Goal: Information Seeking & Learning: Learn about a topic

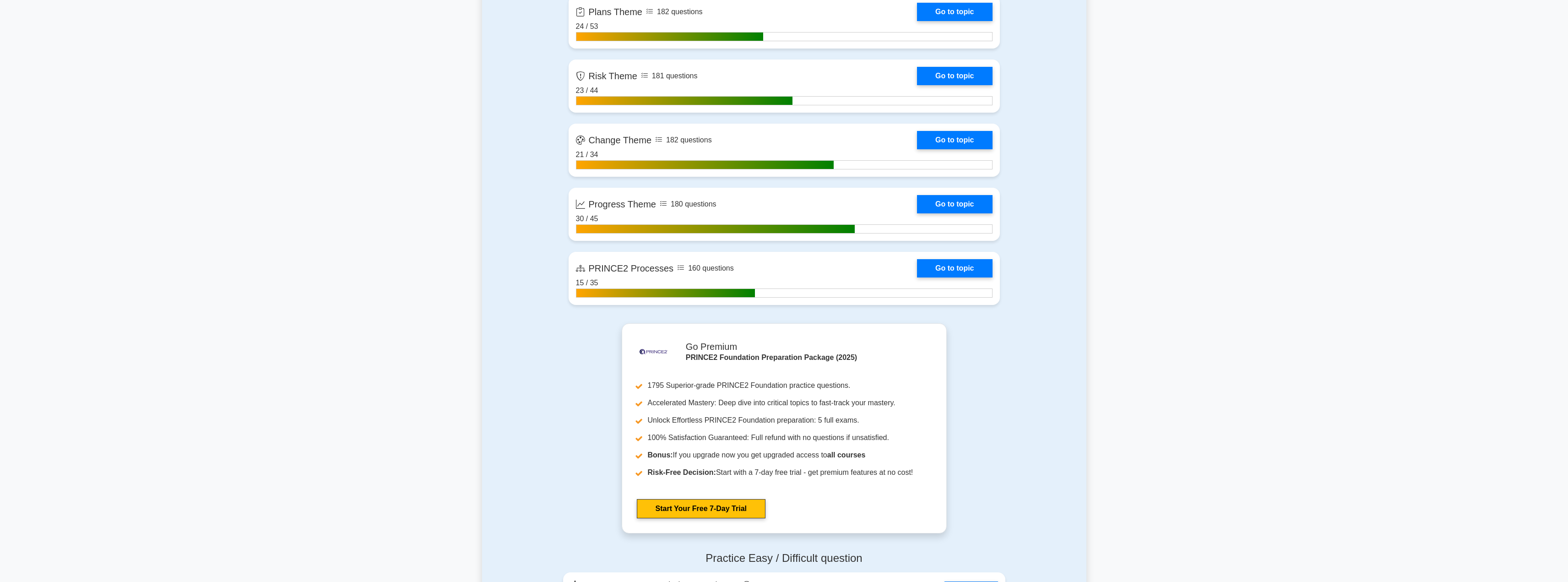
scroll to position [995, 0]
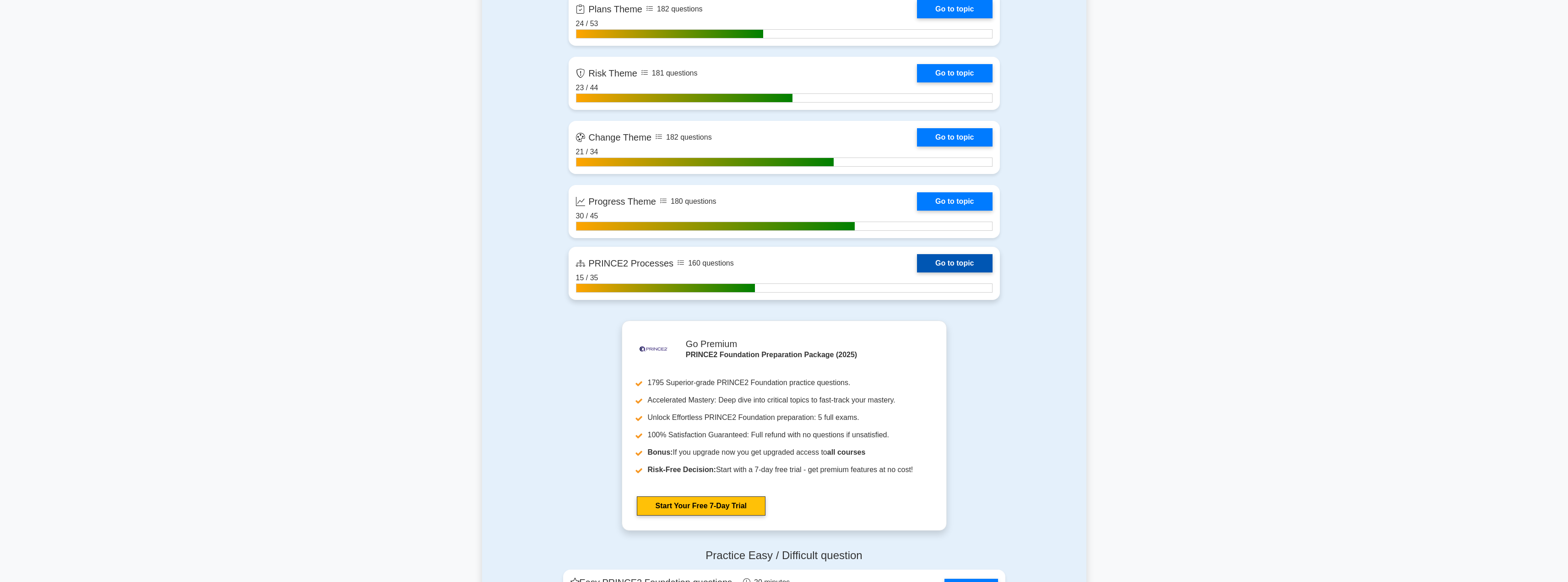
click at [954, 263] on link "Go to topic" at bounding box center [954, 263] width 75 height 18
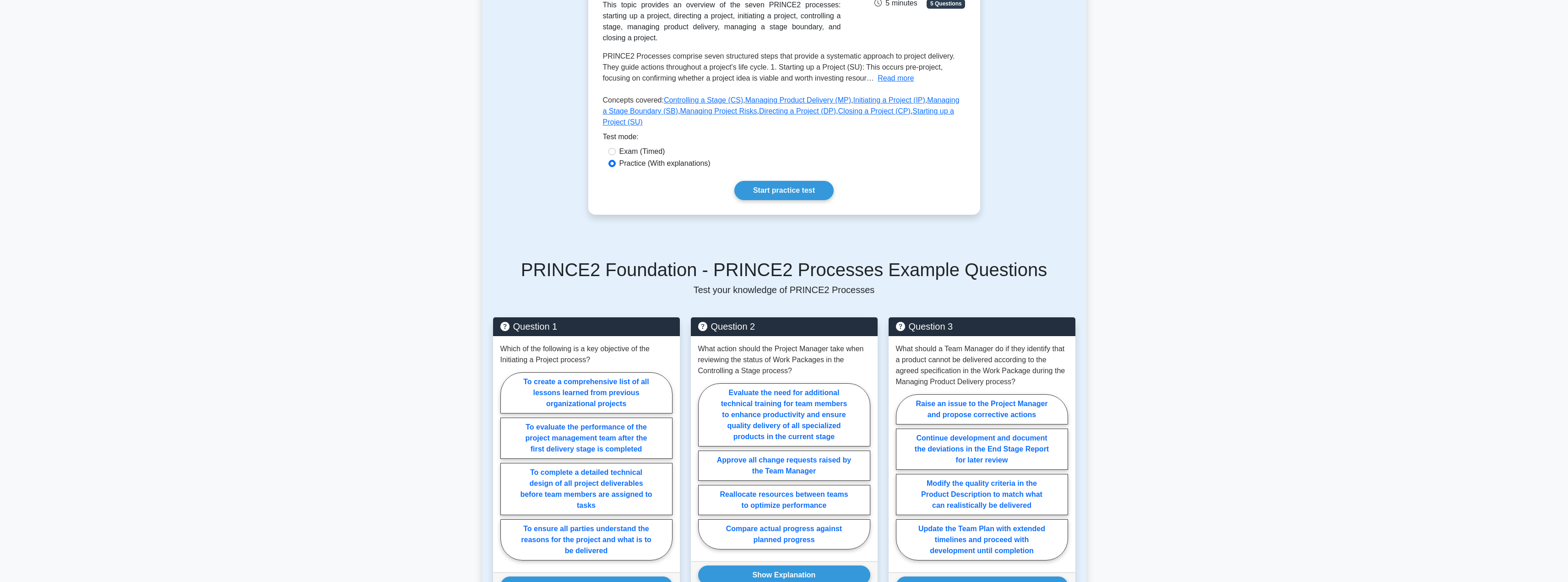
scroll to position [177, 0]
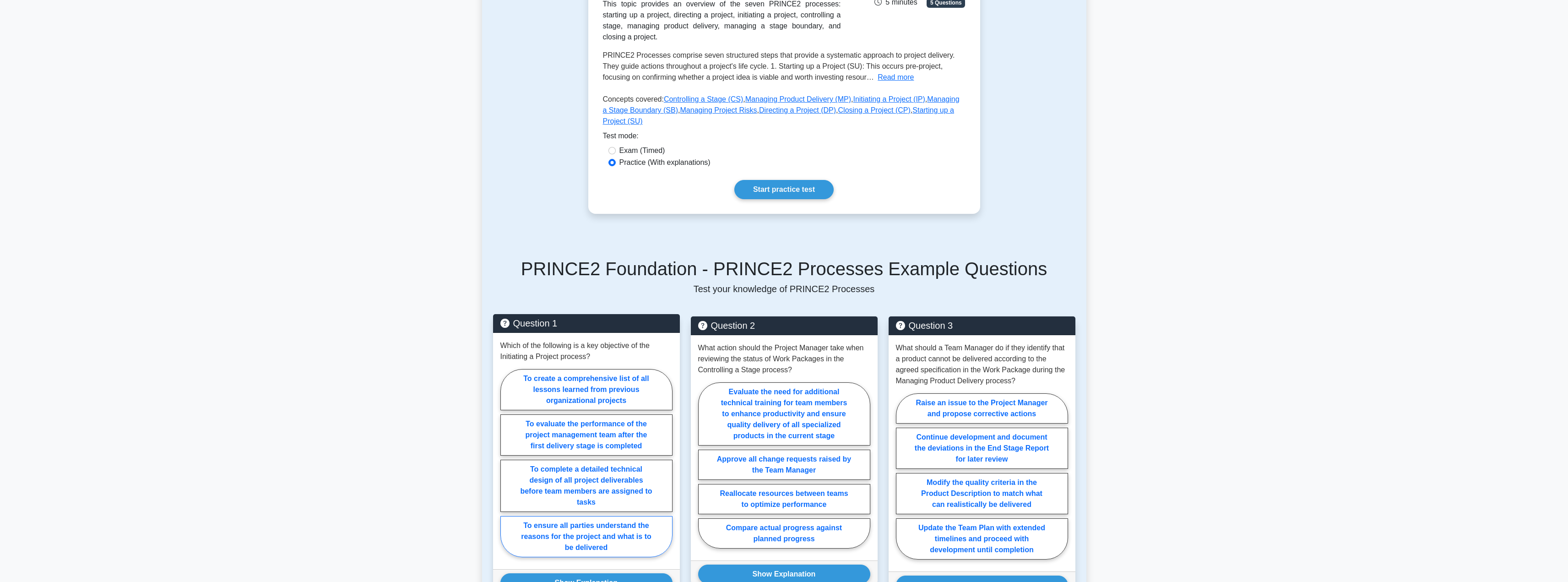
click at [559, 521] on label "To ensure all parties understand the reasons for the project and what is to be …" at bounding box center [586, 536] width 172 height 41
click at [506, 469] on input "To ensure all parties understand the reasons for the project and what is to be …" at bounding box center [503, 466] width 6 height 6
radio input "true"
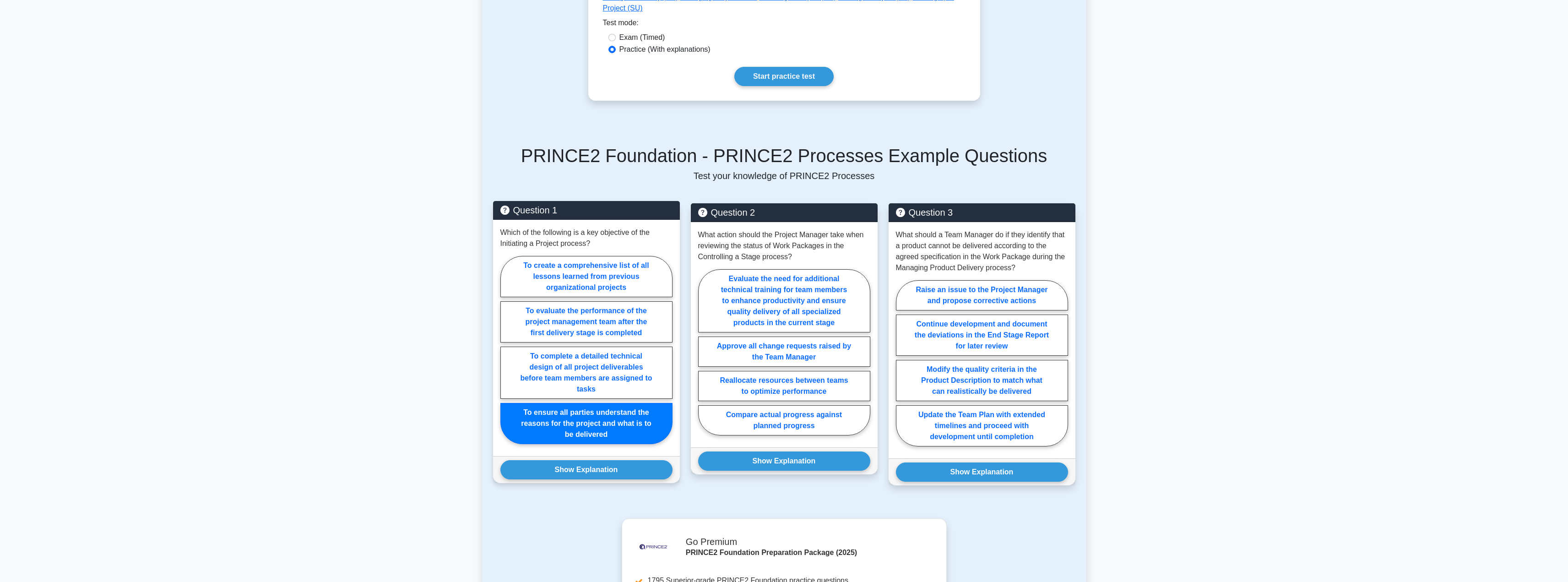
scroll to position [298, 0]
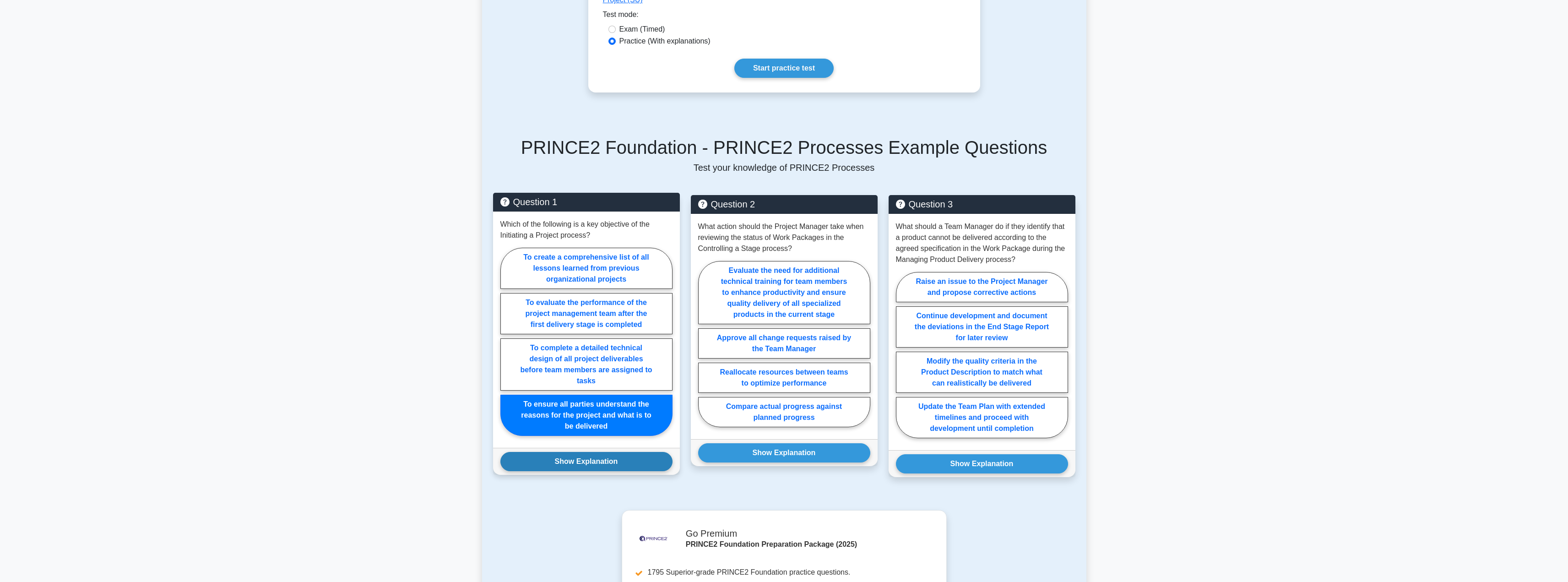
click at [571, 452] on button "Show Explanation" at bounding box center [586, 461] width 172 height 19
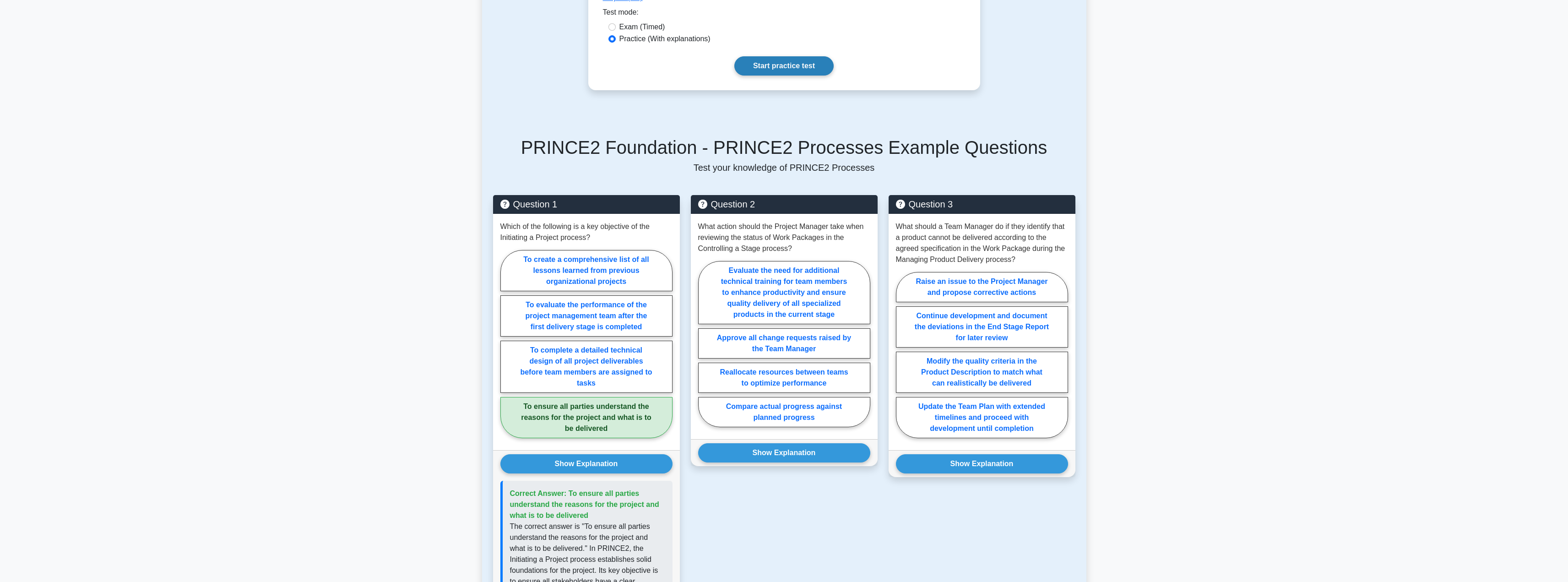
click at [822, 57] on link "Start practice test" at bounding box center [784, 65] width 99 height 19
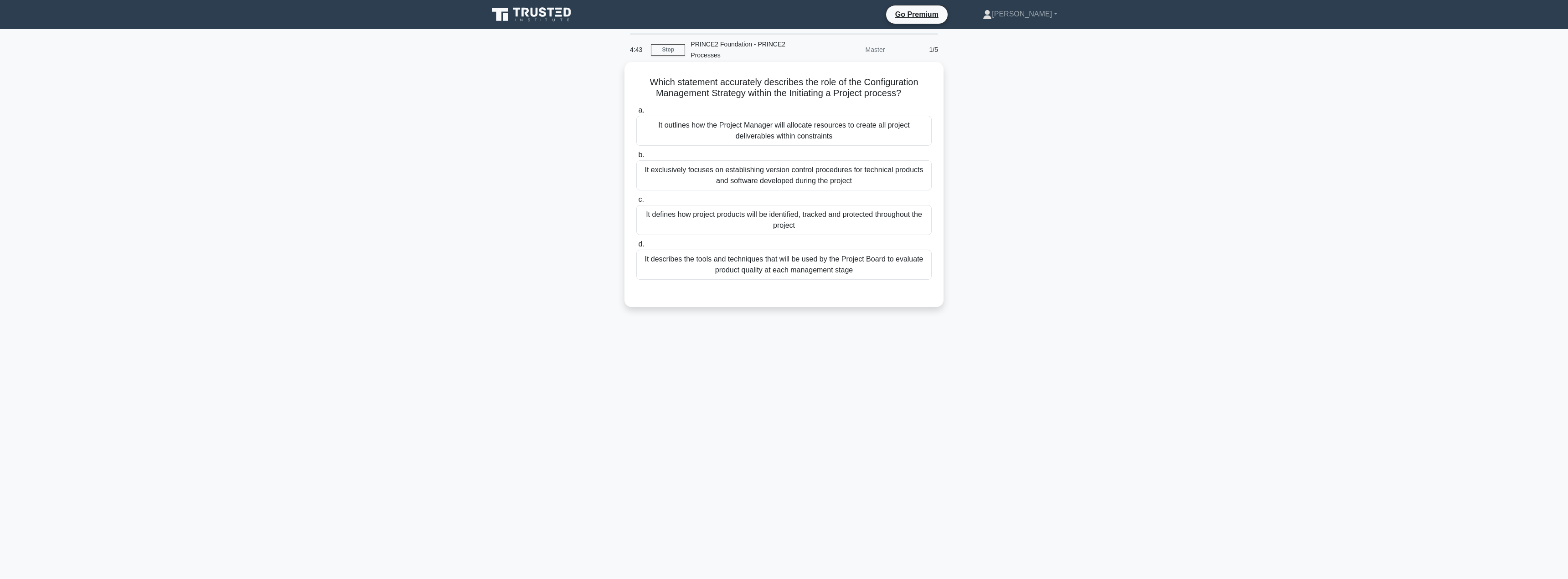
click at [697, 220] on div "It defines how project products will be identified, tracked and protected throu…" at bounding box center [783, 220] width 295 height 30
click at [636, 203] on input "c. It defines how project products will be identified, tracked and protected th…" at bounding box center [636, 199] width 0 height 6
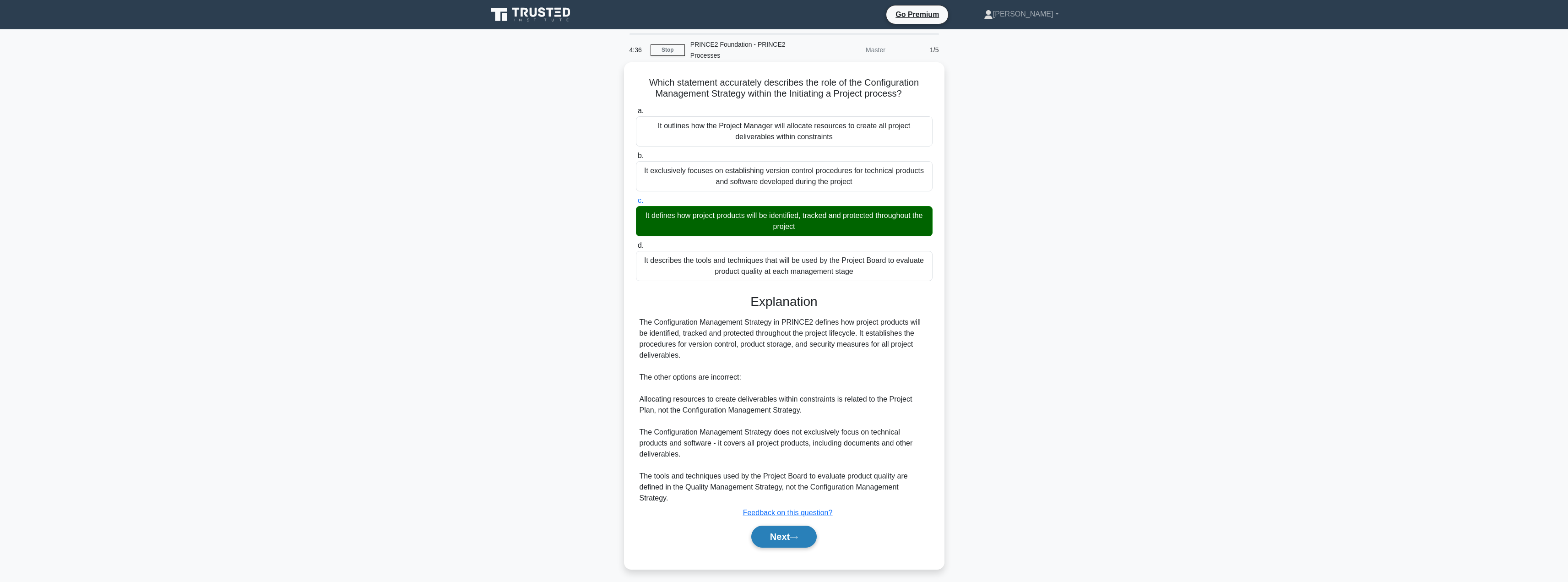
click at [764, 542] on button "Next" at bounding box center [784, 537] width 65 height 22
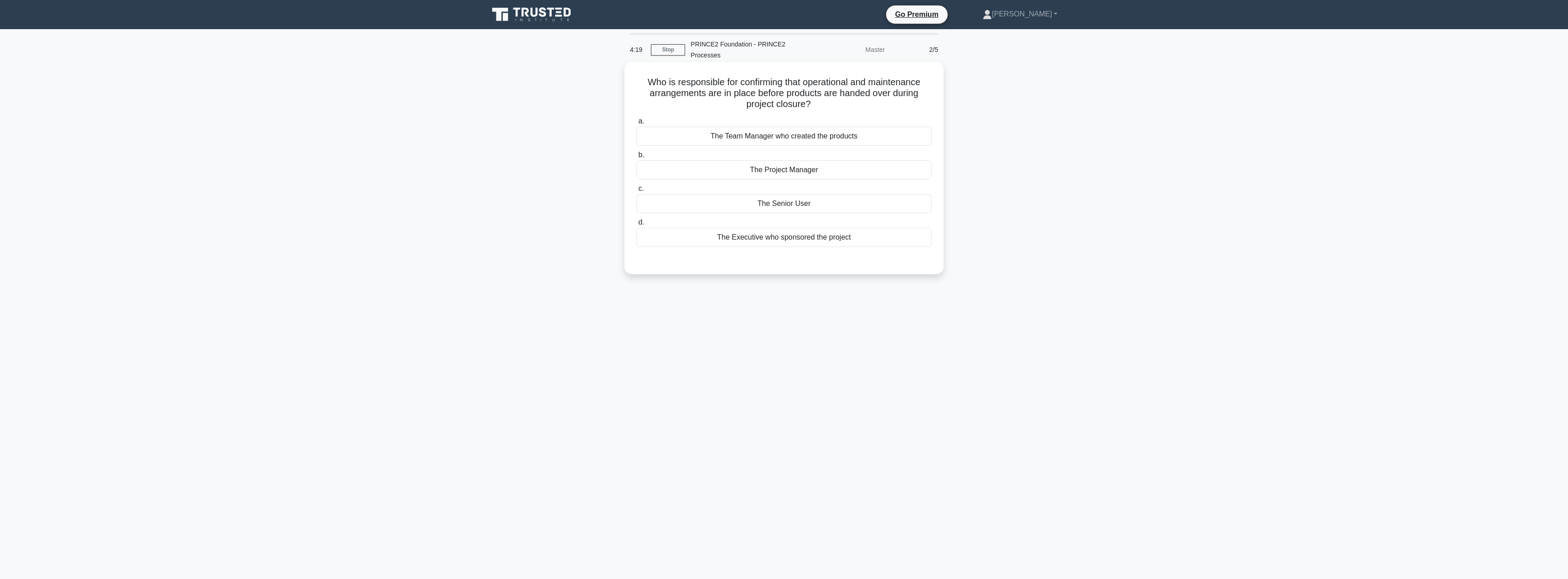
click at [796, 209] on div "The Senior User" at bounding box center [783, 203] width 295 height 19
click at [636, 192] on input "c. The Senior User" at bounding box center [636, 189] width 0 height 6
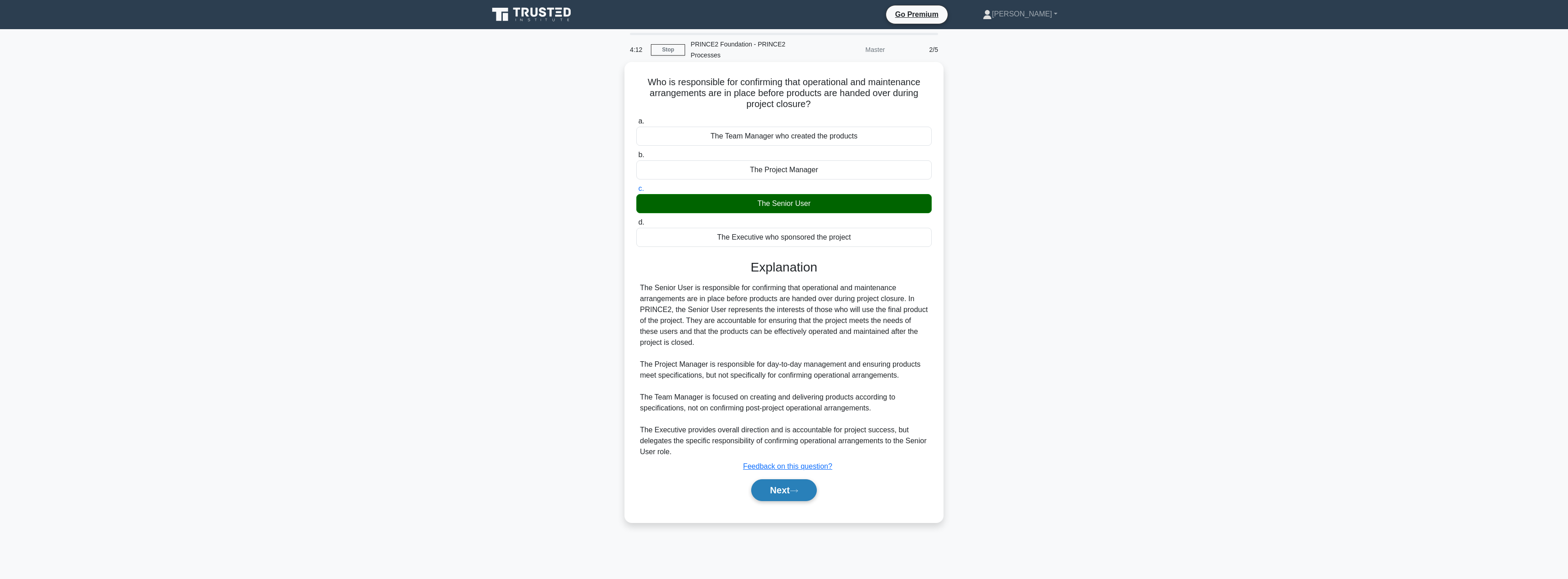
click at [797, 491] on icon at bounding box center [794, 490] width 7 height 2
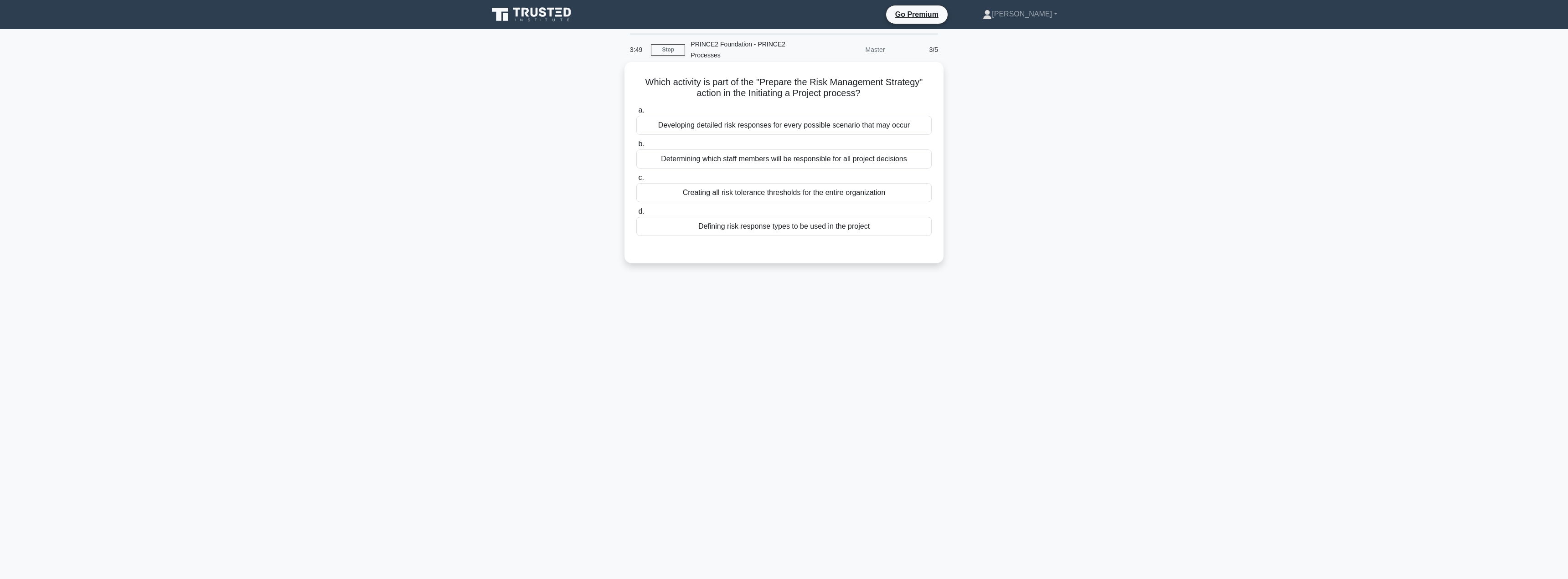
click at [814, 127] on div "Developing detailed risk responses for every possible scenario that may occur" at bounding box center [783, 125] width 295 height 19
click at [636, 113] on input "a. Developing detailed risk responses for every possible scenario that may occur" at bounding box center [636, 111] width 0 height 6
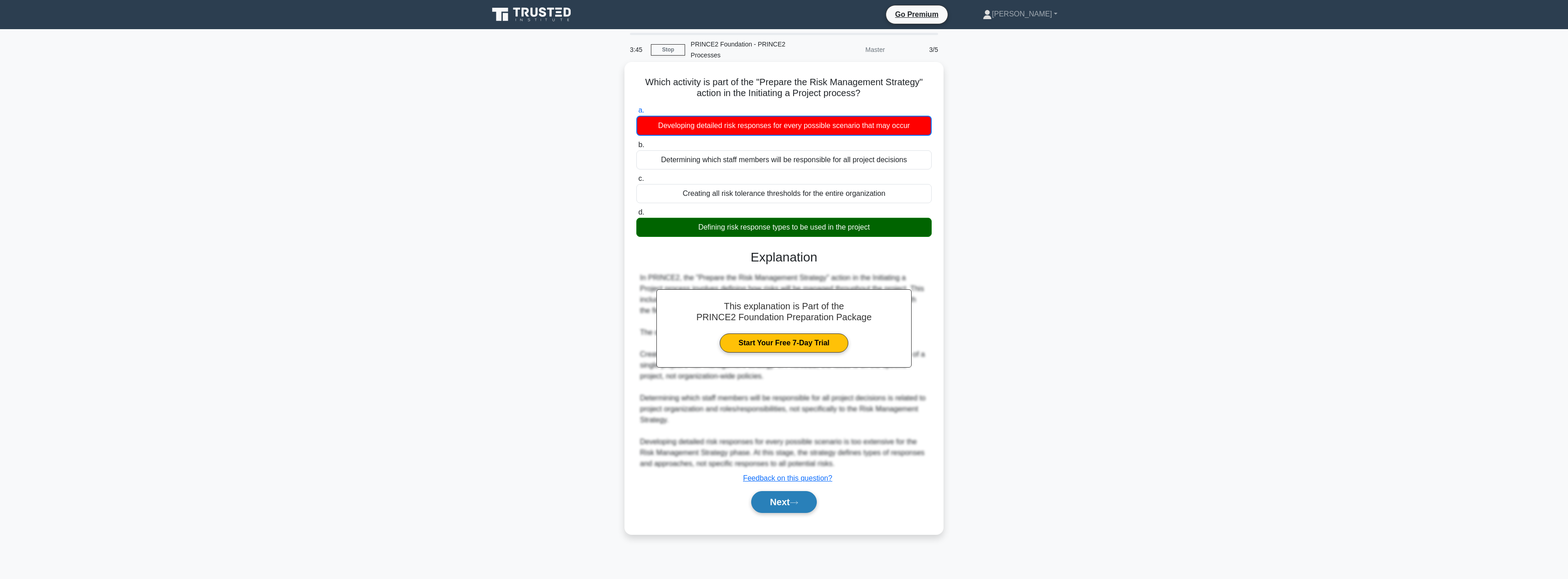
click at [782, 503] on button "Next" at bounding box center [783, 502] width 65 height 22
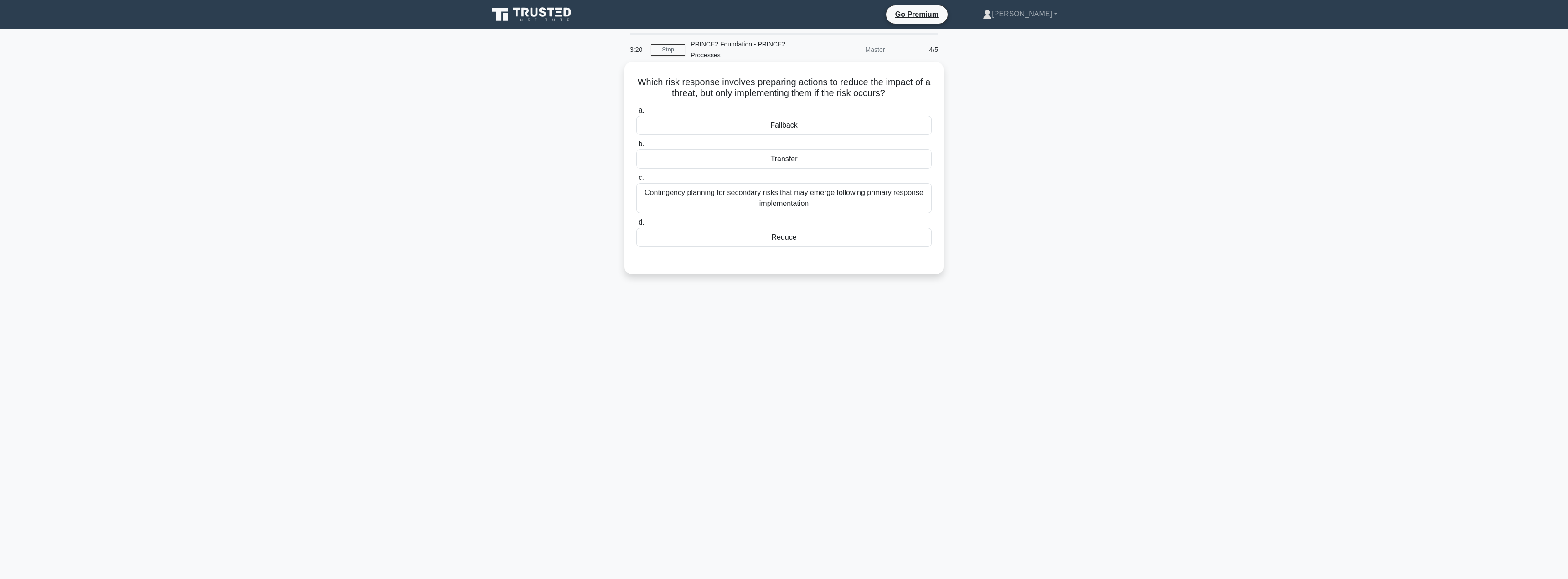
click at [810, 240] on div "Reduce" at bounding box center [783, 237] width 295 height 19
click at [636, 226] on input "d. Reduce" at bounding box center [636, 223] width 0 height 6
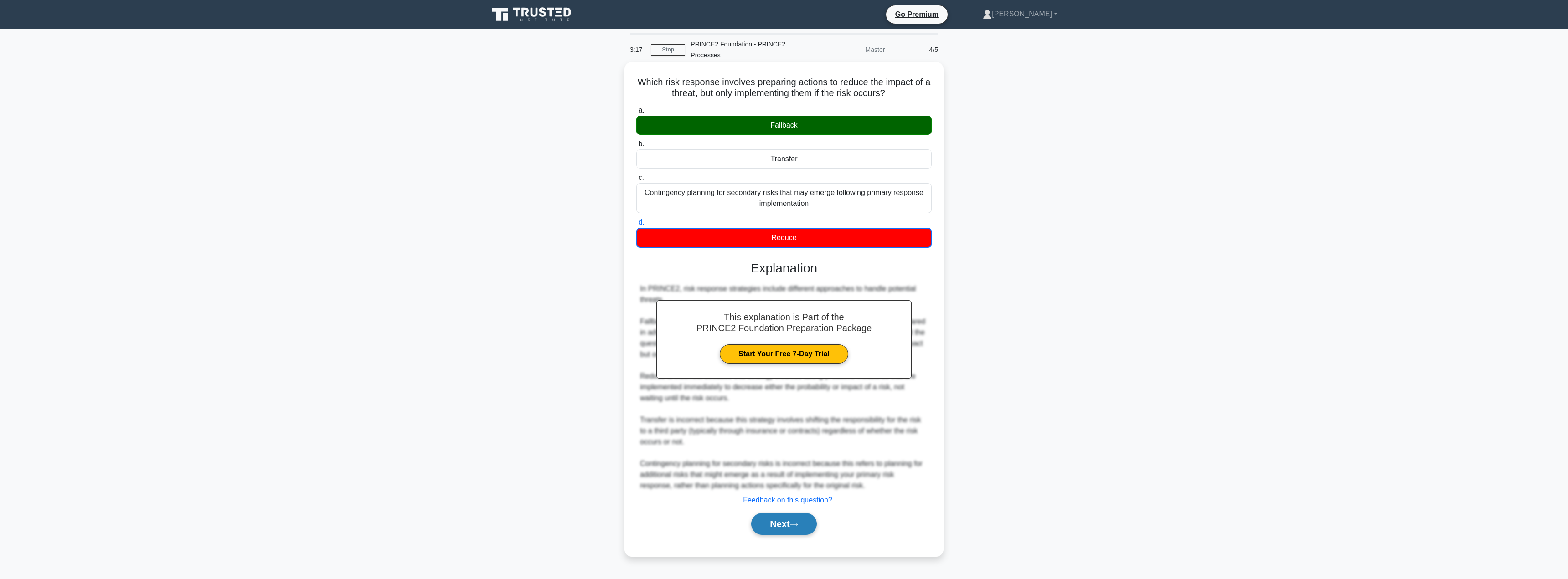
click at [779, 516] on button "Next" at bounding box center [783, 524] width 65 height 22
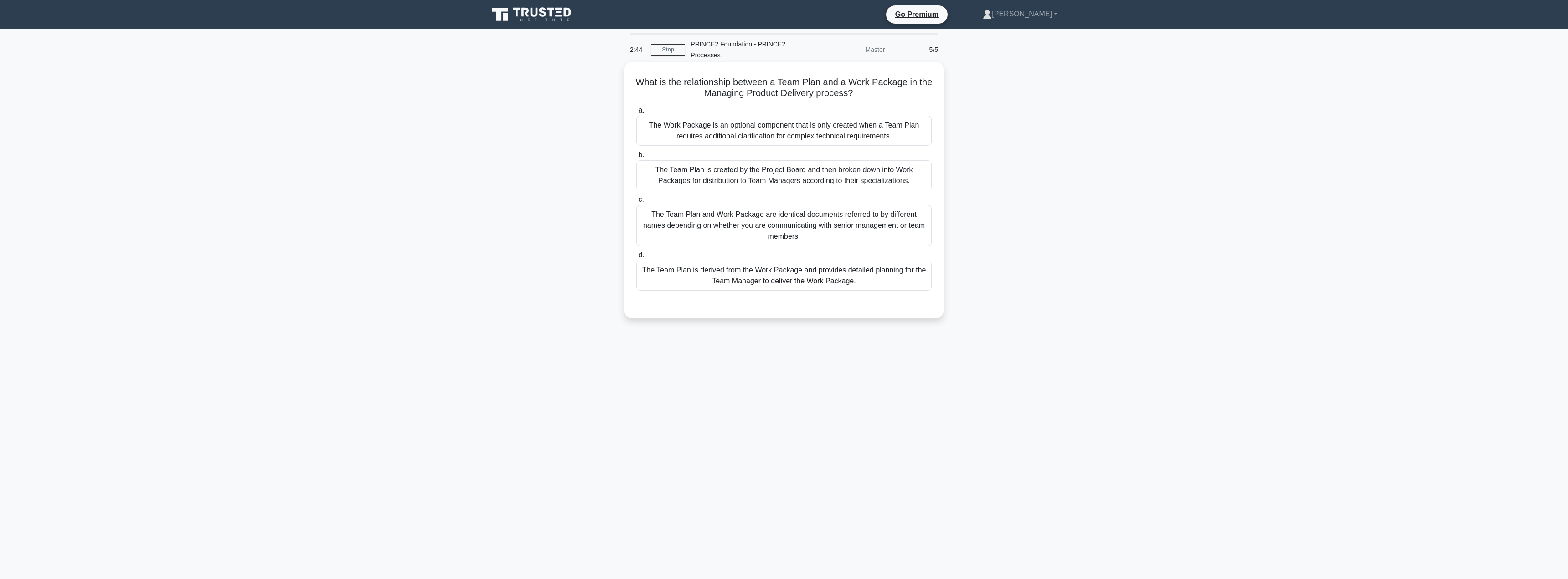
click at [709, 278] on div "The Team Plan is derived from the Work Package and provides detailed planning f…" at bounding box center [783, 275] width 295 height 30
click at [636, 258] on input "d. The Team Plan is derived from the Work Package and provides detailed plannin…" at bounding box center [636, 255] width 0 height 6
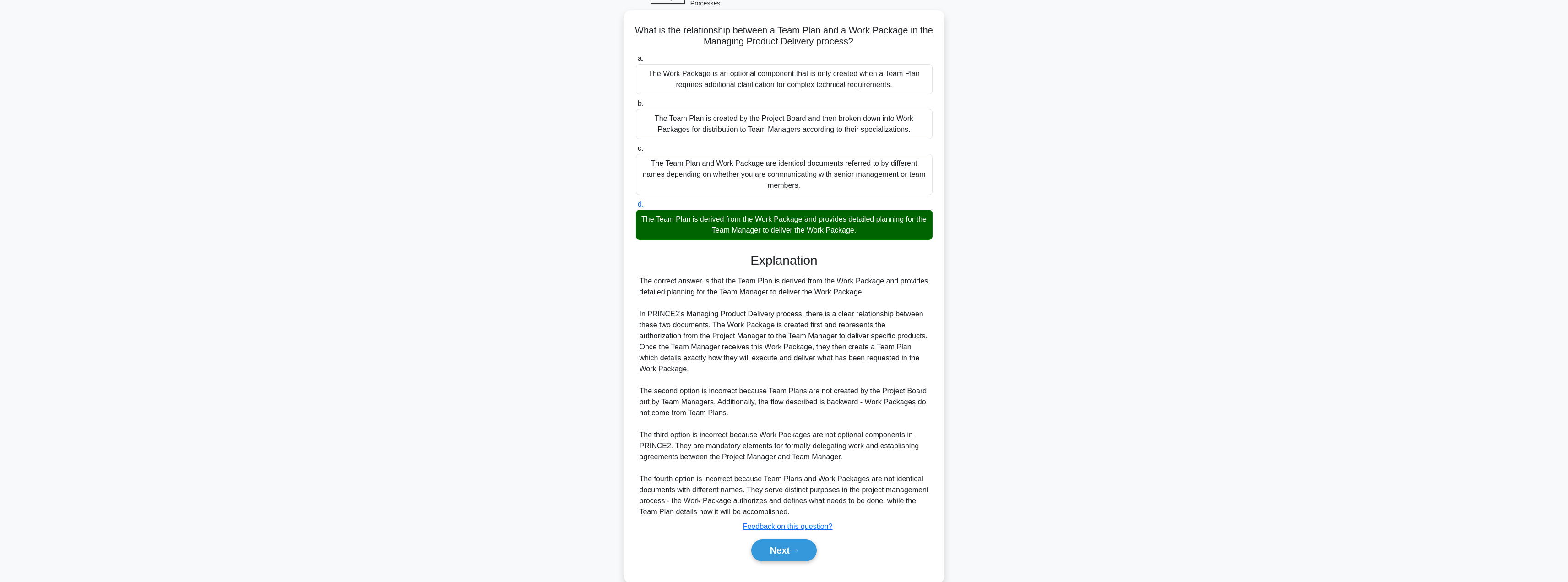
scroll to position [60, 0]
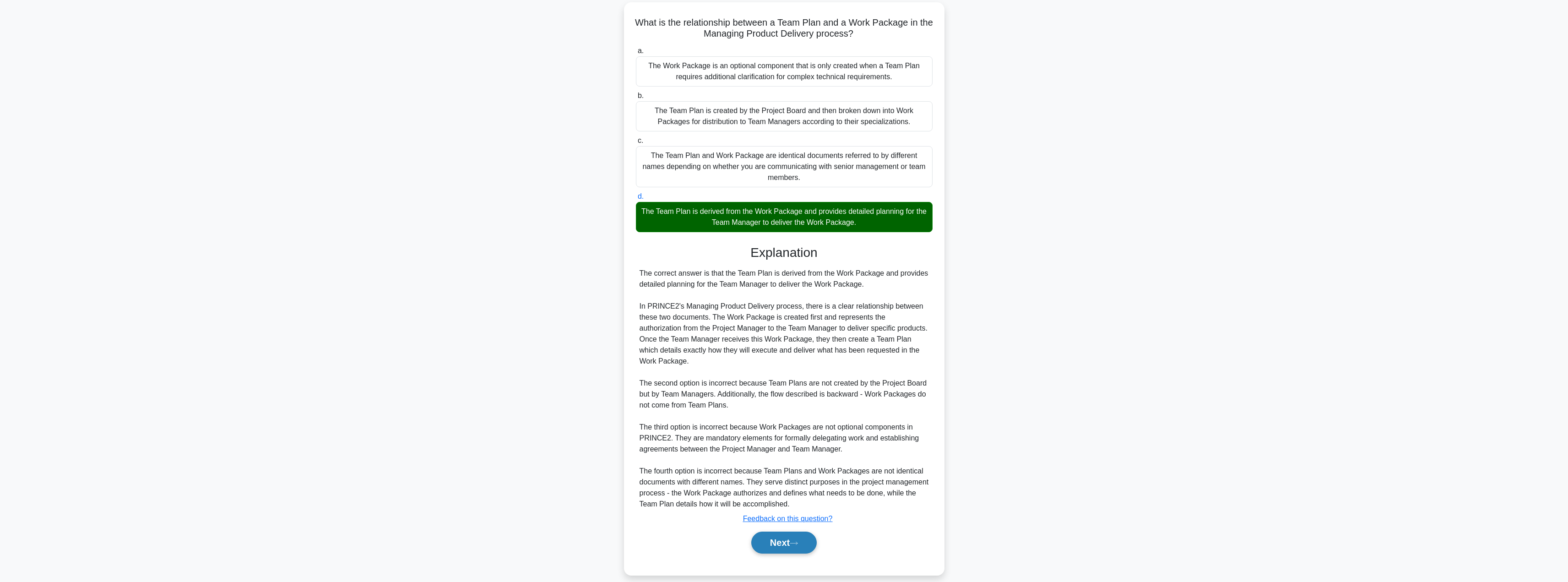
click at [780, 533] on button "Next" at bounding box center [784, 542] width 65 height 22
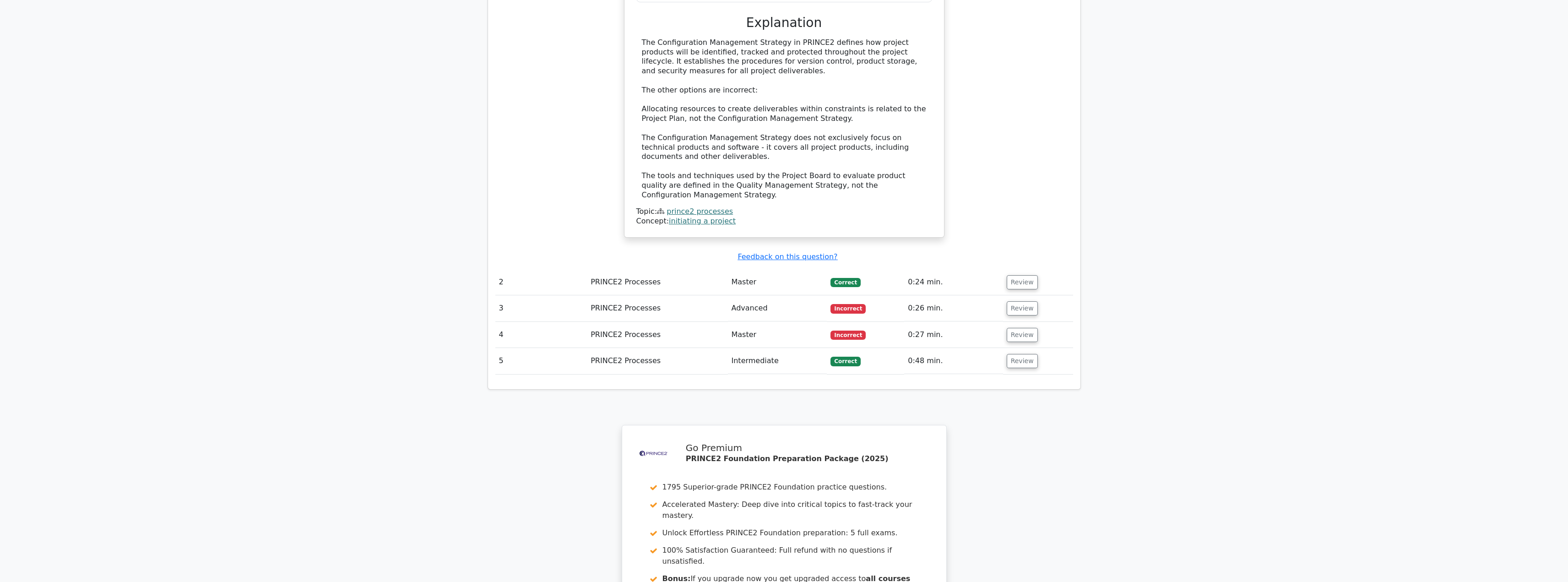
scroll to position [954, 0]
click at [1025, 323] on td "Review" at bounding box center [1038, 336] width 70 height 26
click at [1023, 303] on button "Review" at bounding box center [1022, 309] width 31 height 14
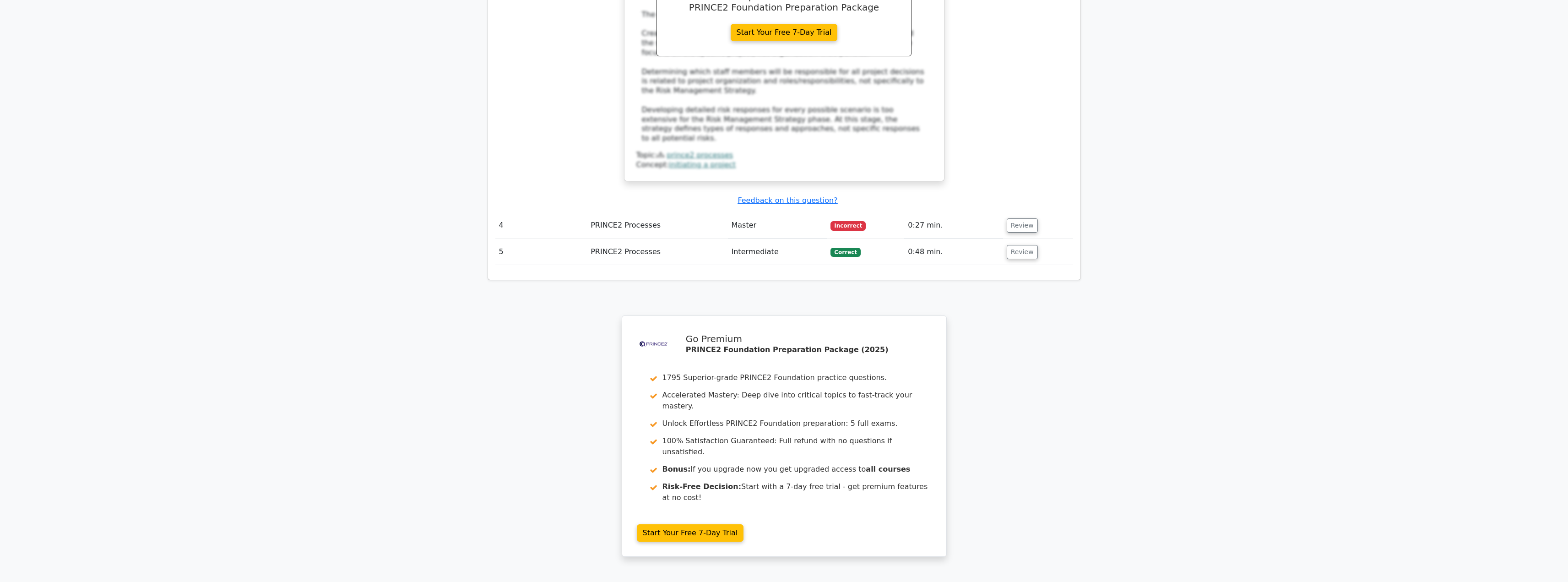
scroll to position [1589, 0]
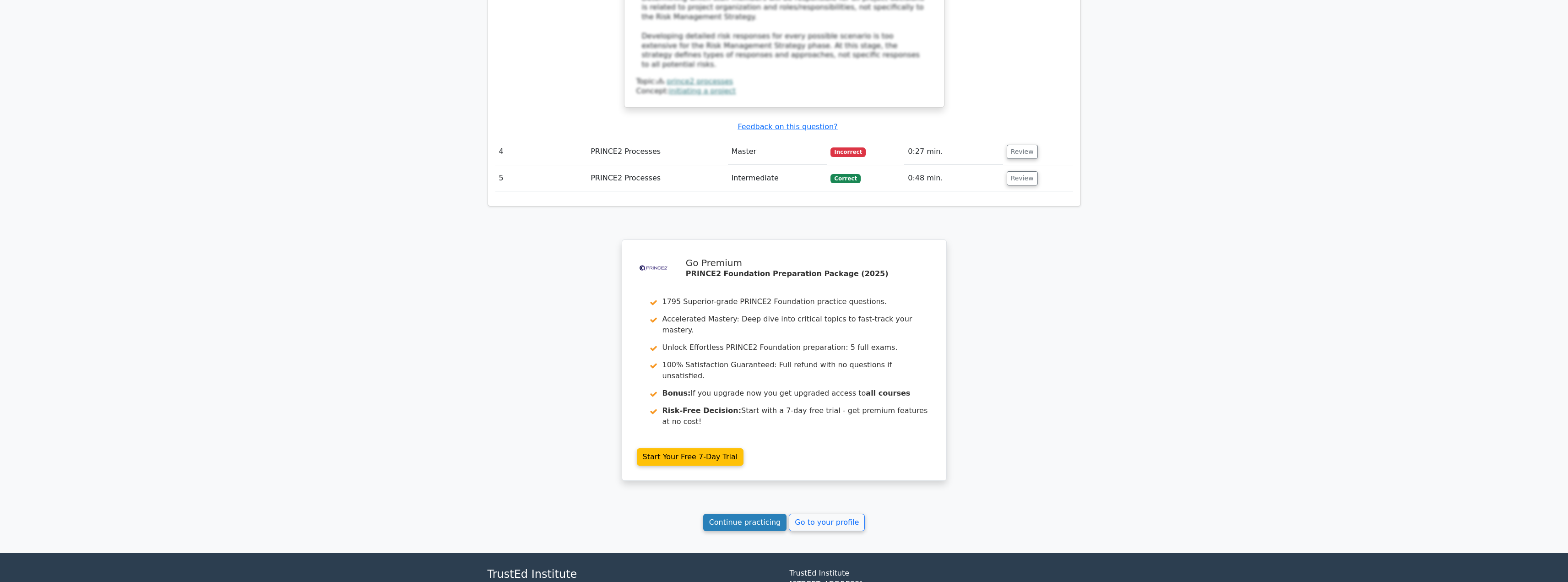
click at [769, 514] on link "Continue practicing" at bounding box center [745, 522] width 84 height 17
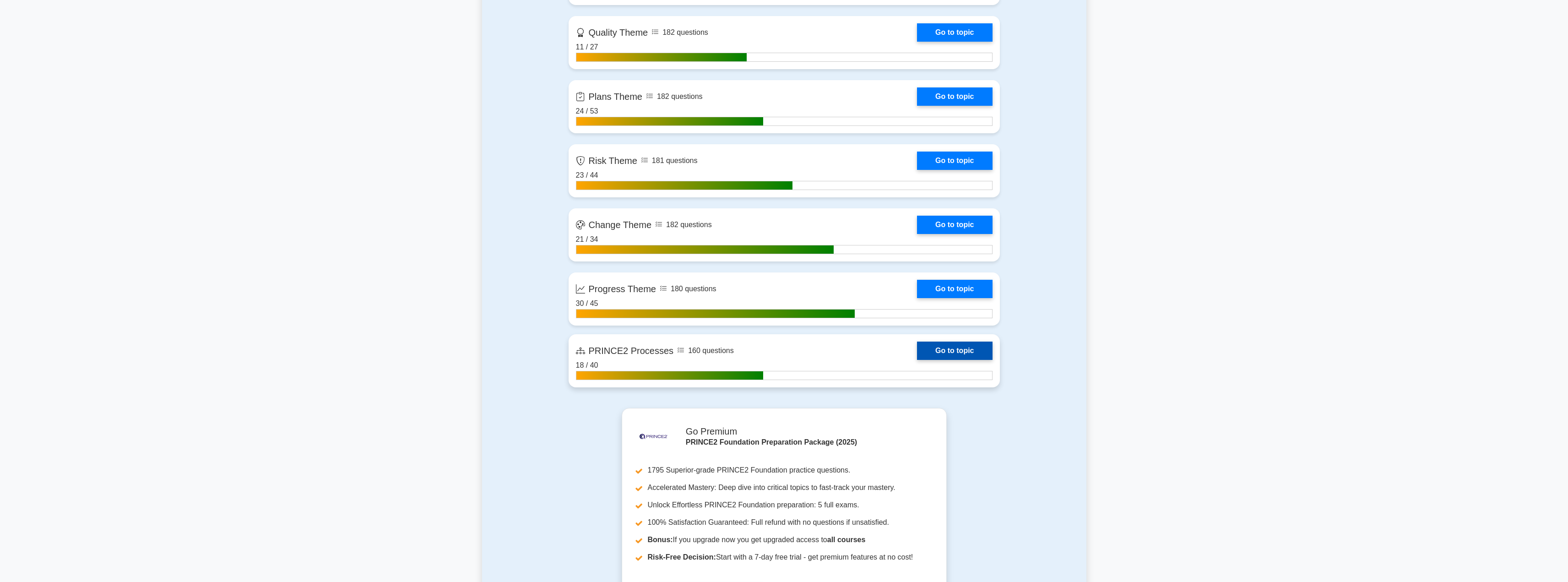
scroll to position [917, 0]
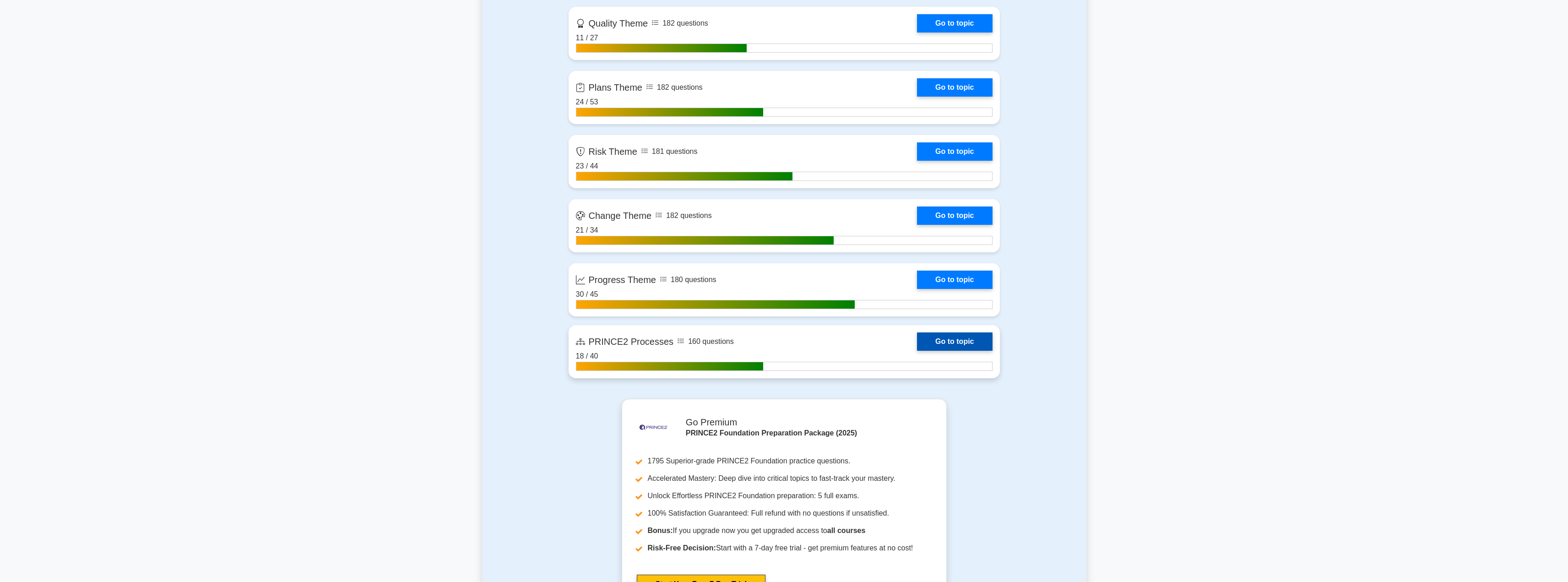
click at [941, 344] on link "Go to topic" at bounding box center [954, 342] width 75 height 18
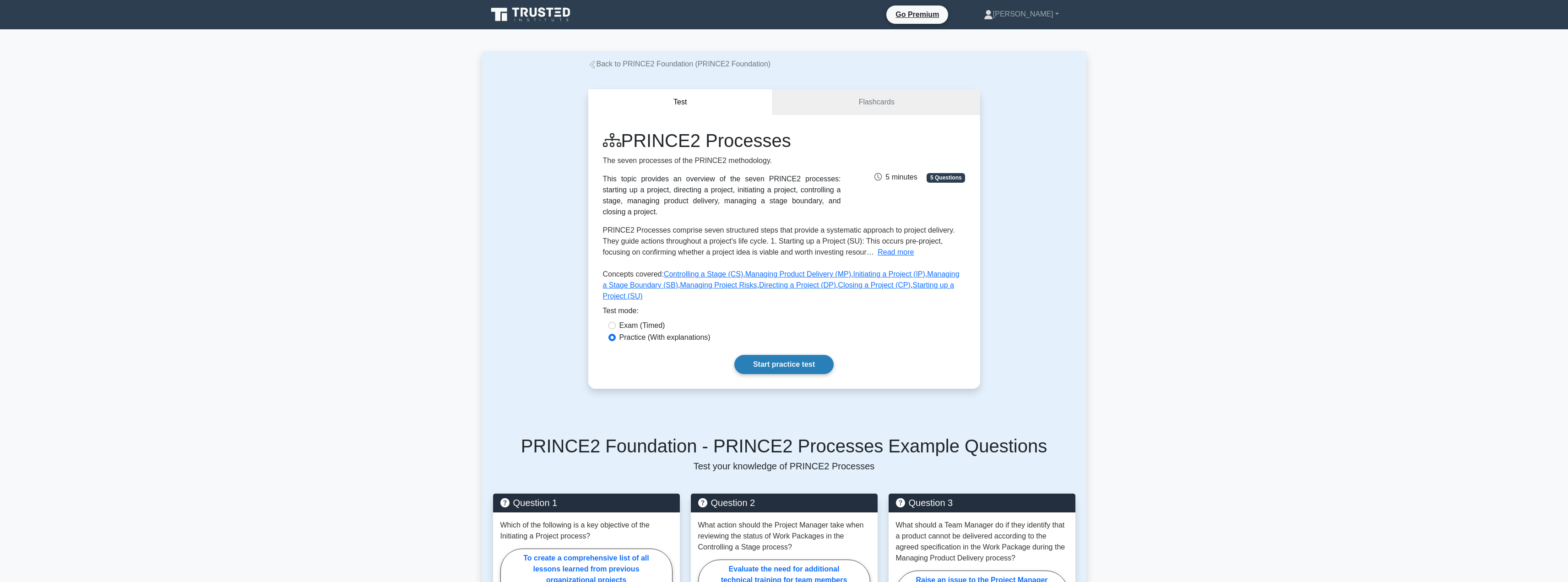
click at [788, 355] on link "Start practice test" at bounding box center [784, 364] width 99 height 19
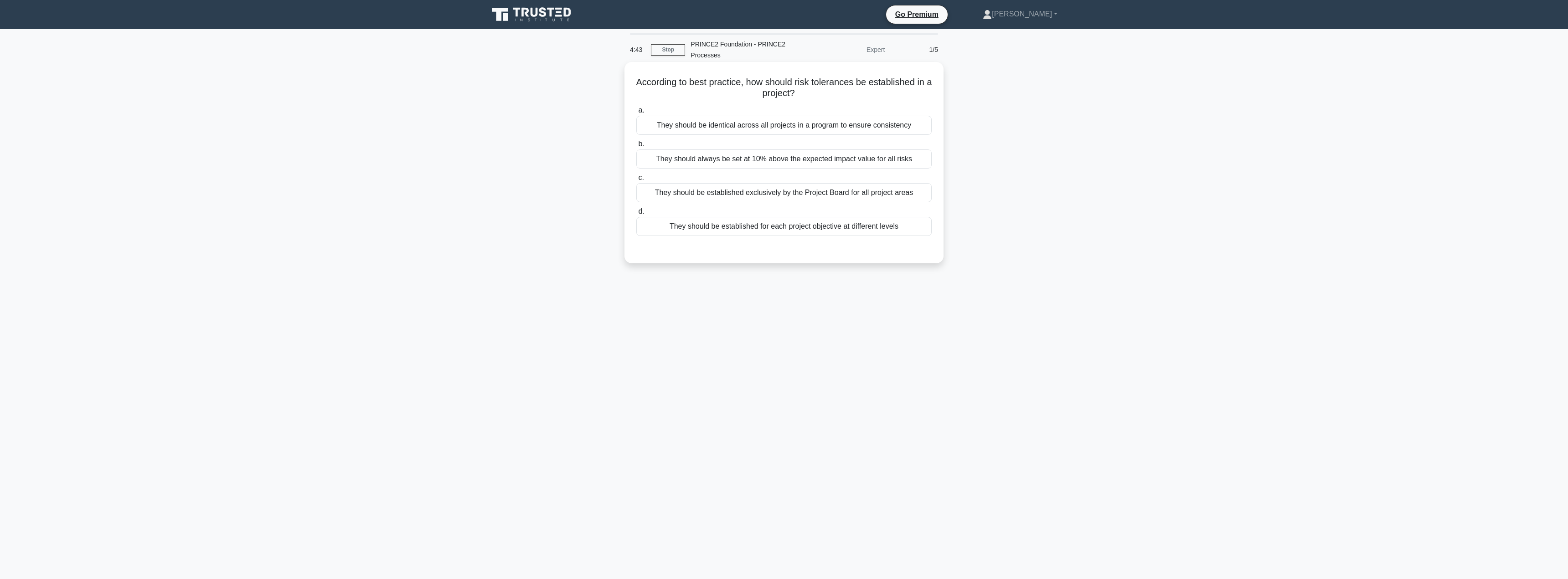
click at [756, 191] on div "They should be established exclusively by the Project Board for all project are…" at bounding box center [783, 192] width 295 height 19
click at [636, 181] on input "c. They should be established exclusively by the Project Board for all project …" at bounding box center [636, 178] width 0 height 6
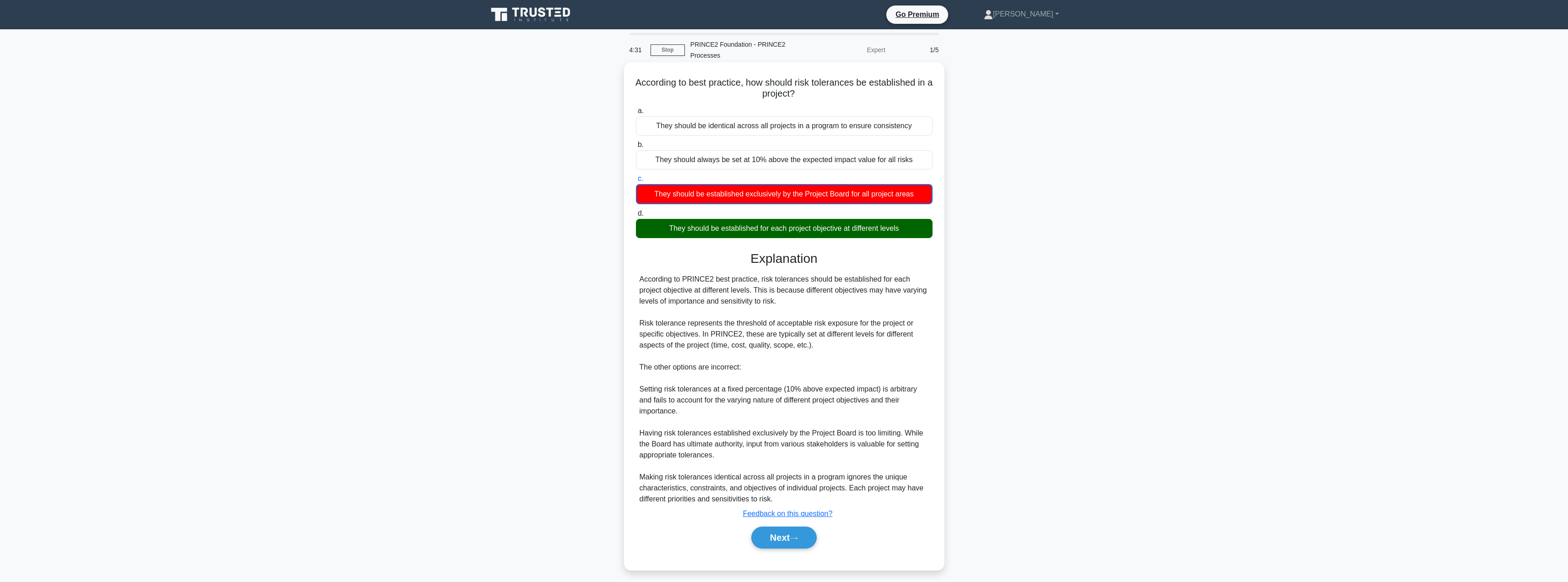
scroll to position [6, 0]
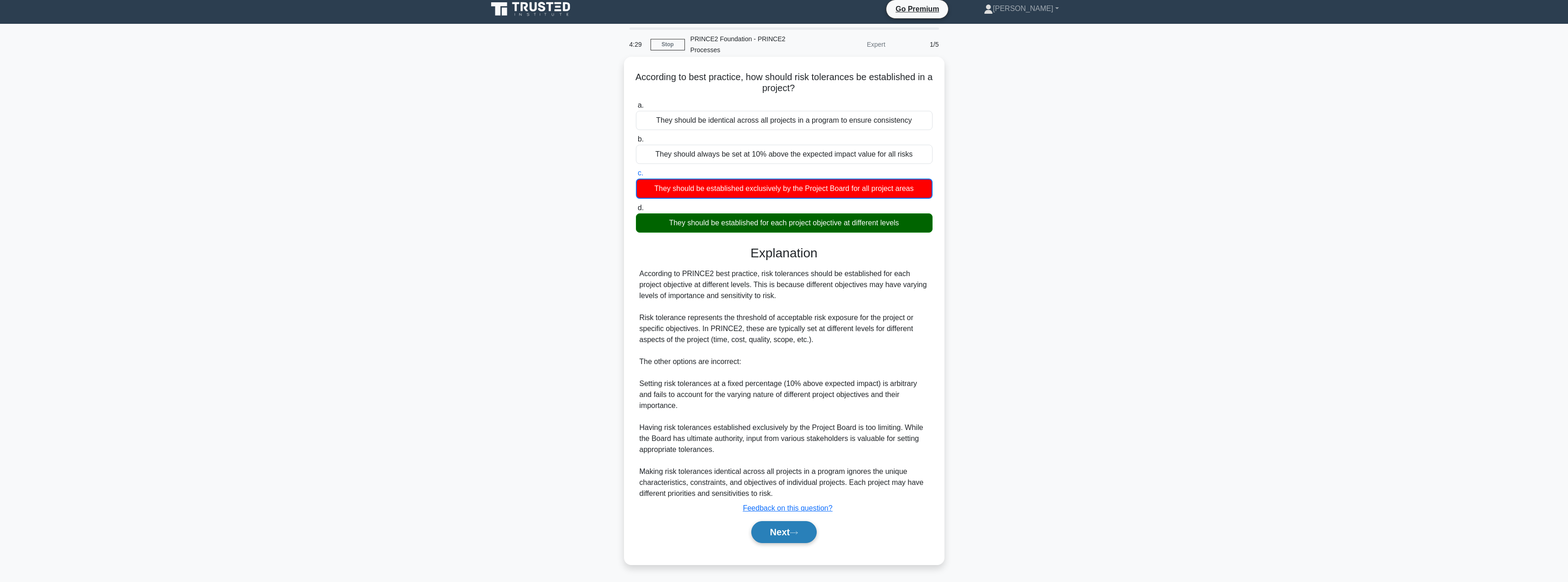
click at [776, 532] on button "Next" at bounding box center [784, 532] width 65 height 22
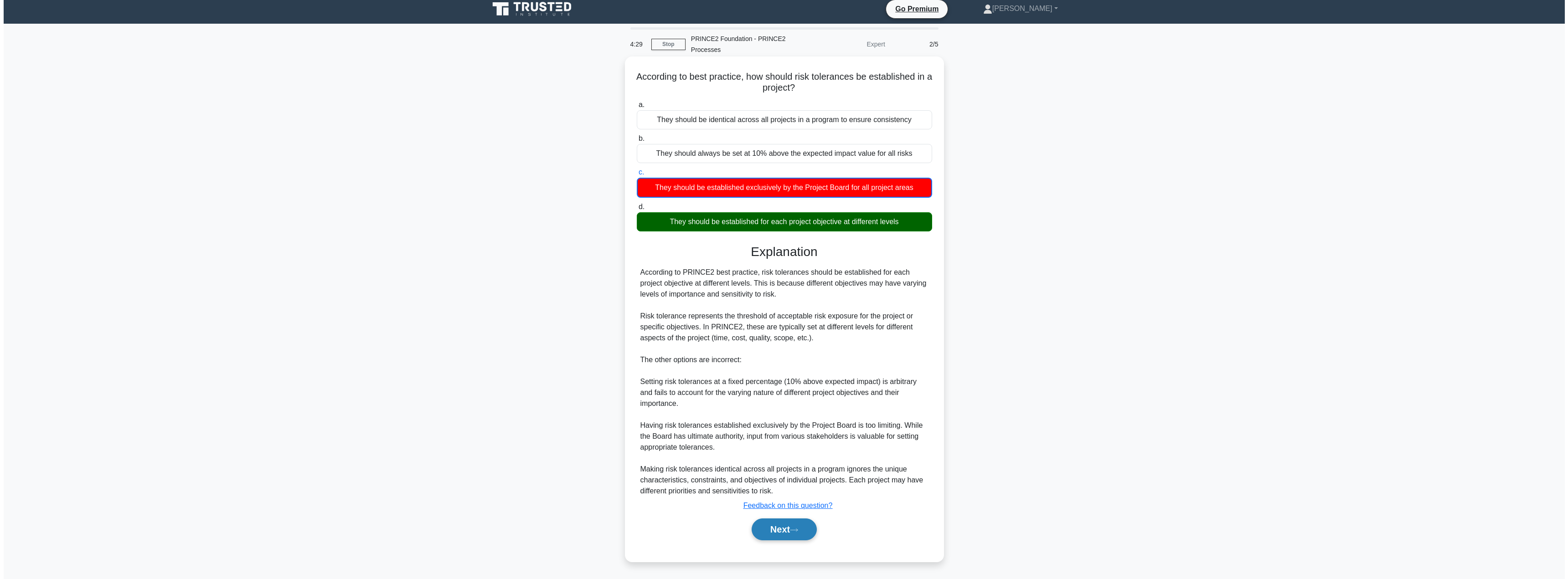
scroll to position [0, 0]
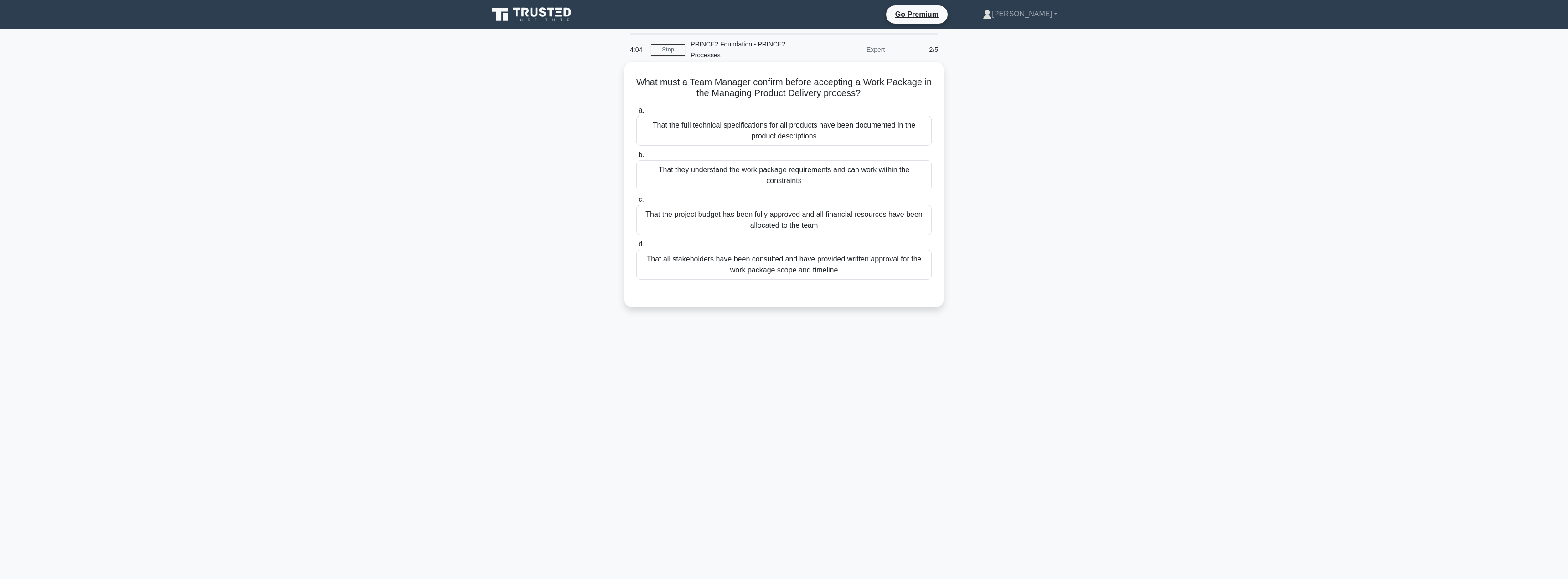
click at [759, 179] on div "That they understand the work package requirements and can work within the cons…" at bounding box center [783, 175] width 295 height 30
click at [636, 158] on input "b. That they understand the work package requirements and can work within the c…" at bounding box center [636, 155] width 0 height 6
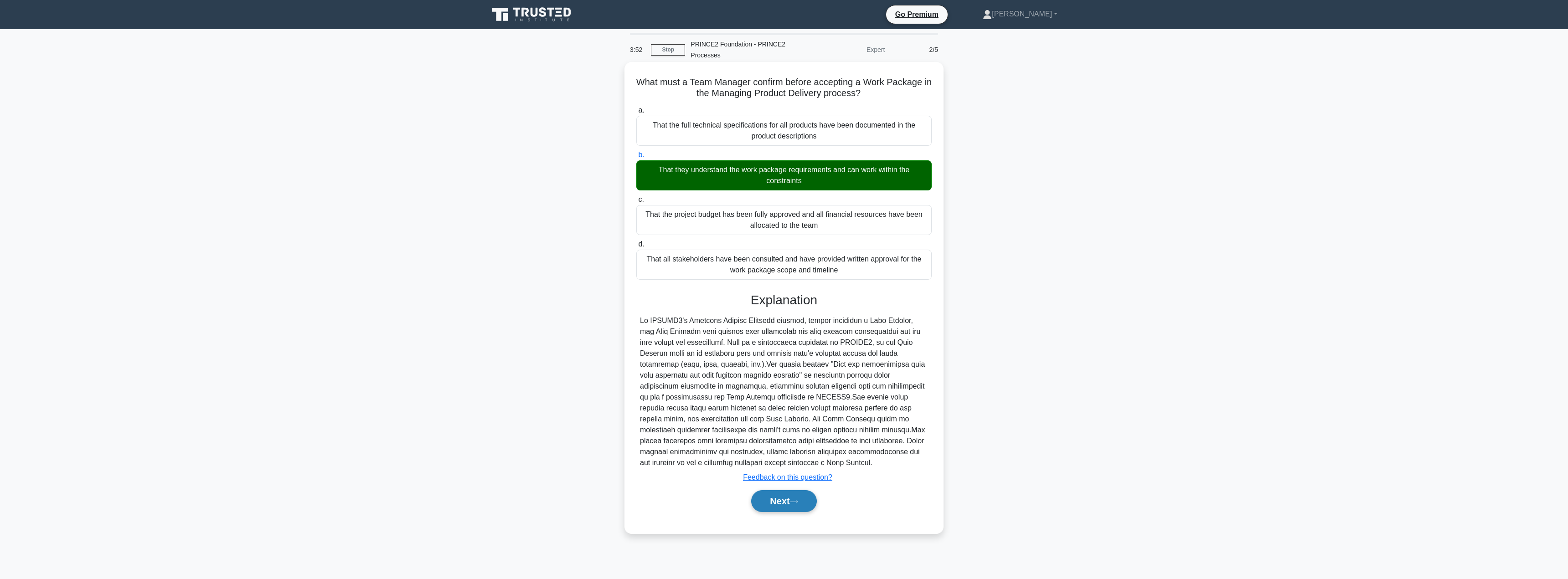
click at [783, 505] on button "Next" at bounding box center [783, 501] width 65 height 22
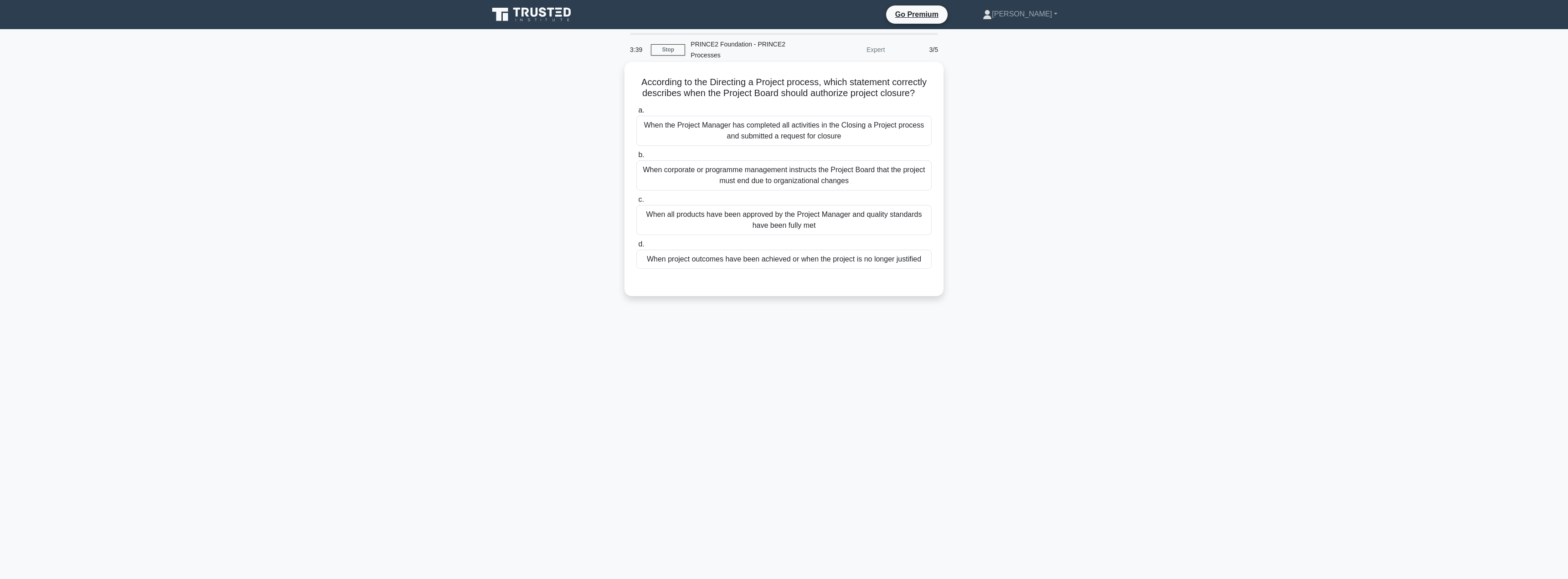
click at [816, 231] on div "When all products have been approved by the Project Manager and quality standar…" at bounding box center [783, 220] width 295 height 30
click at [636, 203] on input "c. When all products have been approved by the Project Manager and quality stan…" at bounding box center [636, 199] width 0 height 6
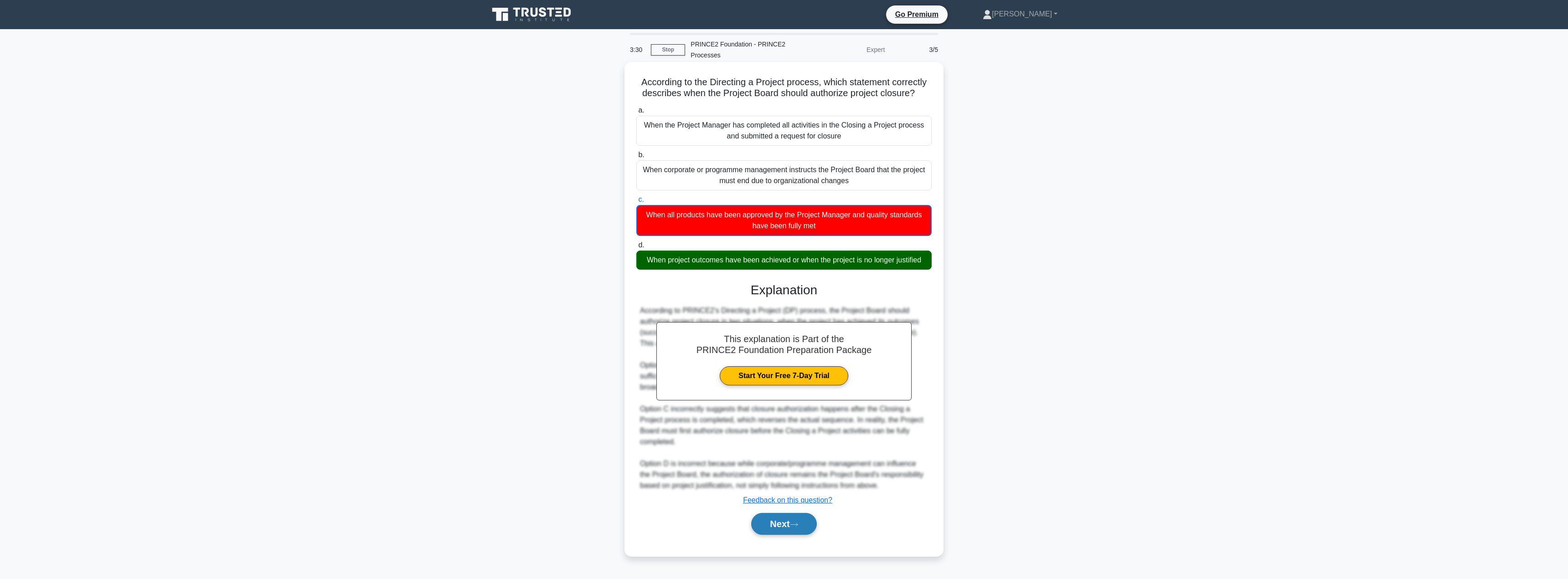
click at [788, 523] on button "Next" at bounding box center [783, 524] width 65 height 22
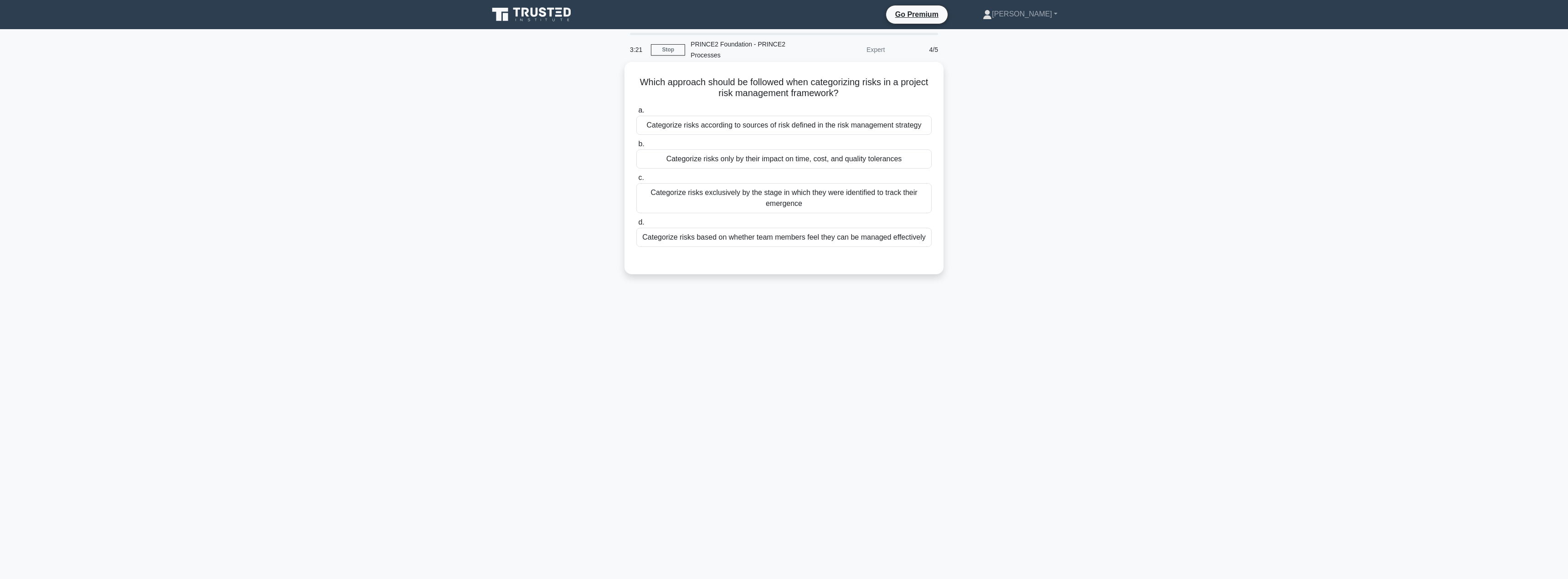
click at [803, 161] on div "Categorize risks only by their impact on time, cost, and quality tolerances" at bounding box center [783, 159] width 295 height 19
click at [636, 147] on input "b. Categorize risks only by their impact on time, cost, and quality tolerances" at bounding box center [636, 144] width 0 height 6
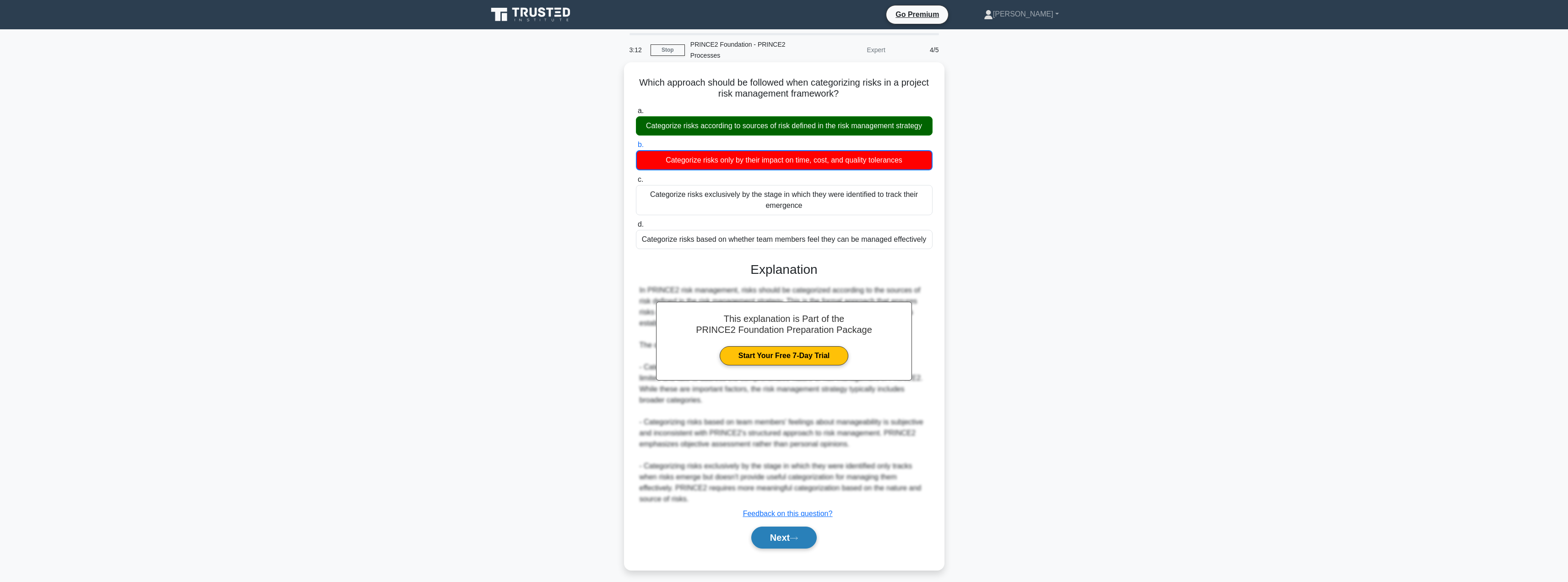
click at [783, 540] on button "Next" at bounding box center [784, 537] width 65 height 22
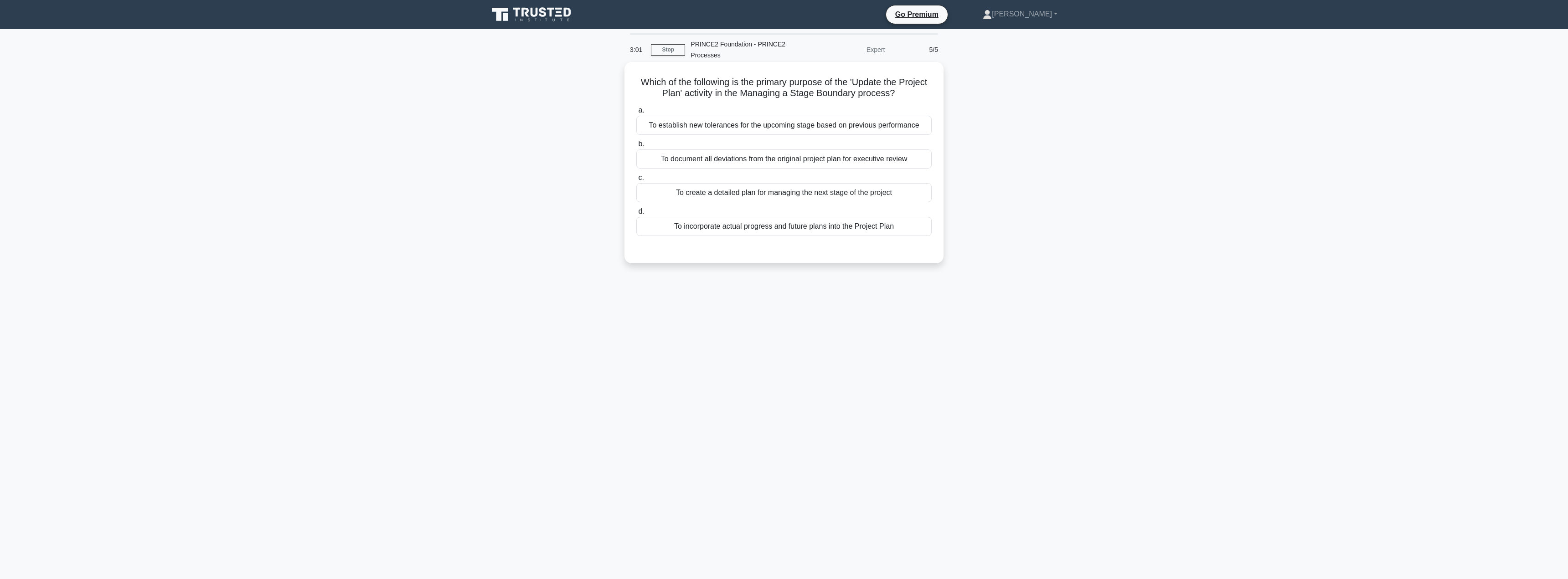
click at [824, 162] on div "To document all deviations from the original project plan for executive review" at bounding box center [783, 159] width 295 height 19
click at [636, 147] on input "b. To document all deviations from the original project plan for executive revi…" at bounding box center [636, 144] width 0 height 6
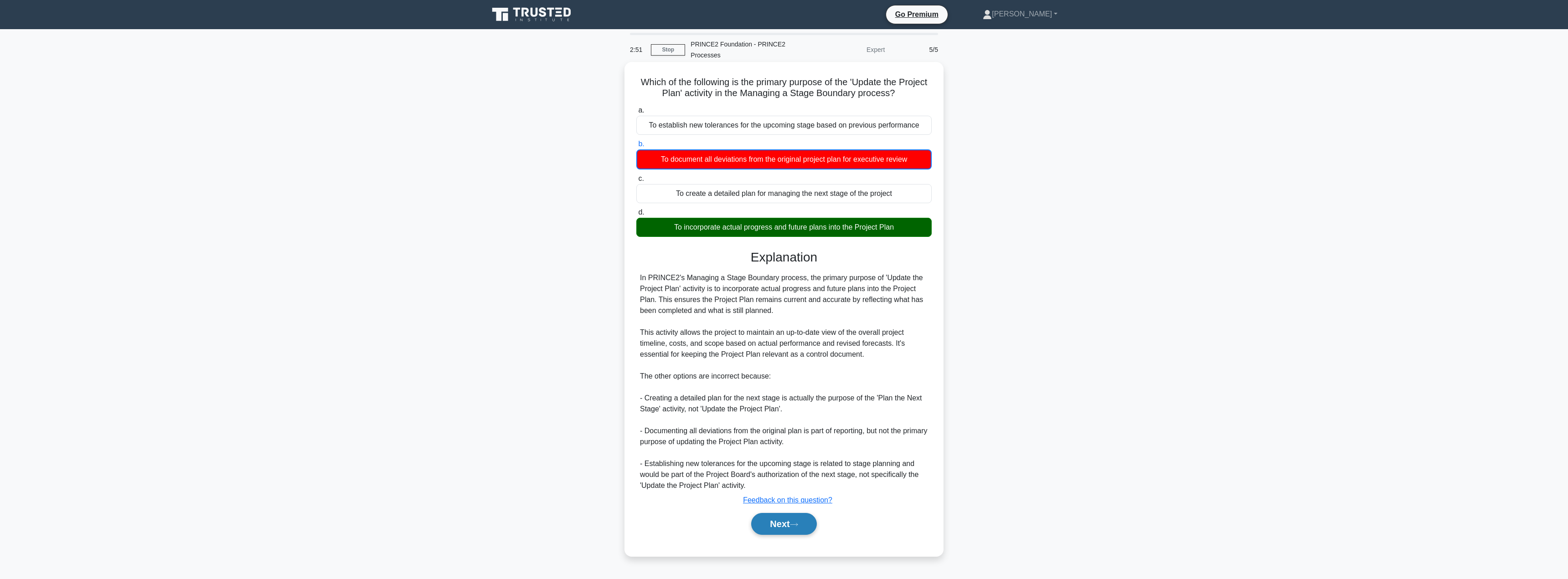
click at [779, 531] on button "Next" at bounding box center [783, 524] width 65 height 22
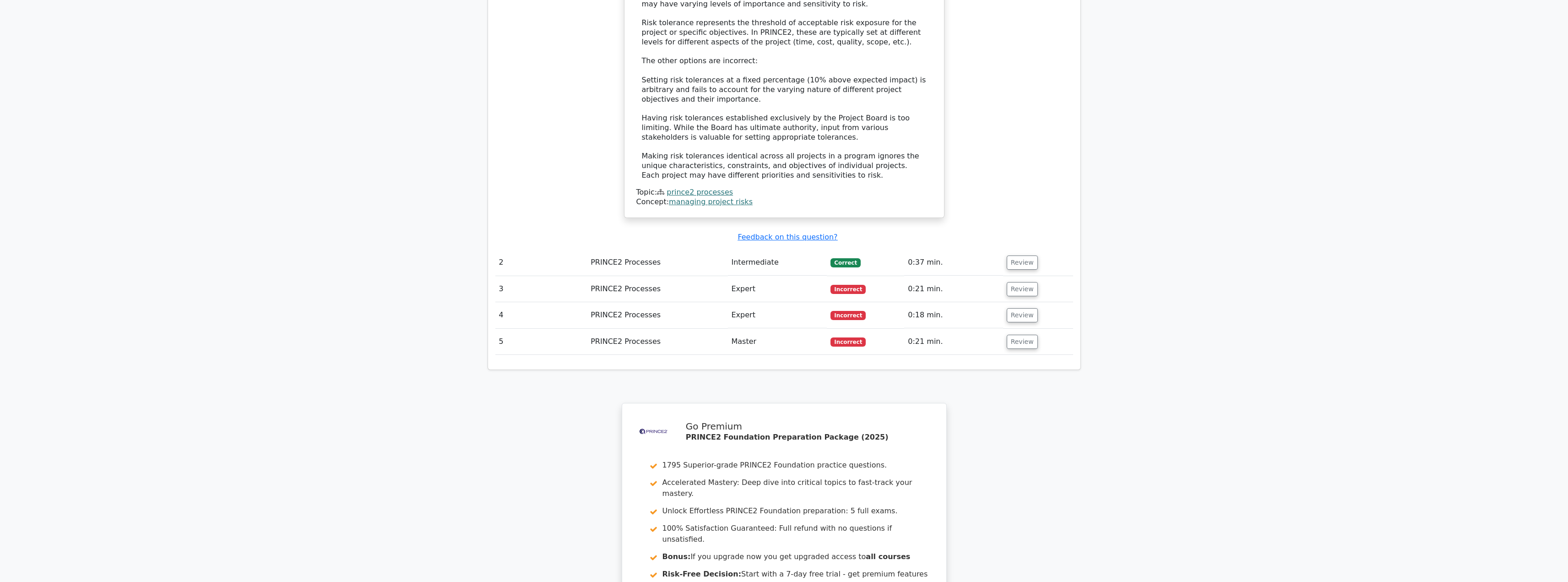
scroll to position [1151, 0]
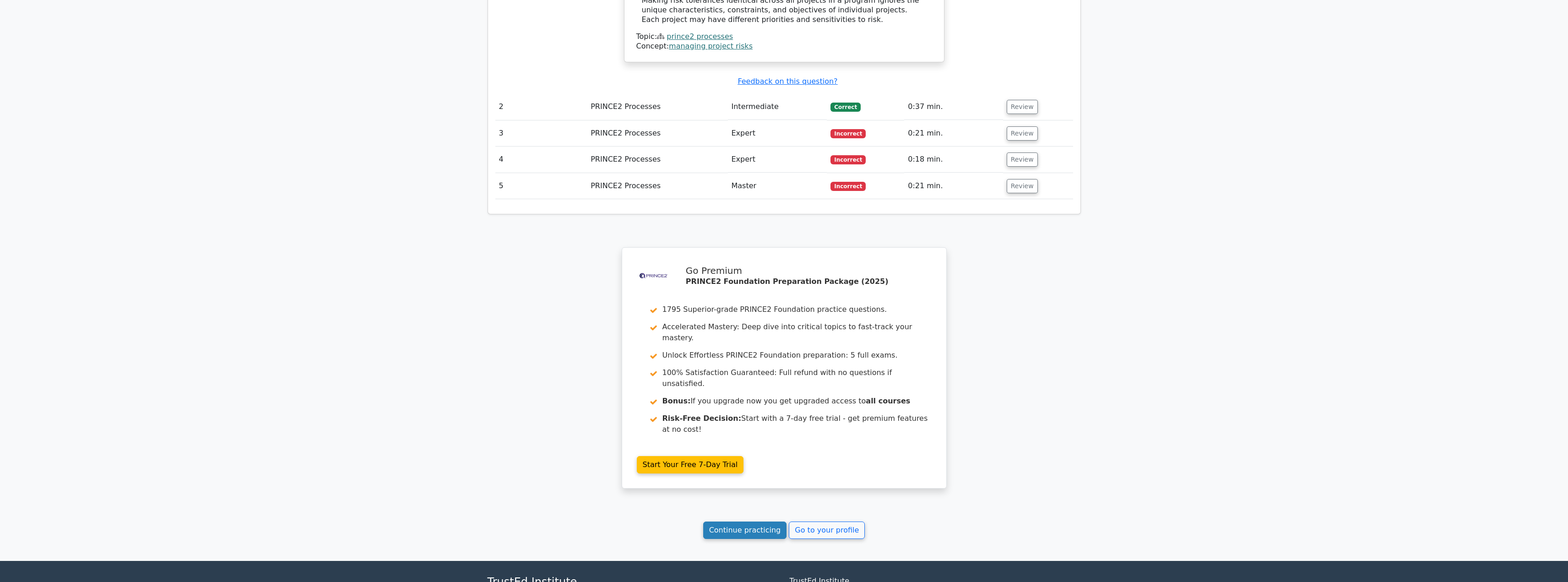
click at [747, 521] on link "Continue practicing" at bounding box center [745, 530] width 84 height 17
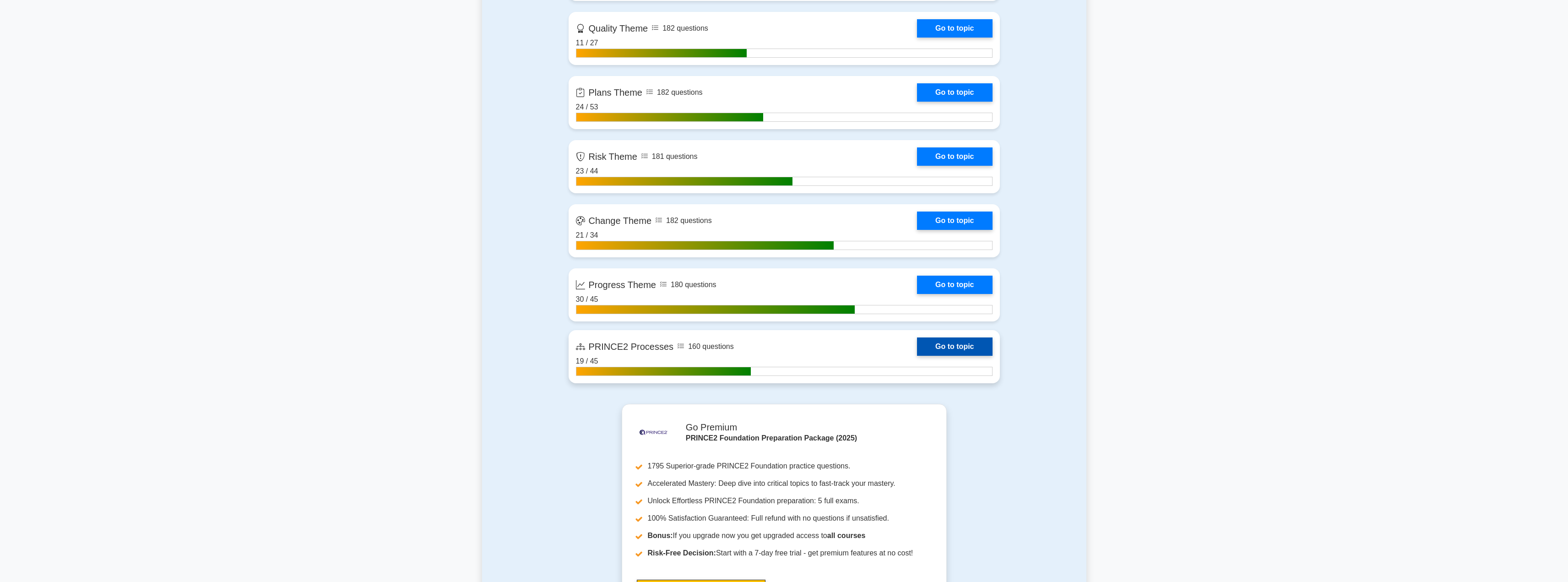
scroll to position [912, 0]
click at [961, 342] on link "Go to topic" at bounding box center [954, 346] width 75 height 18
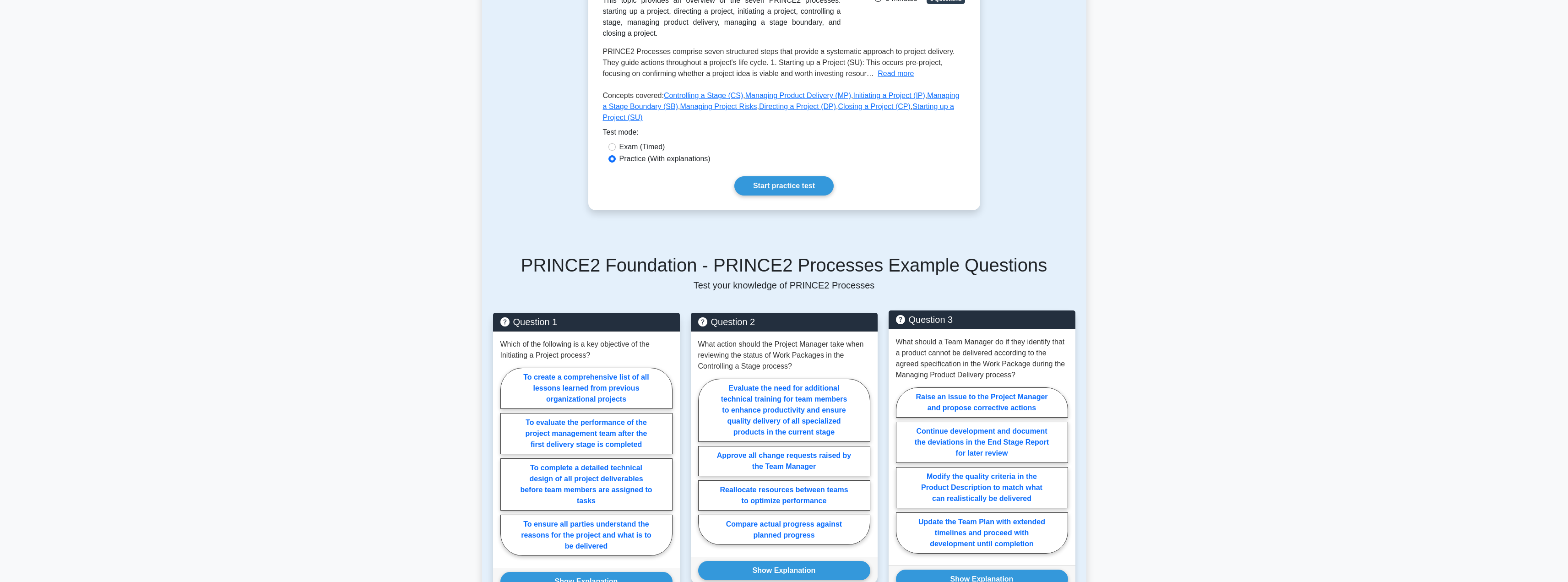
scroll to position [182, 0]
click at [979, 387] on label "Raise an issue to the Project Manager and propose corrective actions" at bounding box center [982, 402] width 172 height 30
click at [902, 470] on input "Raise an issue to the Project Manager and propose corrective actions" at bounding box center [899, 473] width 6 height 6
radio input "true"
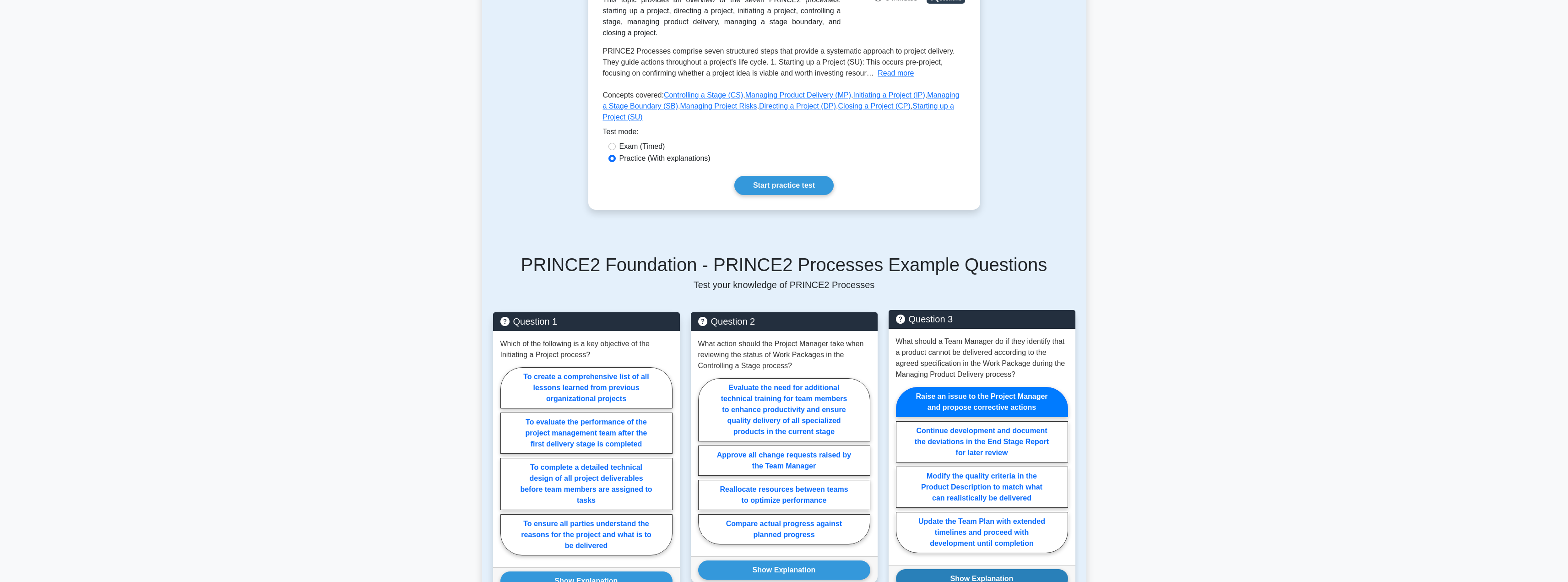
click at [951, 569] on button "Show Explanation" at bounding box center [982, 578] width 172 height 19
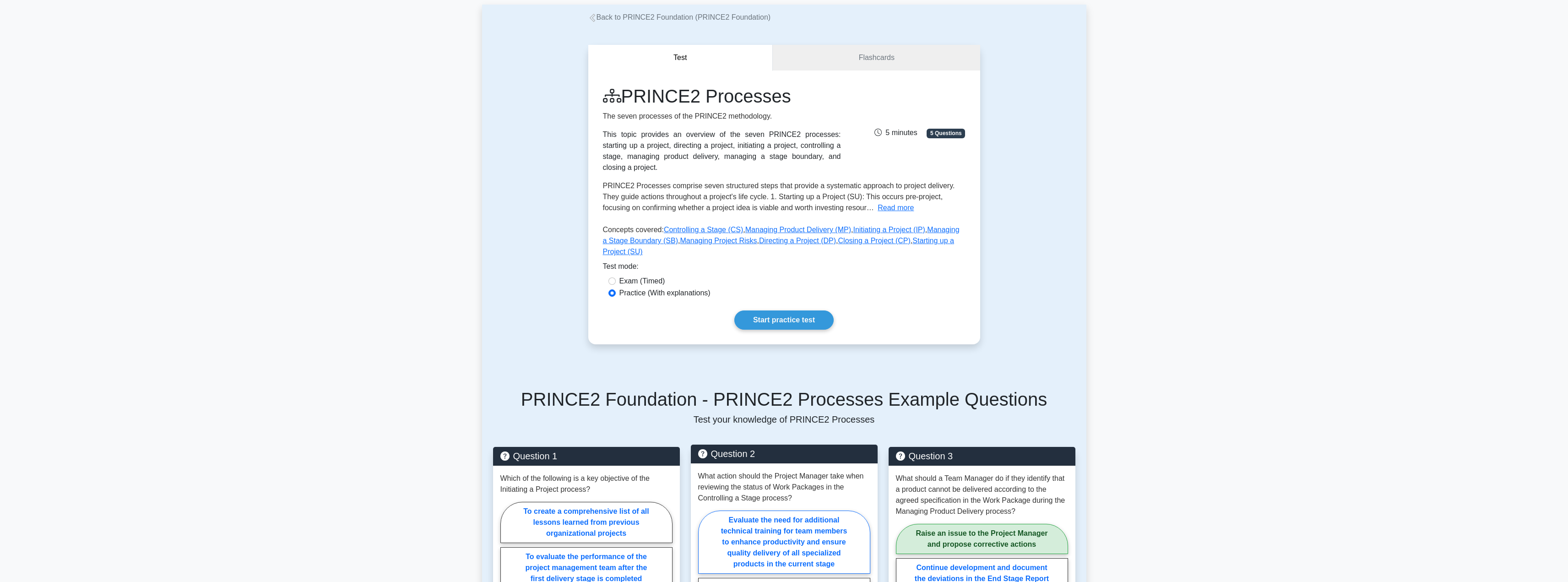
scroll to position [0, 0]
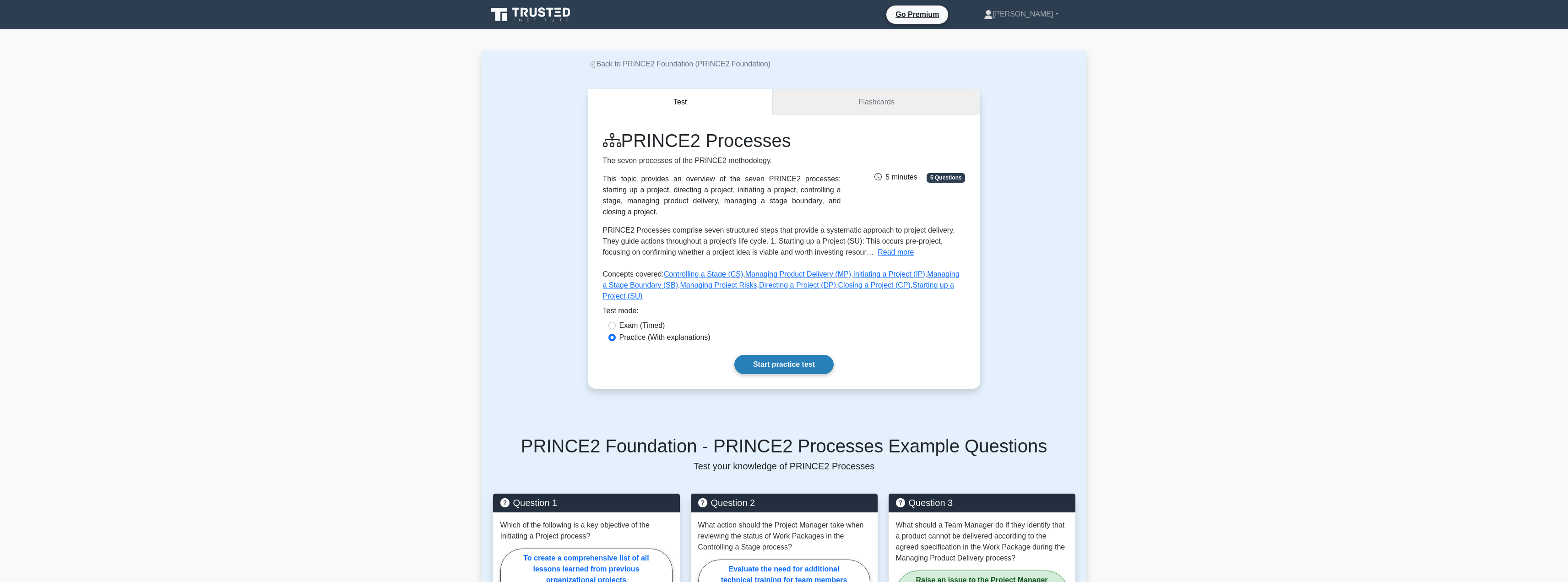
click at [797, 355] on link "Start practice test" at bounding box center [784, 364] width 99 height 19
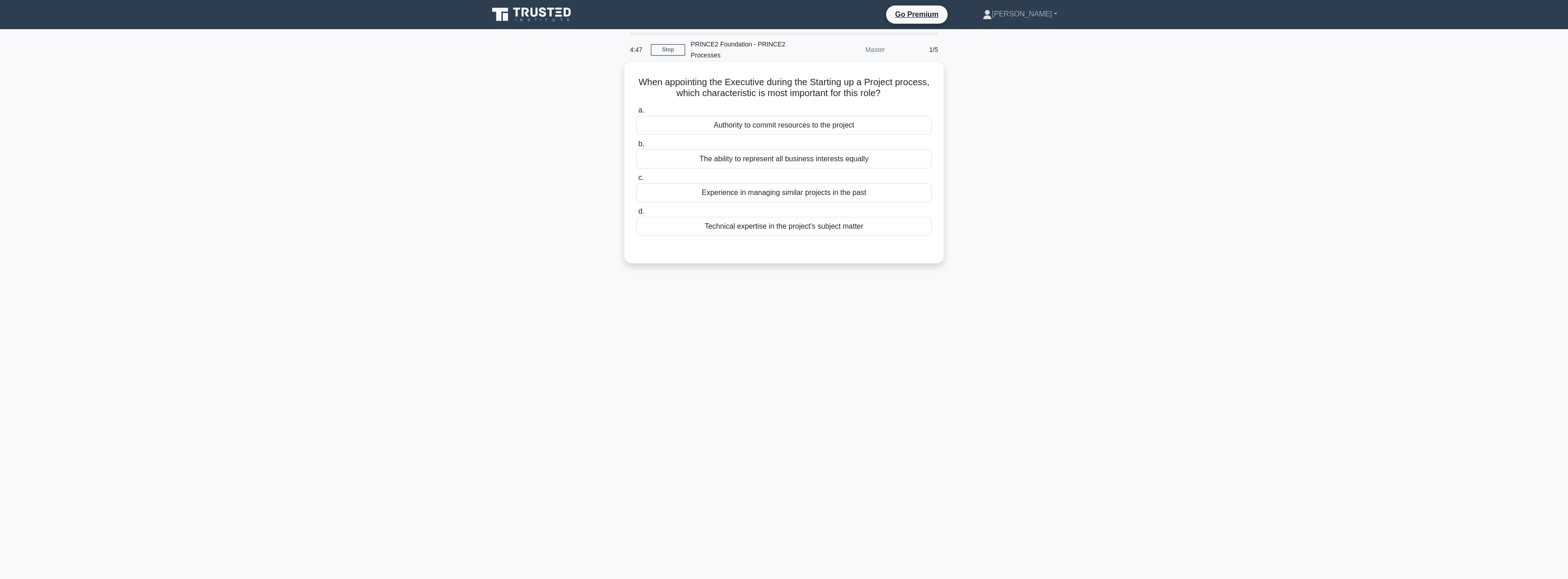
click at [790, 197] on div "Experience in managing similar projects in the past" at bounding box center [783, 192] width 295 height 19
click at [636, 181] on input "c. Experience in managing similar projects in the past" at bounding box center [636, 178] width 0 height 6
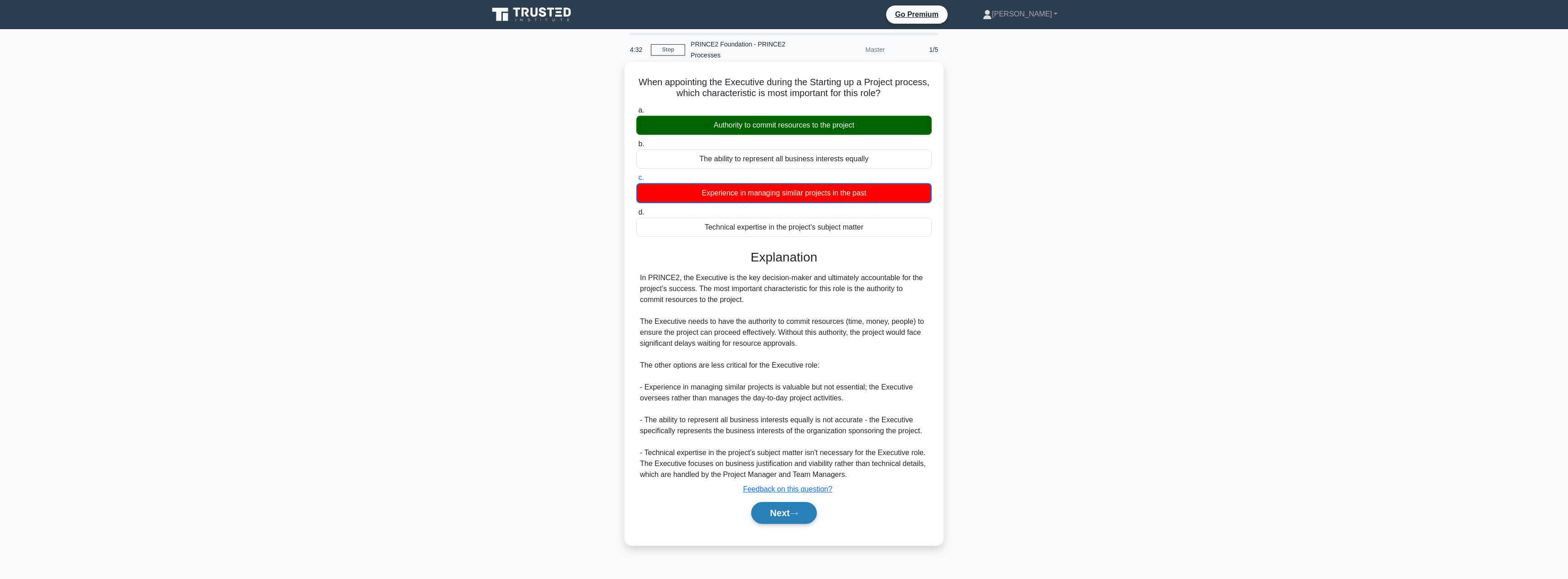
click at [776, 508] on button "Next" at bounding box center [783, 513] width 65 height 22
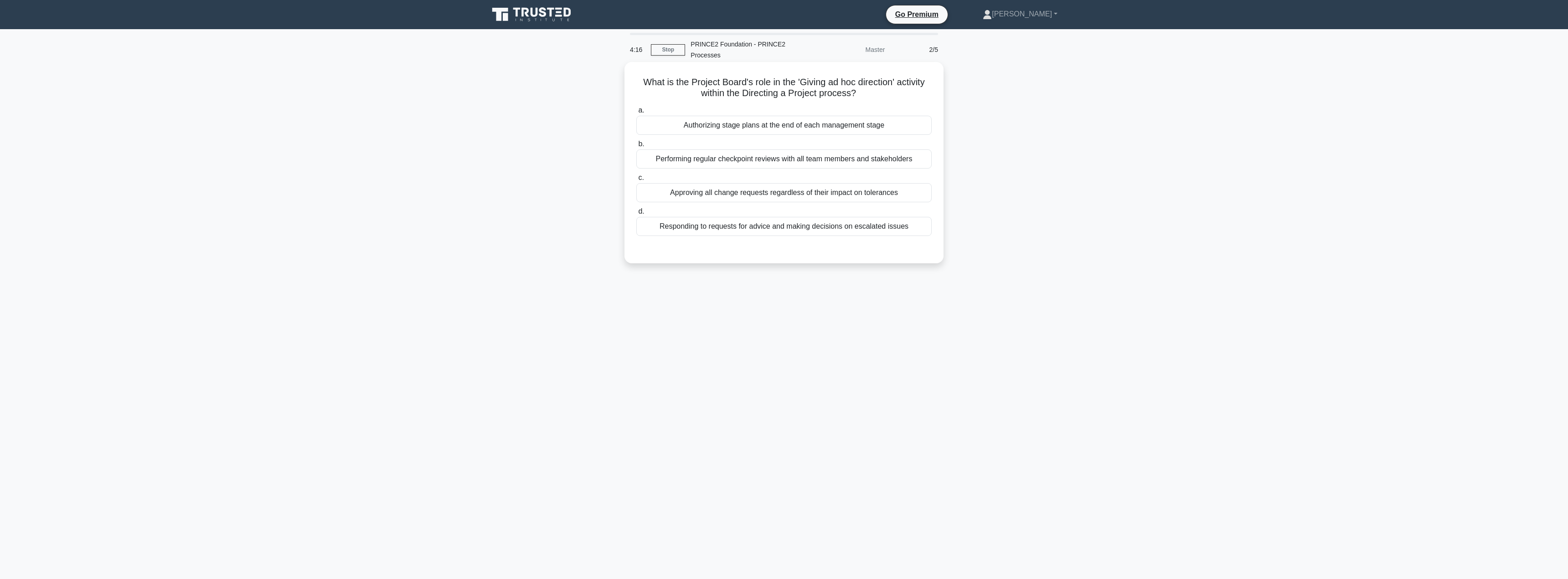
click at [808, 235] on div "Responding to requests for advice and making decisions on escalated issues" at bounding box center [783, 226] width 295 height 19
click at [636, 215] on input "d. Responding to requests for advice and making decisions on escalated issues" at bounding box center [636, 212] width 0 height 6
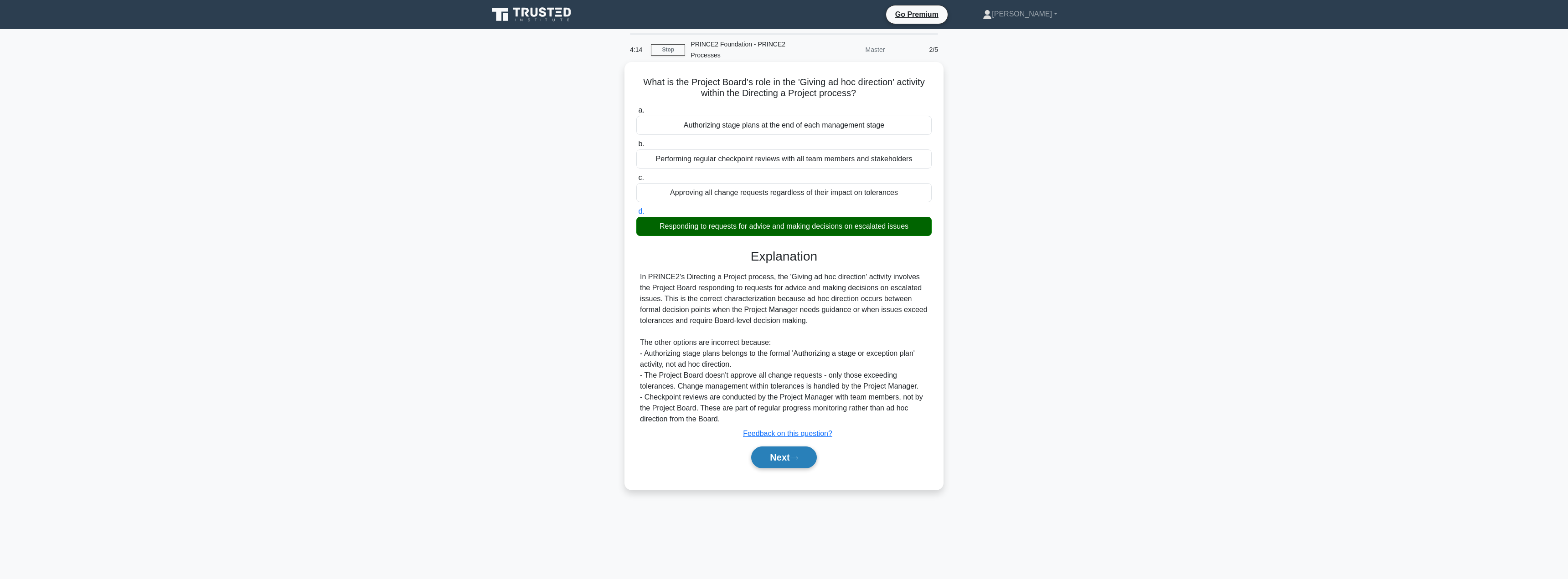
click at [778, 450] on button "Next" at bounding box center [783, 457] width 65 height 22
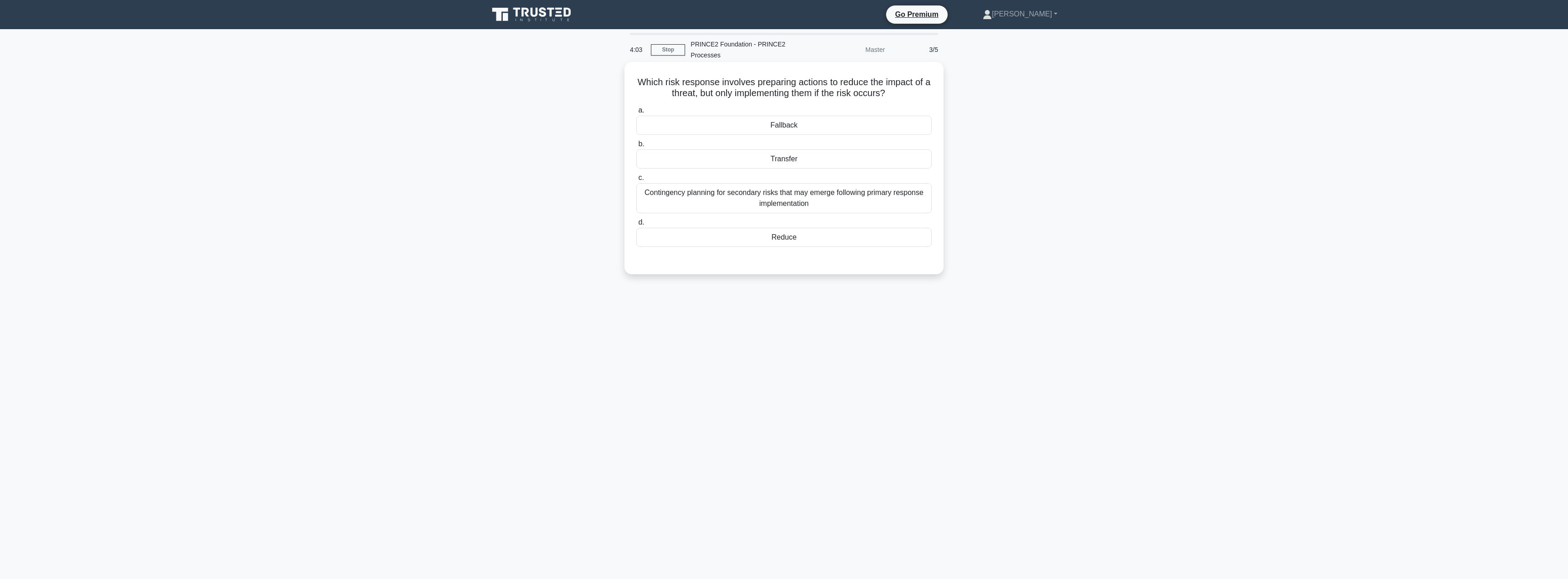
click at [861, 117] on div "Fallback" at bounding box center [783, 125] width 295 height 19
click at [636, 113] on input "a. Fallback" at bounding box center [636, 111] width 0 height 6
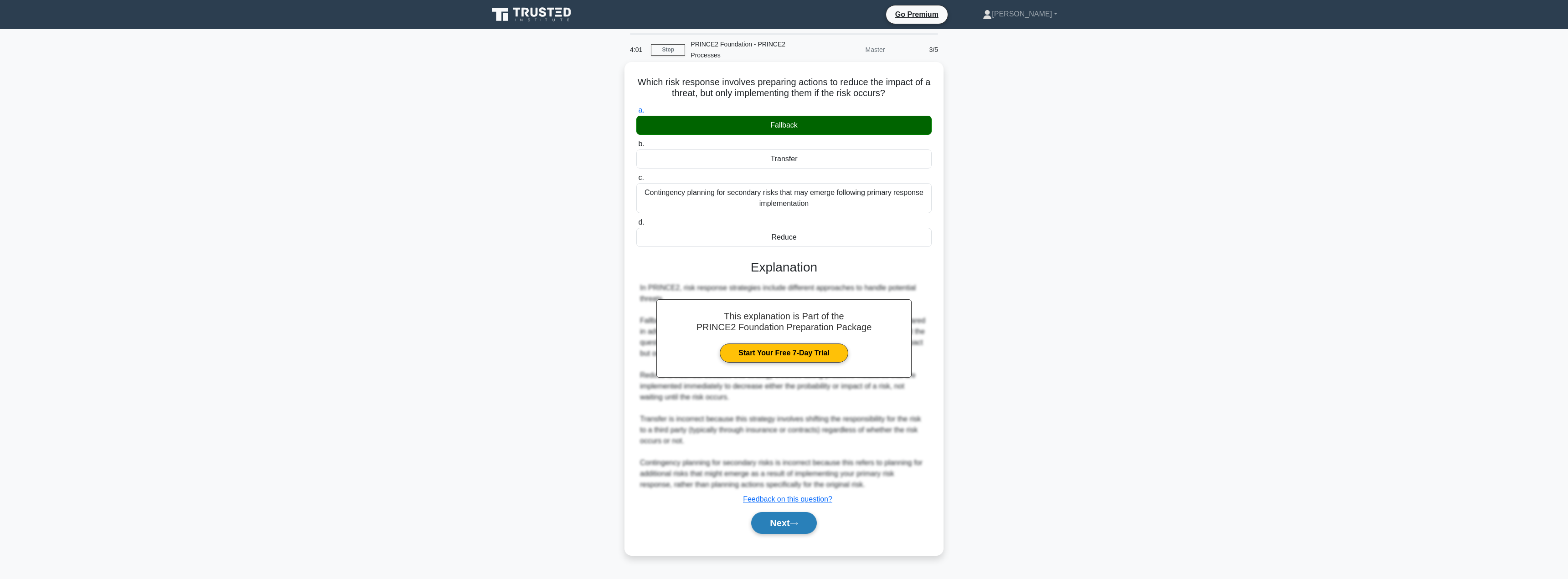
click at [782, 525] on button "Next" at bounding box center [783, 523] width 65 height 22
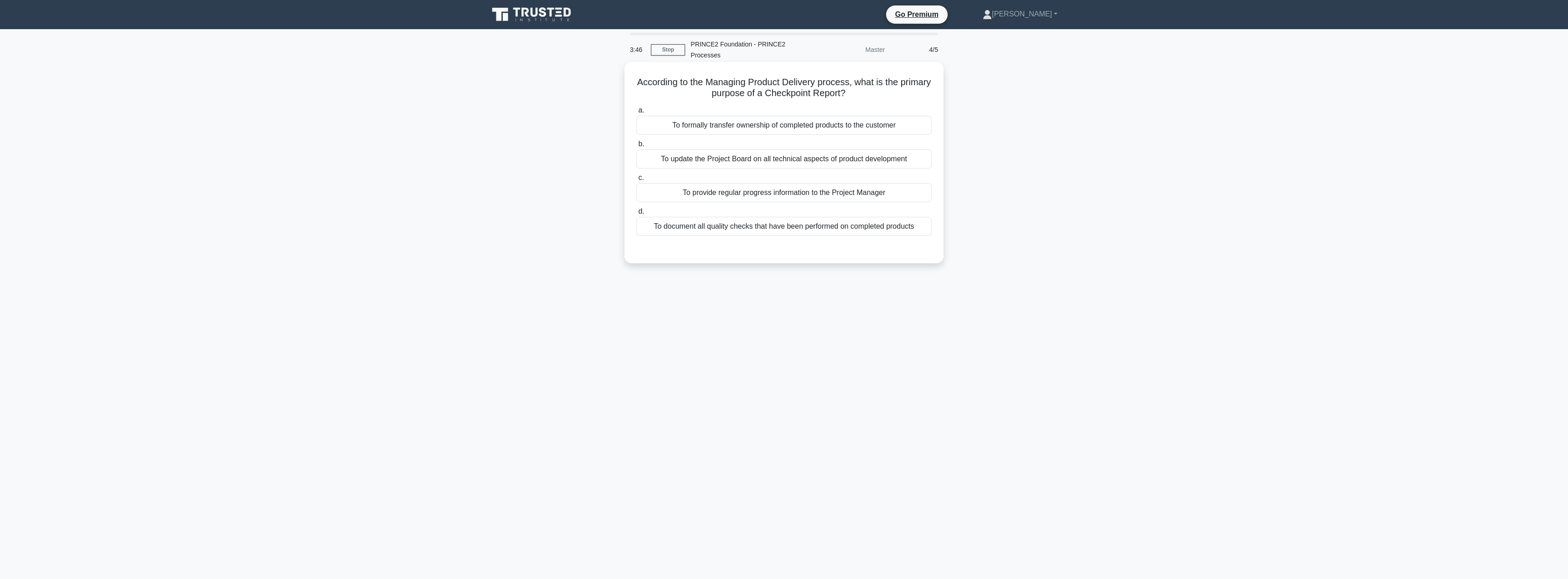
click at [718, 190] on div "To provide regular progress information to the Project Manager" at bounding box center [783, 192] width 295 height 19
click at [636, 181] on input "c. To provide regular progress information to the Project Manager" at bounding box center [636, 178] width 0 height 6
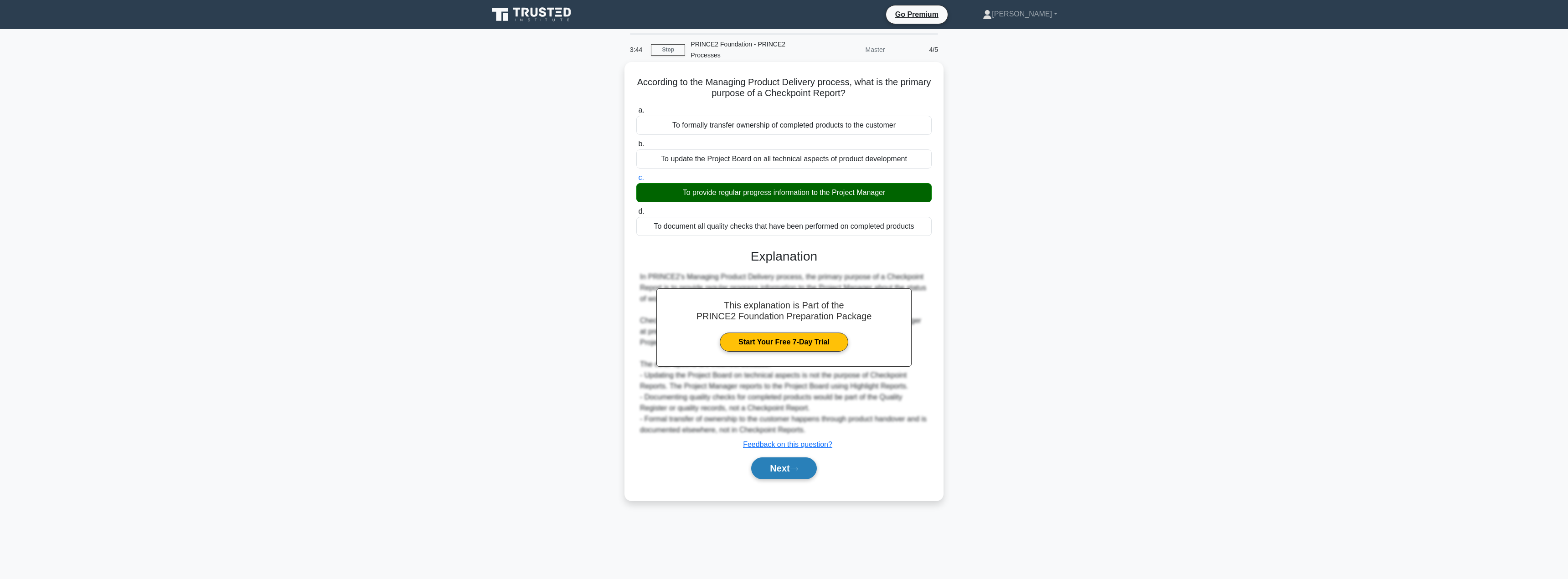
click at [784, 465] on button "Next" at bounding box center [783, 468] width 65 height 22
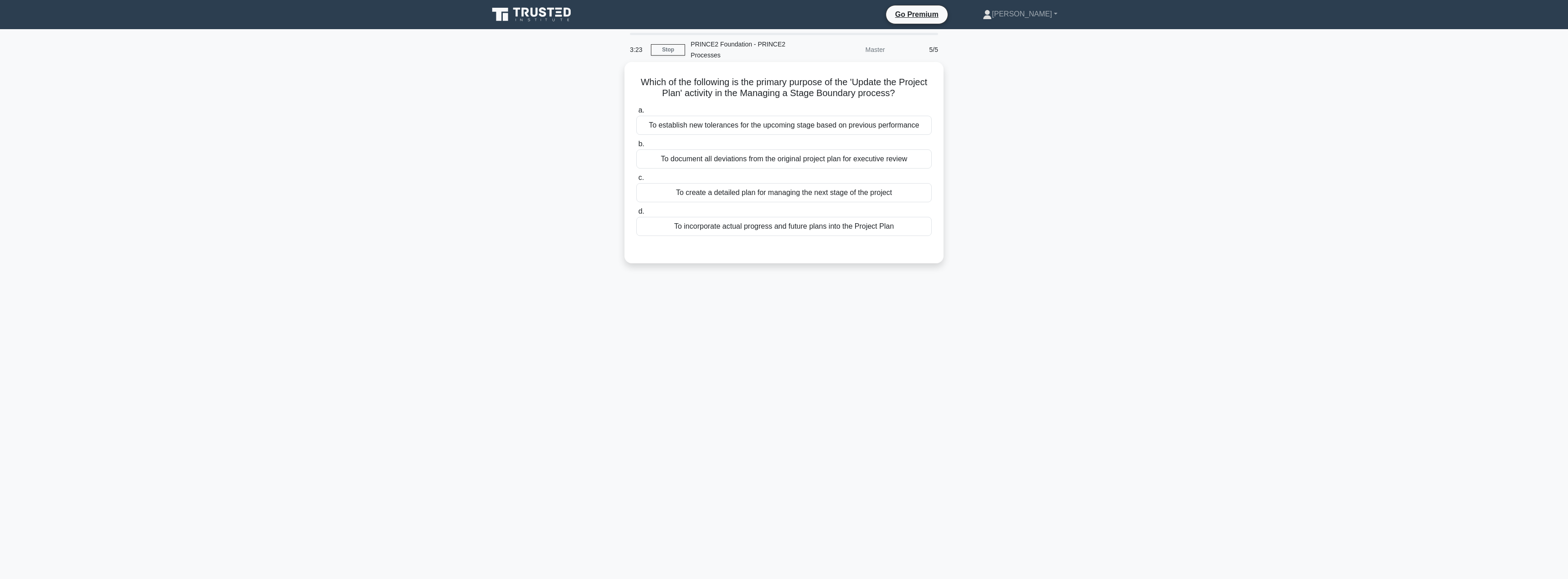
click at [751, 231] on div "To incorporate actual progress and future plans into the Project Plan" at bounding box center [783, 226] width 295 height 19
click at [636, 215] on input "d. To incorporate actual progress and future plans into the Project Plan" at bounding box center [636, 212] width 0 height 6
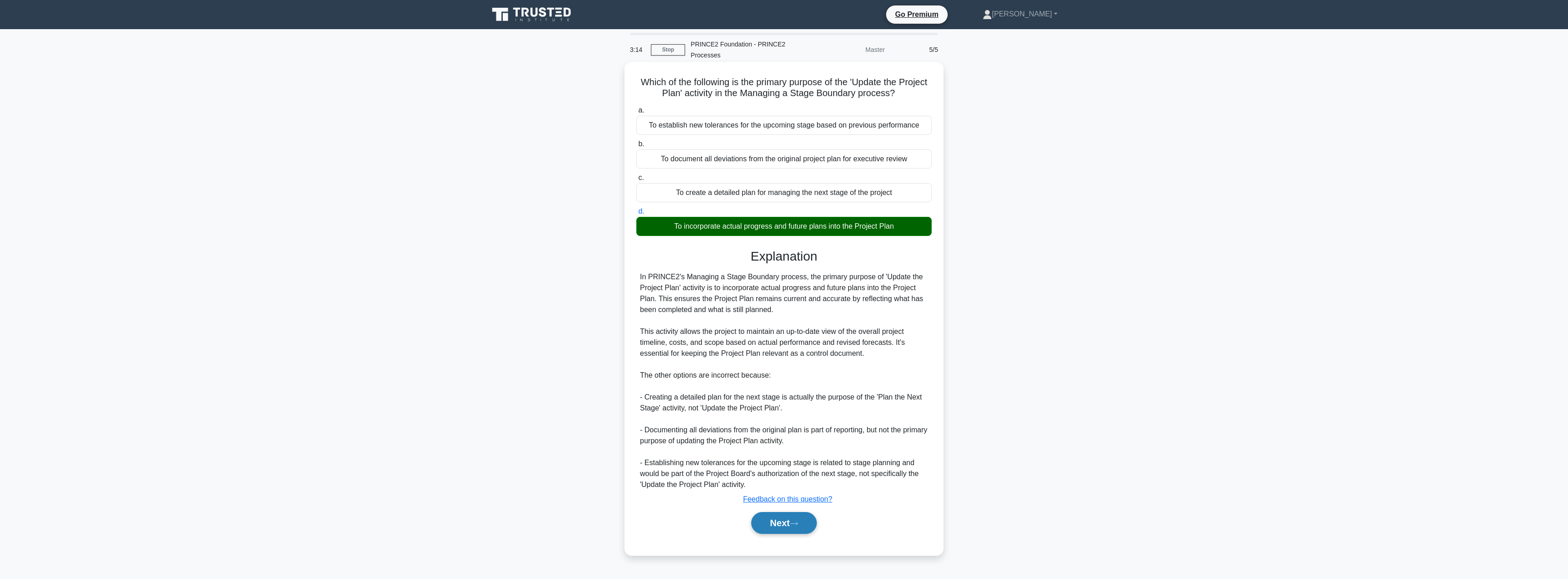
click at [769, 527] on button "Next" at bounding box center [783, 523] width 65 height 22
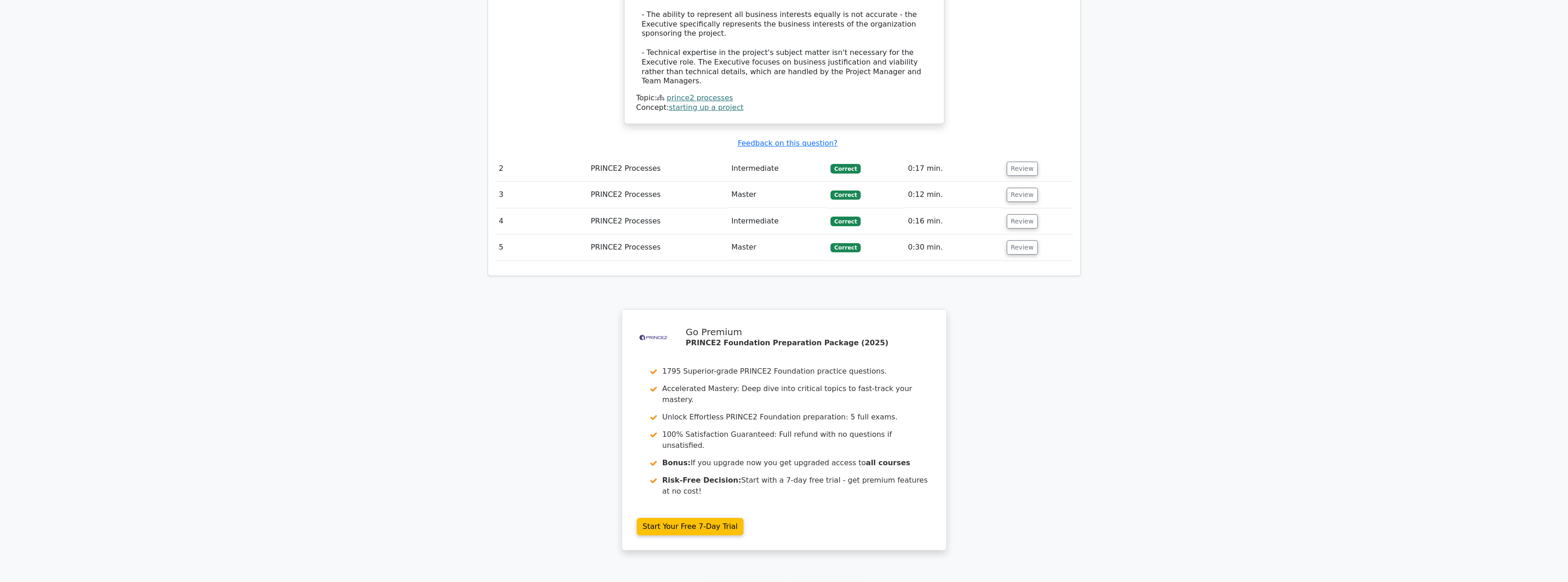
scroll to position [1132, 0]
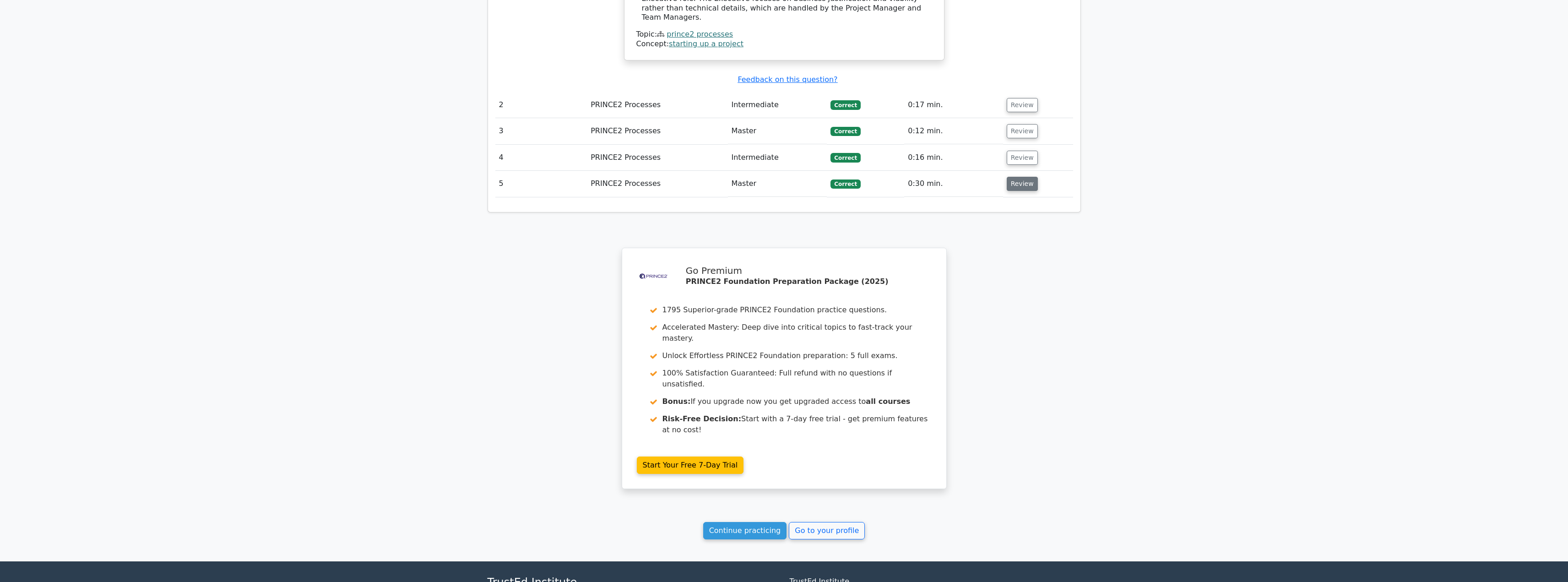
click at [1022, 177] on button "Review" at bounding box center [1022, 183] width 31 height 14
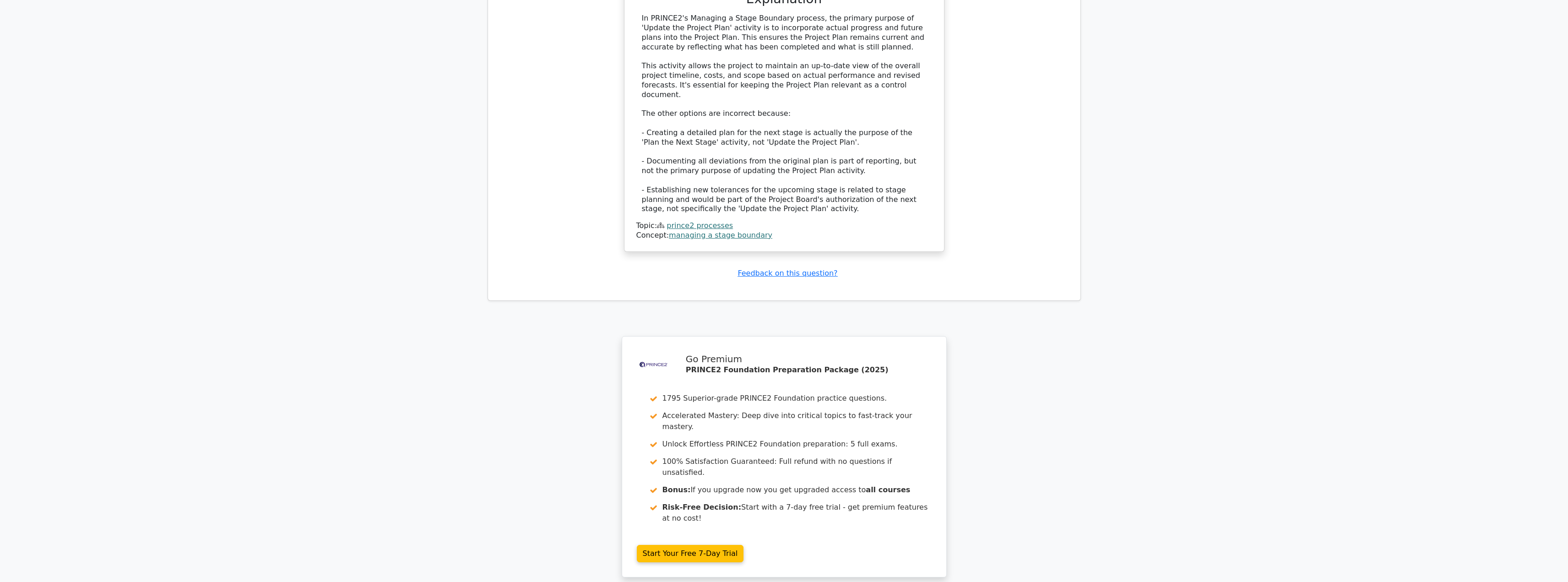
scroll to position [1589, 0]
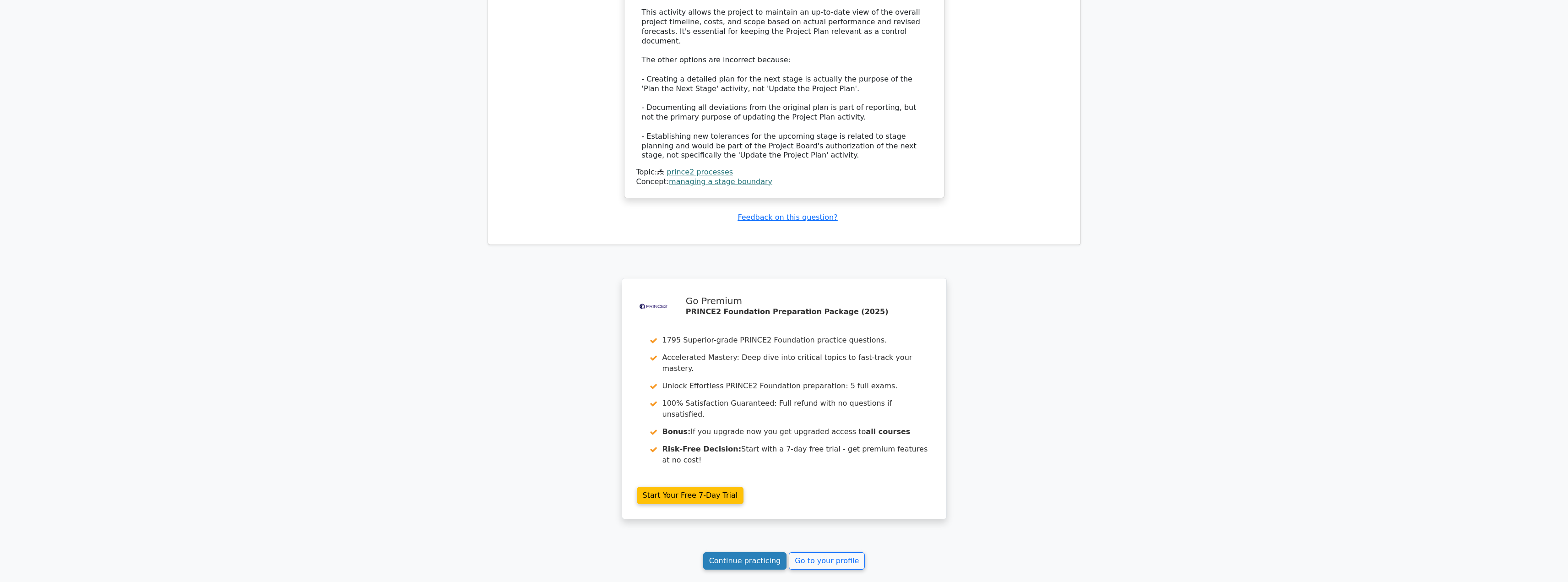
click at [746, 552] on link "Continue practicing" at bounding box center [745, 561] width 84 height 17
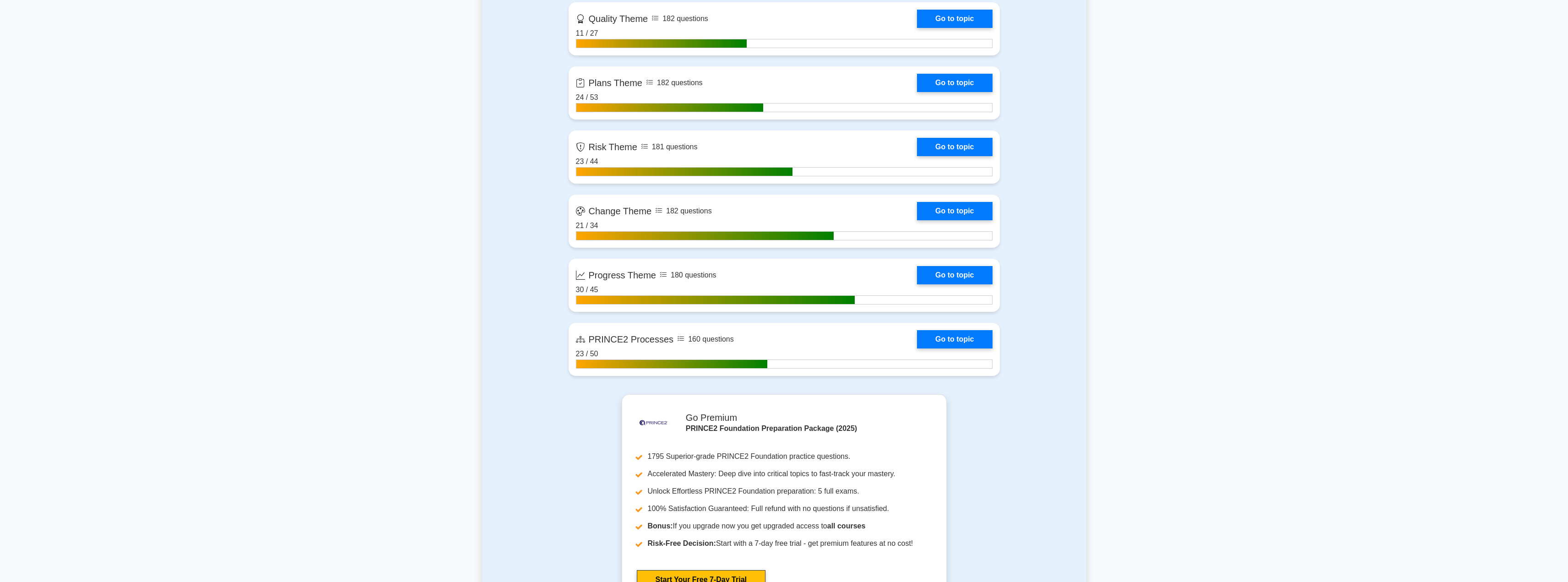
scroll to position [920, 0]
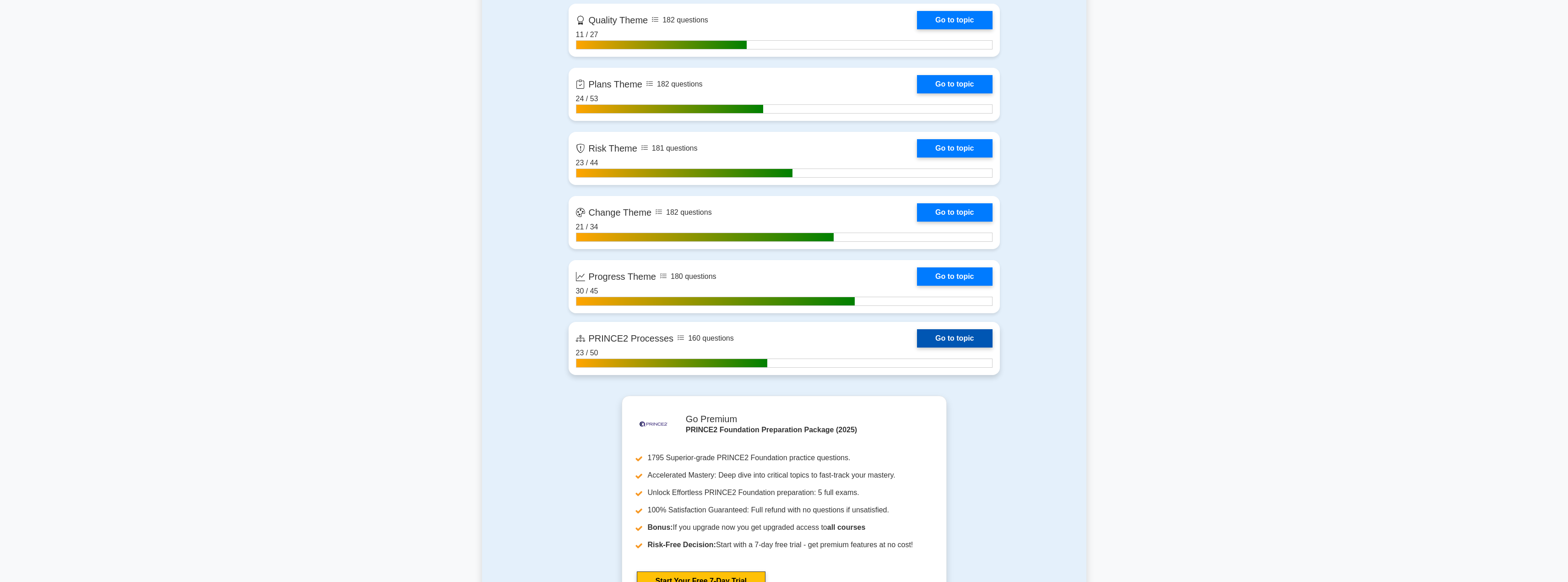
click at [948, 345] on link "Go to topic" at bounding box center [954, 338] width 75 height 18
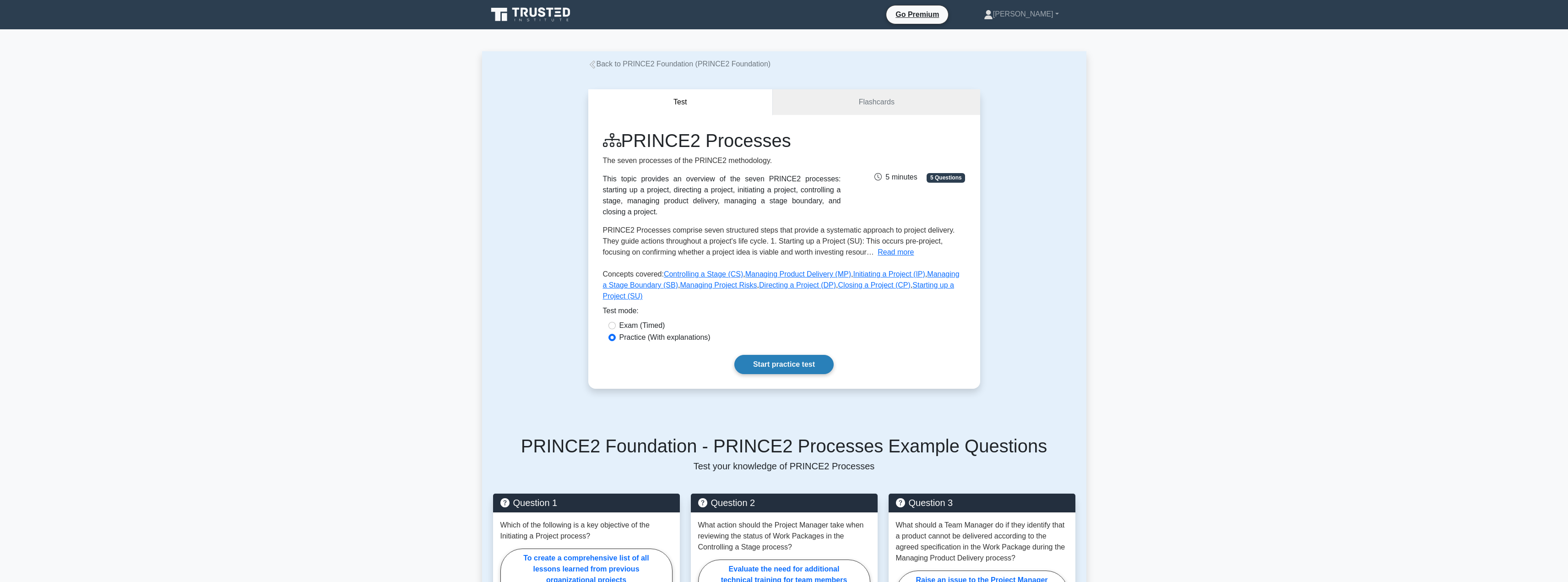
click at [784, 355] on link "Start practice test" at bounding box center [784, 364] width 99 height 19
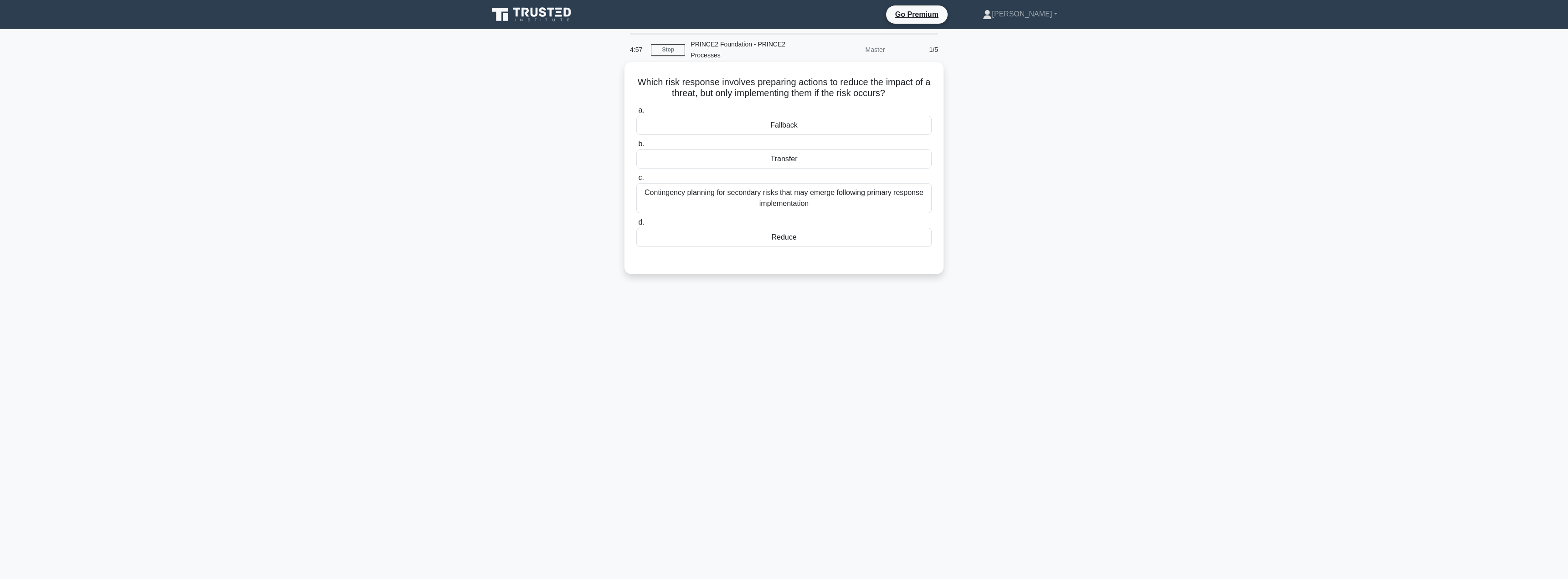
click at [754, 129] on div "Fallback" at bounding box center [783, 125] width 295 height 19
click at [636, 113] on input "a. Fallback" at bounding box center [636, 111] width 0 height 6
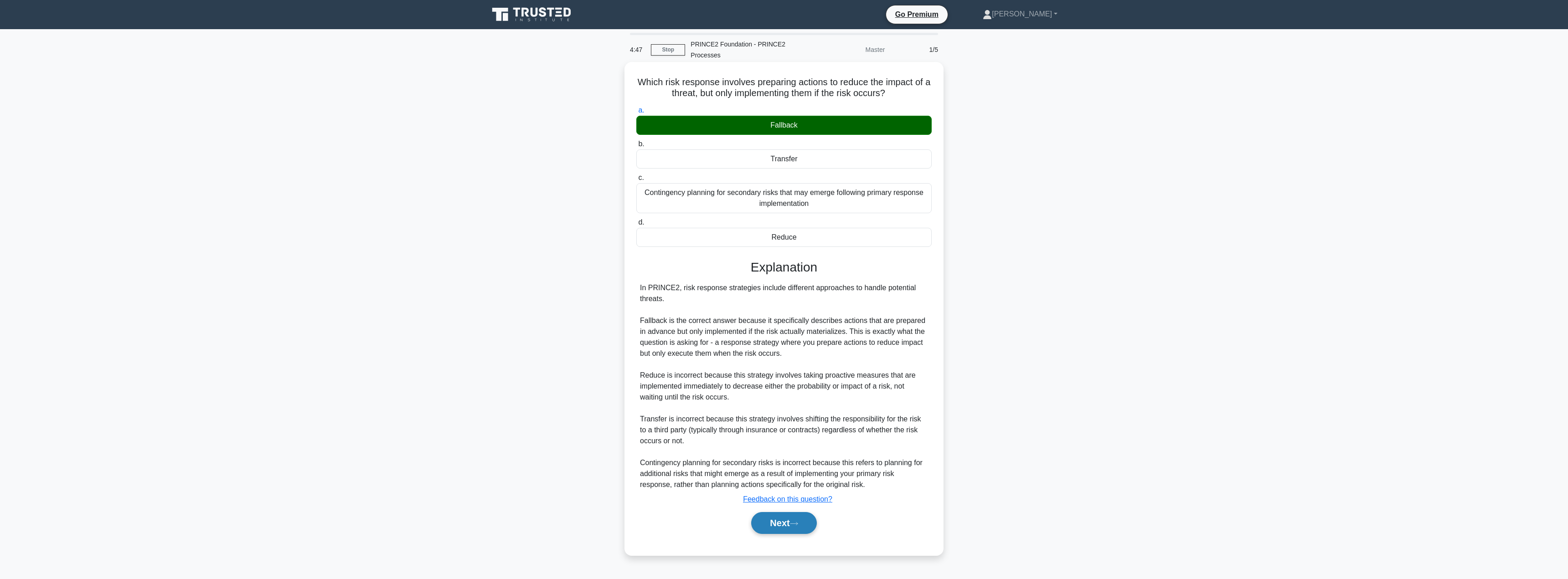
click at [766, 524] on button "Next" at bounding box center [783, 523] width 65 height 22
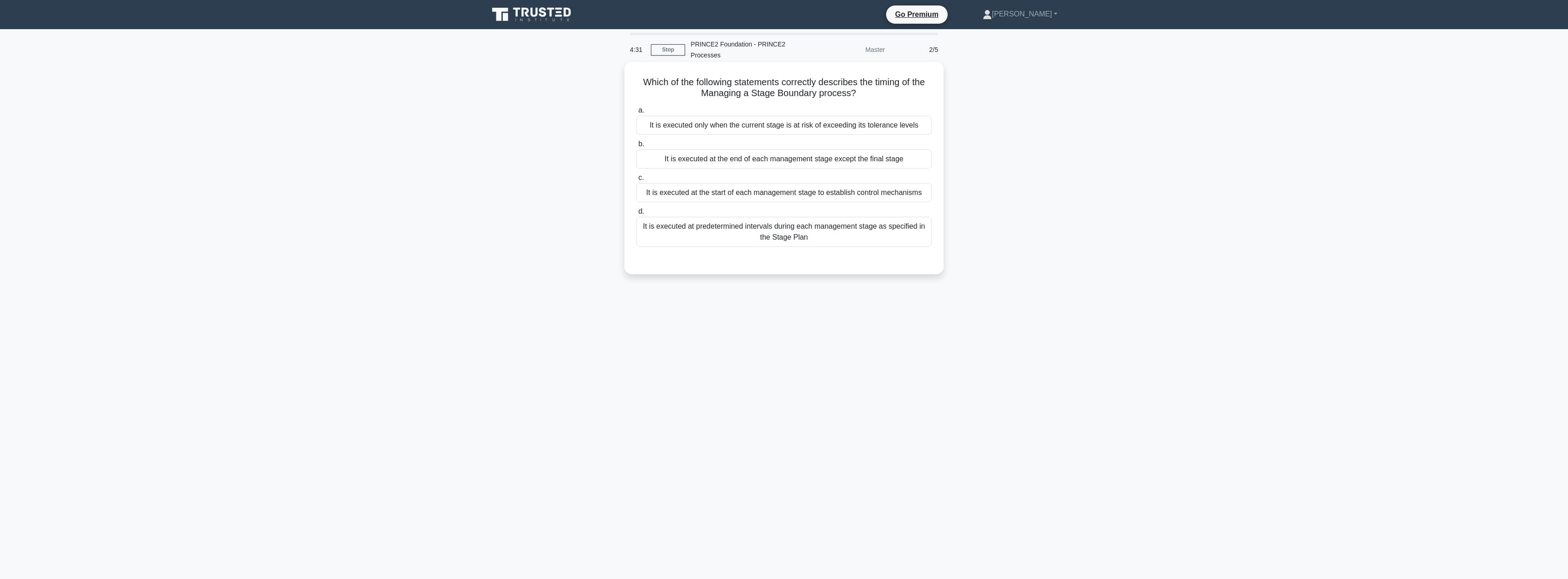
click at [786, 232] on div "It is executed at predetermined intervals during each management stage as speci…" at bounding box center [783, 231] width 295 height 30
click at [636, 215] on input "d. It is executed at predetermined intervals during each management stage as sp…" at bounding box center [636, 212] width 0 height 6
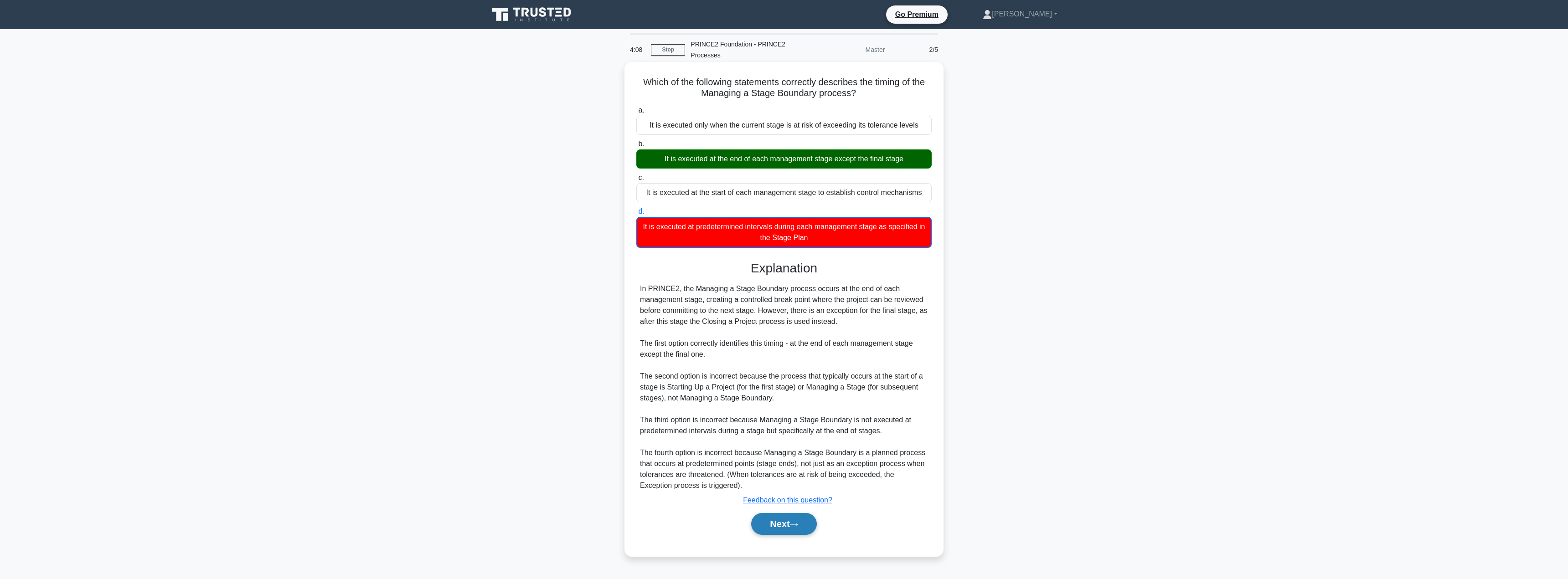
click at [775, 530] on button "Next" at bounding box center [783, 524] width 65 height 22
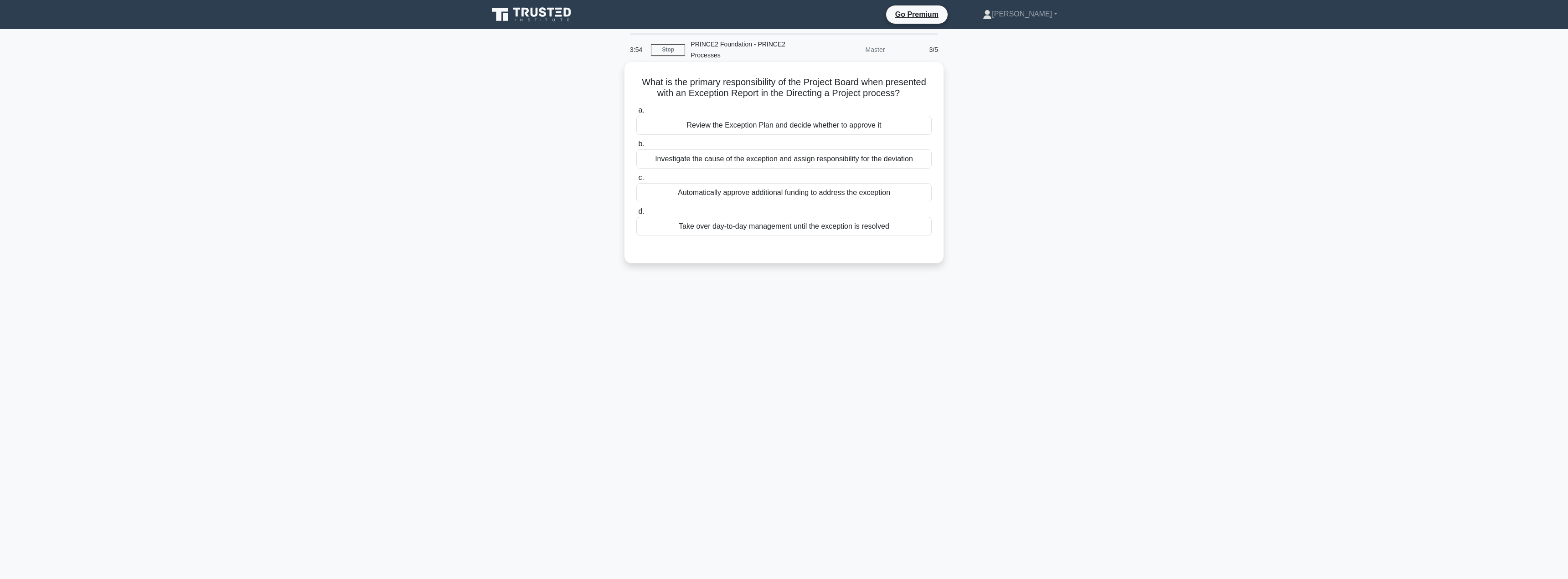
click at [739, 123] on div "Review the Exception Plan and decide whether to approve it" at bounding box center [783, 125] width 295 height 19
click at [636, 113] on input "a. Review the Exception Plan and decide whether to approve it" at bounding box center [636, 111] width 0 height 6
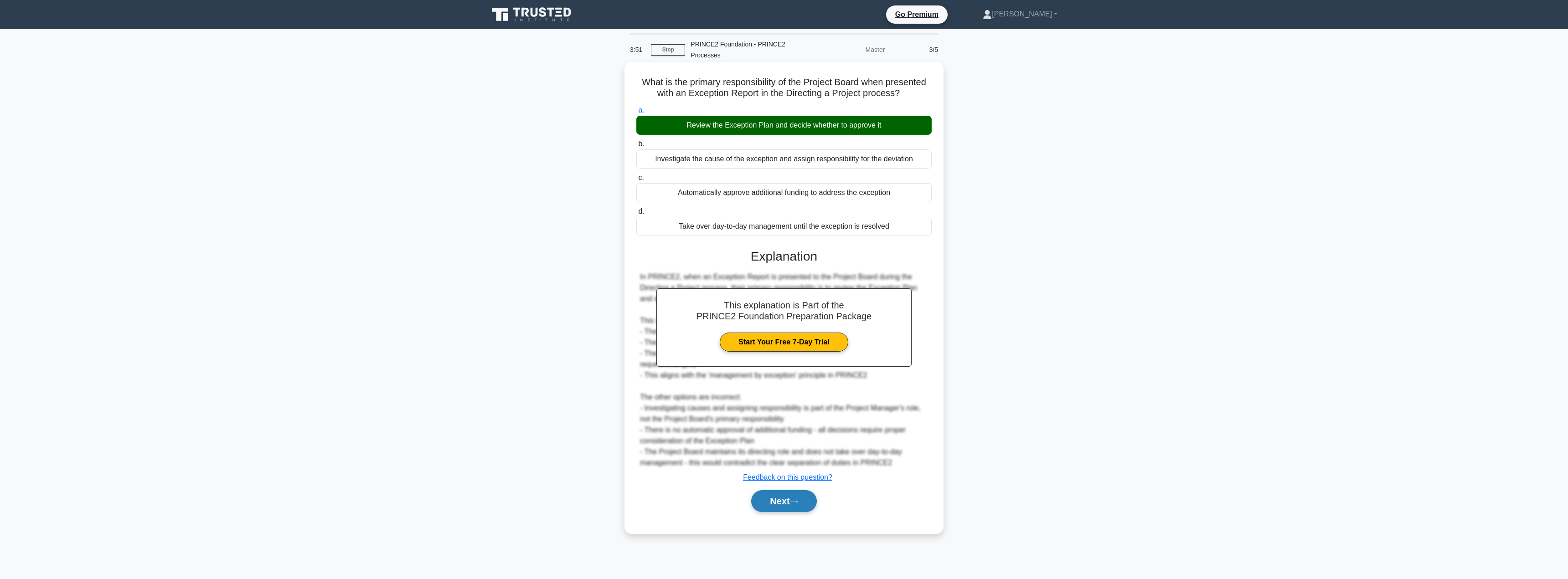
click at [776, 503] on button "Next" at bounding box center [783, 501] width 65 height 22
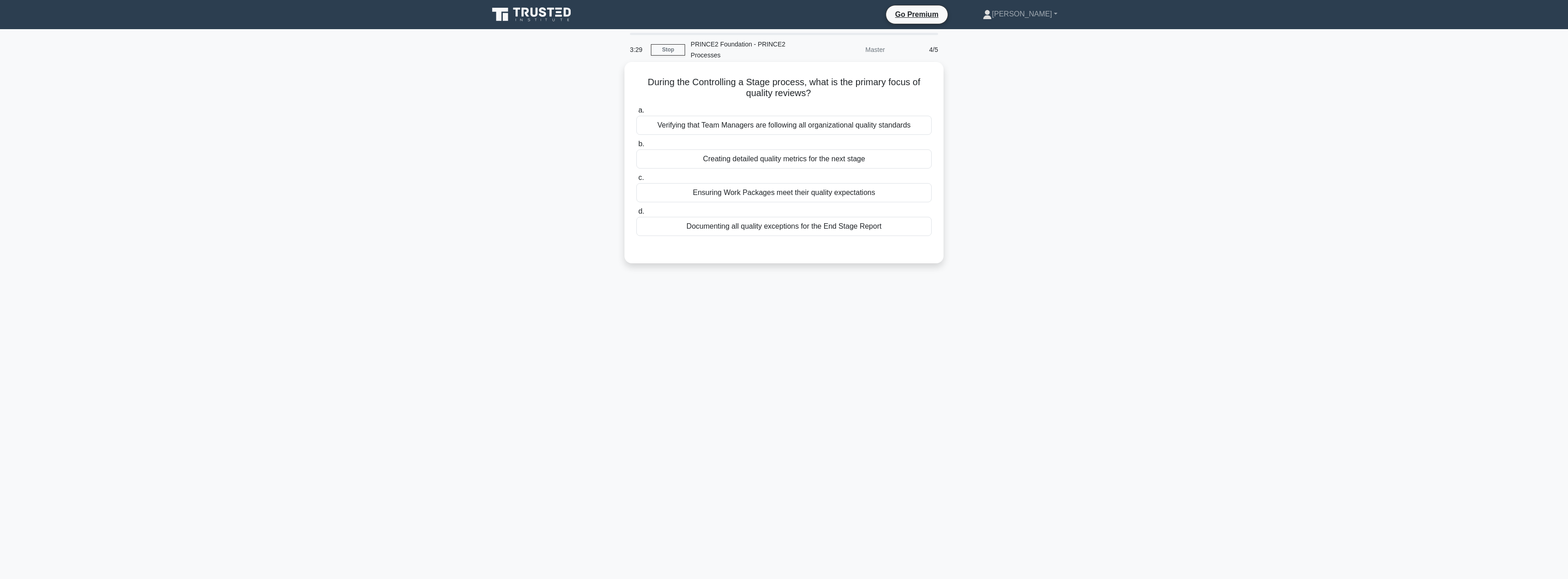
click at [774, 192] on div "Ensuring Work Packages meet their quality expectations" at bounding box center [783, 192] width 295 height 19
click at [636, 181] on input "c. Ensuring Work Packages meet their quality expectations" at bounding box center [636, 178] width 0 height 6
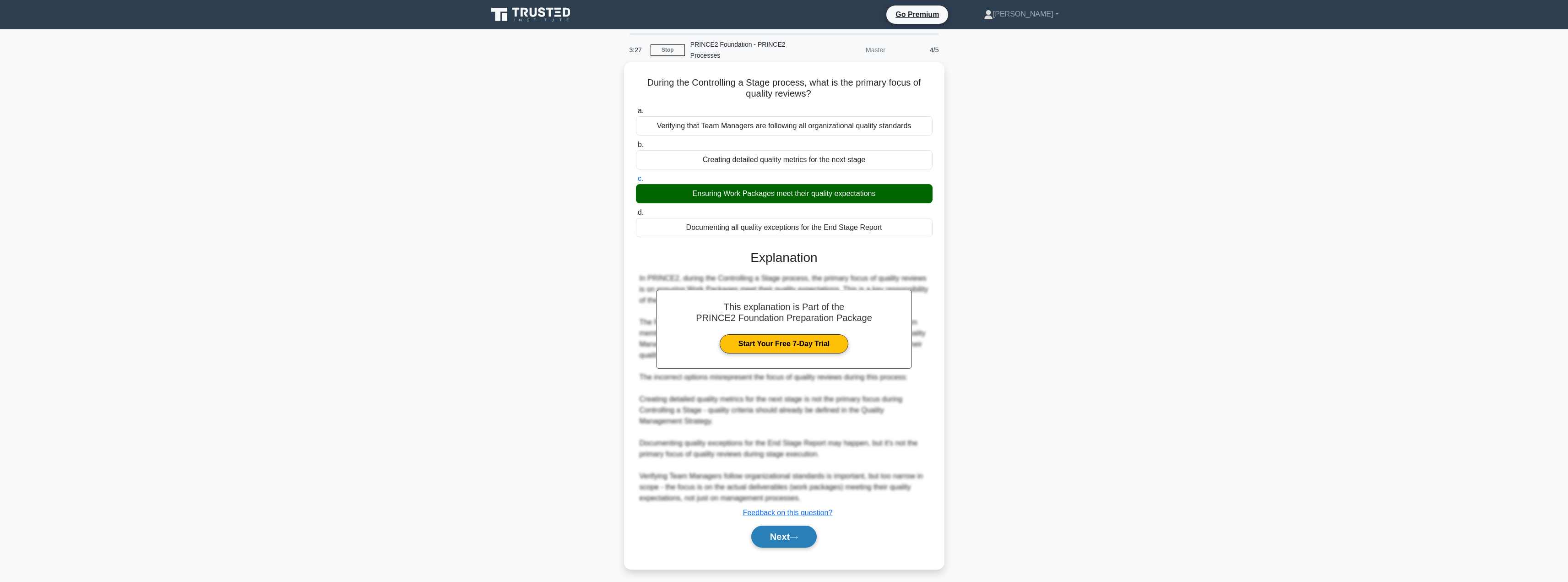
click at [772, 542] on button "Next" at bounding box center [784, 537] width 65 height 22
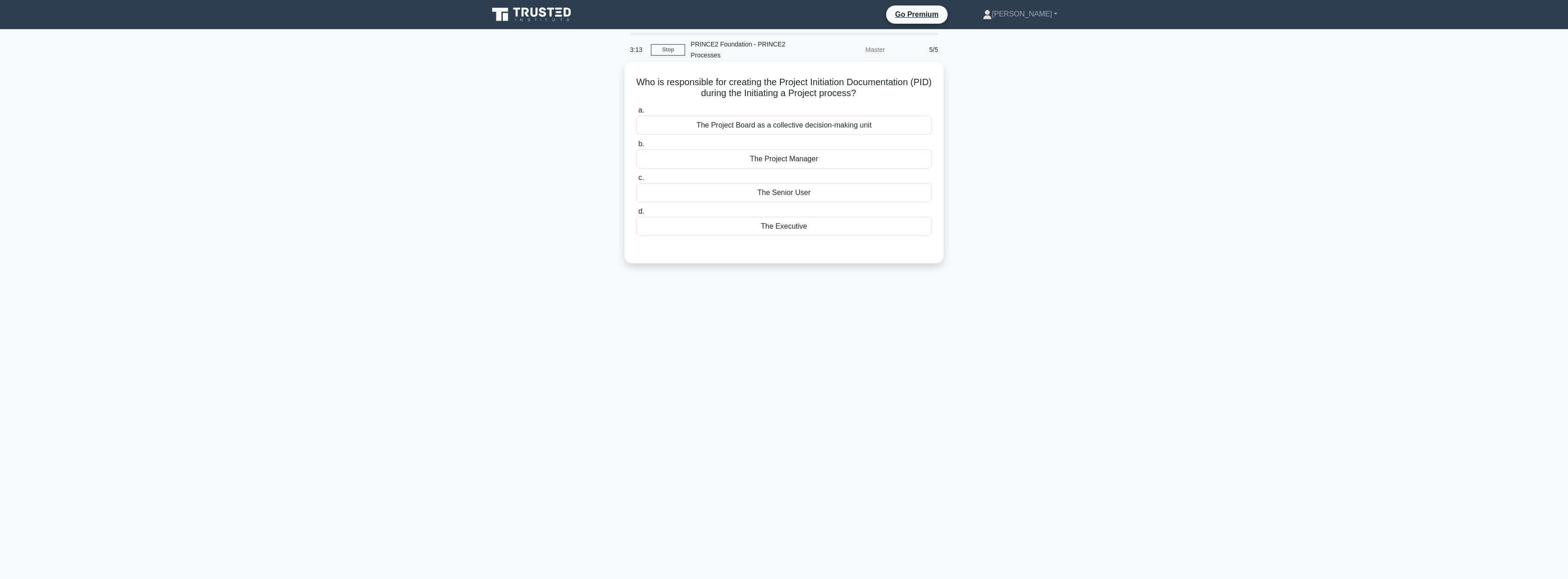
click at [830, 153] on div "The Project Manager" at bounding box center [783, 159] width 295 height 19
click at [636, 147] on input "b. The Project Manager" at bounding box center [636, 144] width 0 height 6
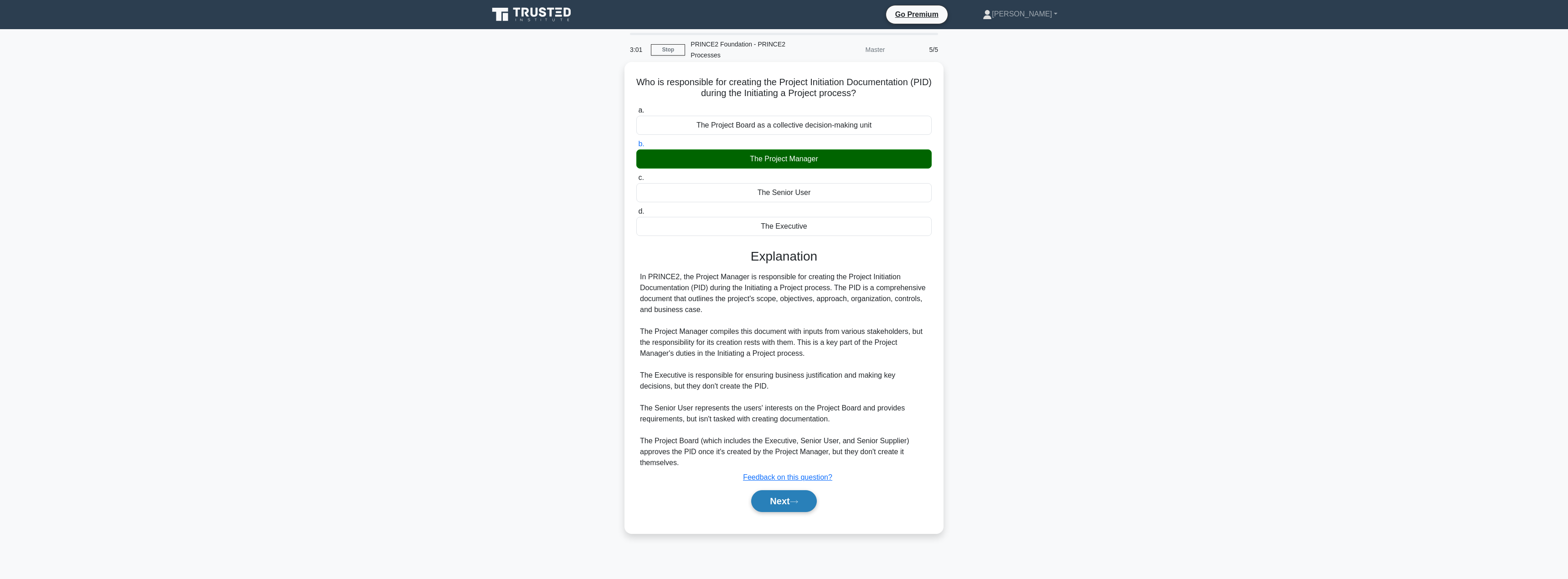
click at [770, 499] on button "Next" at bounding box center [783, 501] width 65 height 22
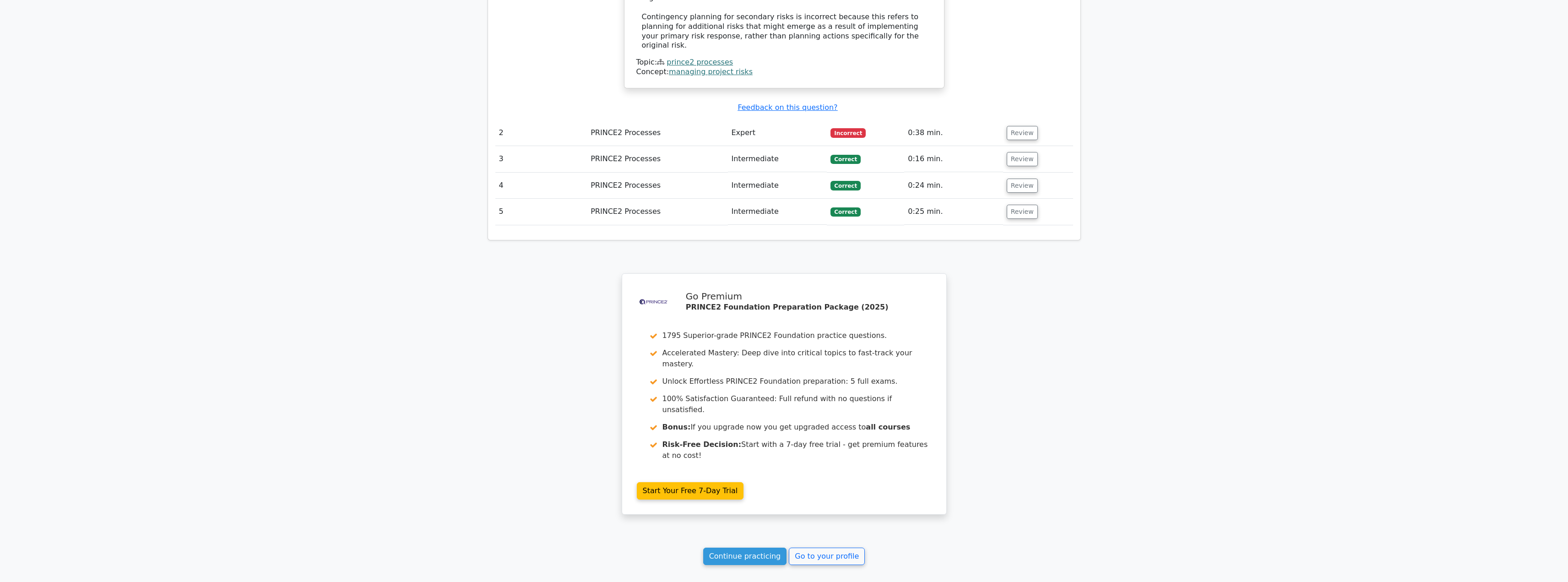
scroll to position [1118, 0]
click at [767, 547] on link "Continue practicing" at bounding box center [745, 556] width 84 height 17
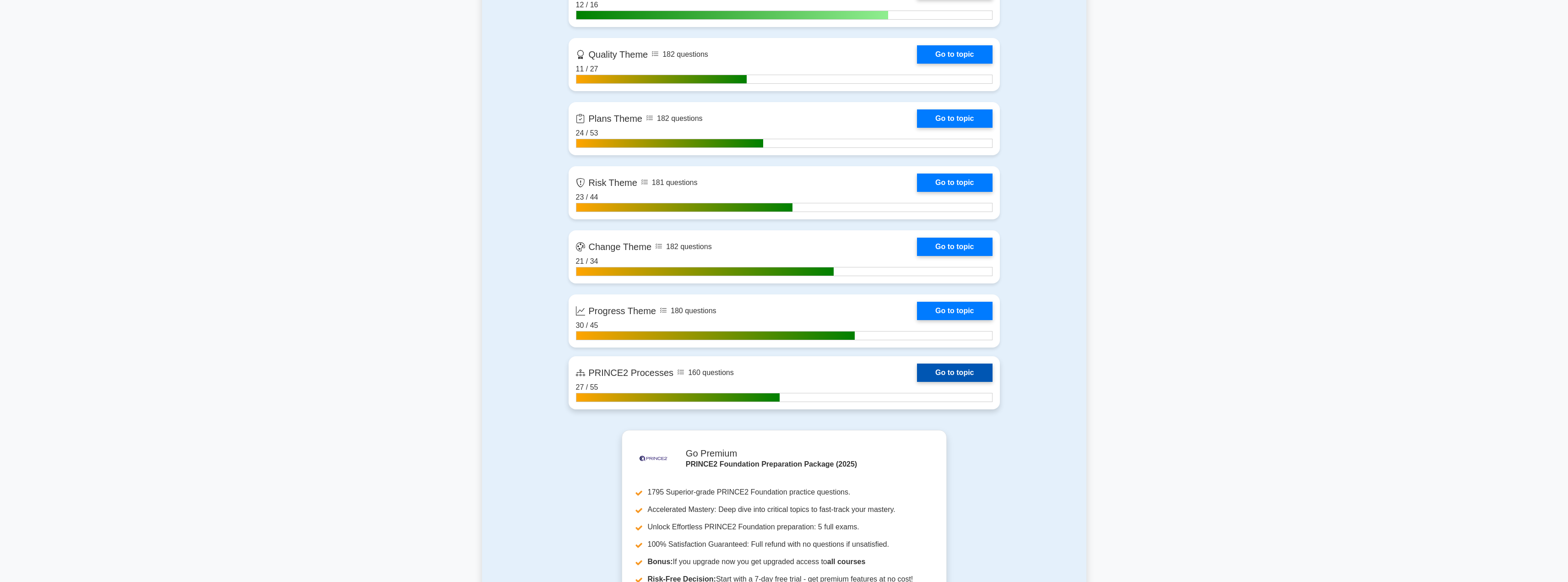
scroll to position [891, 0]
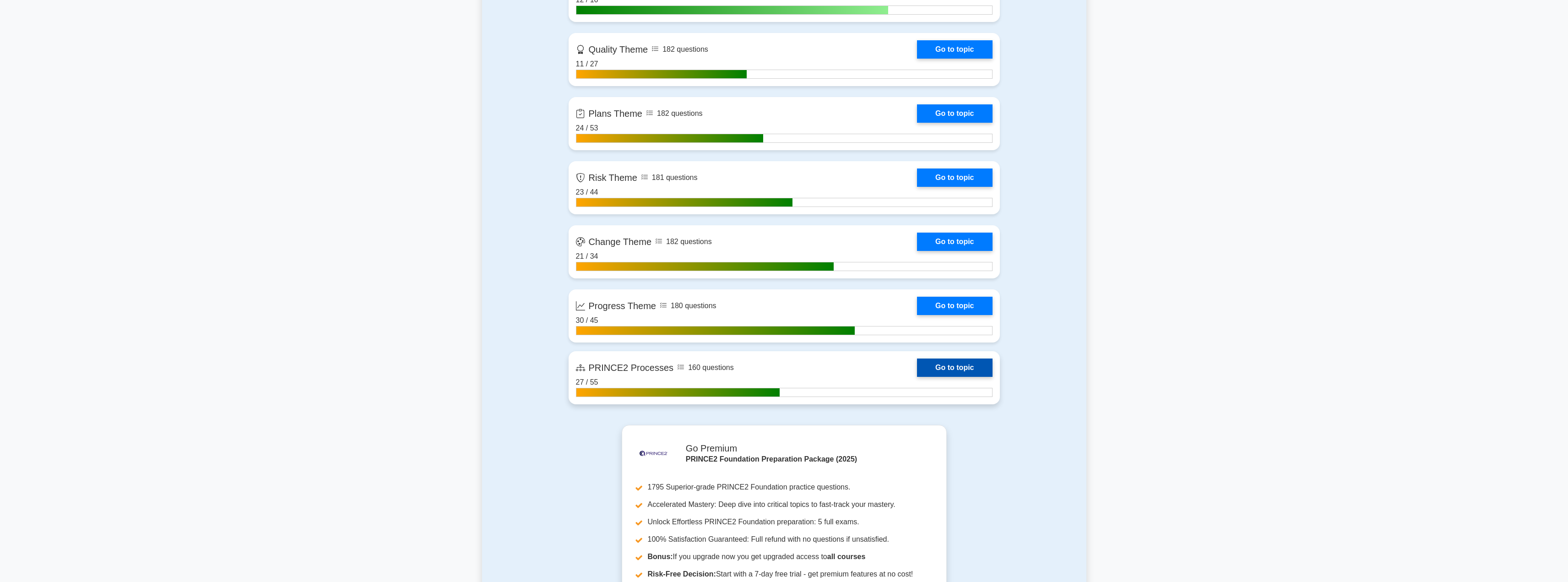
click at [930, 374] on link "Go to topic" at bounding box center [954, 367] width 75 height 18
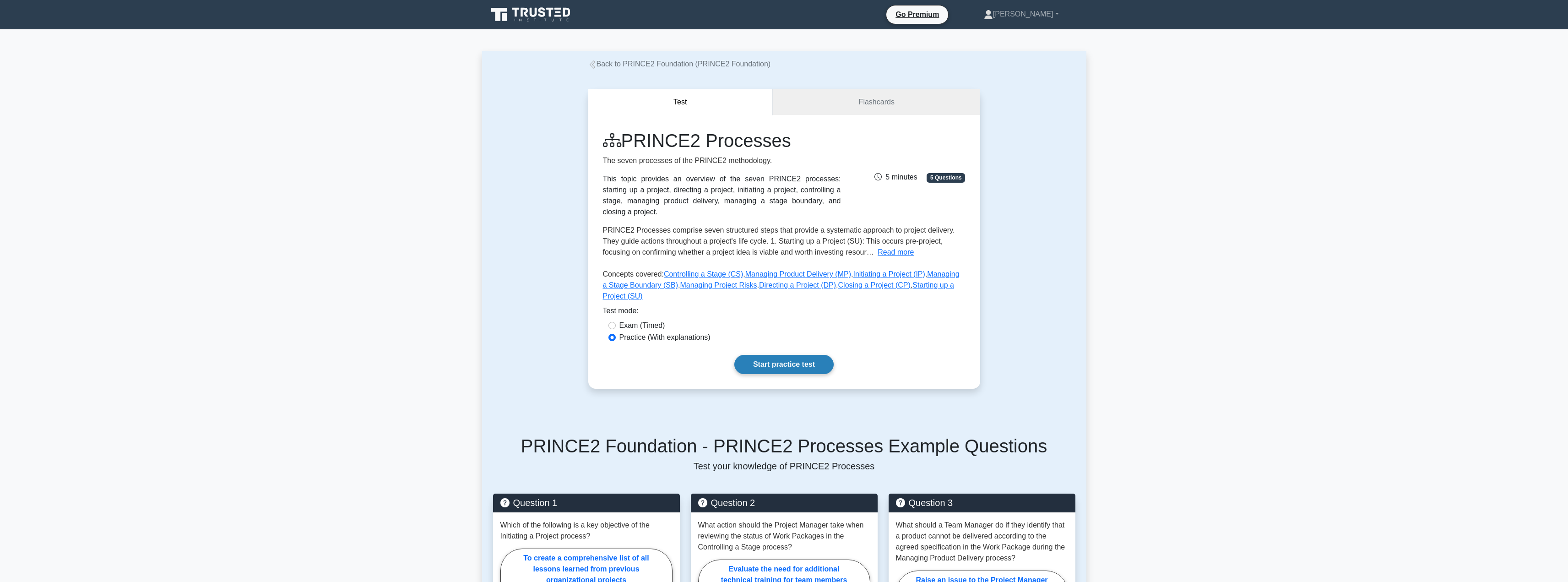
click at [795, 355] on link "Start practice test" at bounding box center [784, 364] width 99 height 19
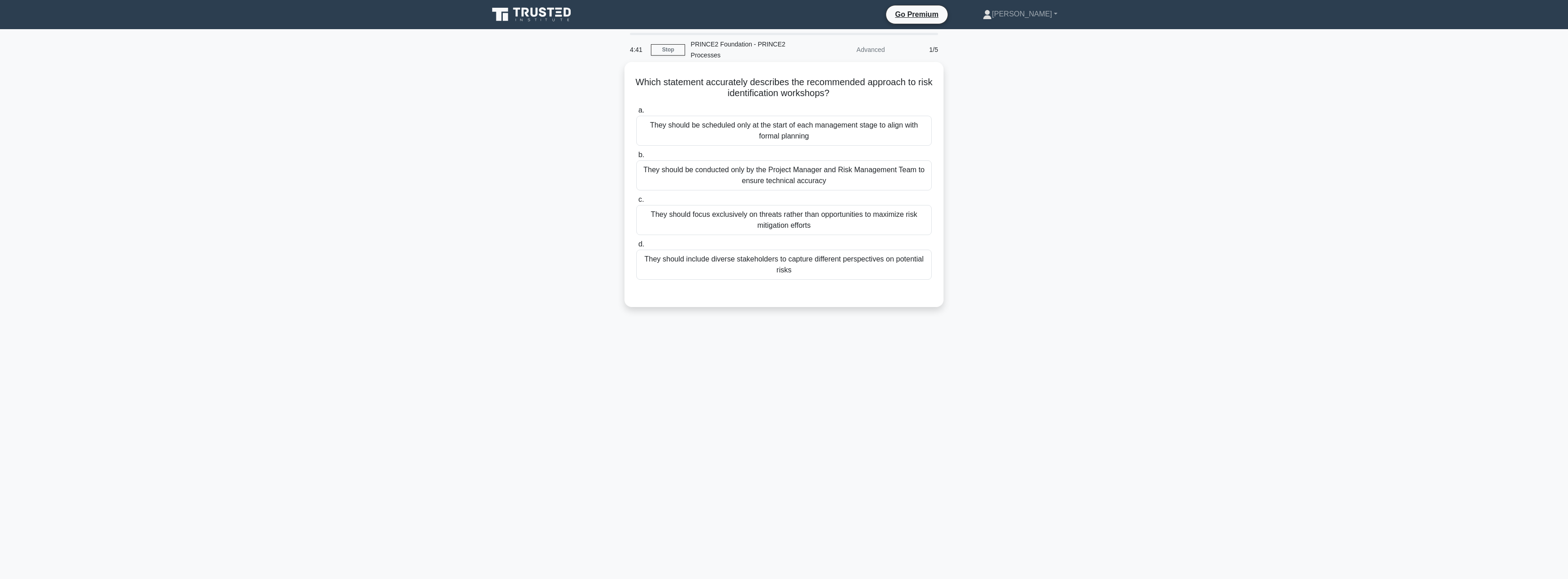
click at [849, 277] on div "They should include diverse stakeholders to capture different perspectives on p…" at bounding box center [783, 264] width 295 height 30
click at [636, 248] on input "d. They should include diverse stakeholders to capture different perspectives o…" at bounding box center [636, 244] width 0 height 6
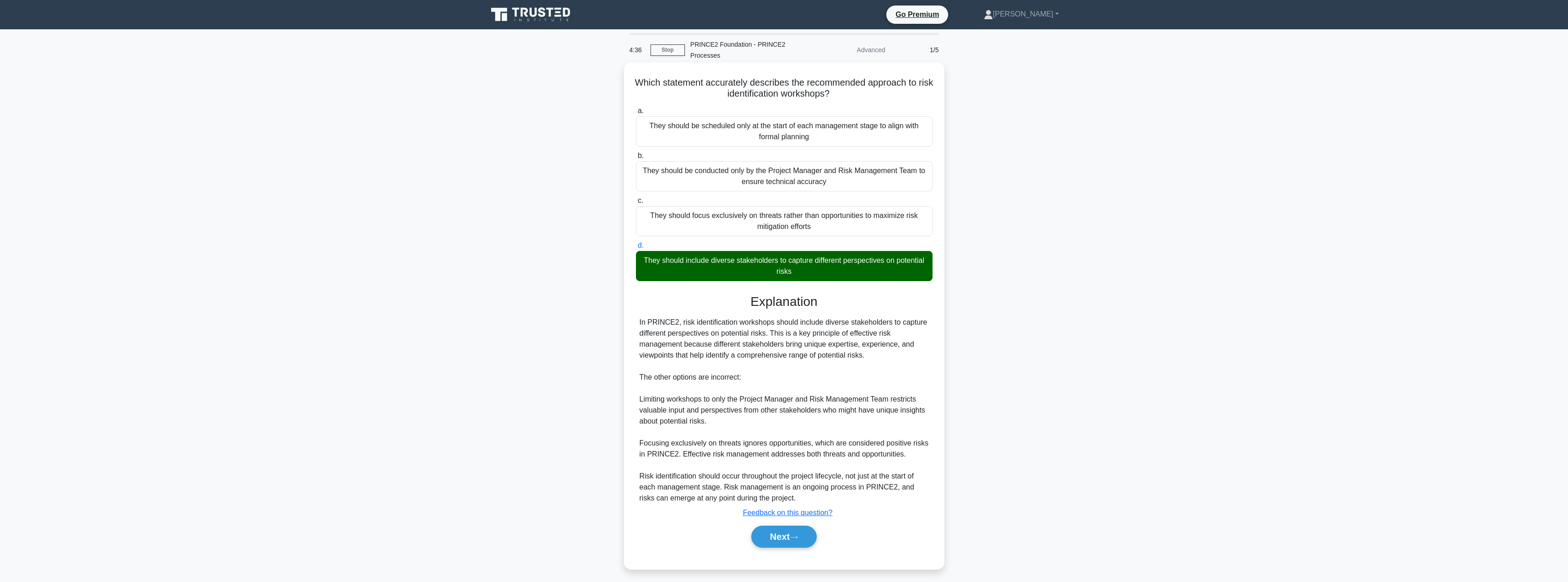
scroll to position [5, 0]
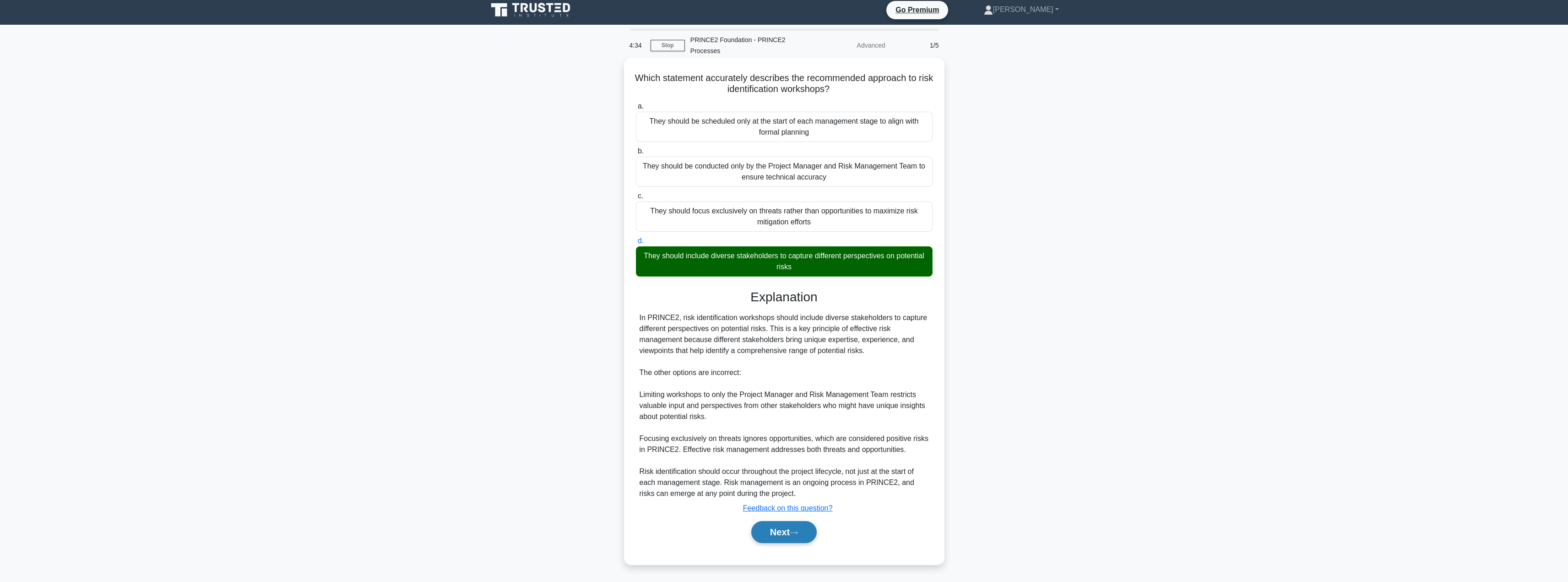
click at [789, 537] on button "Next" at bounding box center [784, 532] width 65 height 22
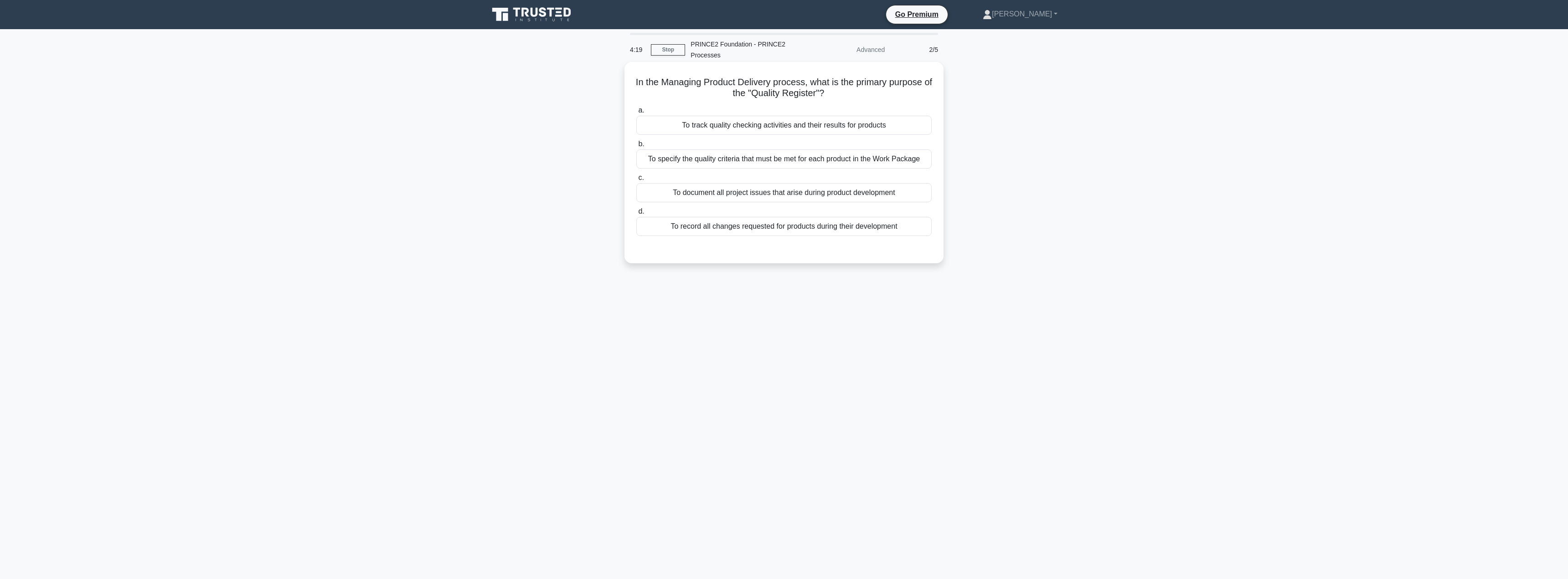
click at [798, 158] on div "To specify the quality criteria that must be met for each product in the Work P…" at bounding box center [783, 159] width 295 height 19
click at [636, 147] on input "b. To specify the quality criteria that must be met for each product in the Wor…" at bounding box center [636, 144] width 0 height 6
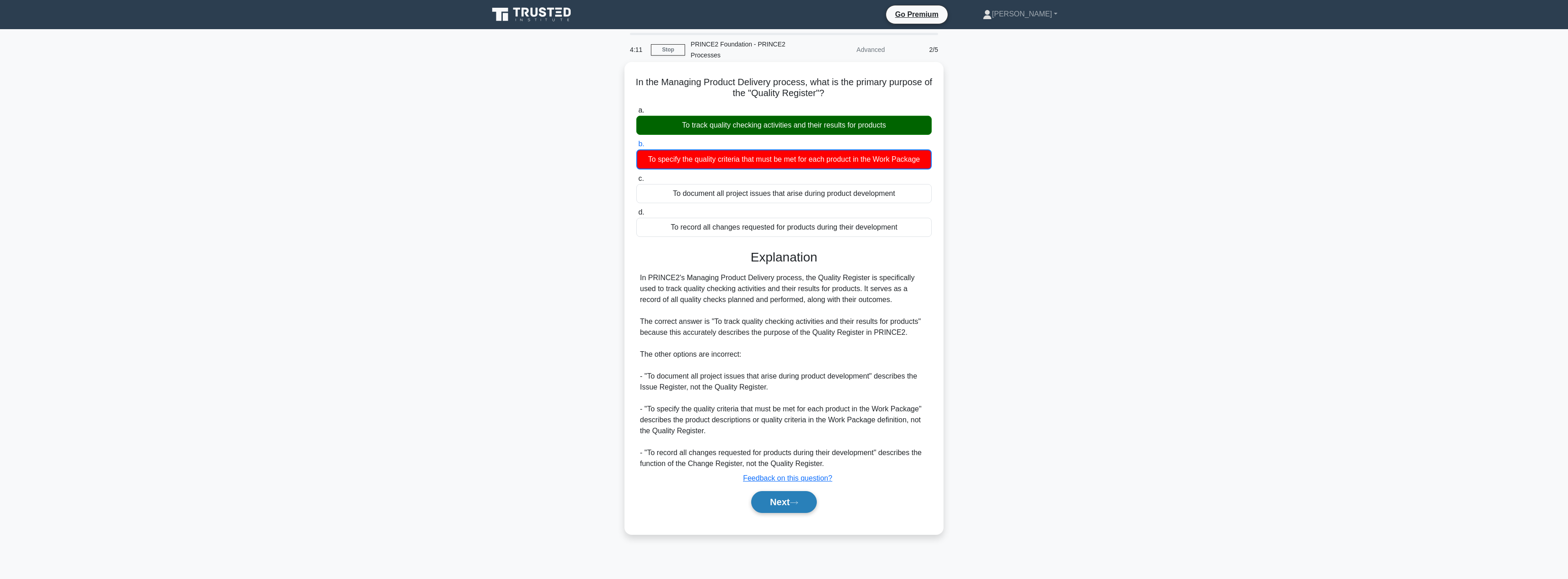
click at [772, 503] on button "Next" at bounding box center [783, 502] width 65 height 22
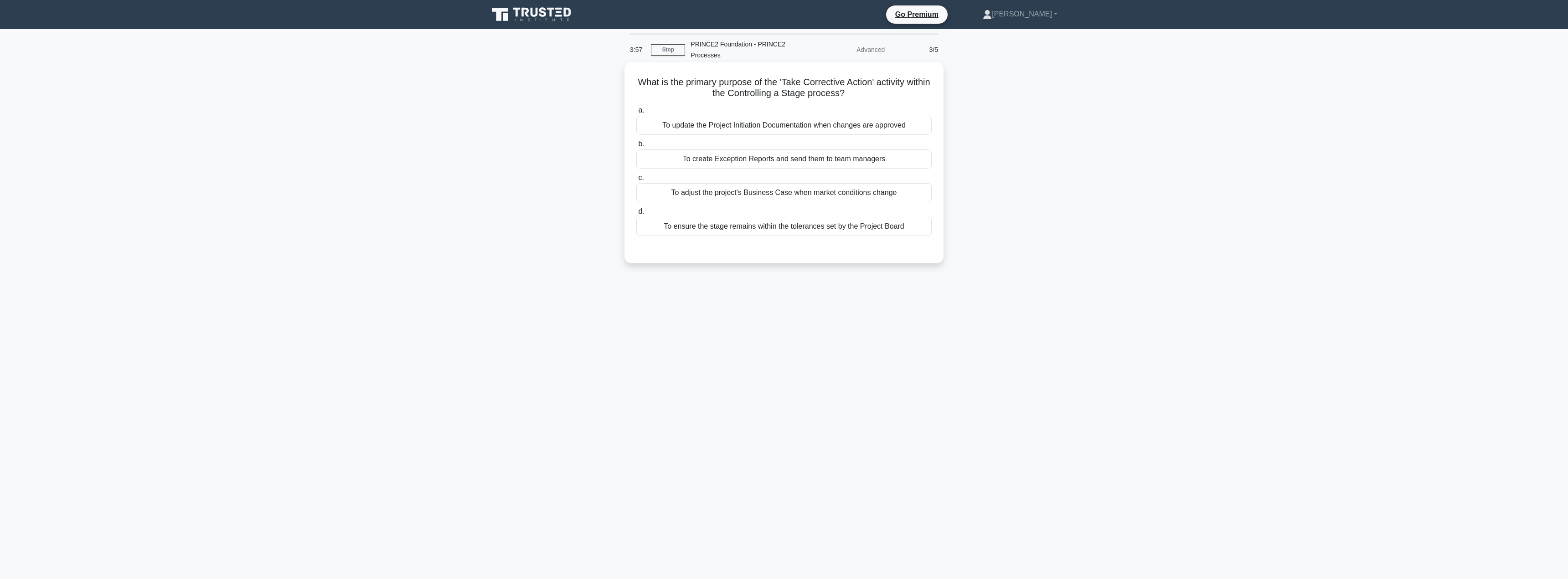
click at [785, 232] on div "To ensure the stage remains within the tolerances set by the Project Board" at bounding box center [783, 226] width 295 height 19
click at [636, 215] on input "d. To ensure the stage remains within the tolerances set by the Project Board" at bounding box center [636, 212] width 0 height 6
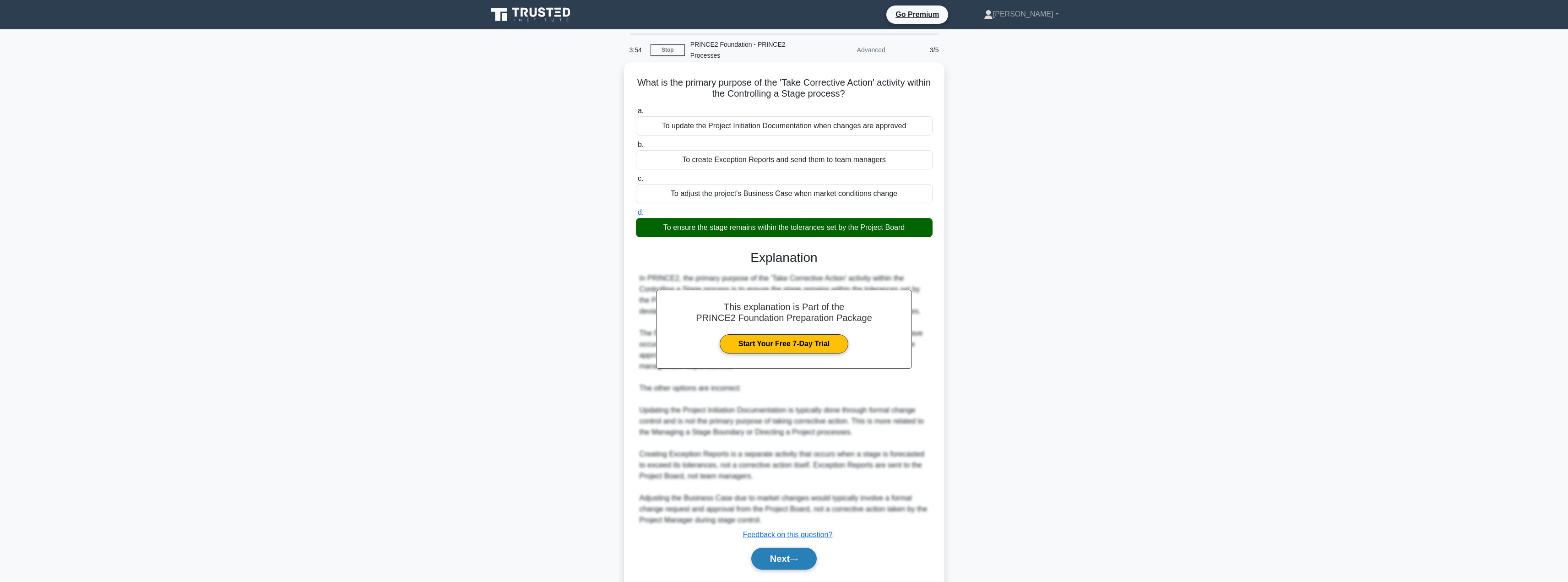
click at [782, 556] on button "Next" at bounding box center [784, 559] width 65 height 22
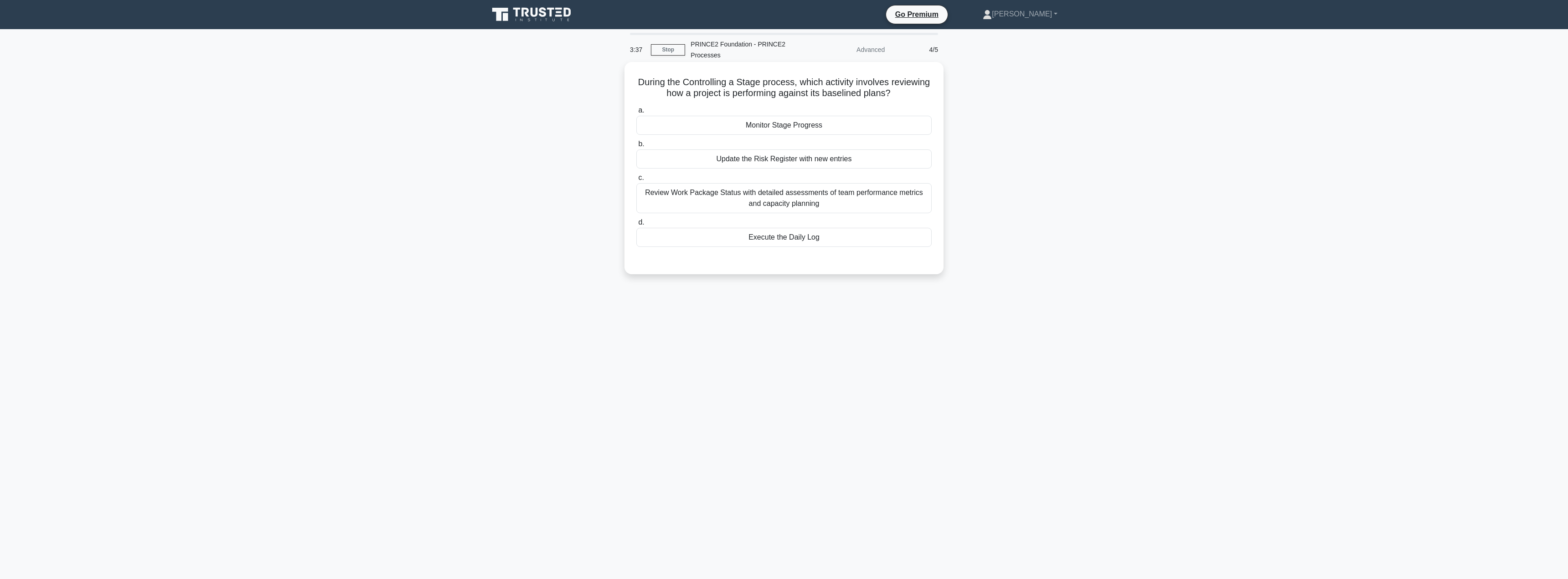
click at [800, 125] on div "Monitor Stage Progress" at bounding box center [783, 125] width 295 height 19
click at [636, 113] on input "a. Monitor Stage Progress" at bounding box center [636, 111] width 0 height 6
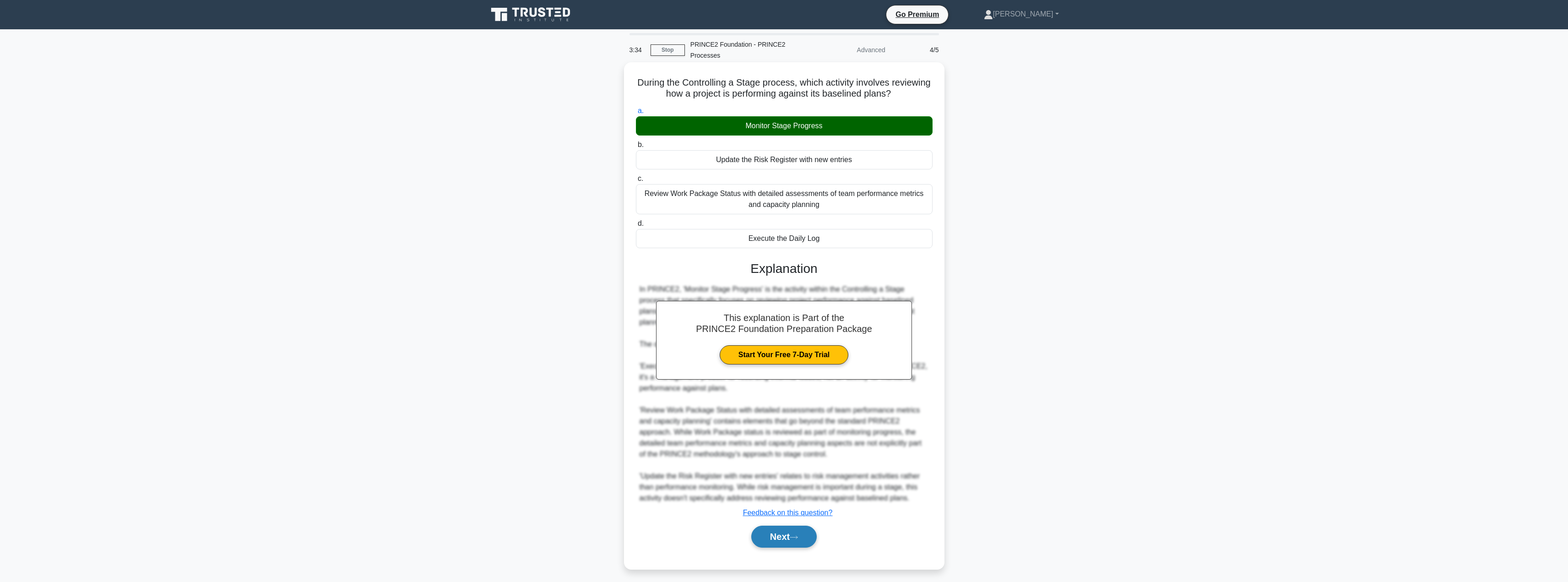
click at [773, 542] on button "Next" at bounding box center [784, 537] width 65 height 22
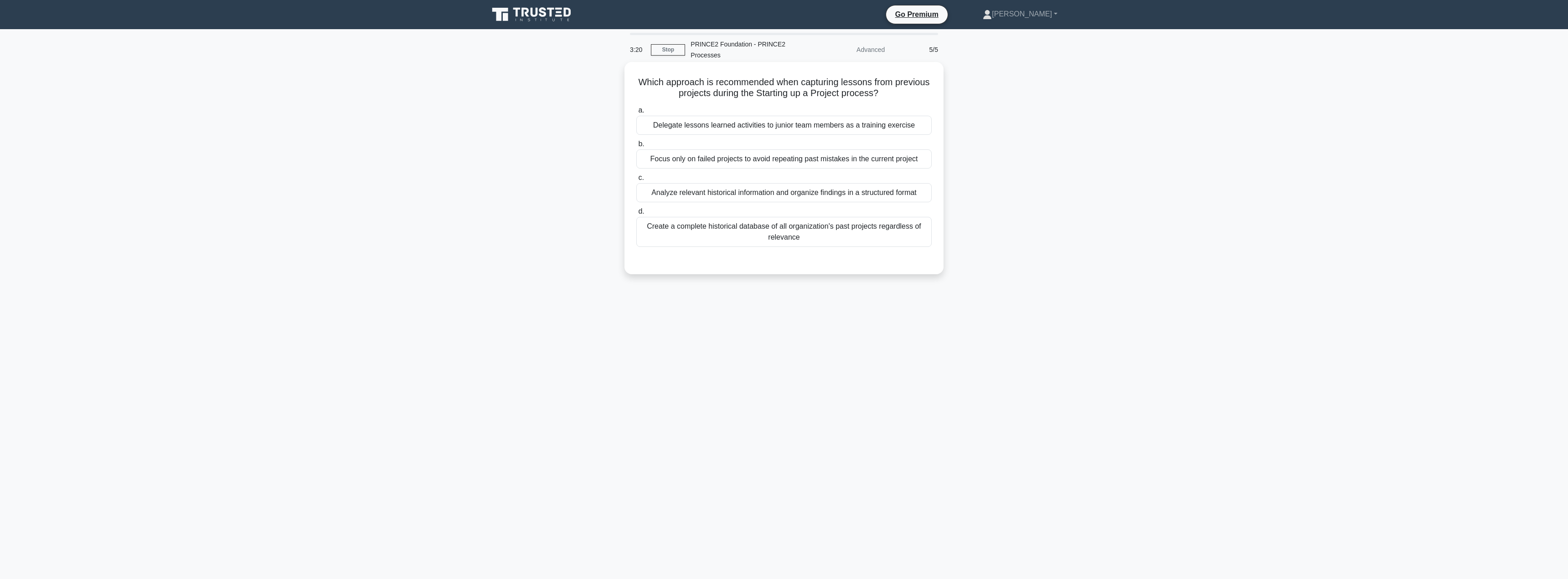
click at [743, 200] on div "Analyze relevant historical information and organize findings in a structured f…" at bounding box center [783, 192] width 295 height 19
click at [636, 181] on input "c. Analyze relevant historical information and organize findings in a structure…" at bounding box center [636, 178] width 0 height 6
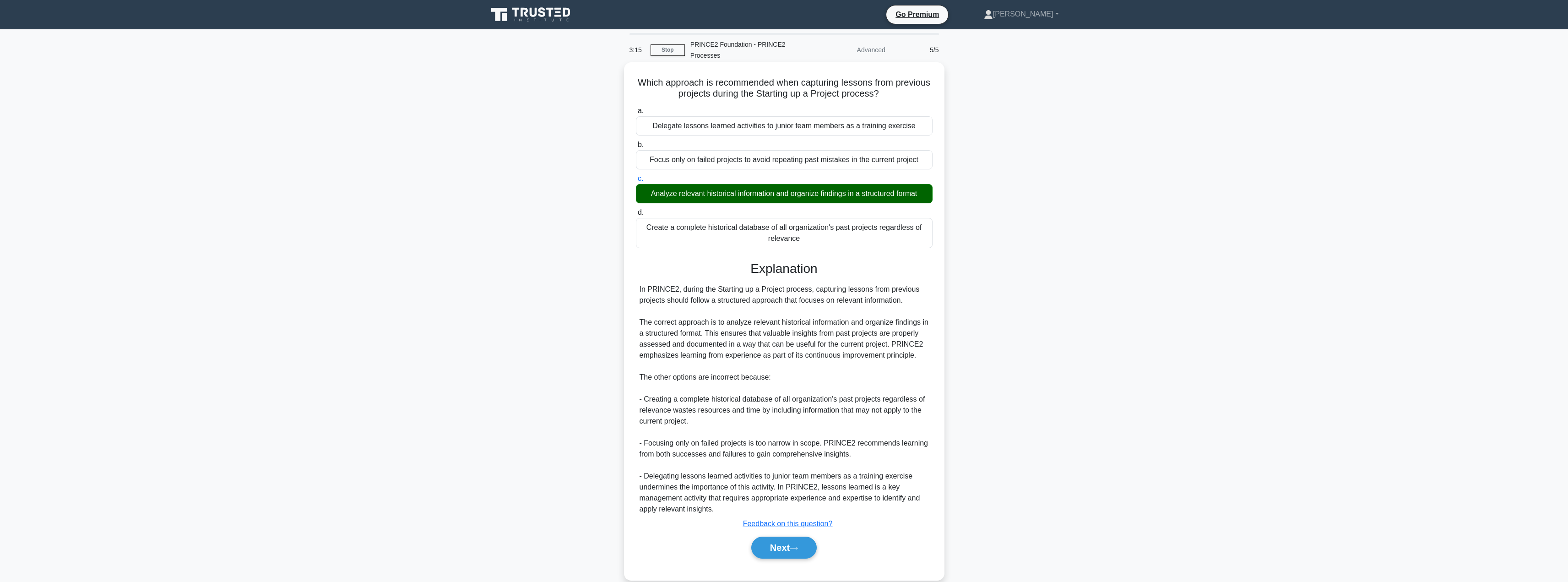
click at [772, 537] on div "Next" at bounding box center [784, 548] width 296 height 29
click at [767, 545] on button "Next" at bounding box center [784, 548] width 65 height 22
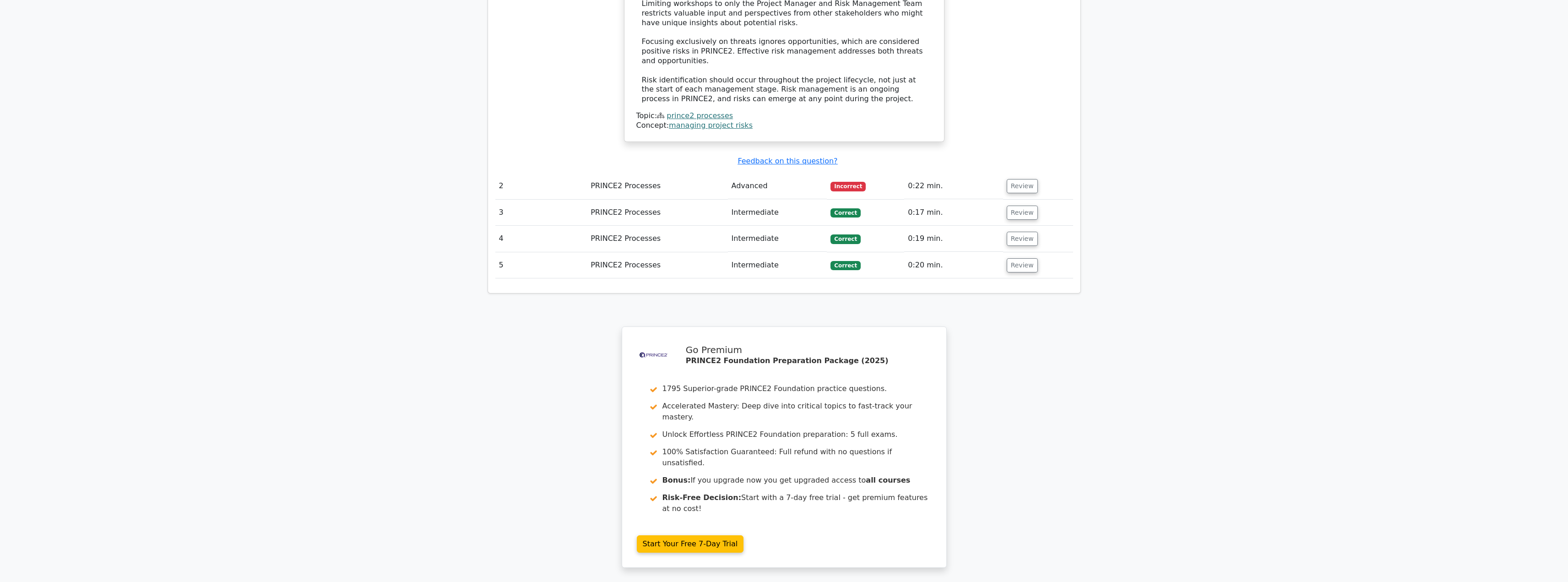
scroll to position [1151, 0]
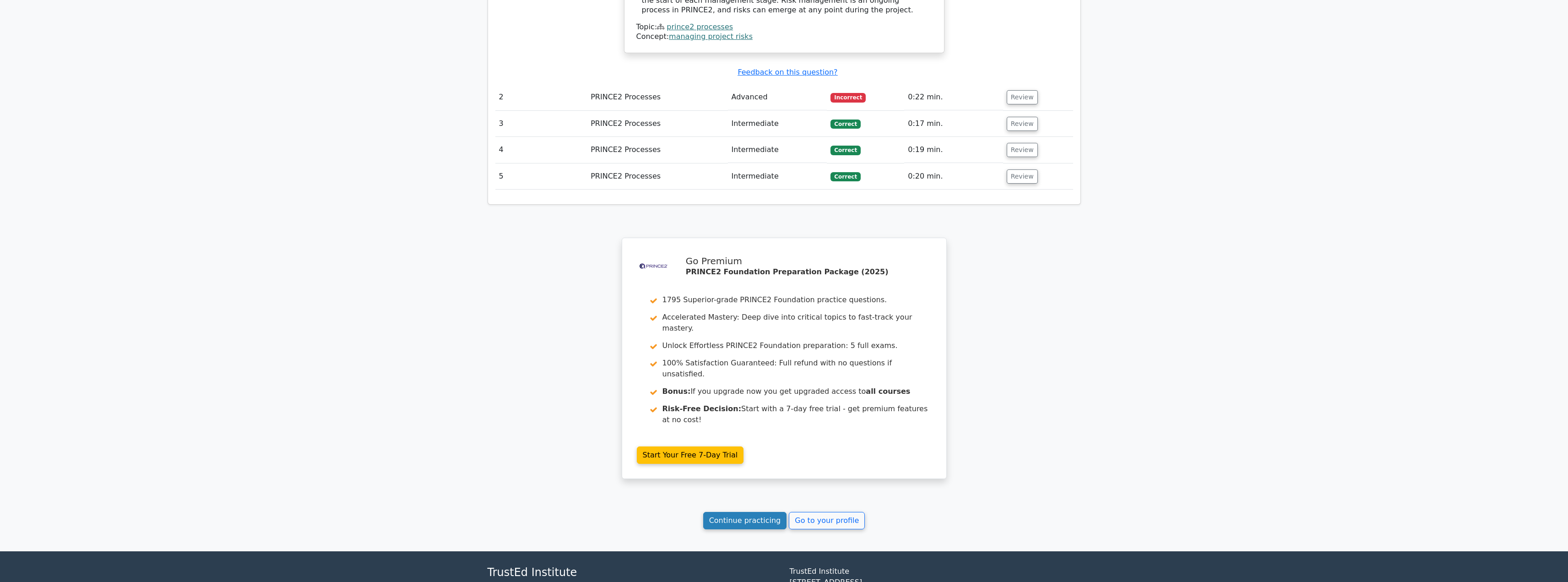
click at [754, 512] on link "Continue practicing" at bounding box center [745, 520] width 84 height 17
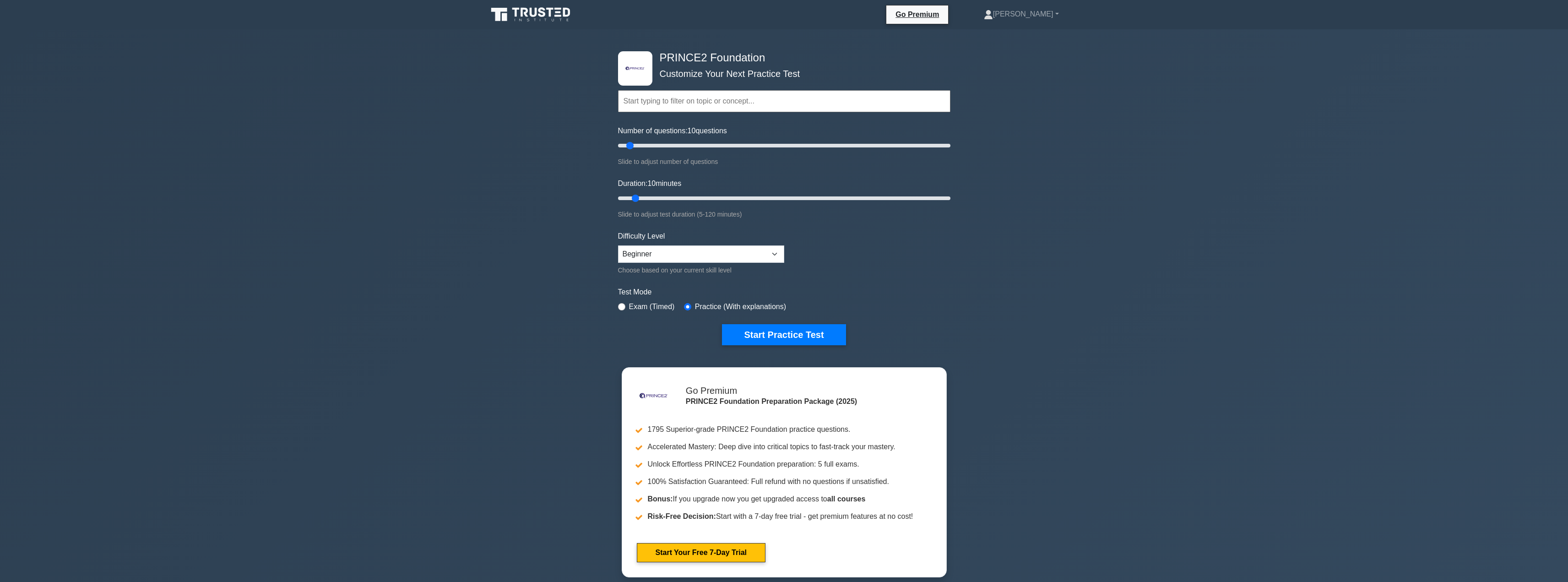
click at [1535, 537] on div ".st0{fill-rule:evenodd;clip-rule:evenodd;fill:#000041;} .st1{fill-rule:evenodd;…" at bounding box center [784, 309] width 1568 height 559
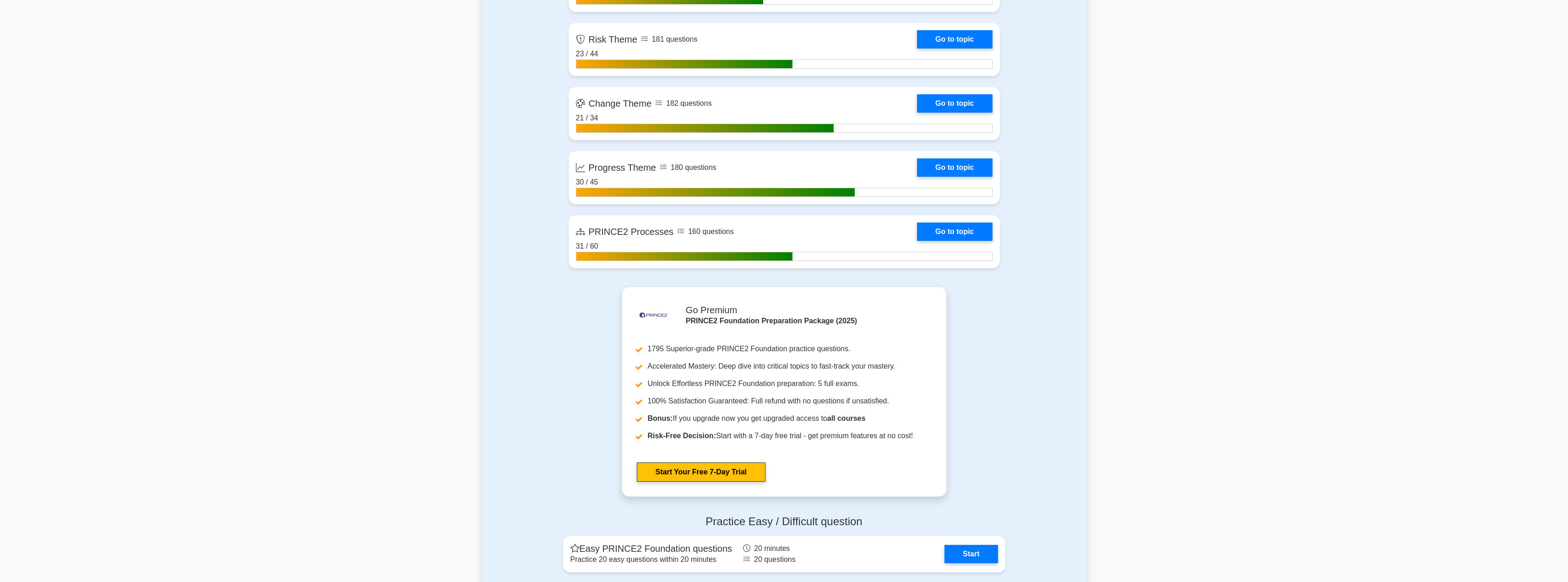
scroll to position [1055, 0]
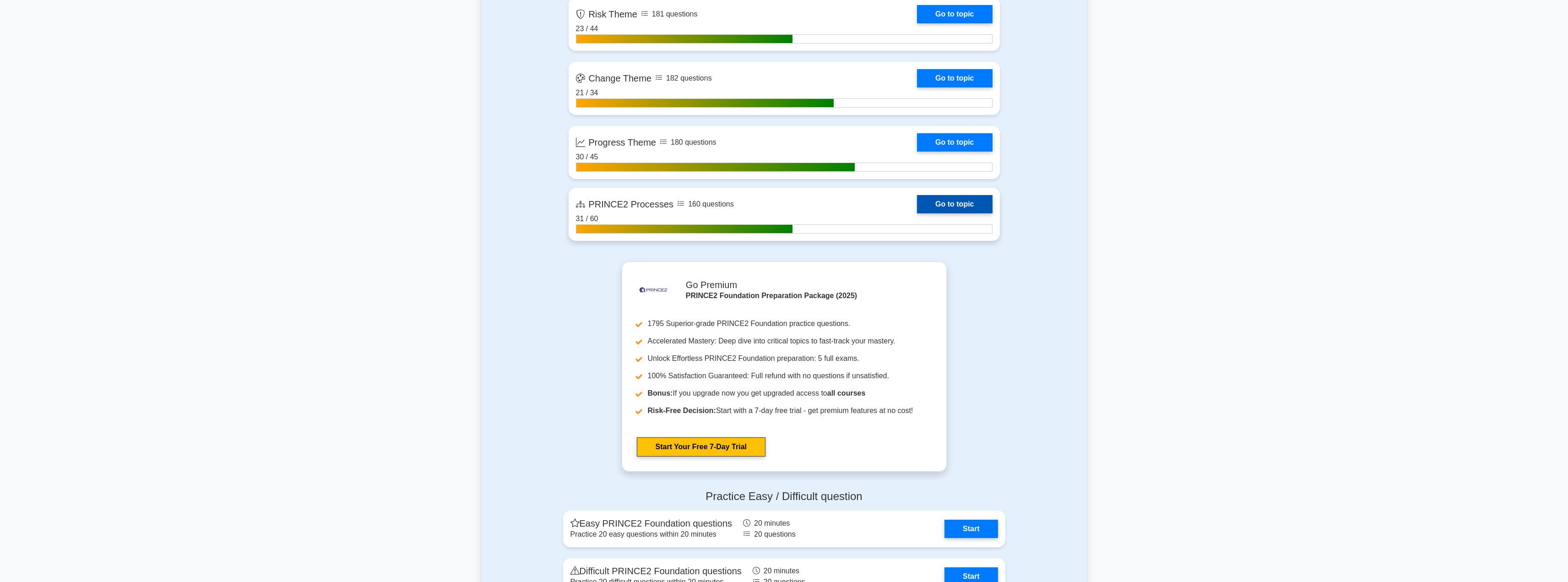
click at [959, 195] on link "Go to topic" at bounding box center [954, 204] width 75 height 18
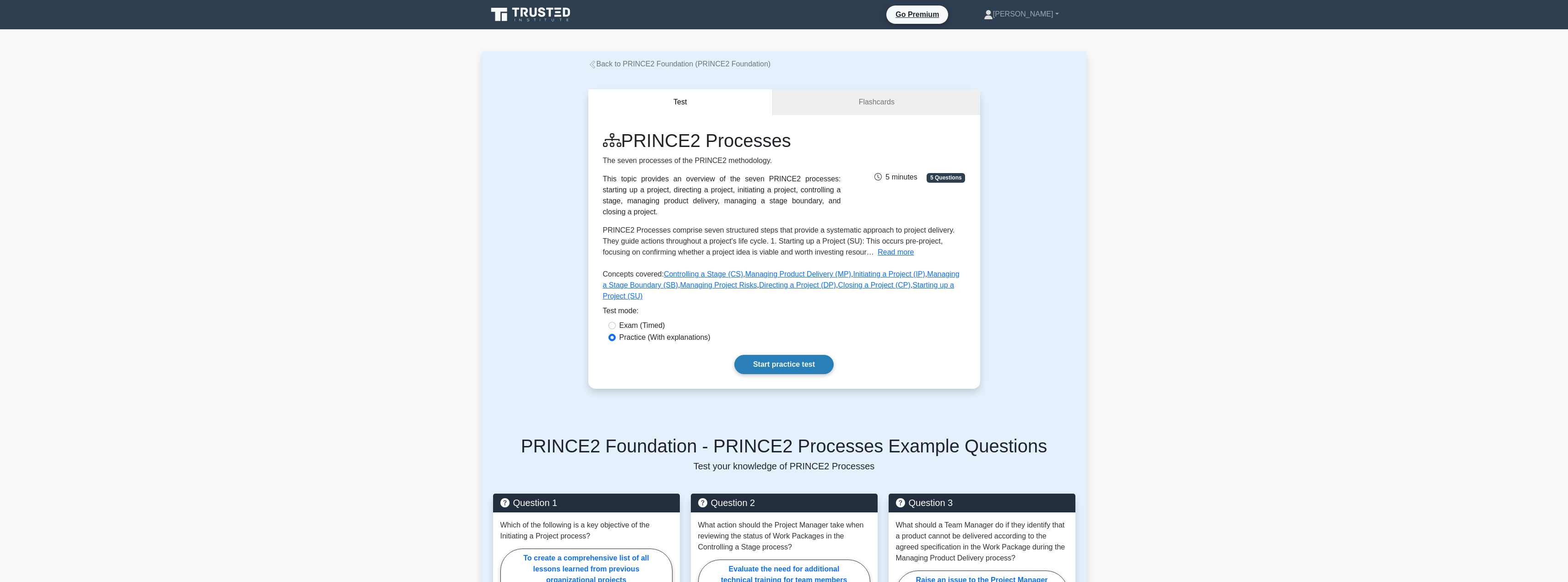
click at [779, 355] on link "Start practice test" at bounding box center [784, 364] width 99 height 19
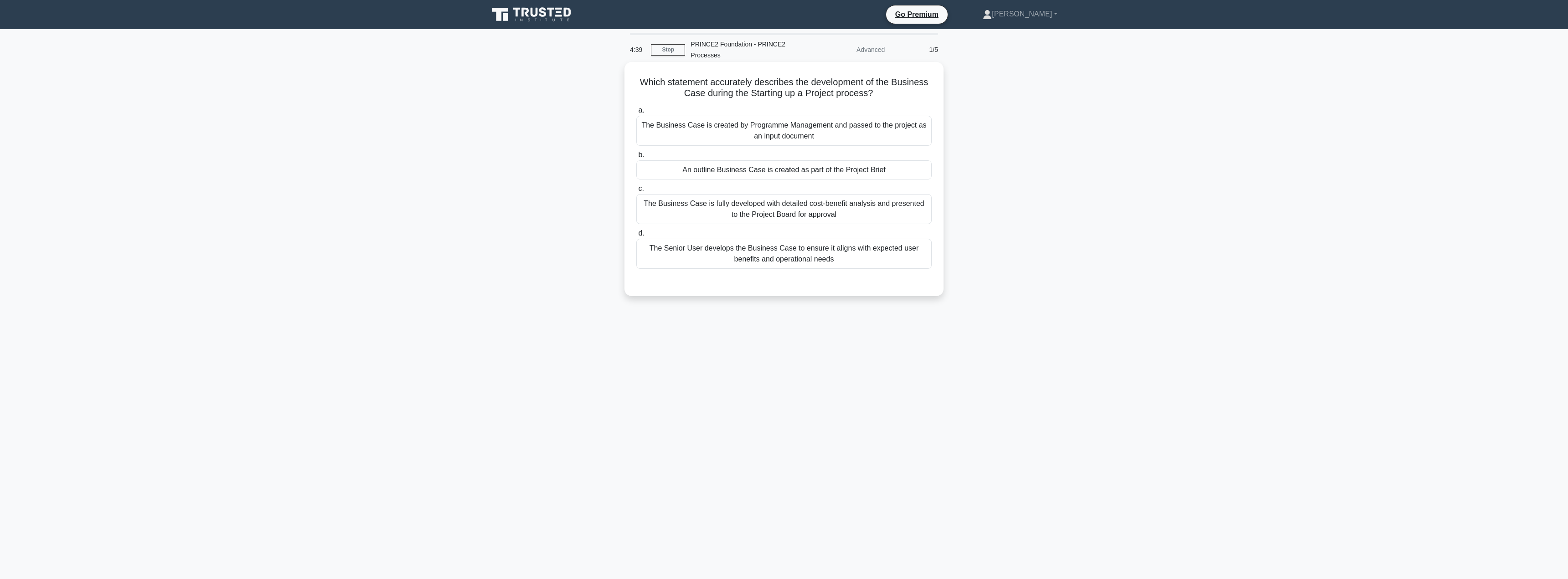
click at [785, 126] on div "The Business Case is created by Programme Management and passed to the project …" at bounding box center [783, 130] width 295 height 30
click at [636, 113] on input "a. The Business Case is created by Programme Management and passed to the proje…" at bounding box center [636, 111] width 0 height 6
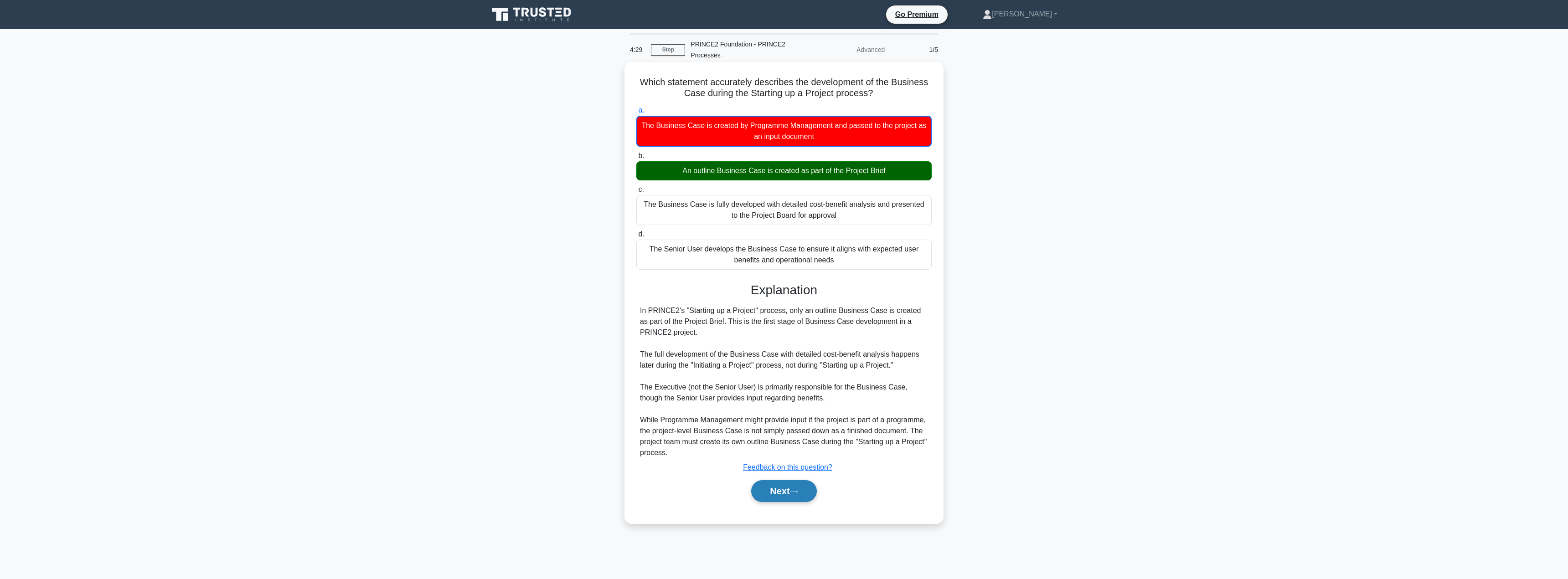
click at [778, 496] on button "Next" at bounding box center [783, 491] width 65 height 22
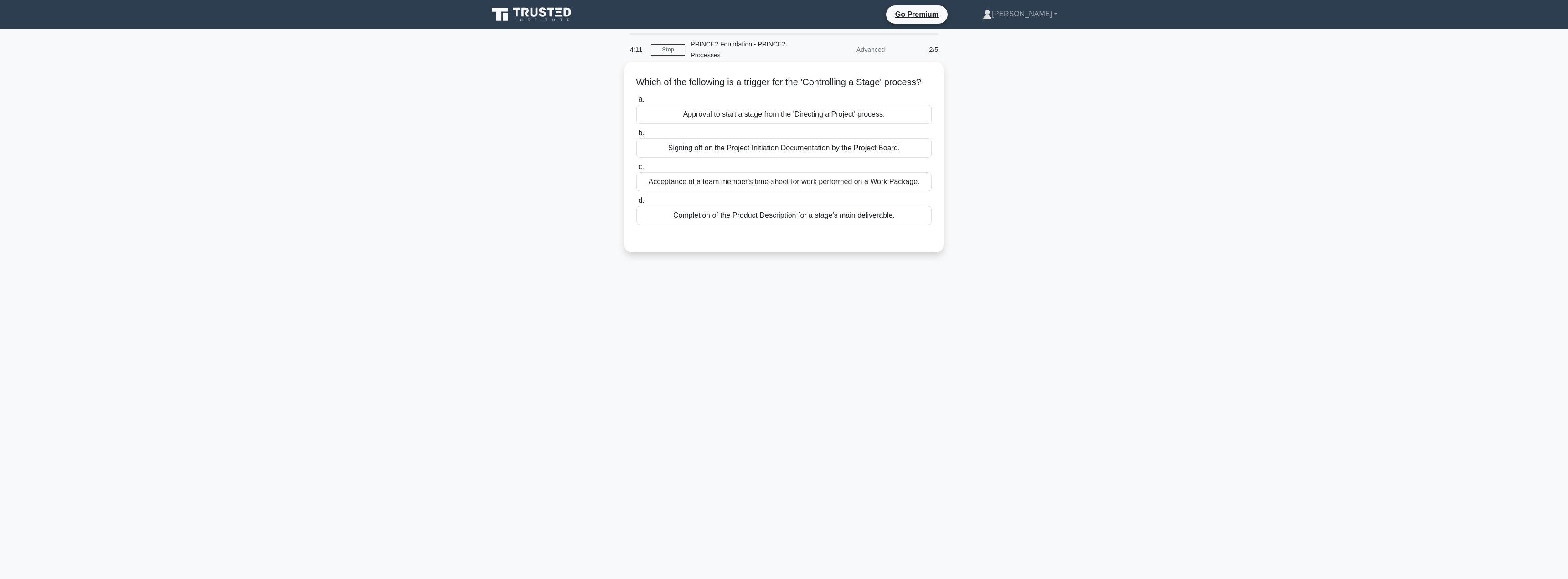
click at [755, 124] on div "Approval to start a stage from the 'Directing a Project' process." at bounding box center [783, 114] width 295 height 19
click at [636, 102] on input "a. Approval to start a stage from the 'Directing a Project' process." at bounding box center [636, 100] width 0 height 6
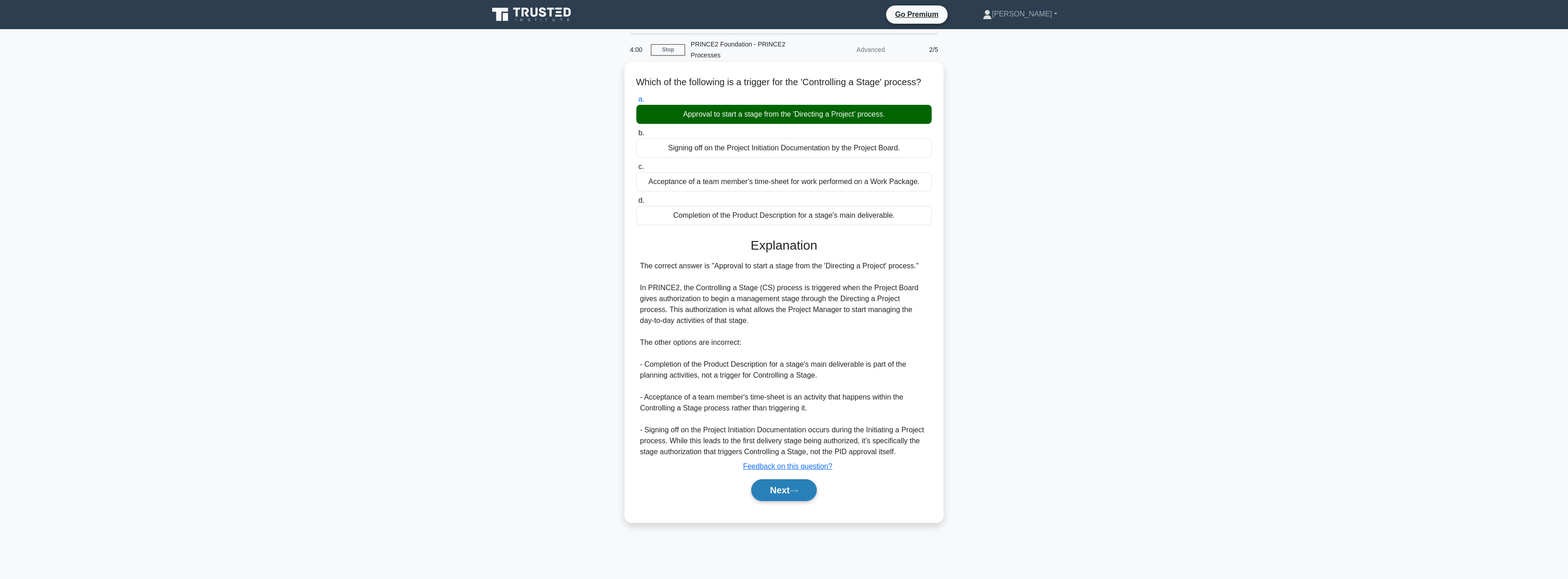
click at [776, 501] on button "Next" at bounding box center [783, 490] width 65 height 22
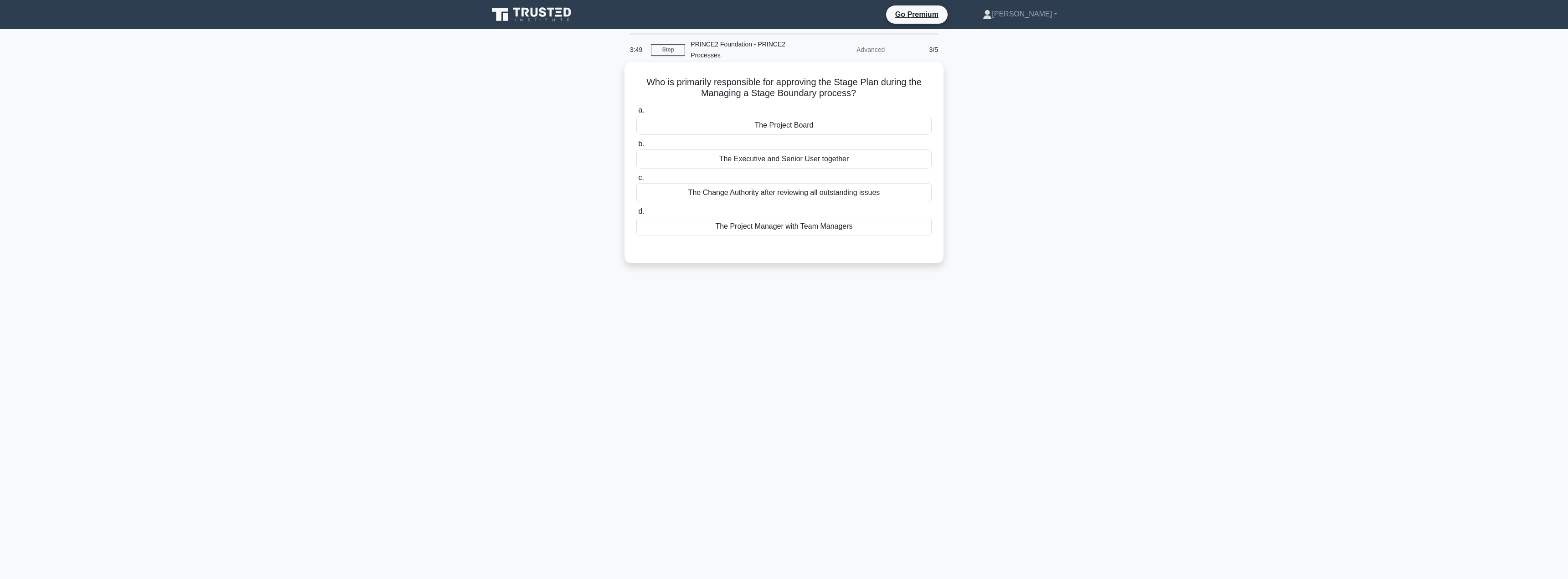
click at [769, 227] on div "The Project Manager with Team Managers" at bounding box center [783, 226] width 295 height 19
click at [636, 215] on input "d. The Project Manager with Team Managers" at bounding box center [636, 212] width 0 height 6
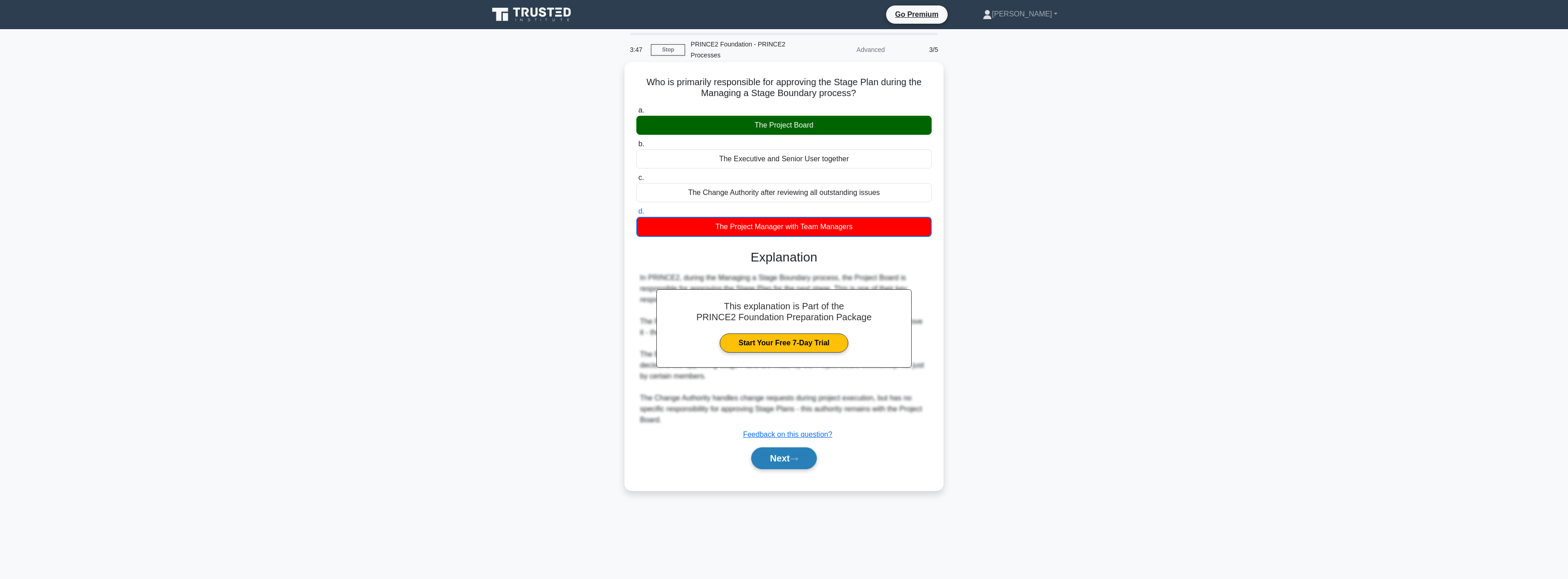
click at [774, 459] on button "Next" at bounding box center [783, 458] width 65 height 22
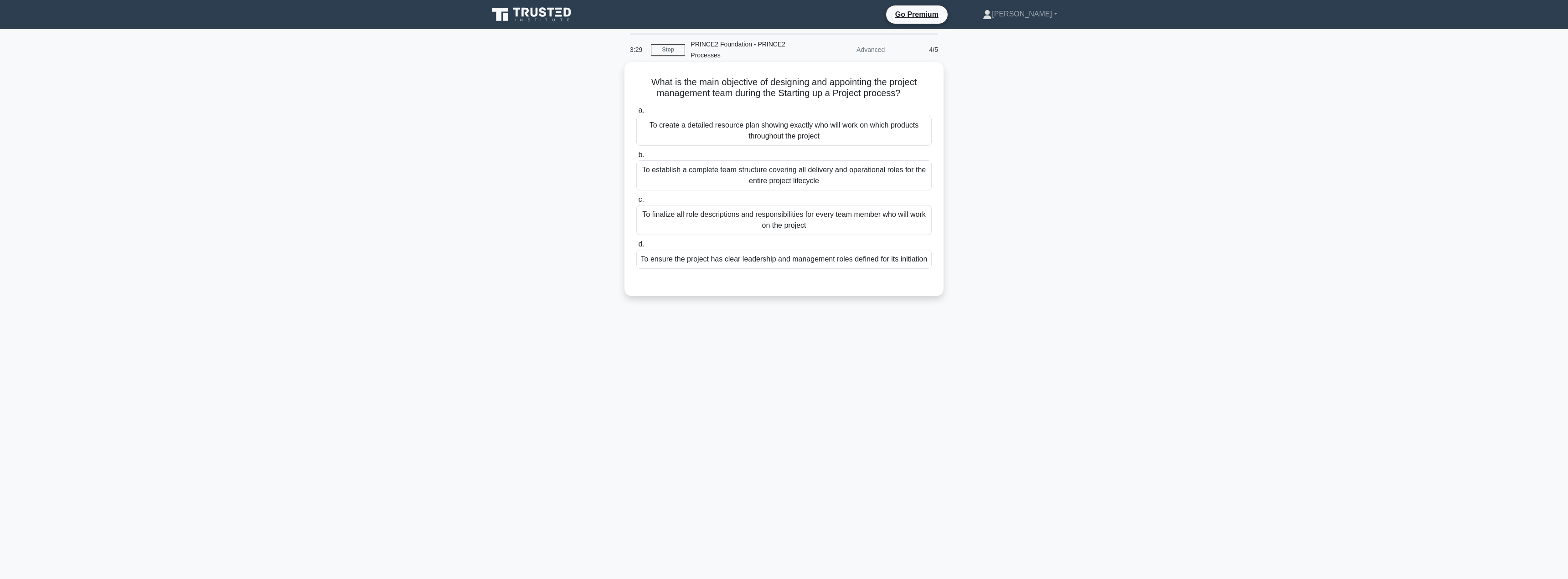
click at [752, 262] on div "To ensure the project has clear leadership and management roles defined for its…" at bounding box center [783, 258] width 295 height 19
click at [636, 248] on input "d. To ensure the project has clear leadership and management roles defined for …" at bounding box center [636, 244] width 0 height 6
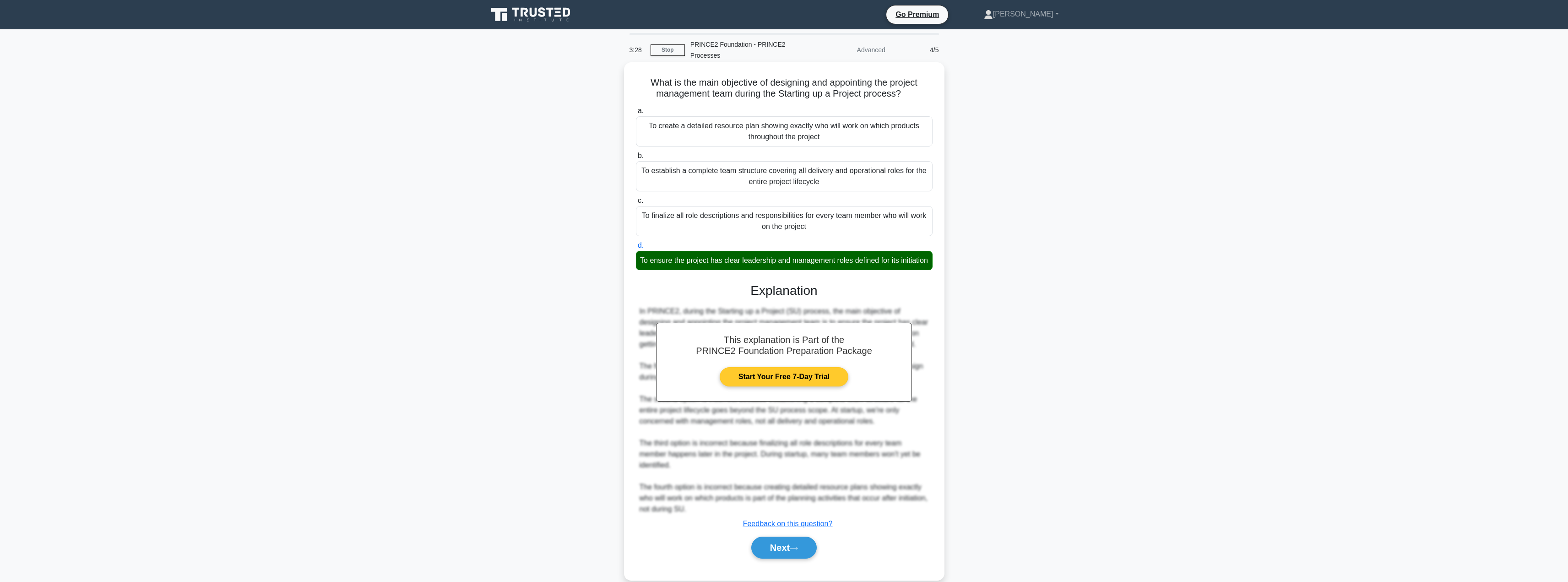
scroll to position [27, 0]
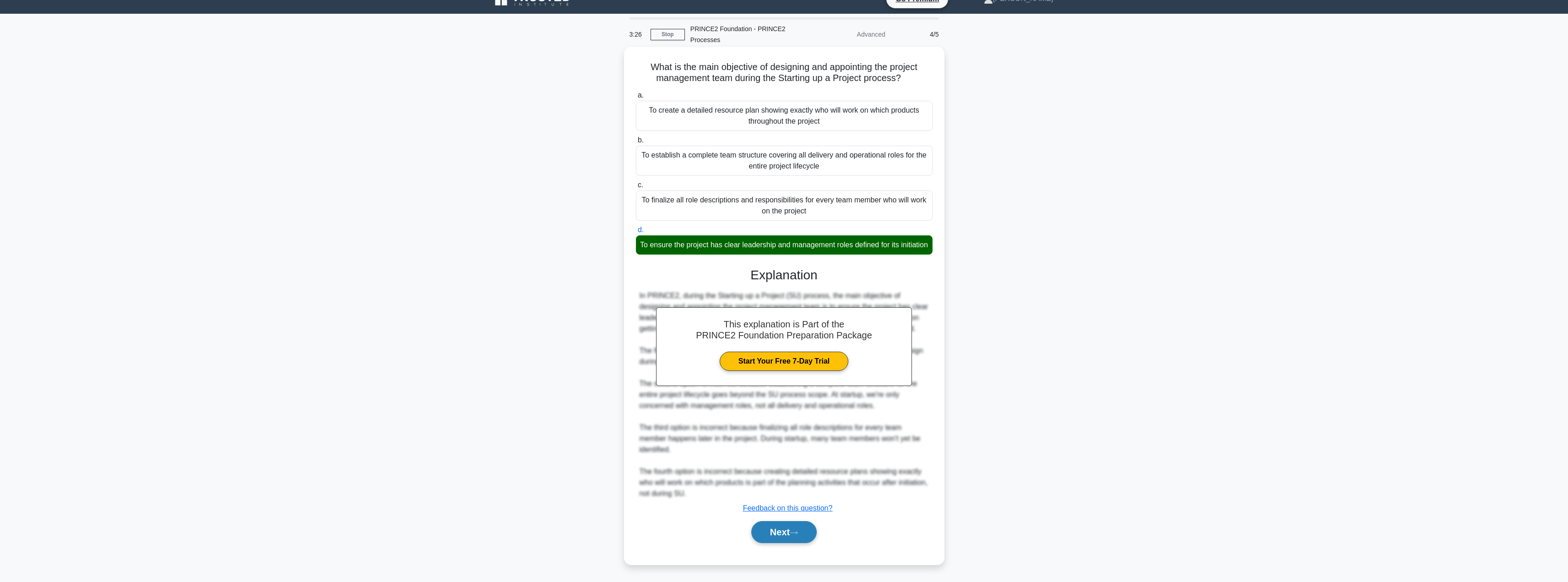
click at [777, 533] on button "Next" at bounding box center [784, 532] width 65 height 22
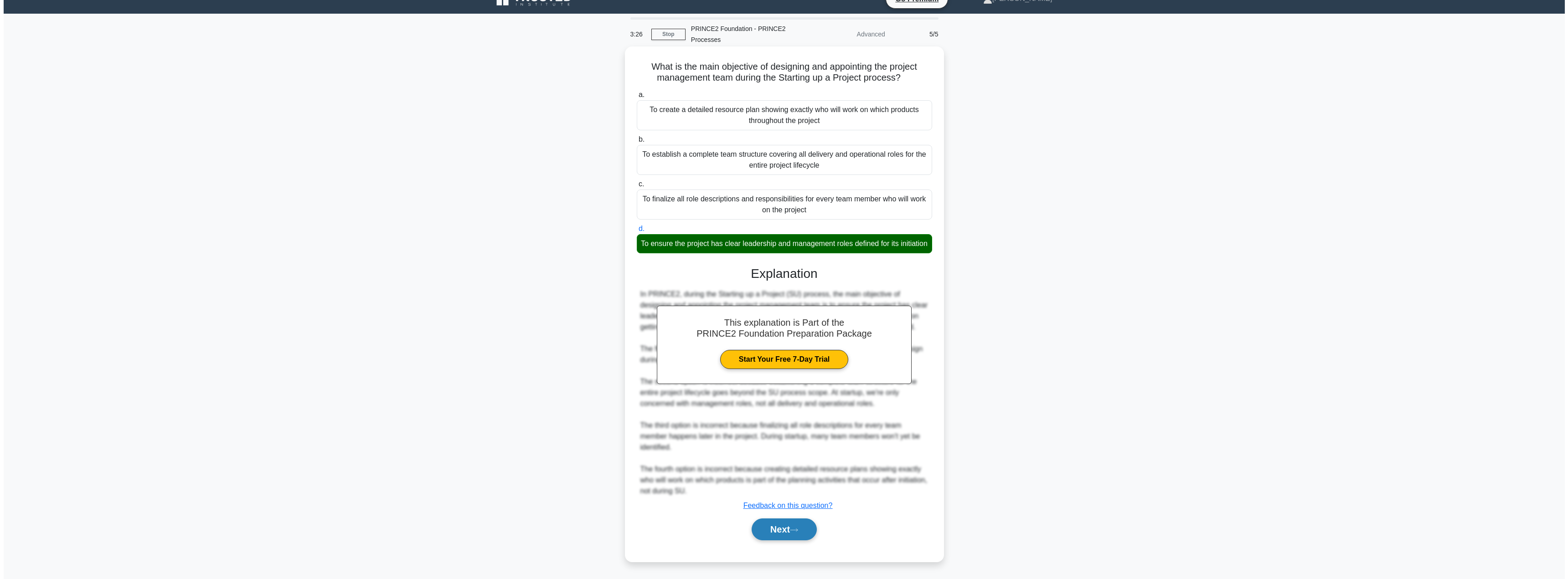
scroll to position [0, 0]
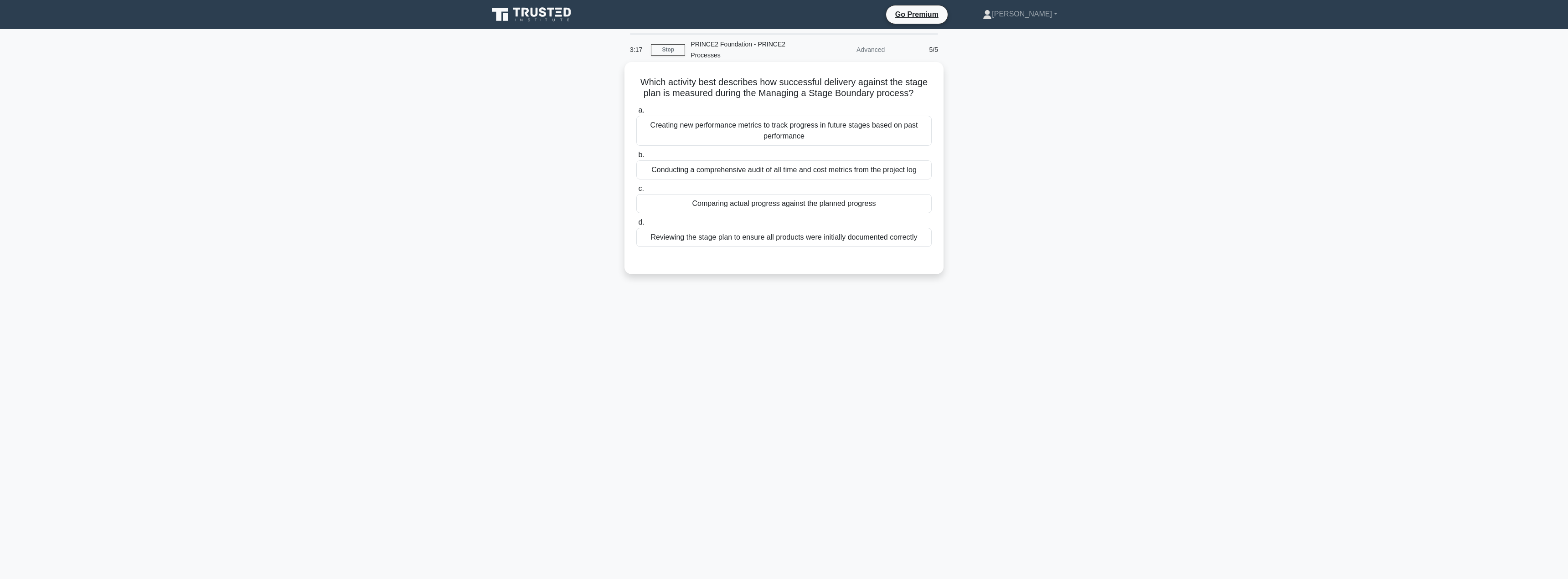
click at [727, 203] on div "Comparing actual progress against the planned progress" at bounding box center [783, 203] width 295 height 19
click at [636, 192] on input "c. Comparing actual progress against the planned progress" at bounding box center [636, 189] width 0 height 6
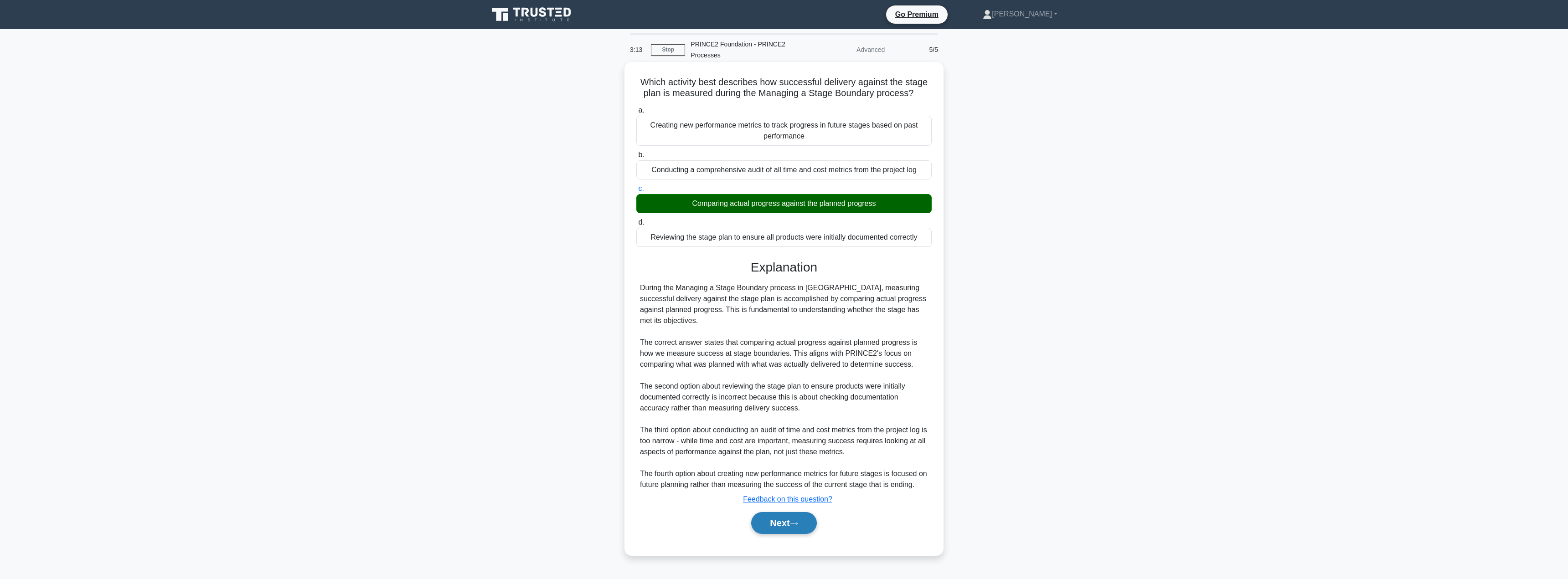
click at [775, 519] on button "Next" at bounding box center [783, 523] width 65 height 22
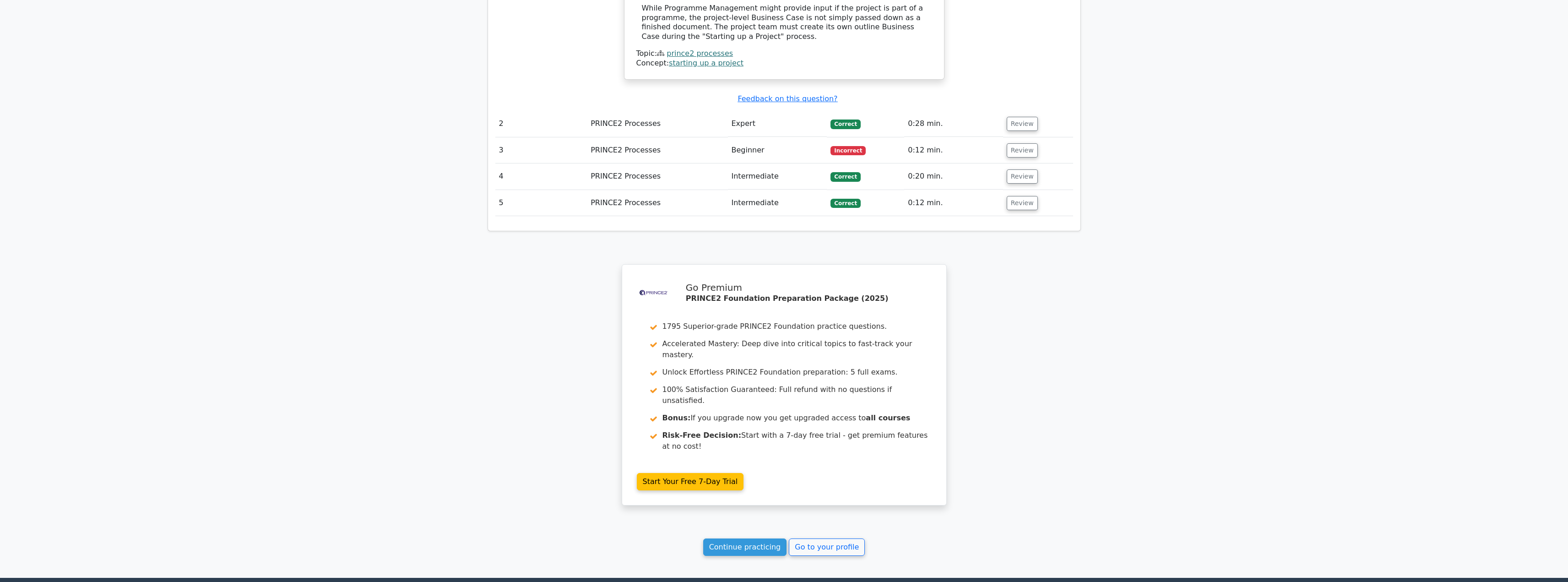
scroll to position [1077, 0]
click at [1010, 141] on button "Review" at bounding box center [1022, 148] width 31 height 14
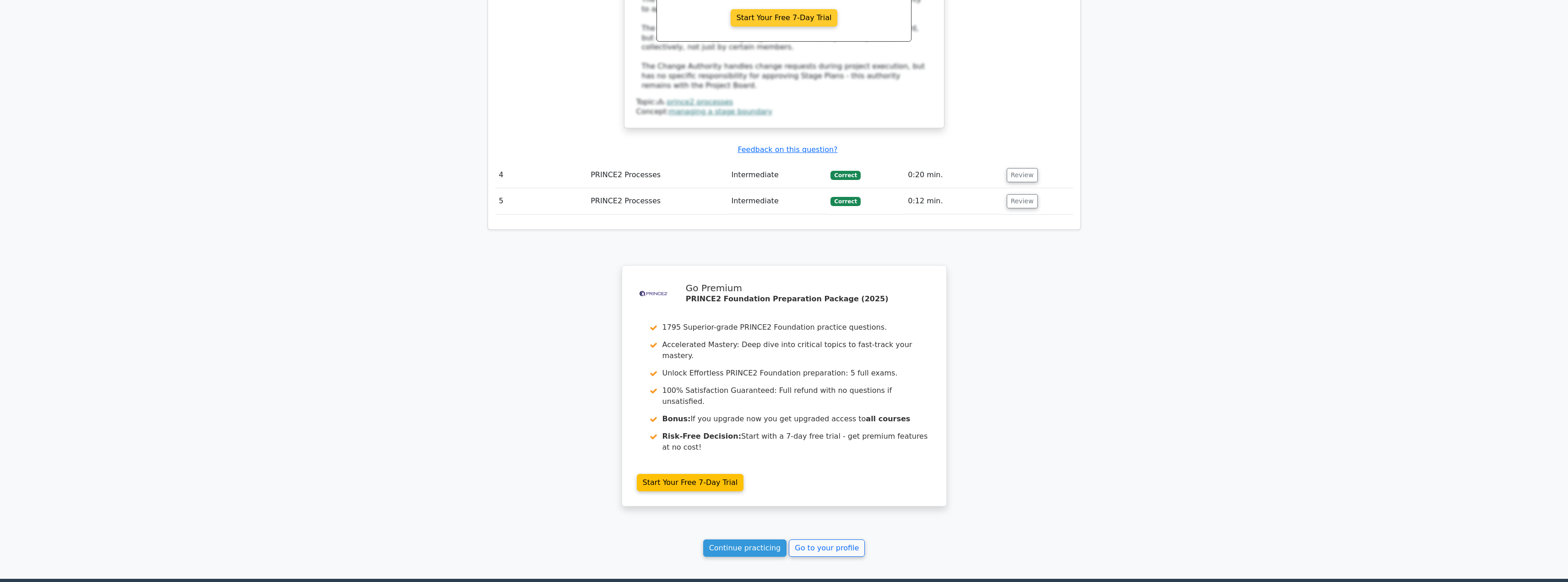
scroll to position [1492, 0]
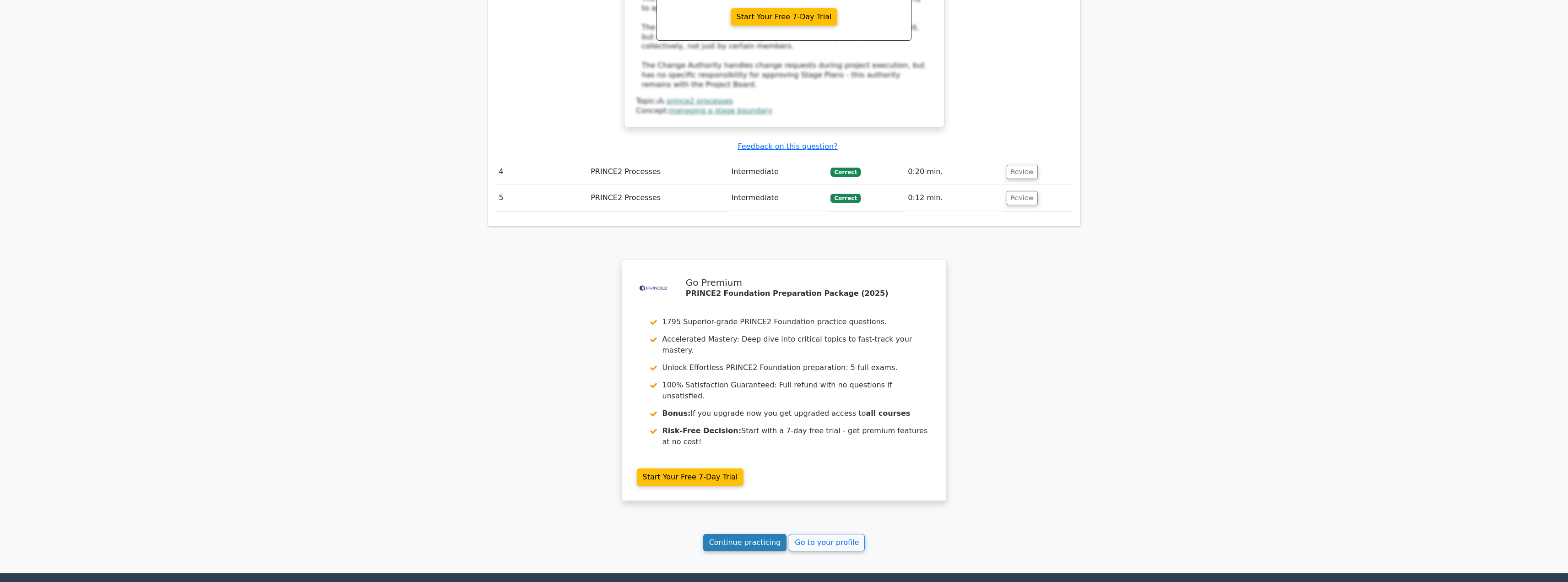
click at [738, 534] on link "Continue practicing" at bounding box center [745, 542] width 84 height 17
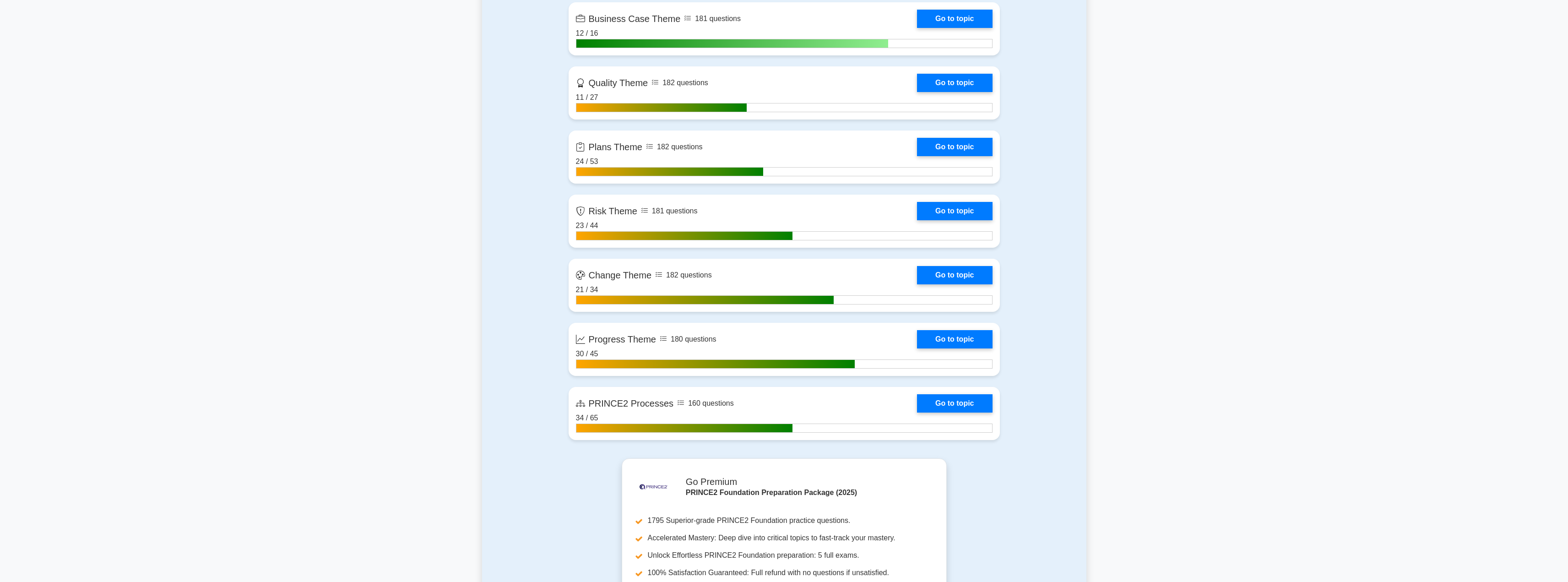
scroll to position [858, 0]
click at [959, 392] on link "Go to topic" at bounding box center [954, 400] width 75 height 18
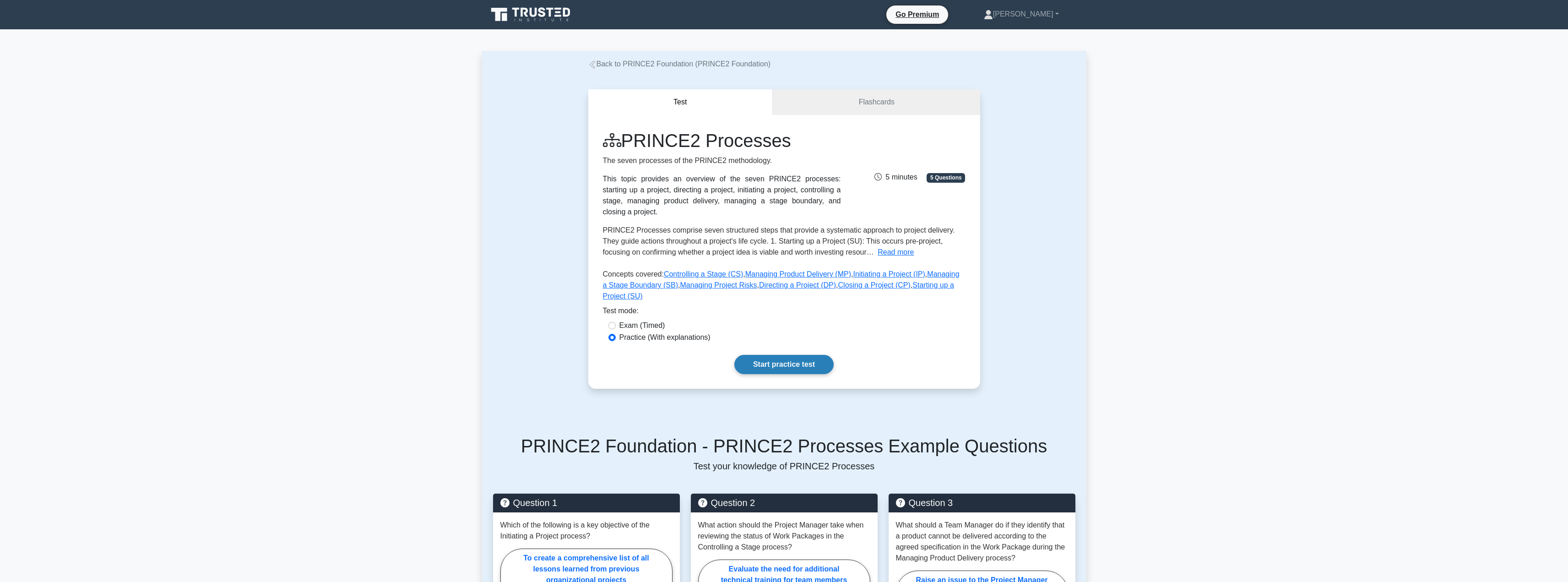
click at [789, 355] on link "Start practice test" at bounding box center [784, 364] width 99 height 19
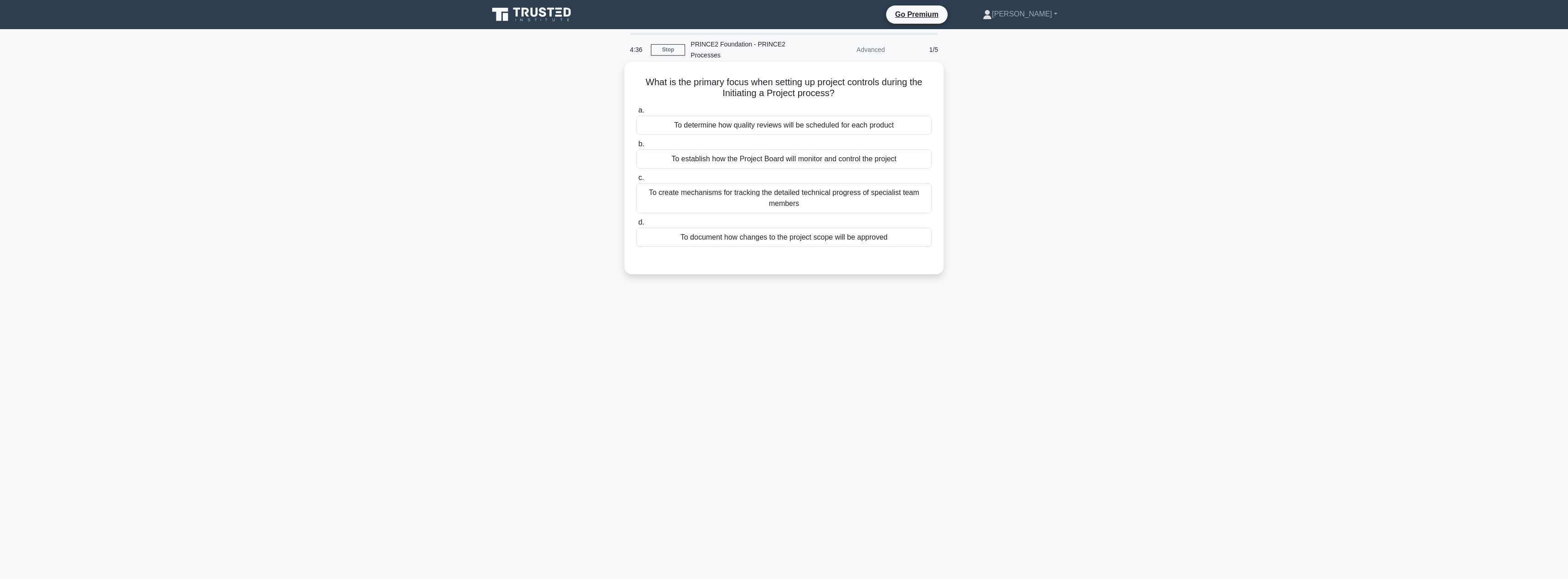
click at [781, 156] on div "To establish how the Project Board will monitor and control the project" at bounding box center [783, 159] width 295 height 19
click at [636, 147] on input "b. To establish how the Project Board will monitor and control the project" at bounding box center [636, 144] width 0 height 6
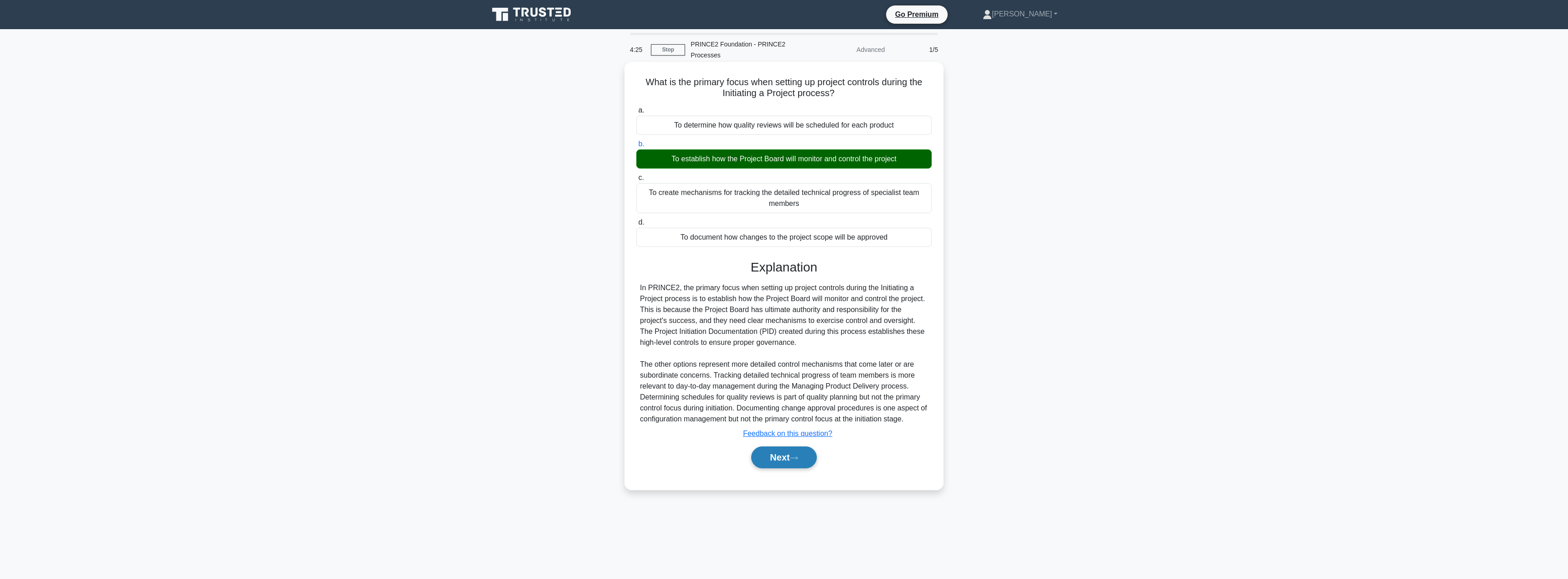
click at [764, 460] on button "Next" at bounding box center [783, 457] width 65 height 22
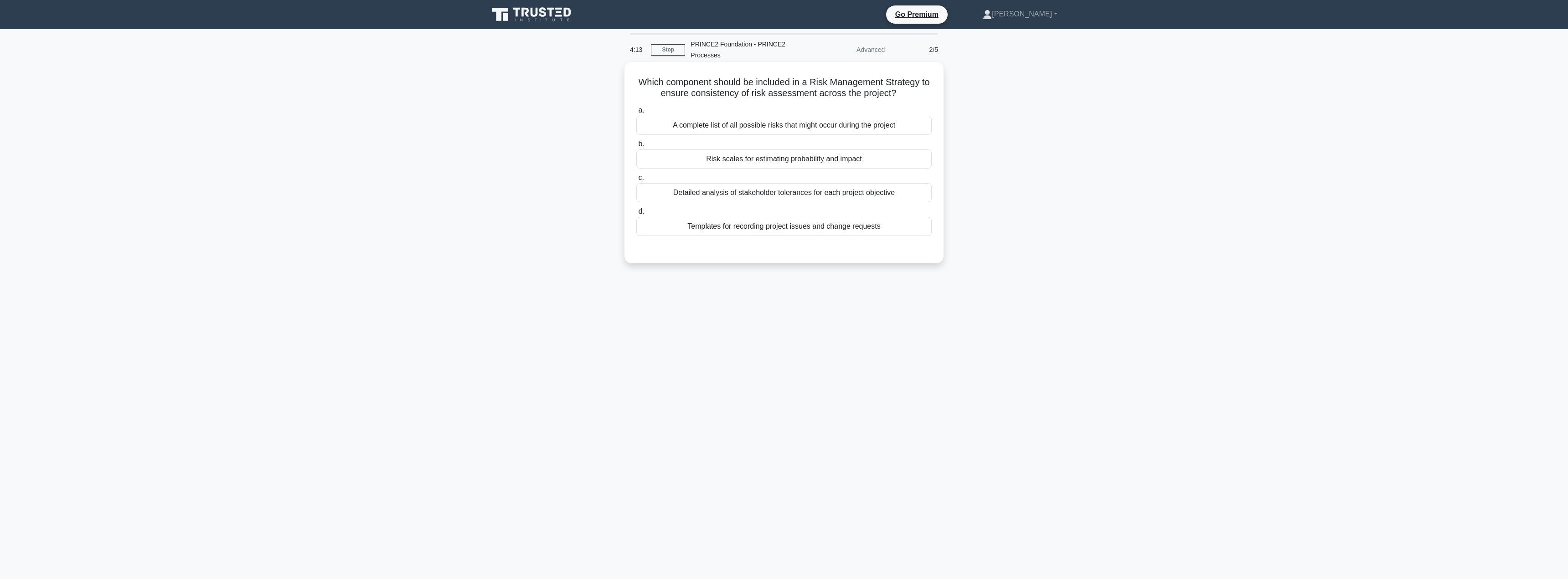
click at [790, 159] on div "Risk scales for estimating probability and impact" at bounding box center [783, 159] width 295 height 19
click at [636, 147] on input "b. Risk scales for estimating probability and impact" at bounding box center [636, 144] width 0 height 6
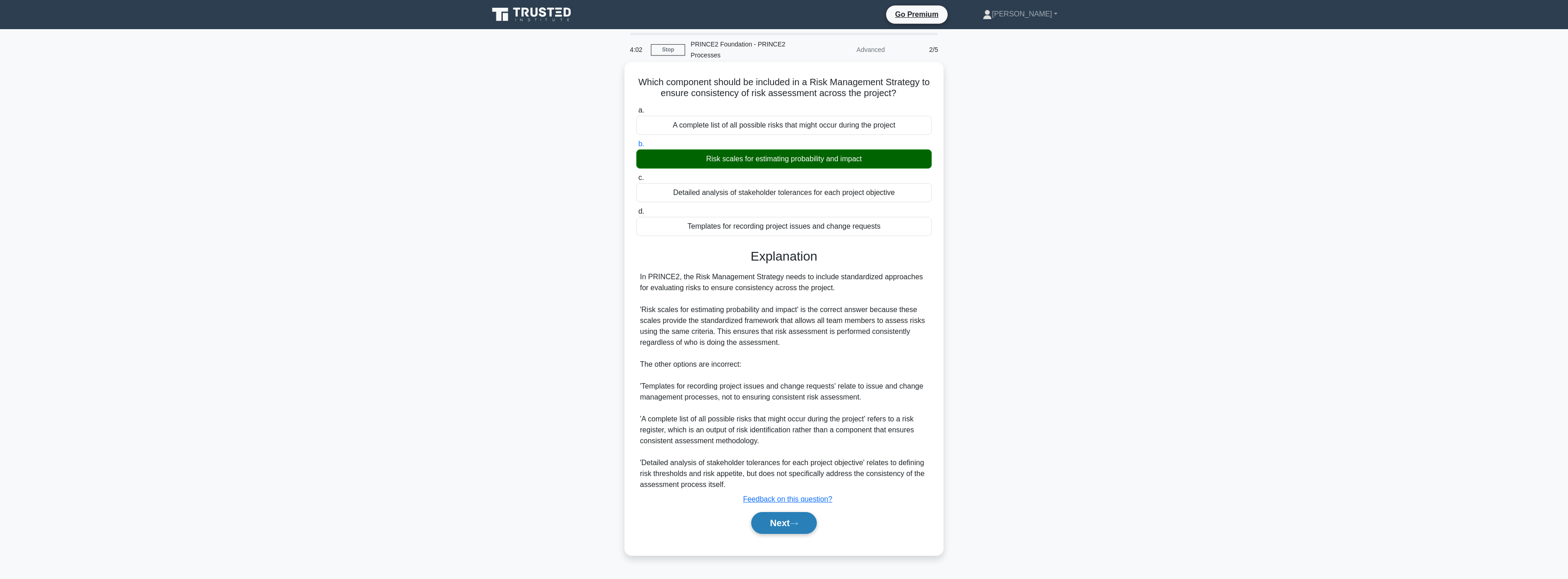
click at [773, 524] on button "Next" at bounding box center [783, 523] width 65 height 22
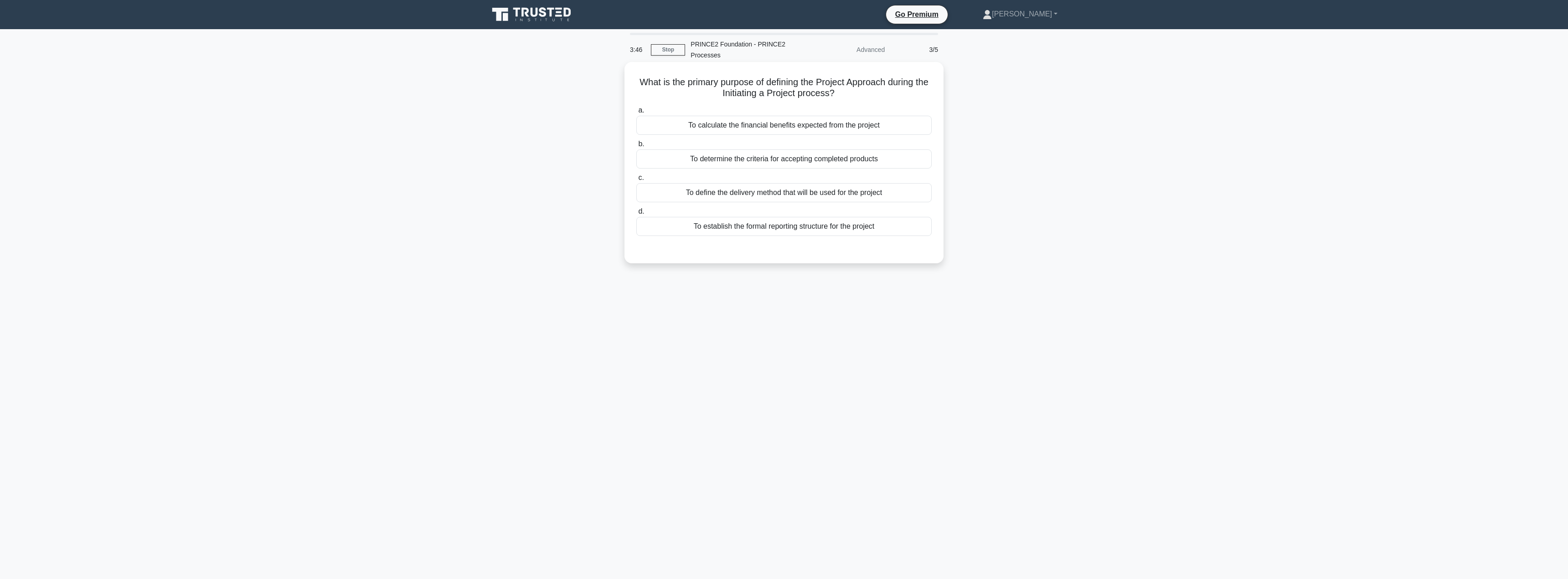
click at [810, 126] on div "To calculate the financial benefits expected from the project" at bounding box center [783, 125] width 295 height 19
click at [636, 113] on input "a. To calculate the financial benefits expected from the project" at bounding box center [636, 111] width 0 height 6
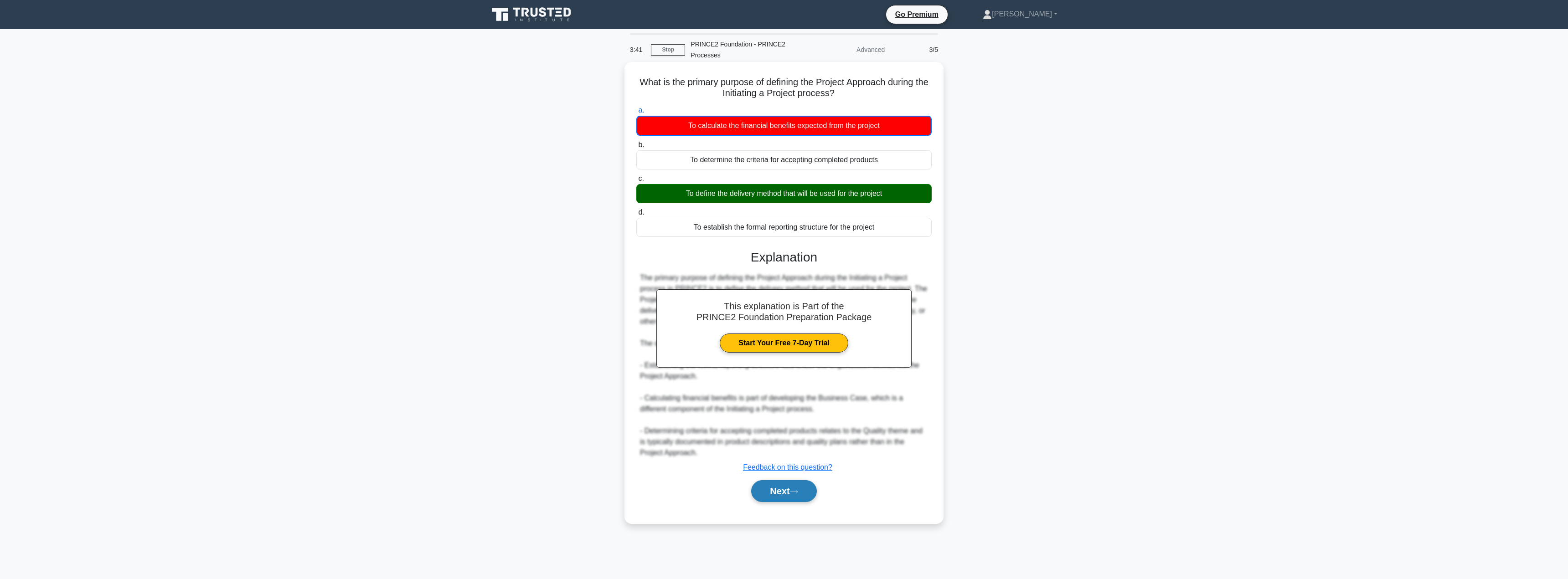
click at [761, 496] on button "Next" at bounding box center [783, 491] width 65 height 22
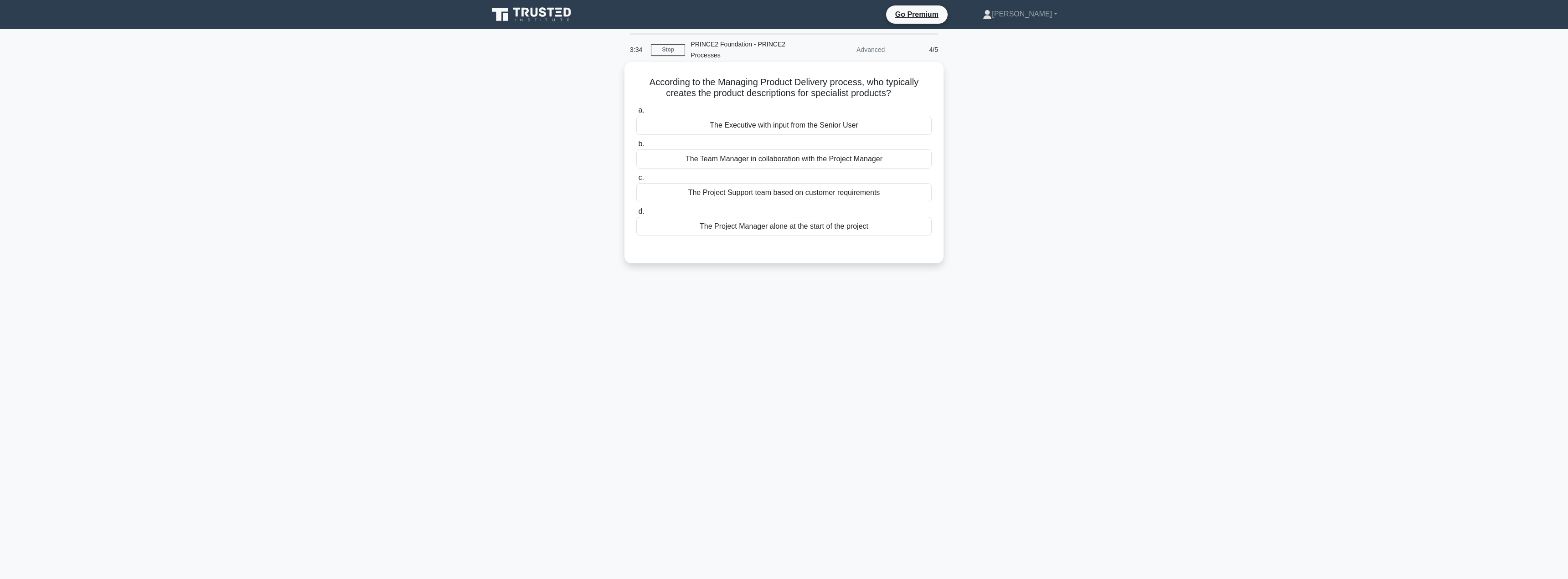
click at [786, 228] on div "The Project Manager alone at the start of the project" at bounding box center [783, 226] width 295 height 19
click at [636, 215] on input "d. The Project Manager alone at the start of the project" at bounding box center [636, 212] width 0 height 6
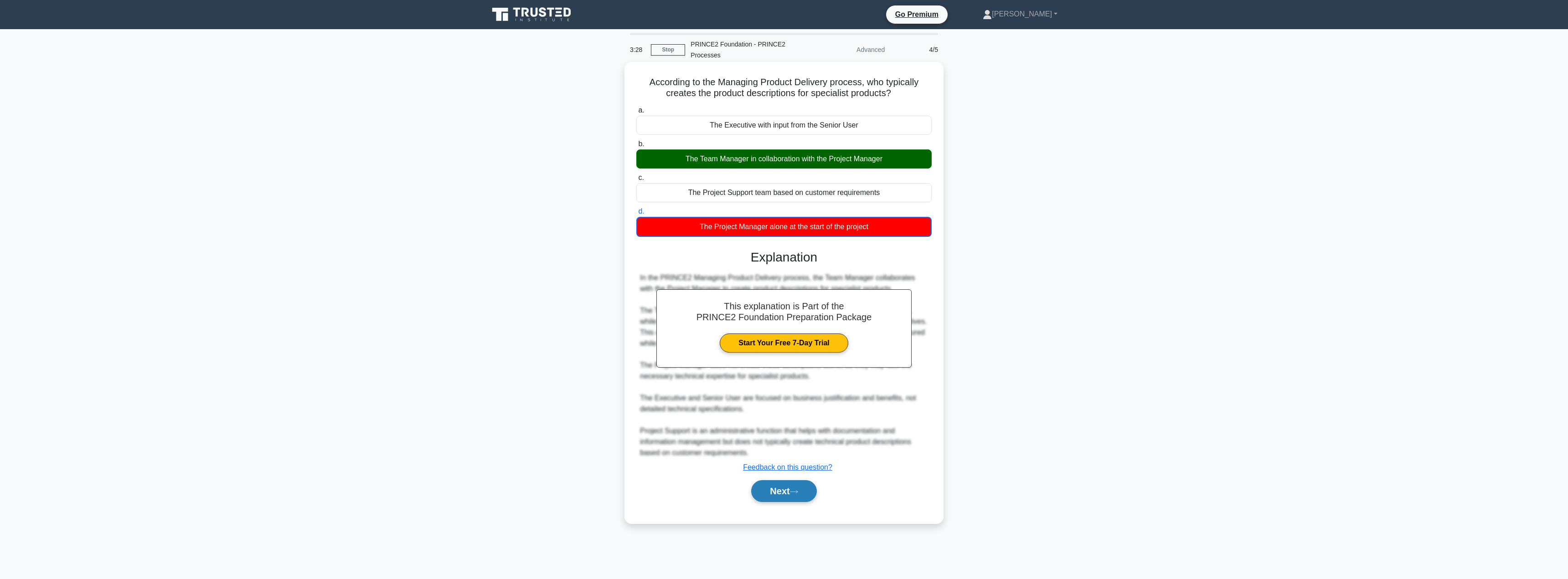
click at [774, 489] on button "Next" at bounding box center [783, 491] width 65 height 22
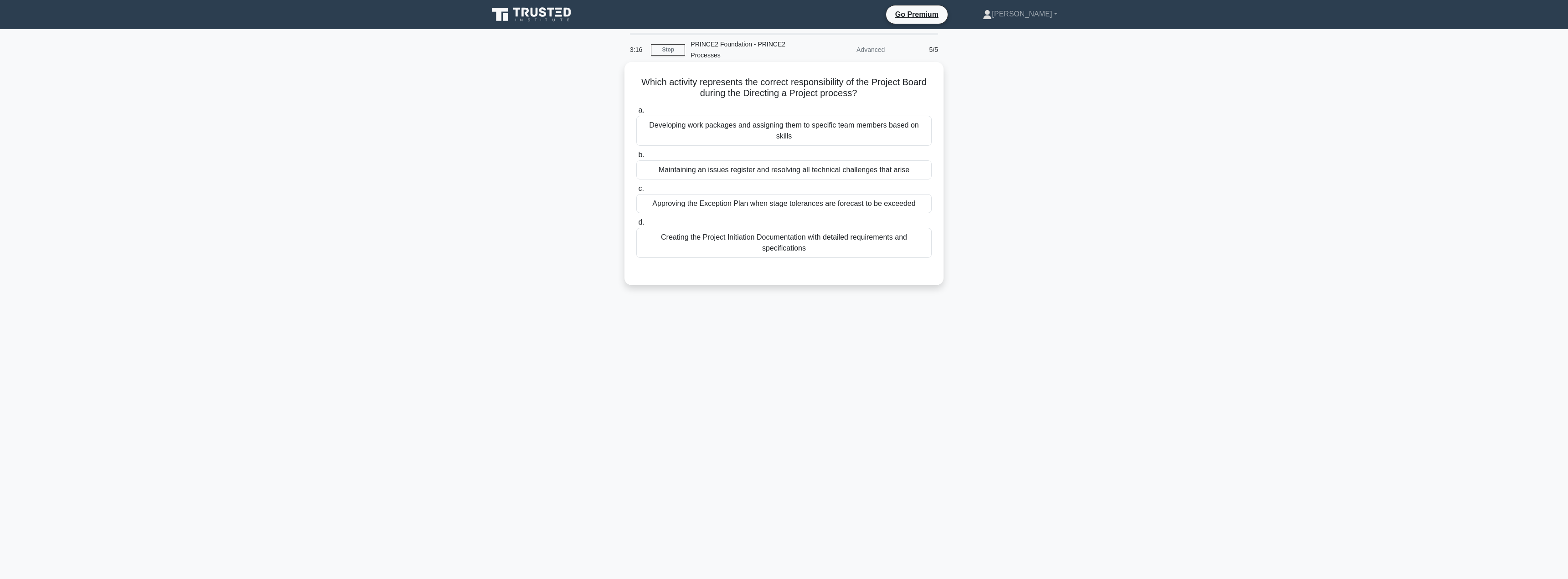
click at [832, 195] on div "Approving the Exception Plan when stage tolerances are forecast to be exceeded" at bounding box center [783, 203] width 295 height 19
click at [636, 192] on input "c. Approving the Exception Plan when stage tolerances are forecast to be exceed…" at bounding box center [636, 189] width 0 height 6
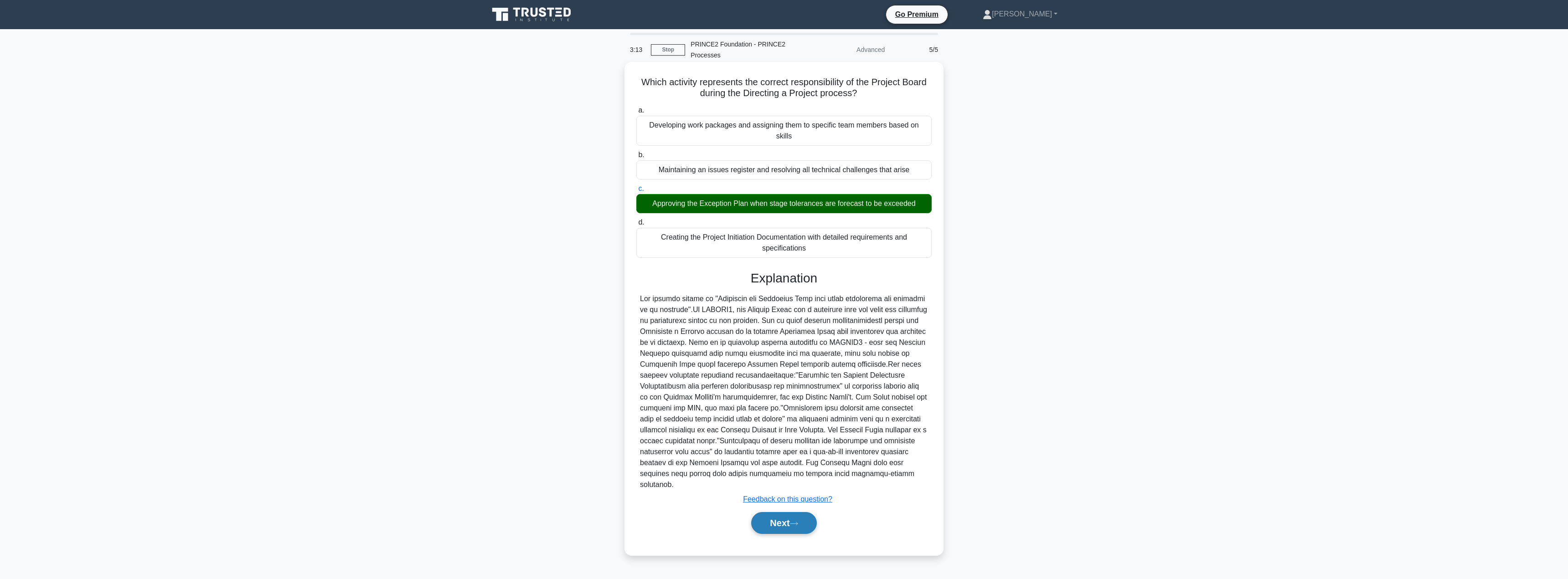
click at [786, 512] on button "Next" at bounding box center [783, 523] width 65 height 22
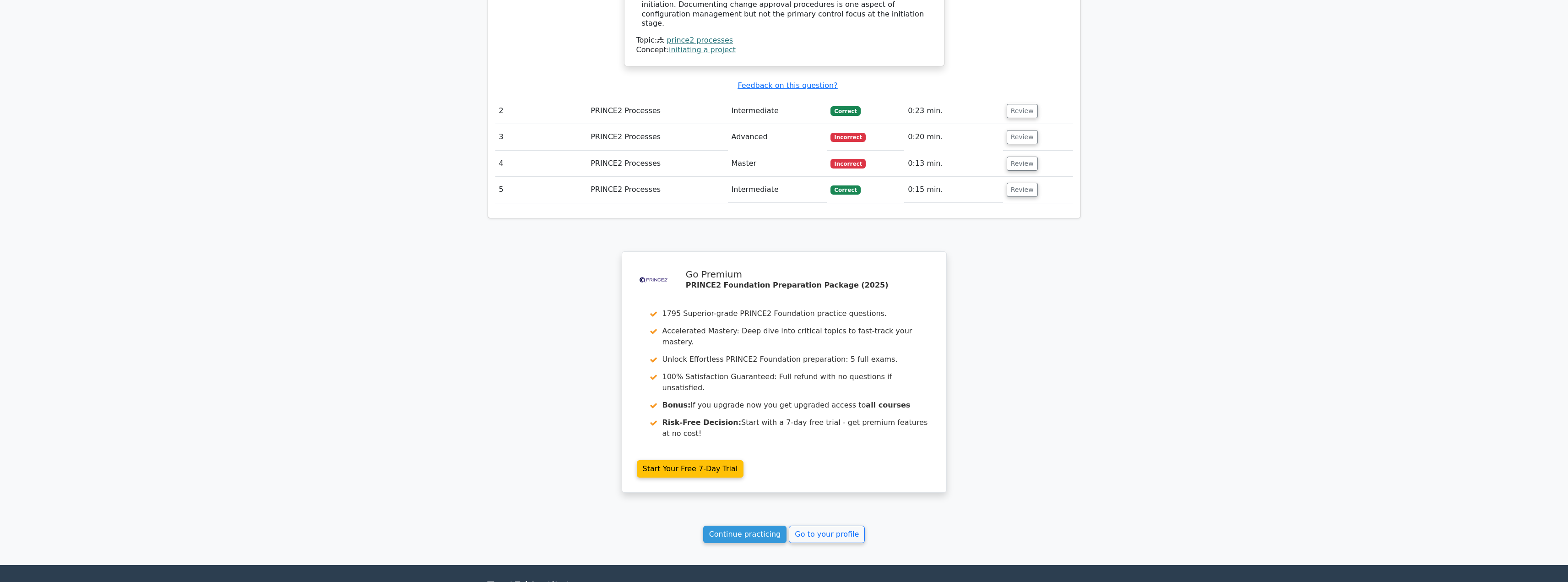
scroll to position [1084, 0]
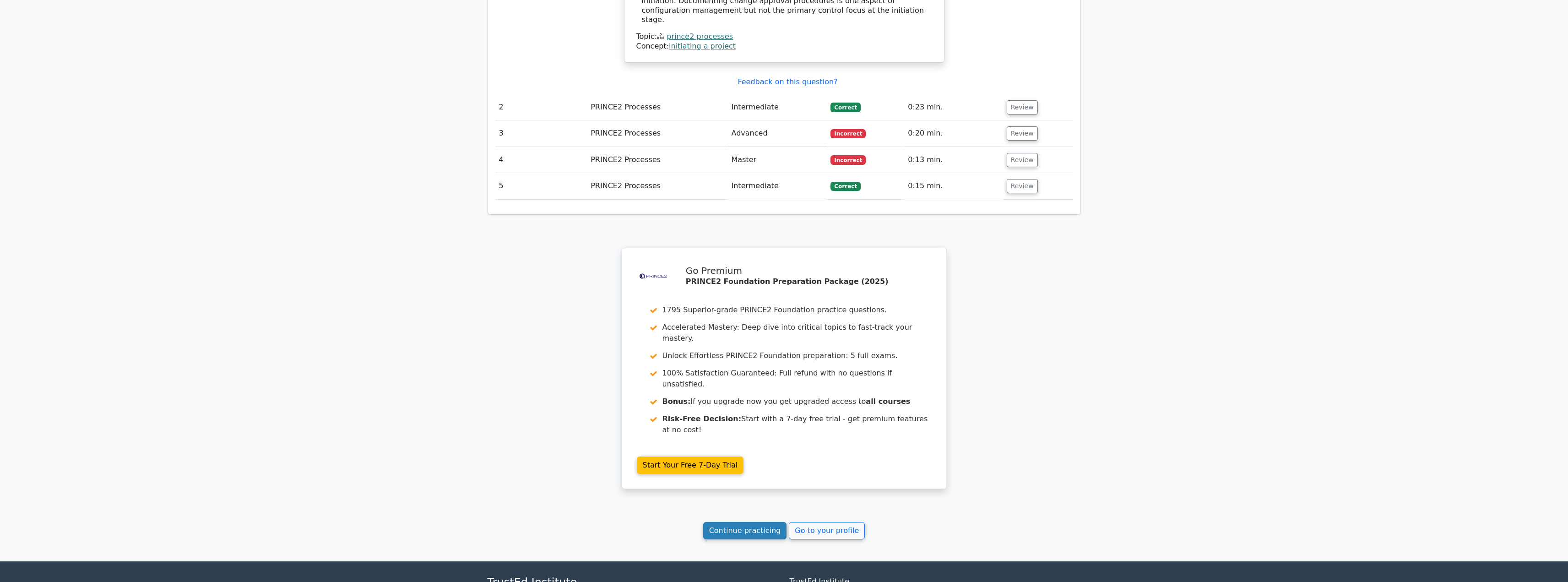
click at [754, 522] on link "Continue practicing" at bounding box center [745, 531] width 84 height 17
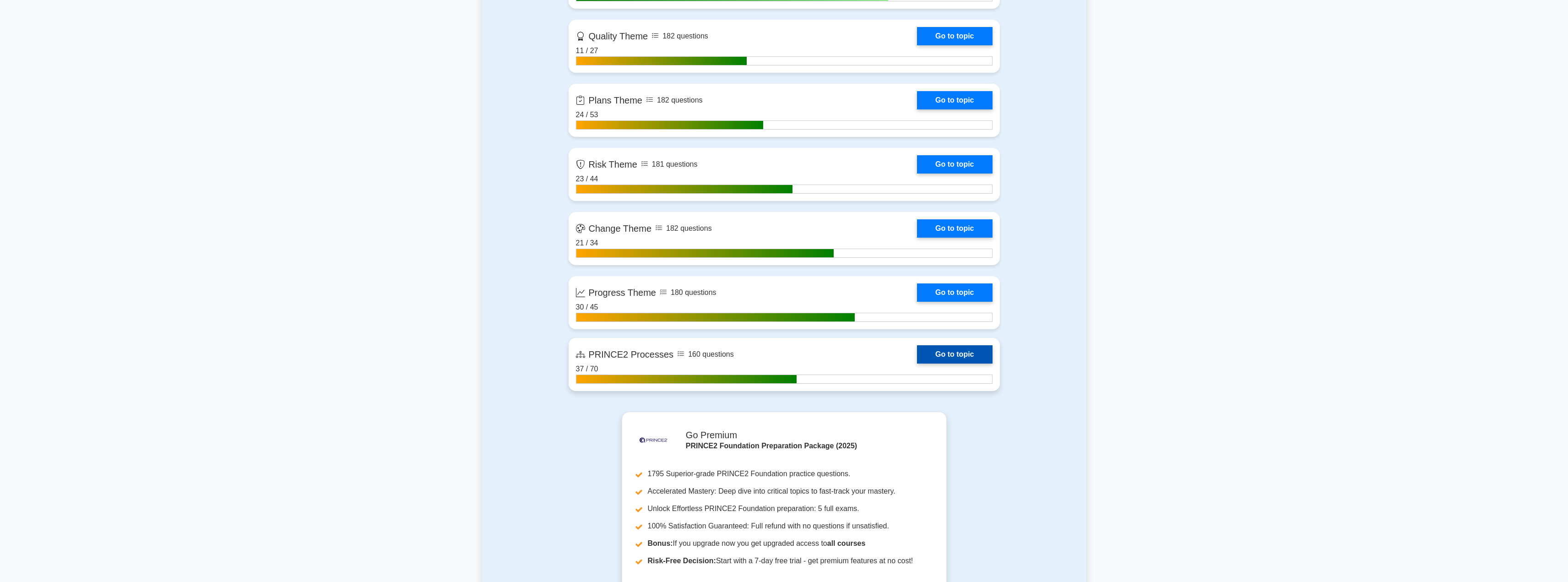
scroll to position [906, 0]
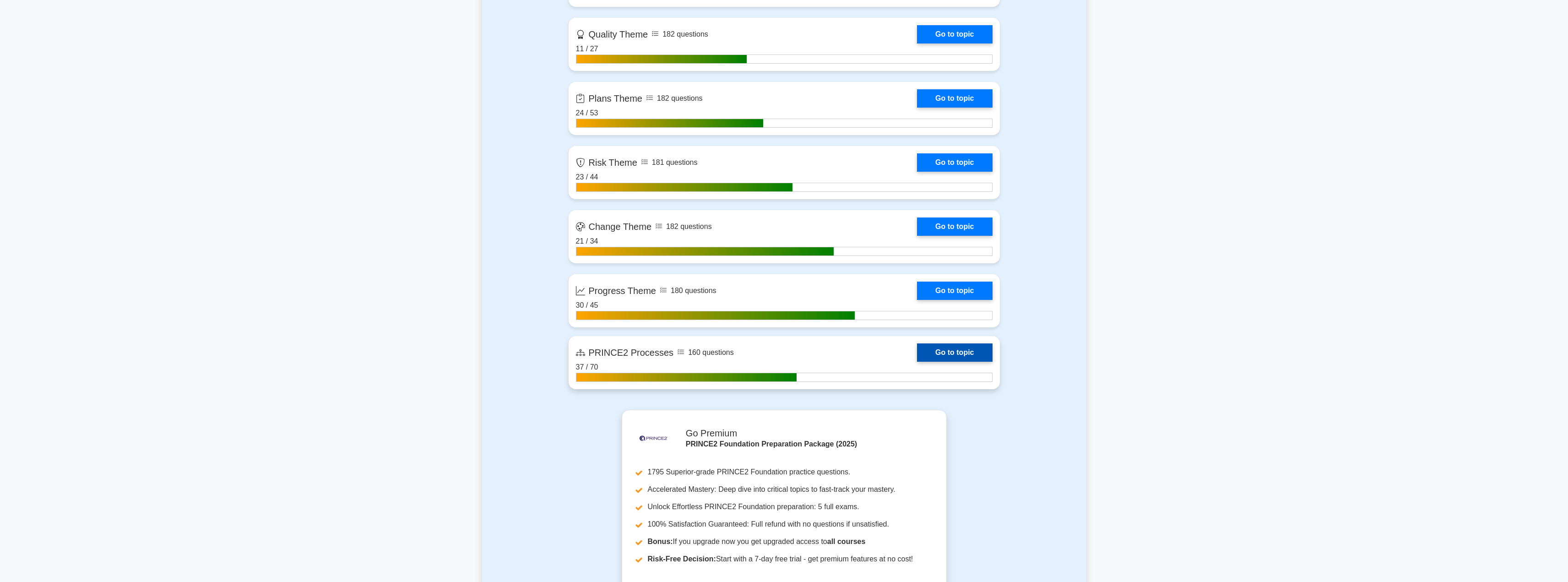
click at [972, 348] on link "Go to topic" at bounding box center [954, 353] width 75 height 18
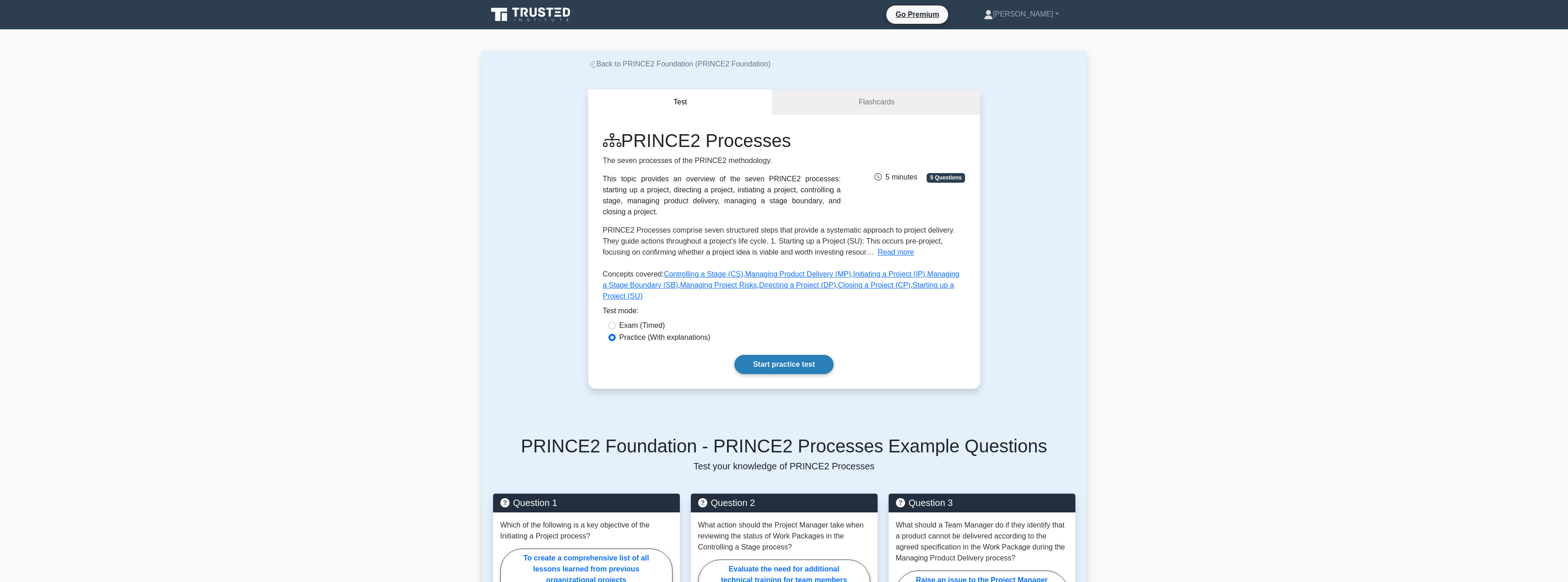
click at [781, 355] on link "Start practice test" at bounding box center [784, 364] width 99 height 19
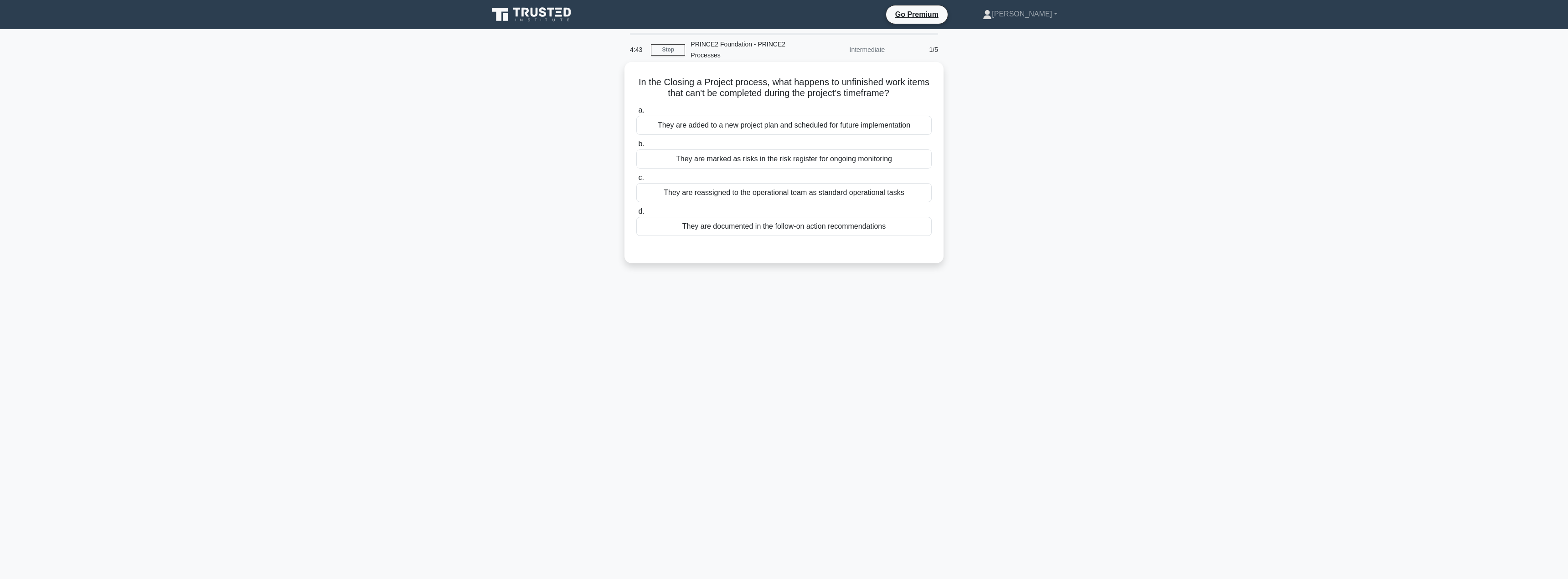
click at [774, 124] on div "They are added to a new project plan and scheduled for future implementation" at bounding box center [783, 125] width 295 height 19
click at [636, 113] on input "a. They are added to a new project plan and scheduled for future implementation" at bounding box center [636, 111] width 0 height 6
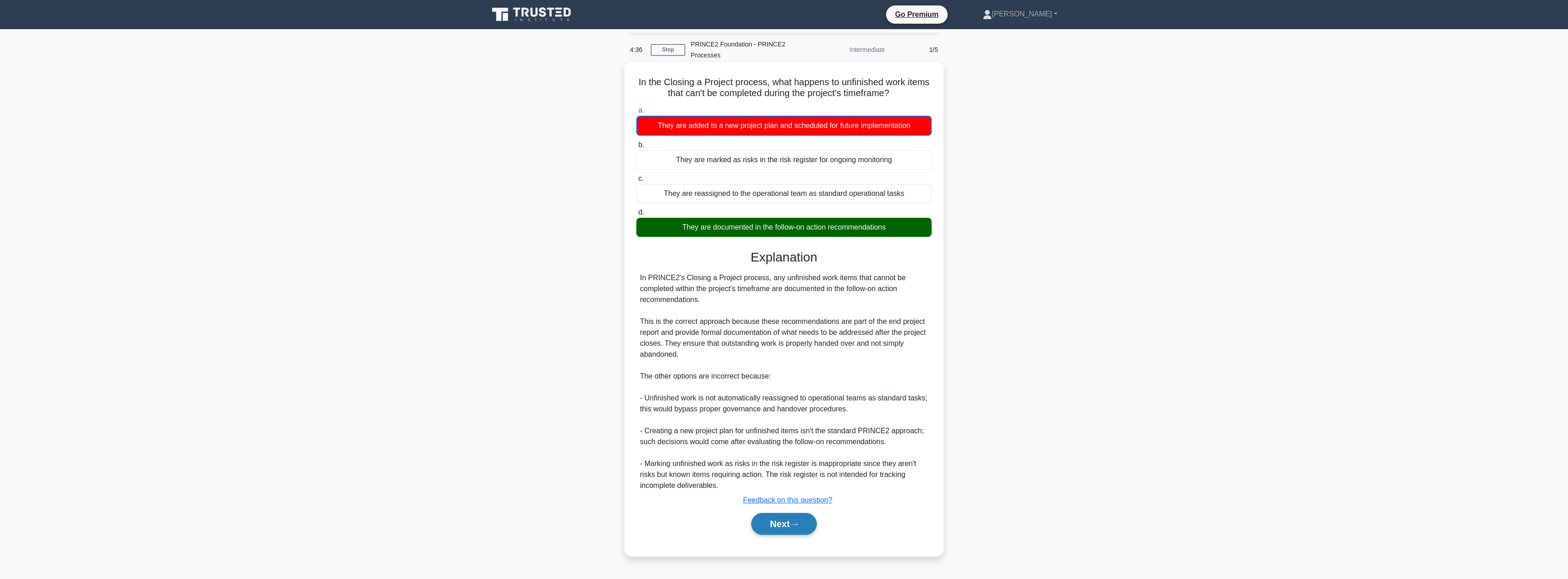
click at [776, 524] on button "Next" at bounding box center [783, 524] width 65 height 22
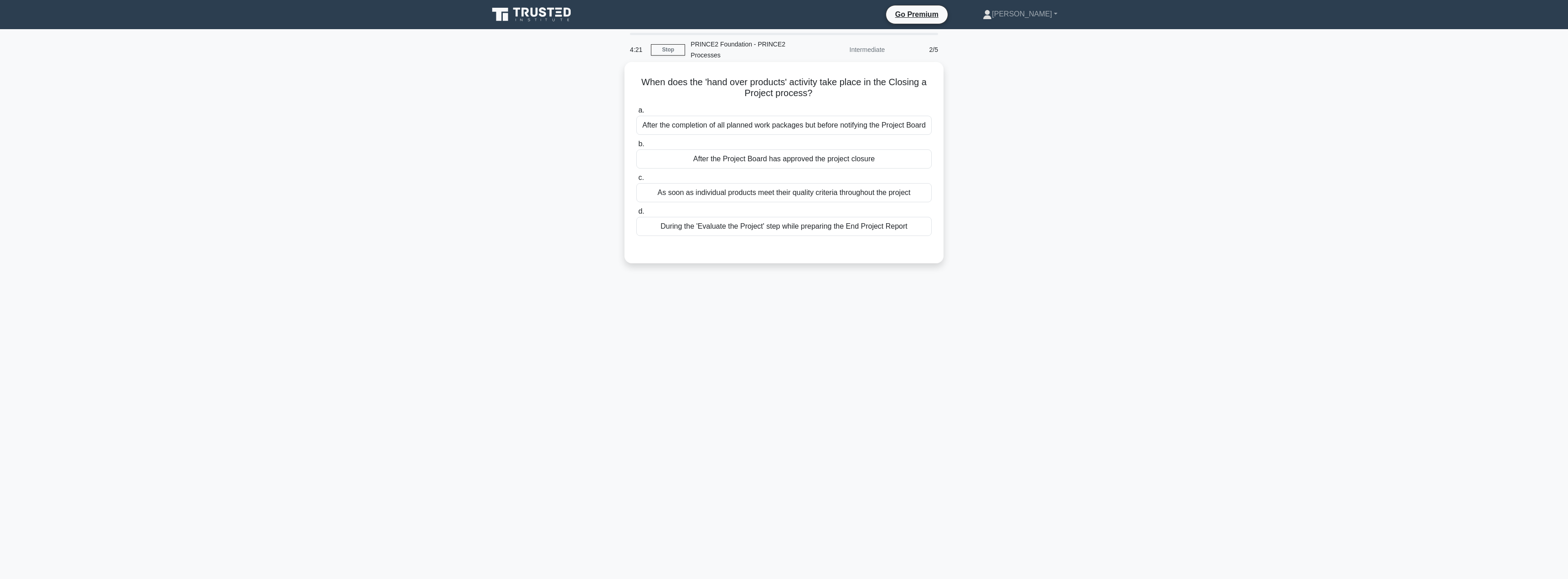
click at [719, 157] on div "After the Project Board has approved the project closure" at bounding box center [783, 159] width 295 height 19
click at [636, 147] on input "b. After the Project Board has approved the project closure" at bounding box center [636, 144] width 0 height 6
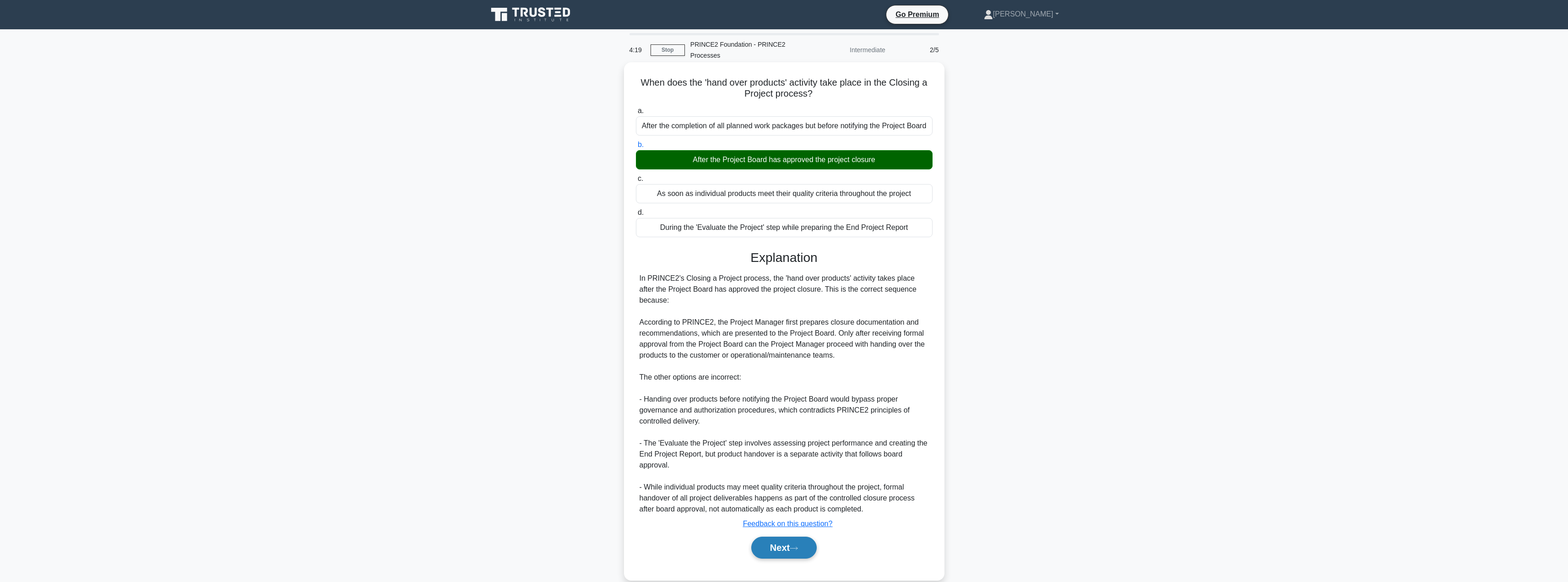
click at [765, 547] on button "Next" at bounding box center [784, 548] width 65 height 22
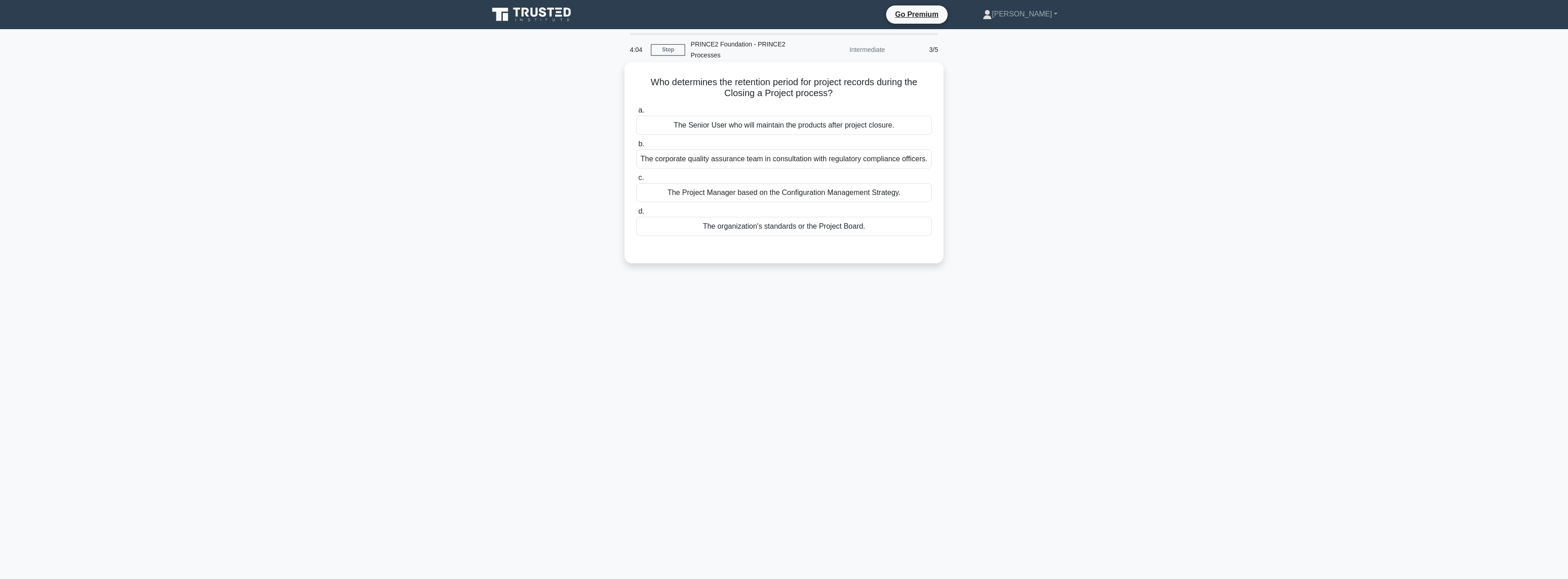
click at [783, 161] on div "The corporate quality assurance team in consultation with regulatory compliance…" at bounding box center [783, 159] width 295 height 19
click at [636, 147] on input "b. The corporate quality assurance team in consultation with regulatory complia…" at bounding box center [636, 144] width 0 height 6
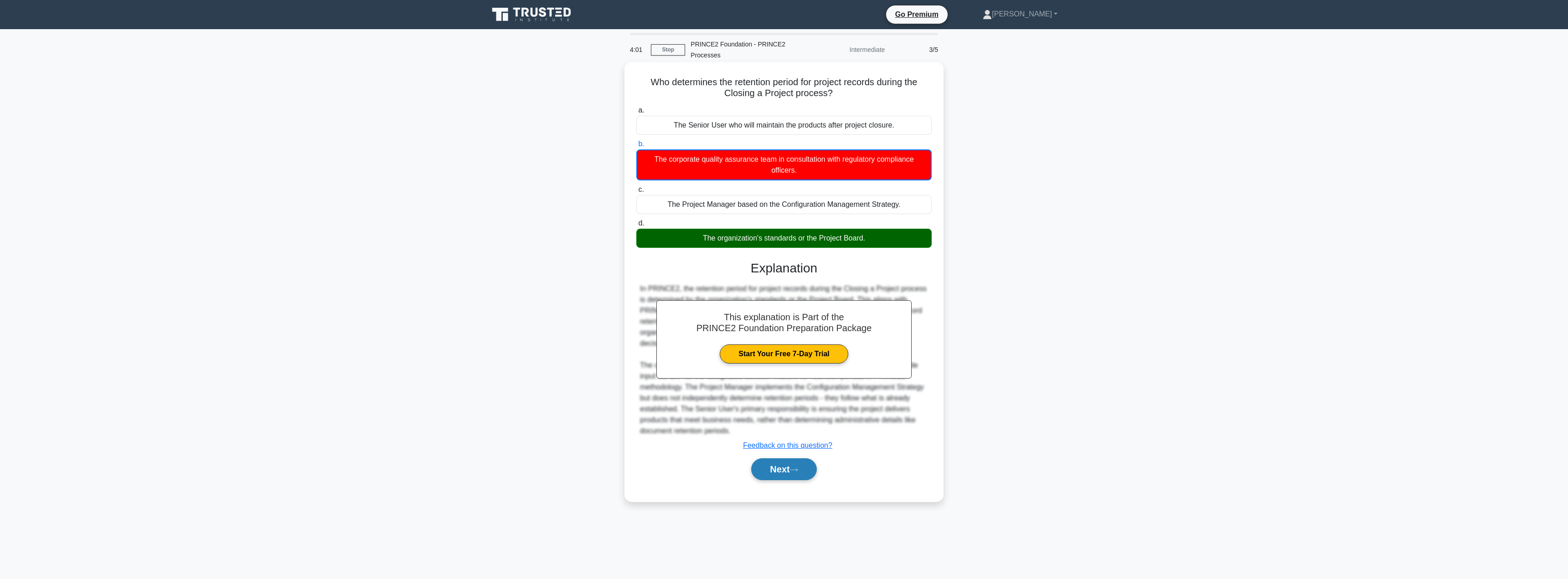
click at [788, 471] on button "Next" at bounding box center [783, 469] width 65 height 22
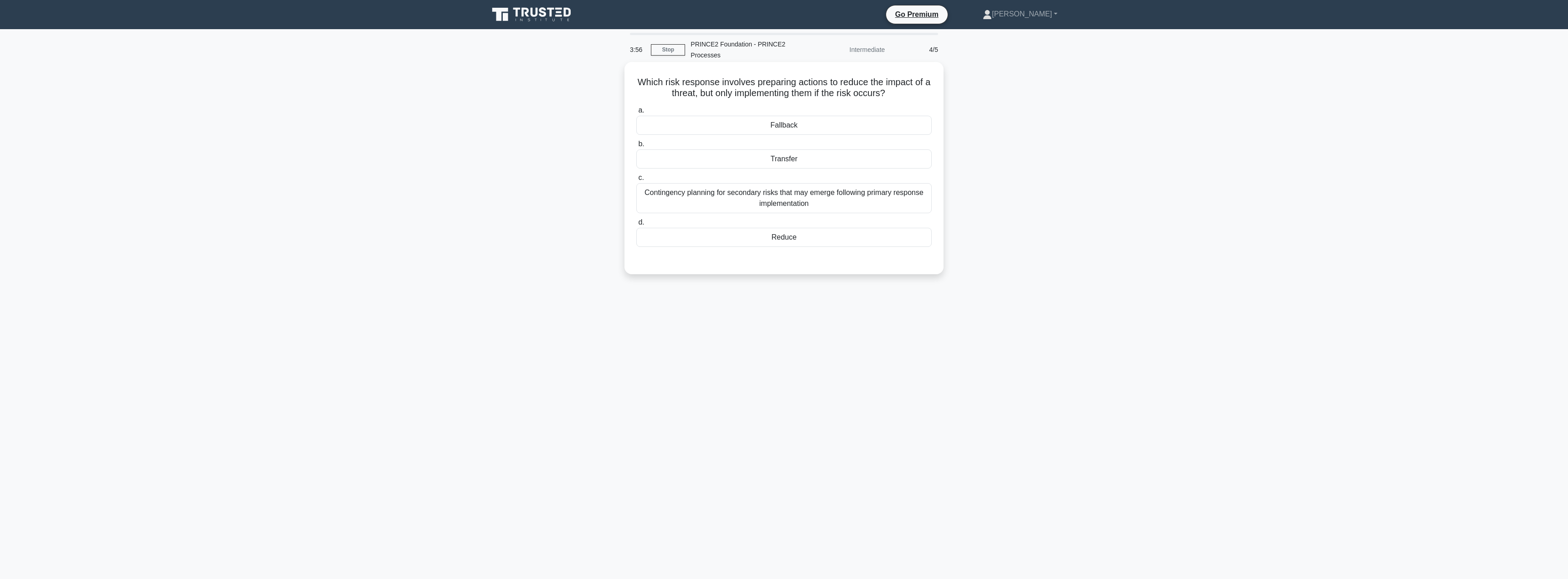
click at [763, 122] on div "Fallback" at bounding box center [783, 125] width 295 height 19
click at [636, 113] on input "a. Fallback" at bounding box center [636, 111] width 0 height 6
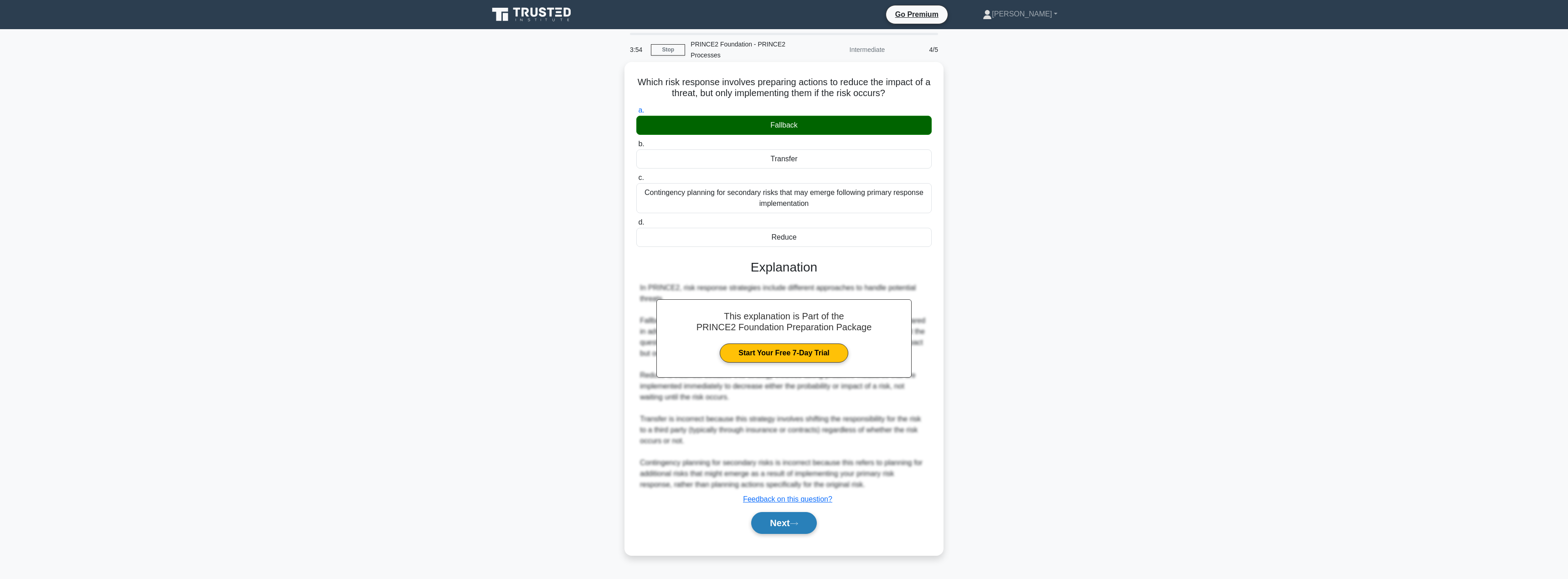
click at [774, 529] on button "Next" at bounding box center [783, 523] width 65 height 22
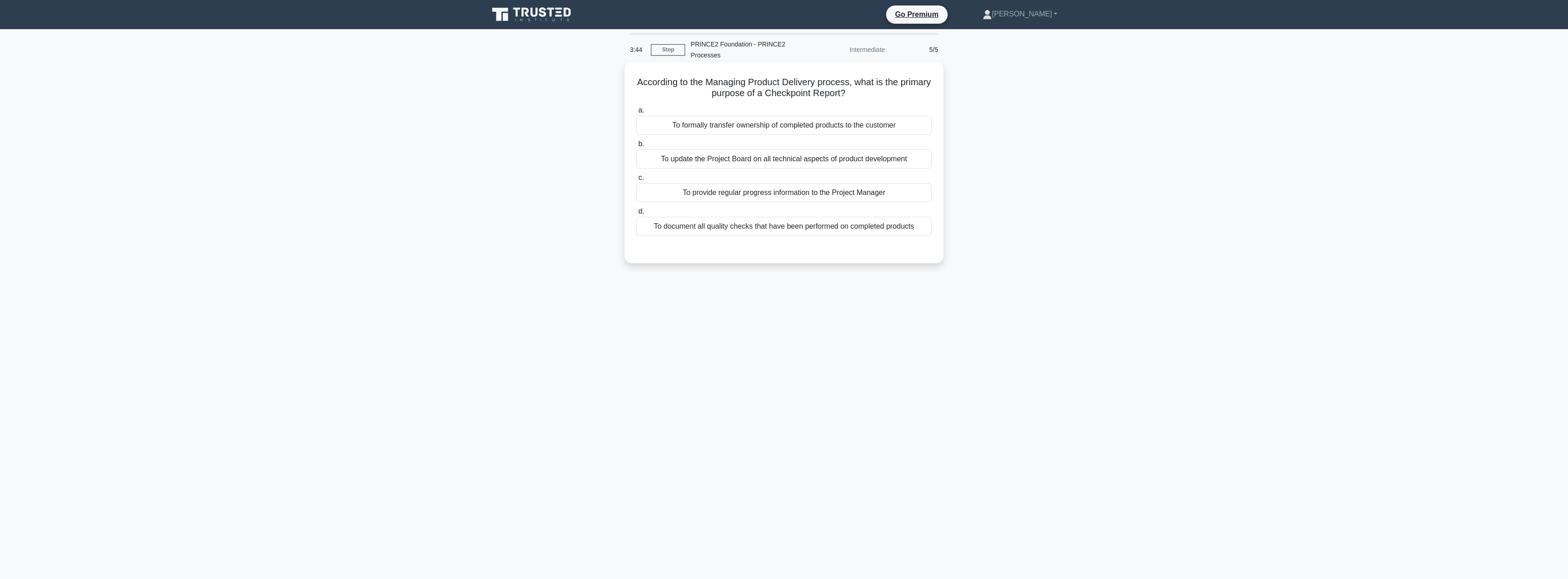
click at [741, 196] on div "To provide regular progress information to the Project Manager" at bounding box center [783, 192] width 295 height 19
click at [636, 181] on input "c. To provide regular progress information to the Project Manager" at bounding box center [636, 178] width 0 height 6
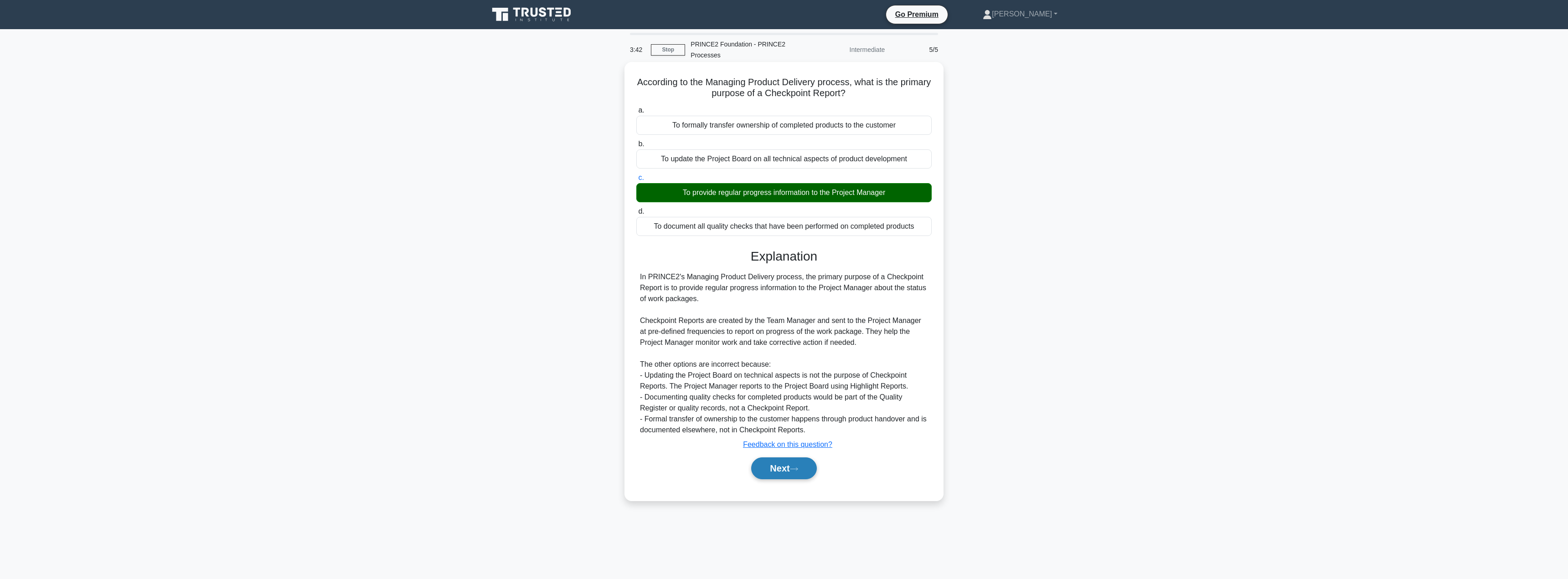
click at [775, 470] on button "Next" at bounding box center [783, 468] width 65 height 22
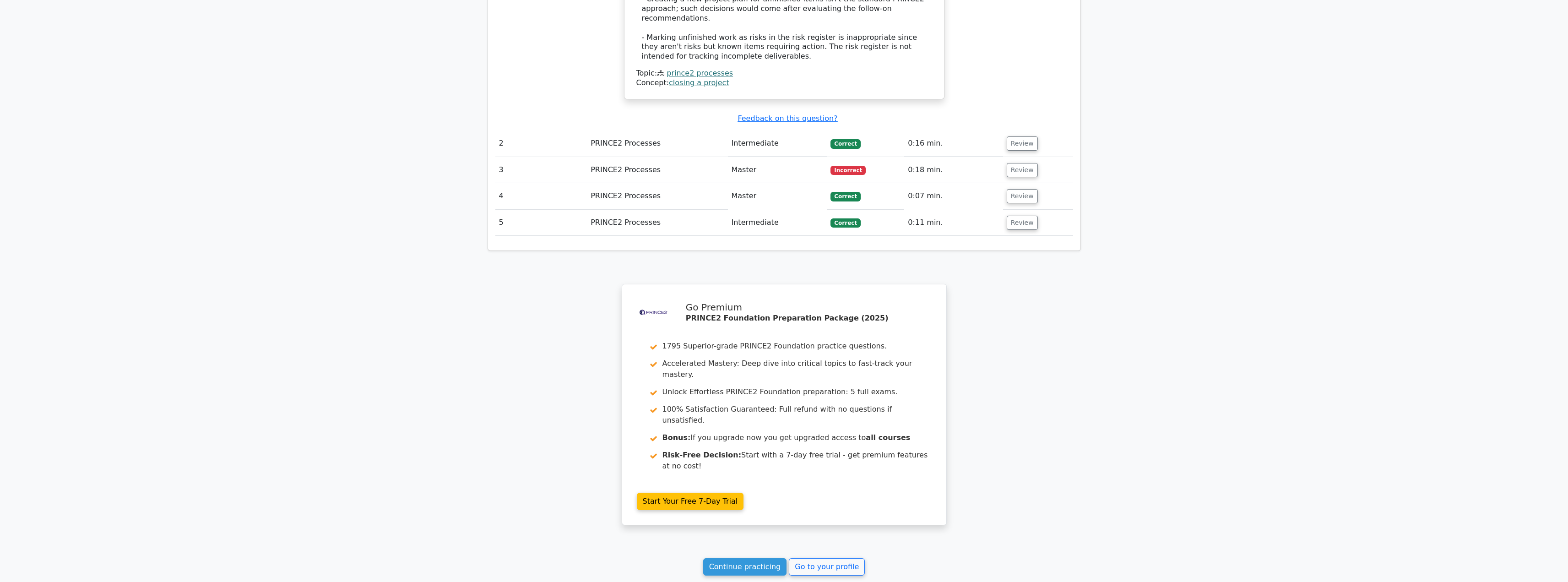
scroll to position [1141, 0]
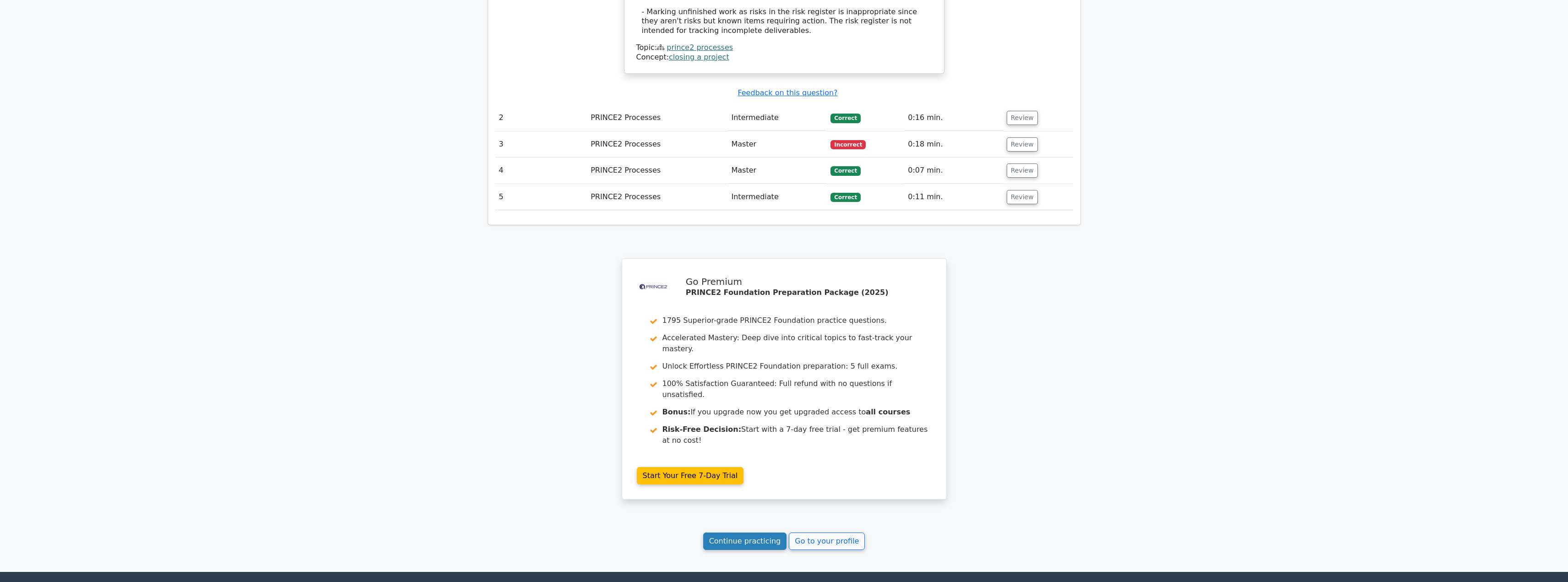
click at [735, 532] on link "Continue practicing" at bounding box center [745, 541] width 84 height 17
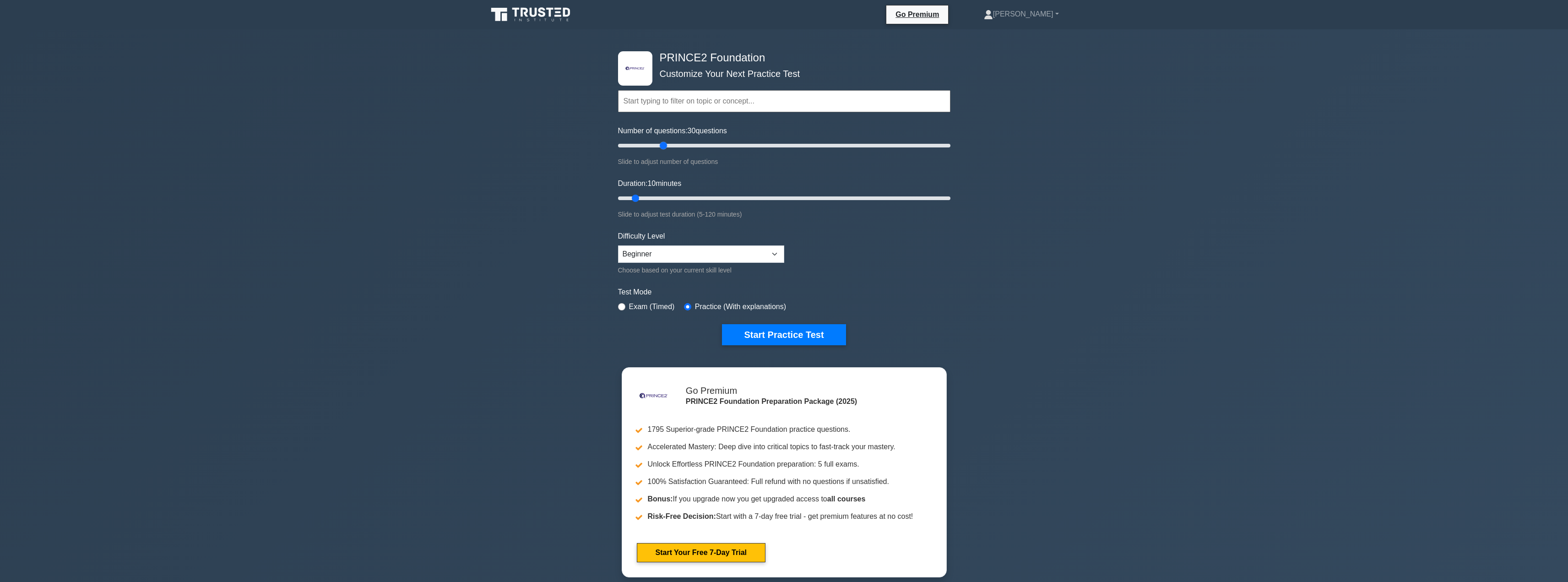
drag, startPoint x: 631, startPoint y: 145, endPoint x: 664, endPoint y: 144, distance: 33.0
type input "30"
click at [664, 144] on input "Number of questions: 30 questions" at bounding box center [784, 146] width 333 height 11
click at [756, 338] on button "Start Practice Test" at bounding box center [784, 334] width 123 height 21
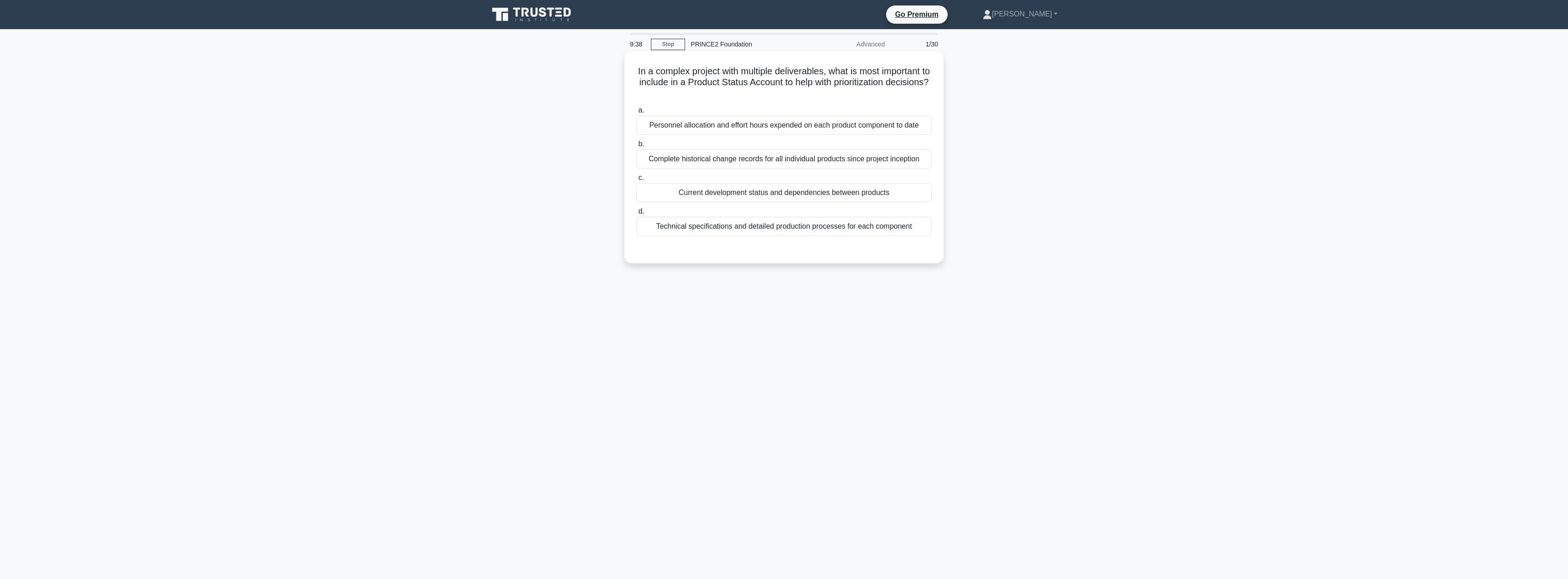
click at [685, 192] on div "Current development status and dependencies between products" at bounding box center [783, 192] width 295 height 19
click at [636, 181] on input "c. Current development status and dependencies between products" at bounding box center [636, 178] width 0 height 6
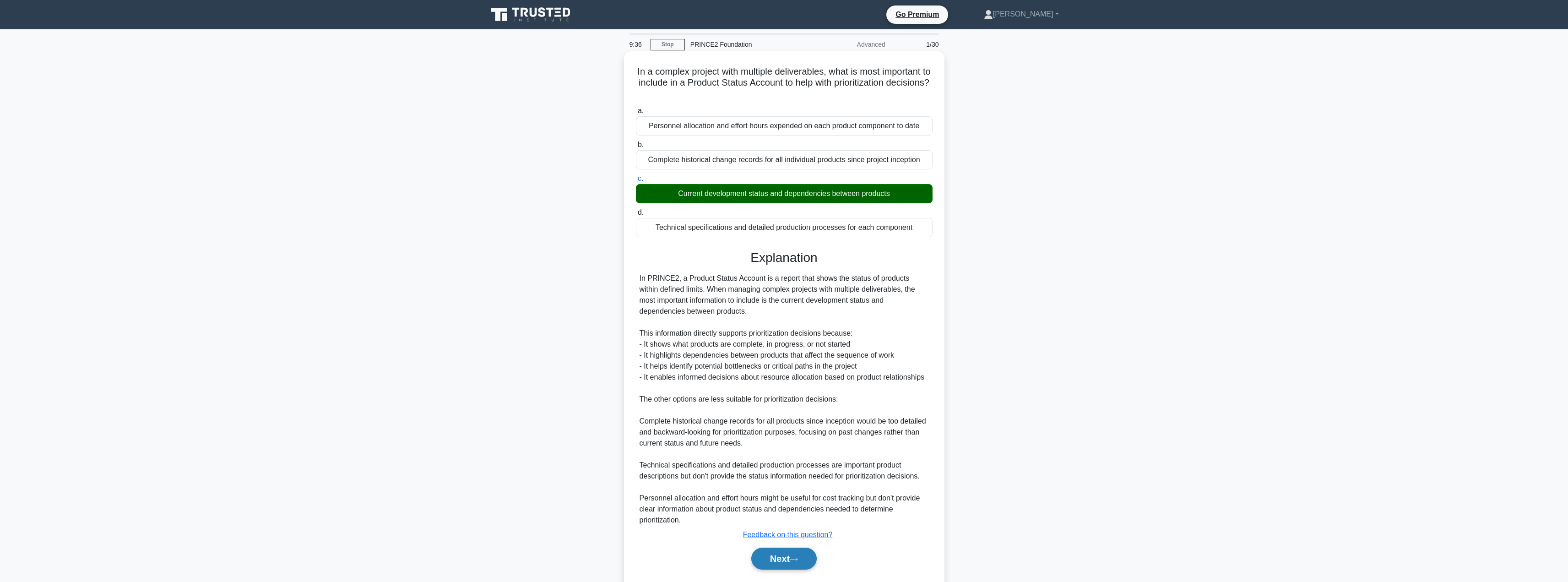
click at [775, 559] on button "Next" at bounding box center [784, 559] width 65 height 22
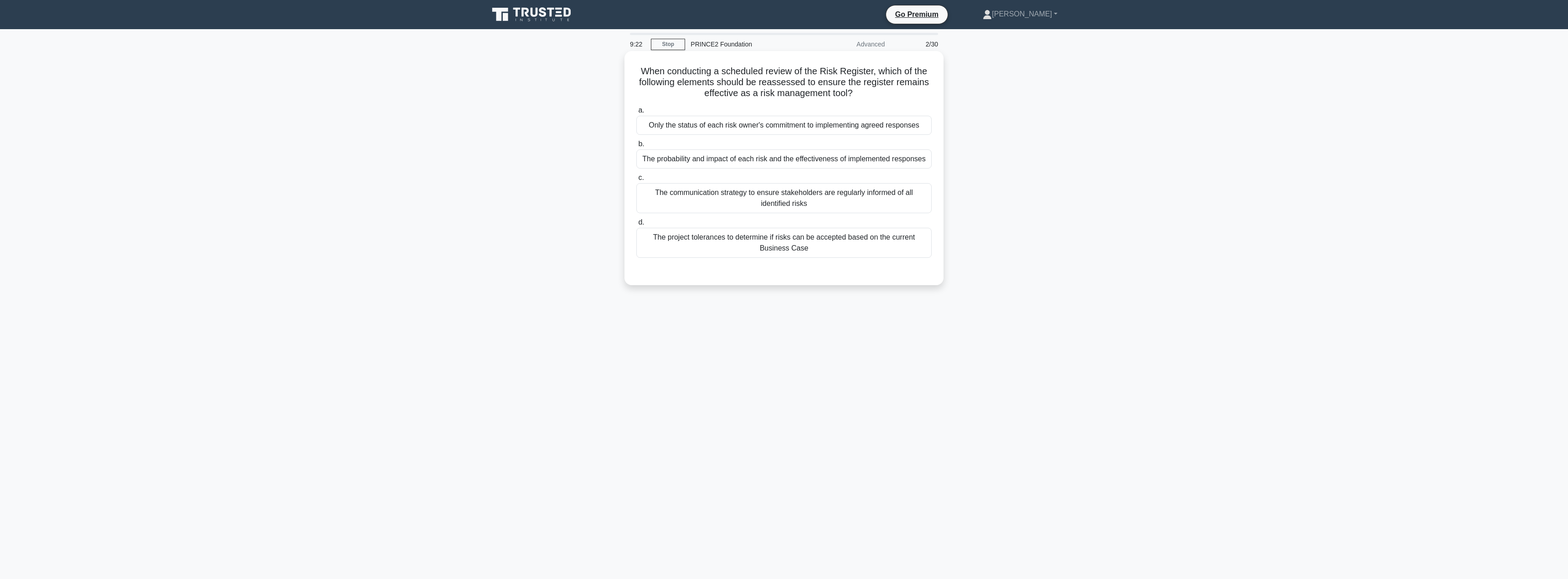
click at [797, 156] on div "The probability and impact of each risk and the effectiveness of implemented re…" at bounding box center [783, 159] width 295 height 19
click at [636, 147] on input "b. The probability and impact of each risk and the effectiveness of implemented…" at bounding box center [636, 144] width 0 height 6
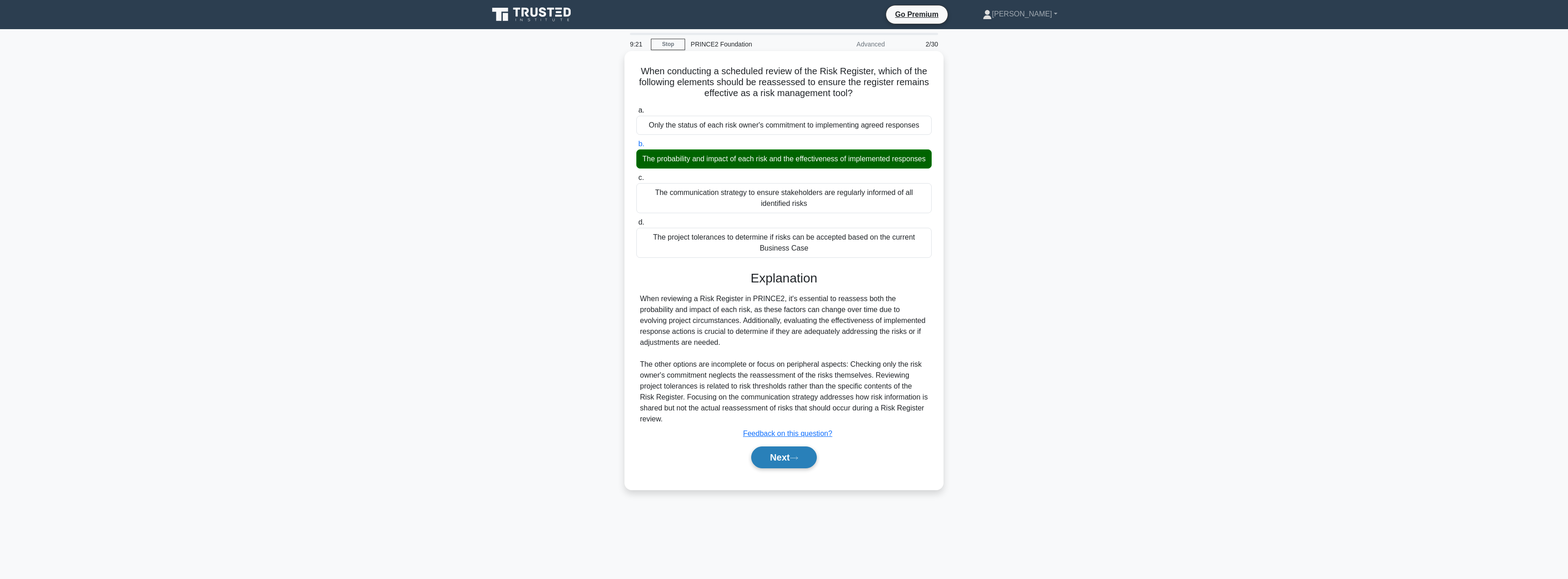
click at [782, 460] on button "Next" at bounding box center [783, 457] width 65 height 22
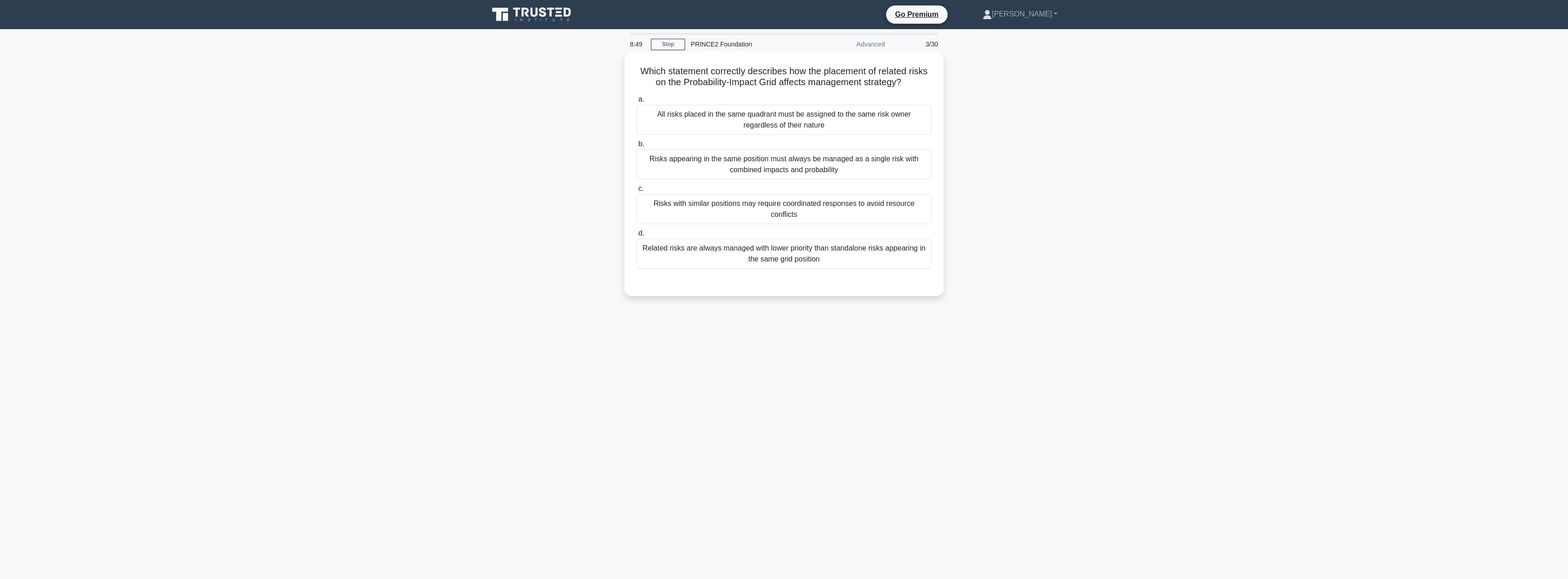
click at [783, 205] on div "Risks with similar positions may require coordinated responses to avoid resourc…" at bounding box center [783, 209] width 295 height 30
click at [636, 192] on input "c. Risks with similar positions may require coordinated responses to avoid reso…" at bounding box center [636, 189] width 0 height 6
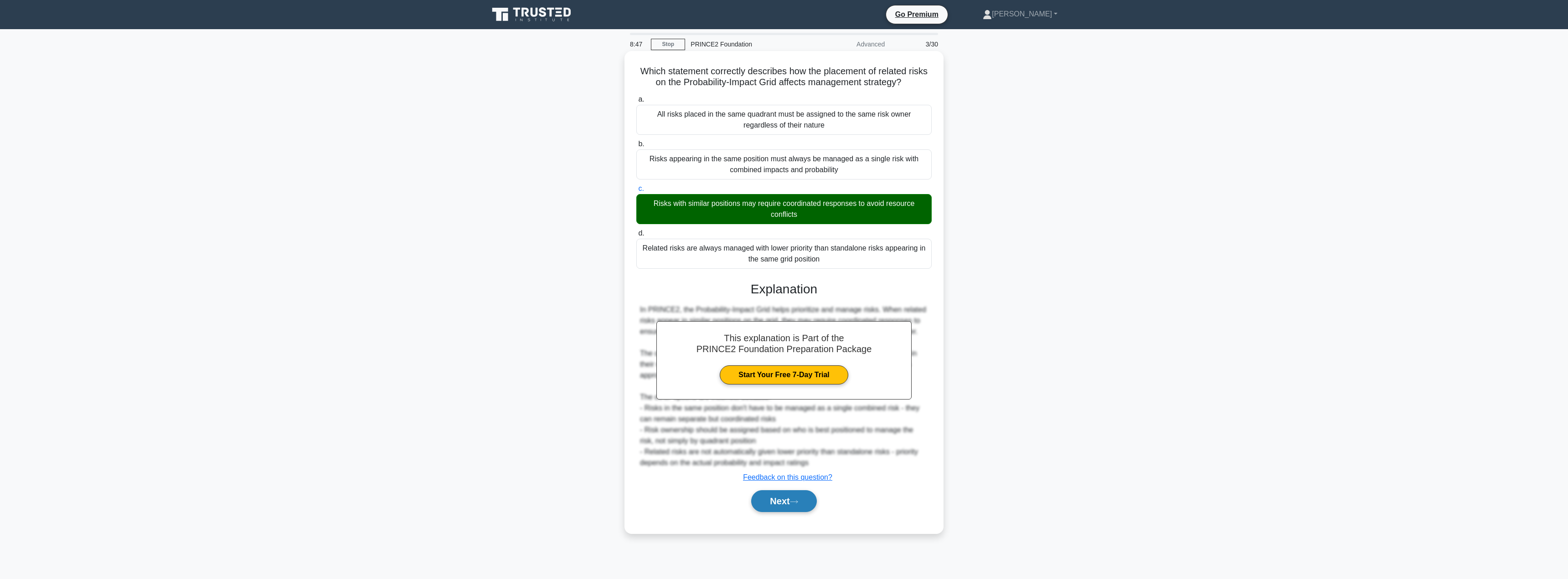
click at [777, 499] on button "Next" at bounding box center [783, 501] width 65 height 22
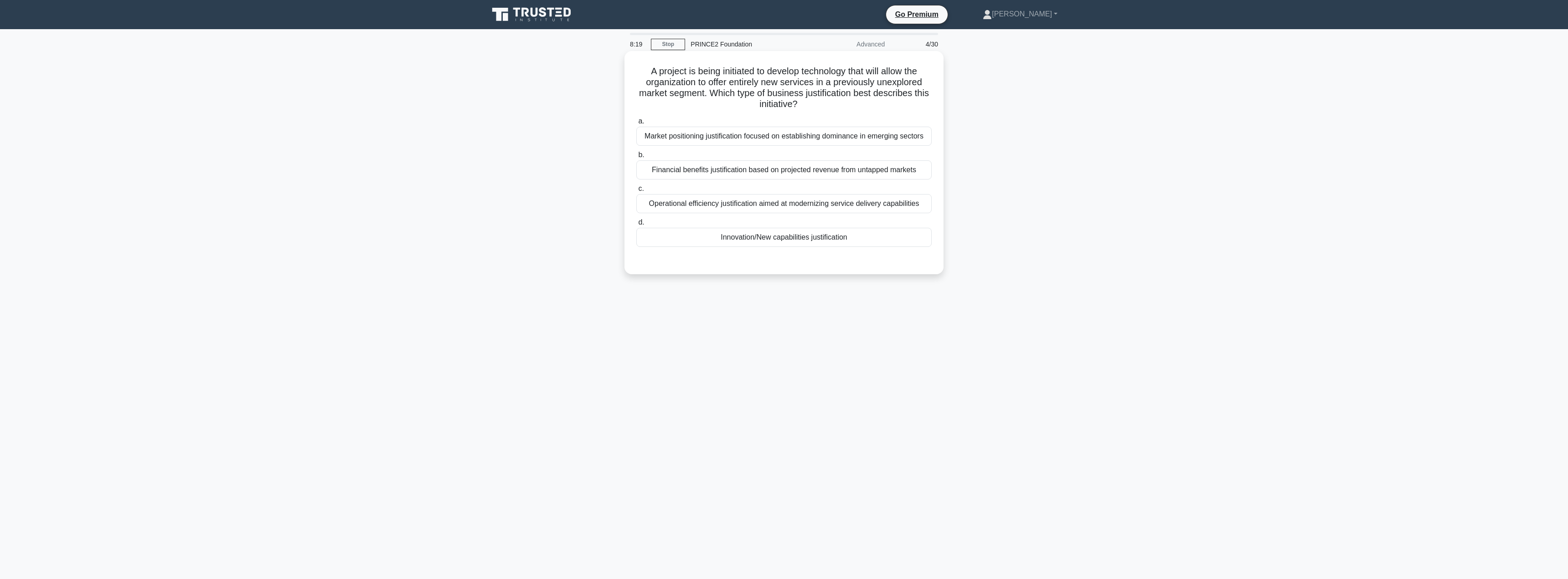
click at [696, 238] on div "Innovation/New capabilities justification" at bounding box center [783, 237] width 295 height 19
click at [636, 226] on input "d. Innovation/New capabilities justification" at bounding box center [636, 223] width 0 height 6
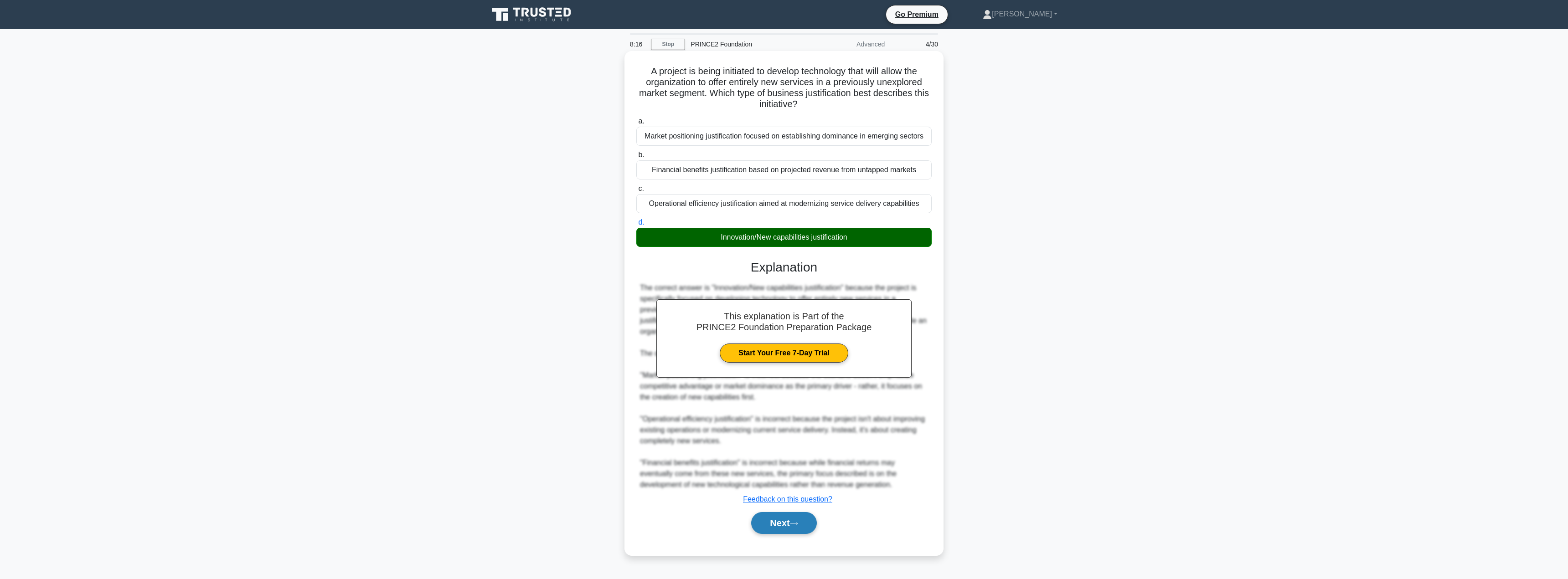
click at [754, 519] on button "Next" at bounding box center [783, 523] width 65 height 22
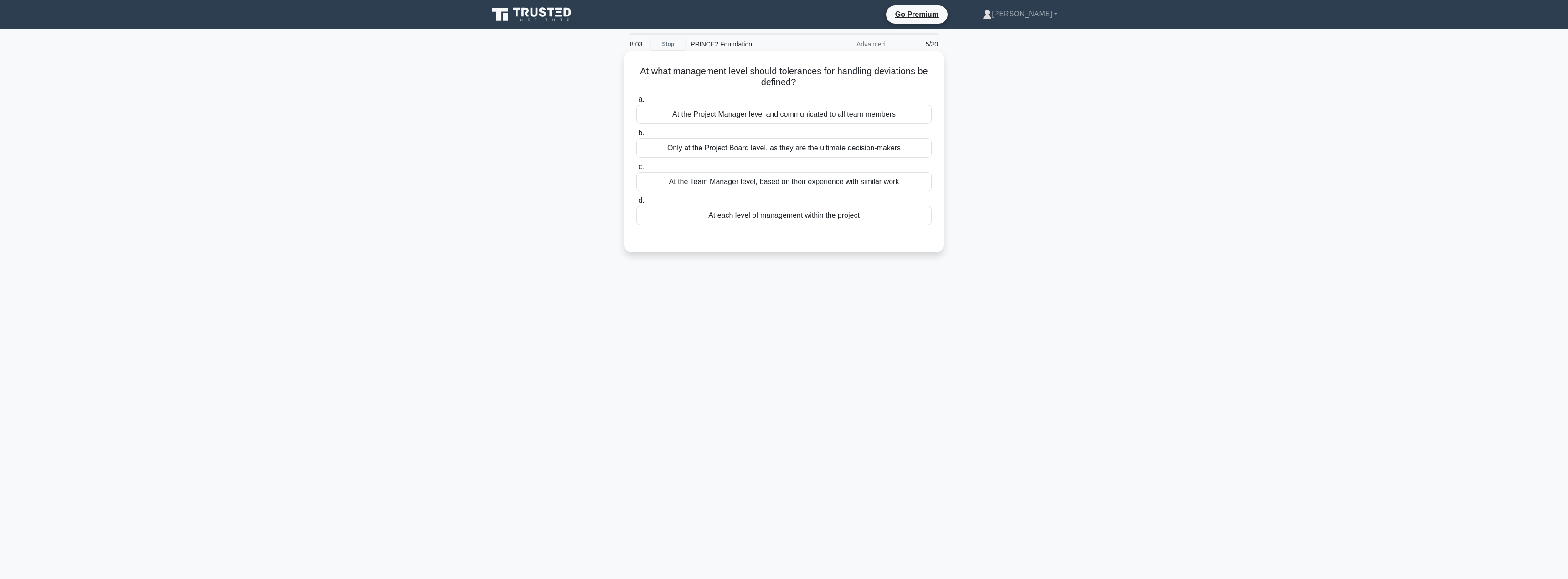
click at [775, 224] on div "At each level of management within the project" at bounding box center [783, 215] width 295 height 19
click at [636, 204] on input "d. At each level of management within the project" at bounding box center [636, 201] width 0 height 6
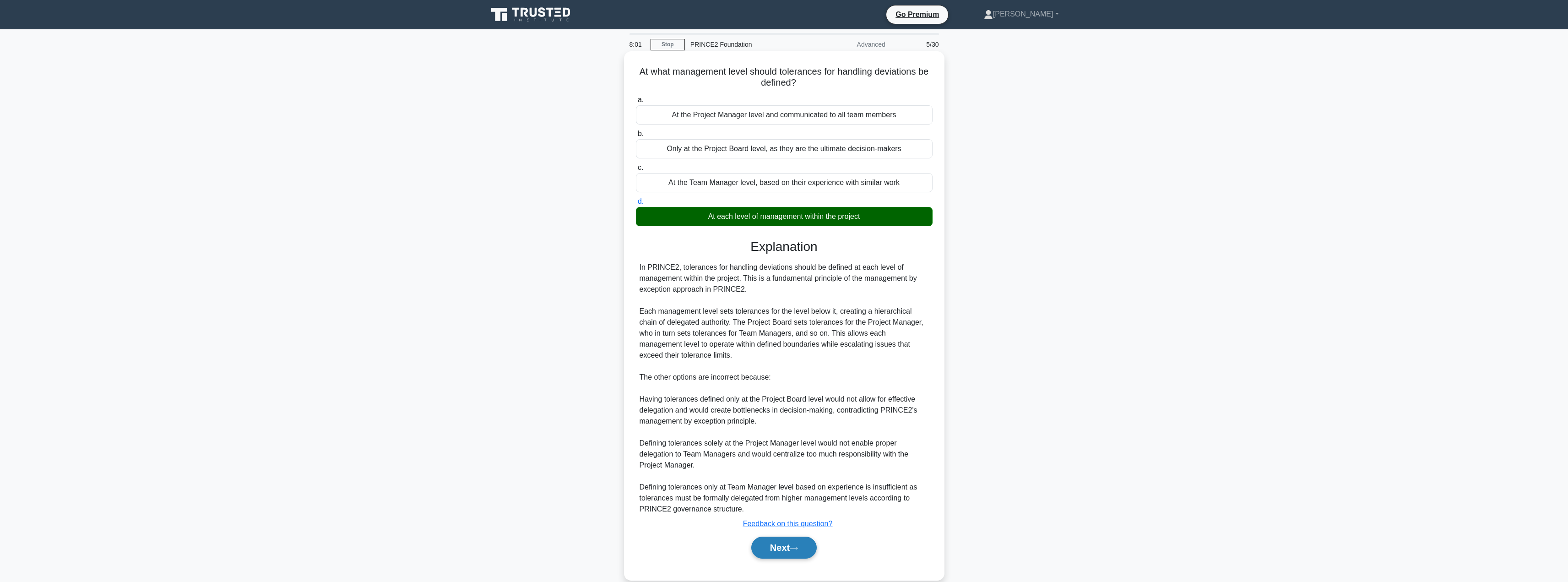
click at [768, 556] on button "Next" at bounding box center [784, 548] width 65 height 22
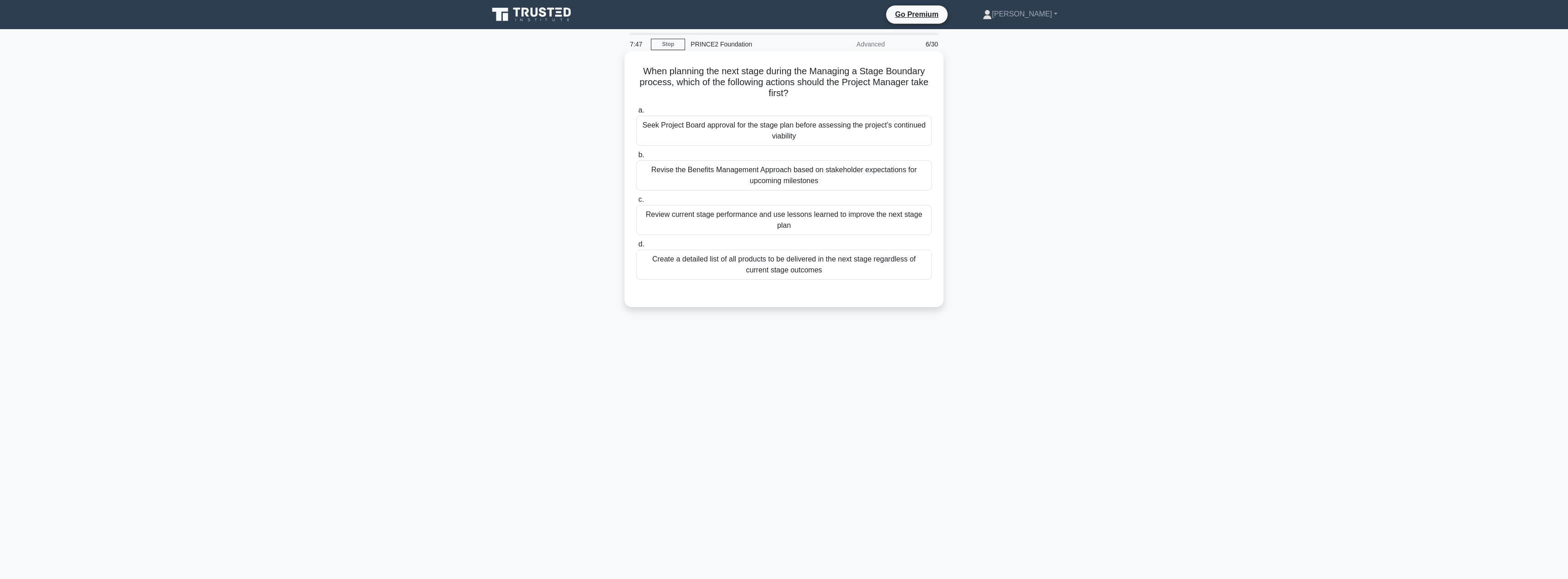
click at [823, 215] on div "Review current stage performance and use lessons learned to improve the next st…" at bounding box center [783, 220] width 295 height 30
click at [636, 203] on input "c. Review current stage performance and use lessons learned to improve the next…" at bounding box center [636, 199] width 0 height 6
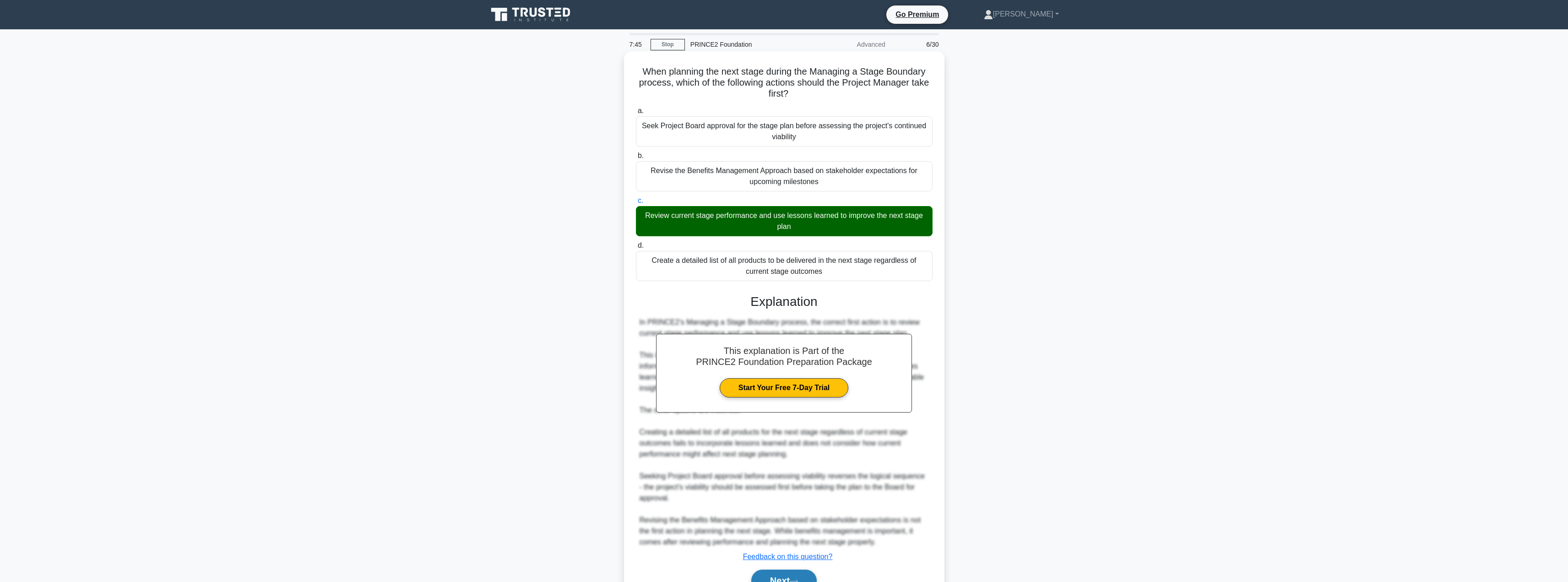
click at [767, 574] on button "Next" at bounding box center [784, 581] width 65 height 22
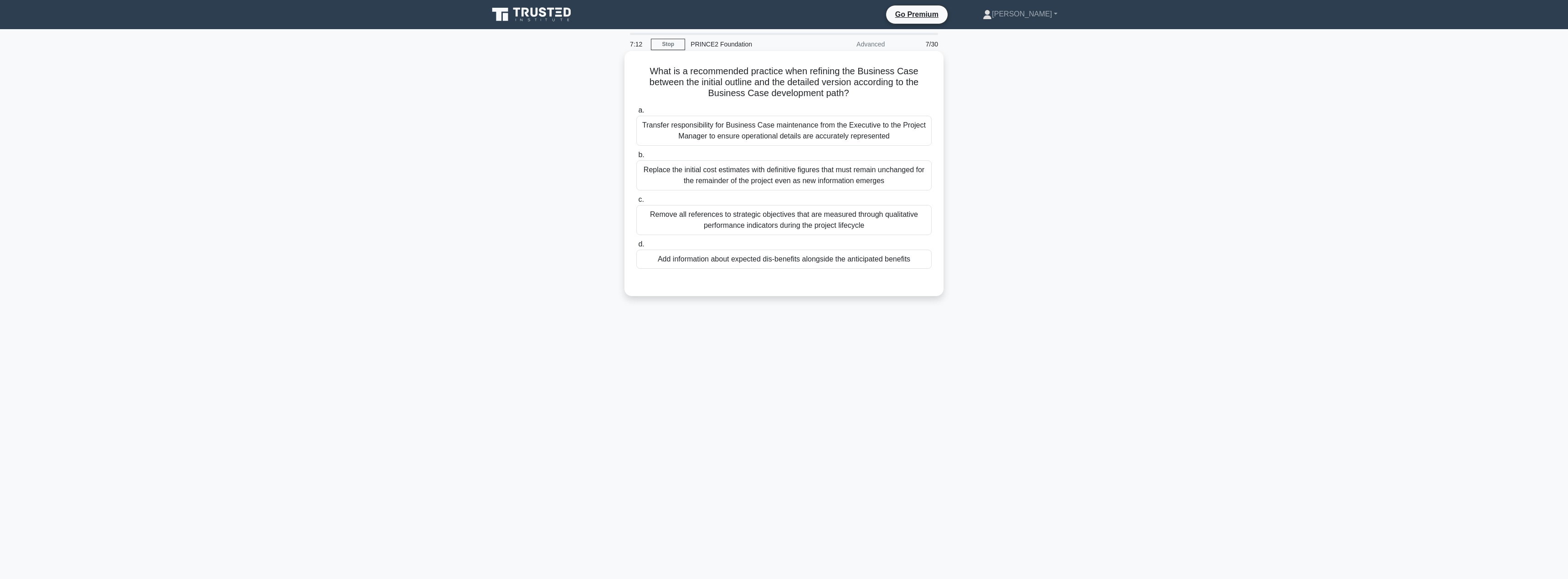
click at [749, 132] on div "Transfer responsibility for Business Case maintenance from the Executive to the…" at bounding box center [783, 130] width 295 height 30
click at [636, 113] on input "a. Transfer responsibility for Business Case maintenance from the Executive to …" at bounding box center [636, 111] width 0 height 6
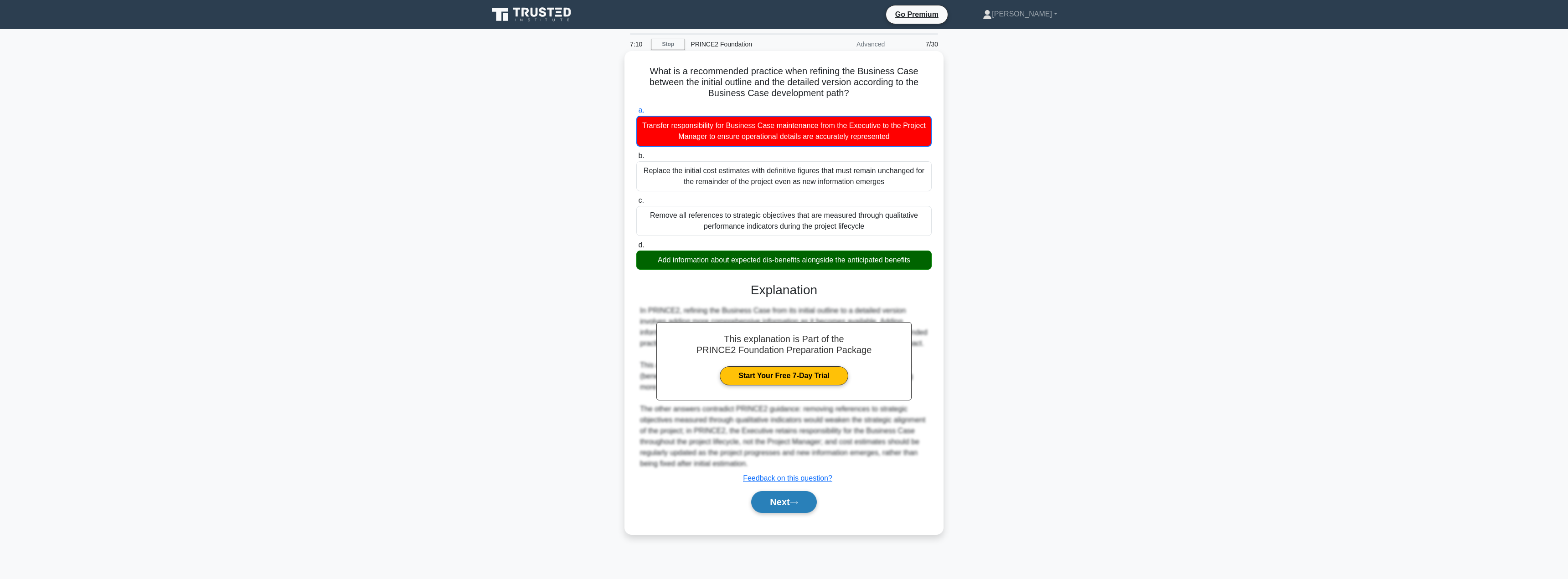
click at [774, 511] on button "Next" at bounding box center [783, 502] width 65 height 22
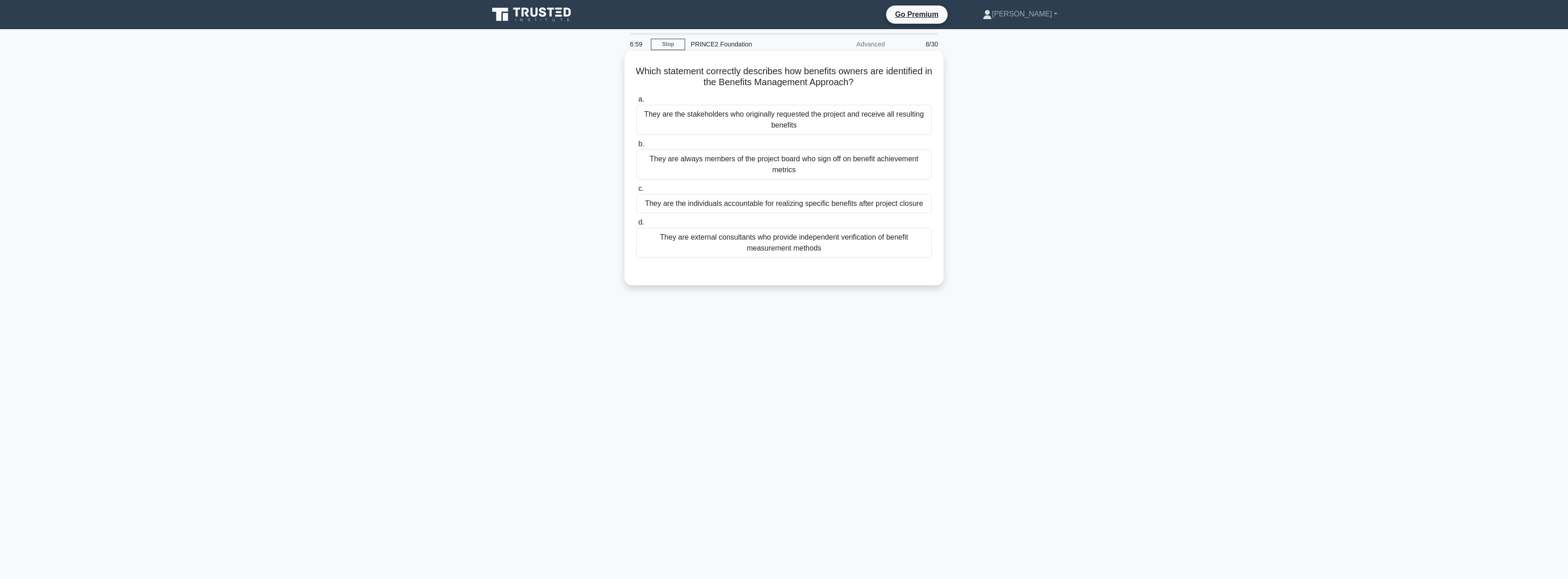
click at [822, 207] on div "They are the individuals accountable for realizing specific benefits after proj…" at bounding box center [783, 203] width 295 height 19
click at [636, 192] on input "c. They are the individuals accountable for realizing specific benefits after p…" at bounding box center [636, 189] width 0 height 6
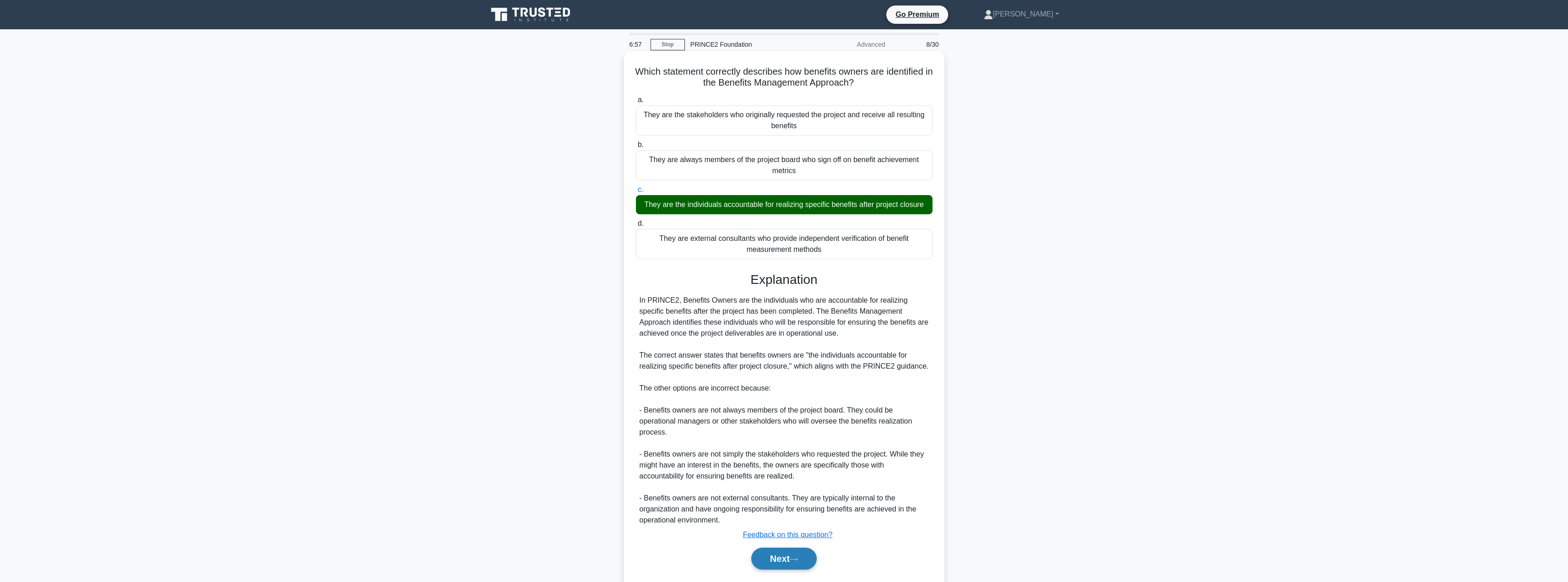
click at [762, 562] on button "Next" at bounding box center [784, 559] width 65 height 22
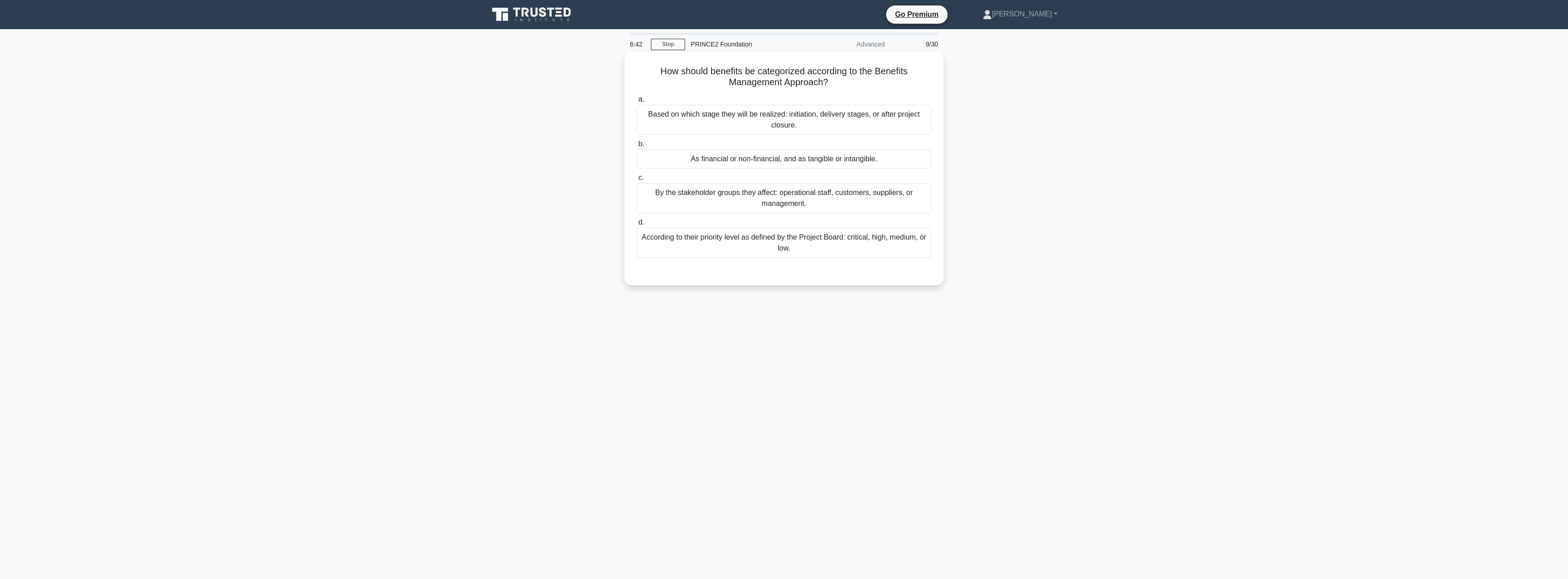
click at [796, 165] on div "As financial or non-financial, and as tangible or intangible." at bounding box center [783, 159] width 295 height 19
click at [636, 147] on input "b. As financial or non-financial, and as tangible or intangible." at bounding box center [636, 144] width 0 height 6
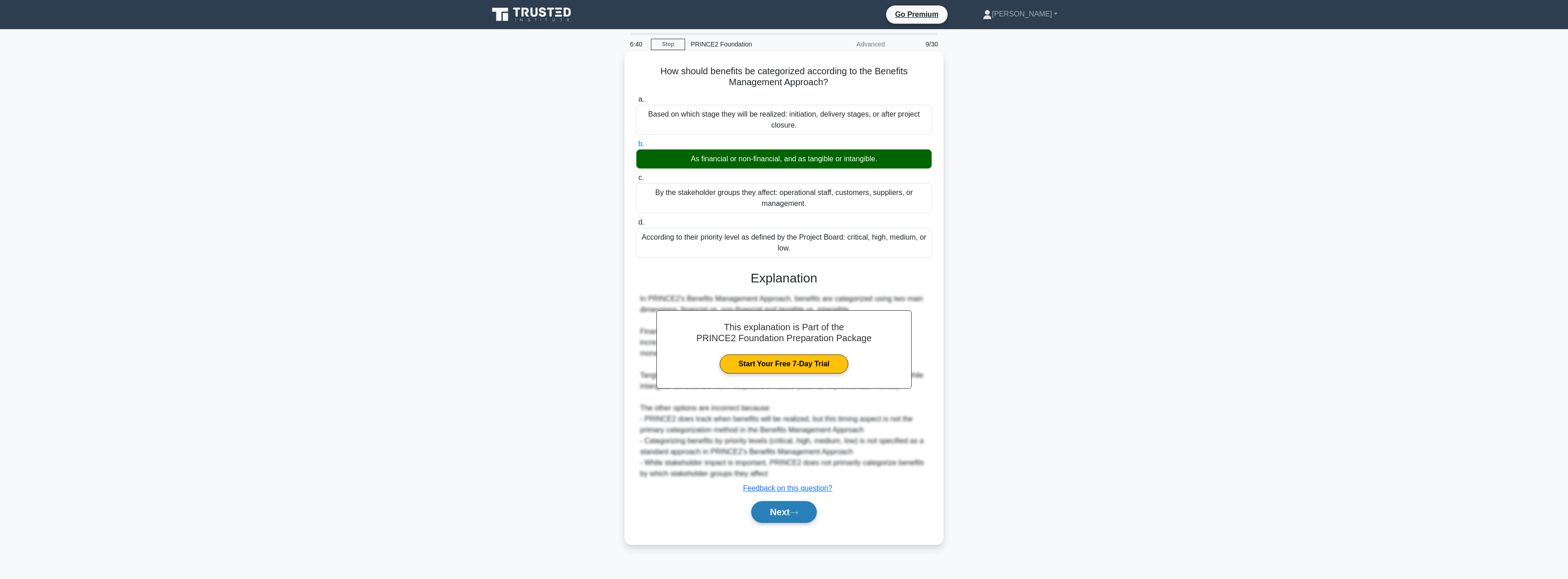
click at [778, 519] on button "Next" at bounding box center [783, 512] width 65 height 22
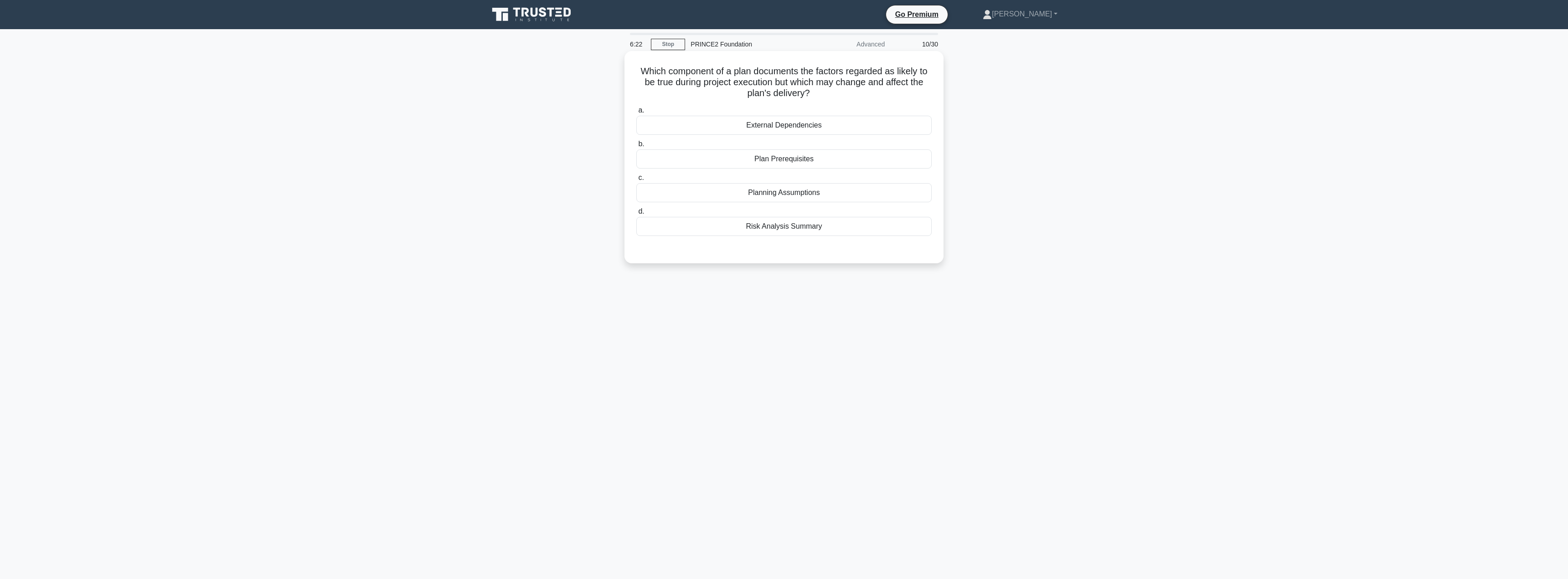
click at [797, 129] on div "External Dependencies" at bounding box center [783, 125] width 295 height 19
click at [636, 113] on input "a. External Dependencies" at bounding box center [636, 111] width 0 height 6
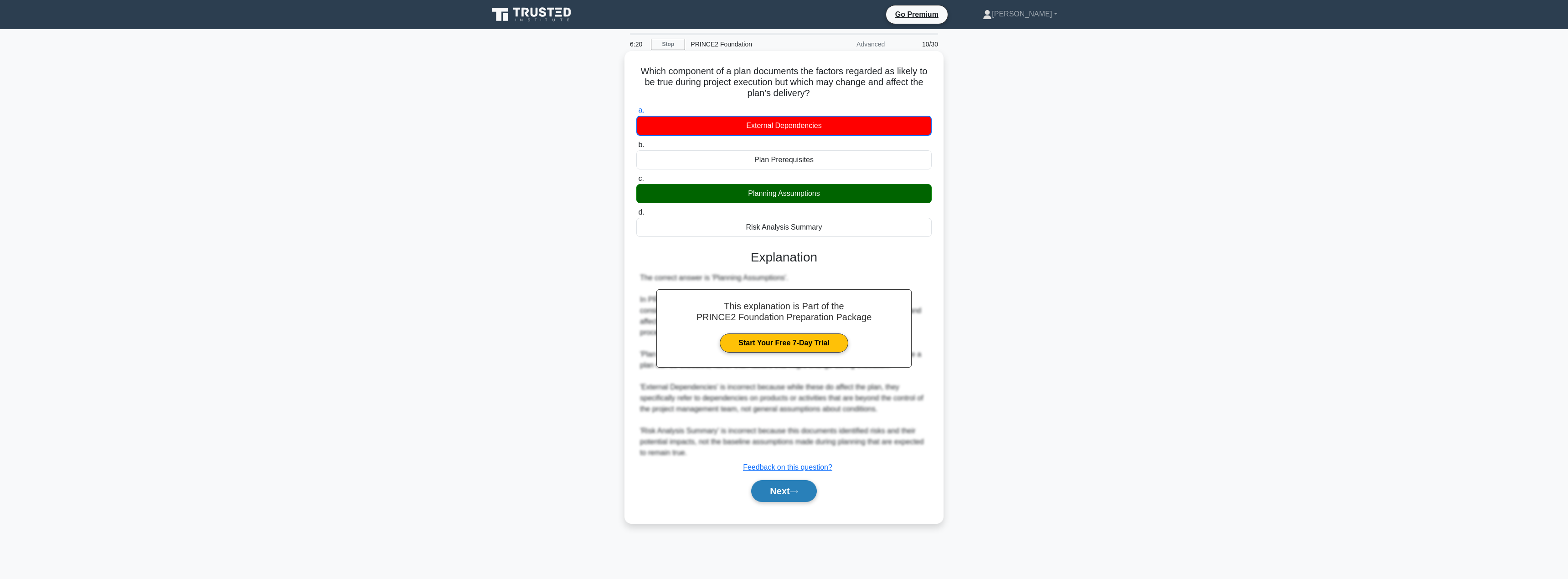
click at [772, 496] on button "Next" at bounding box center [783, 491] width 65 height 22
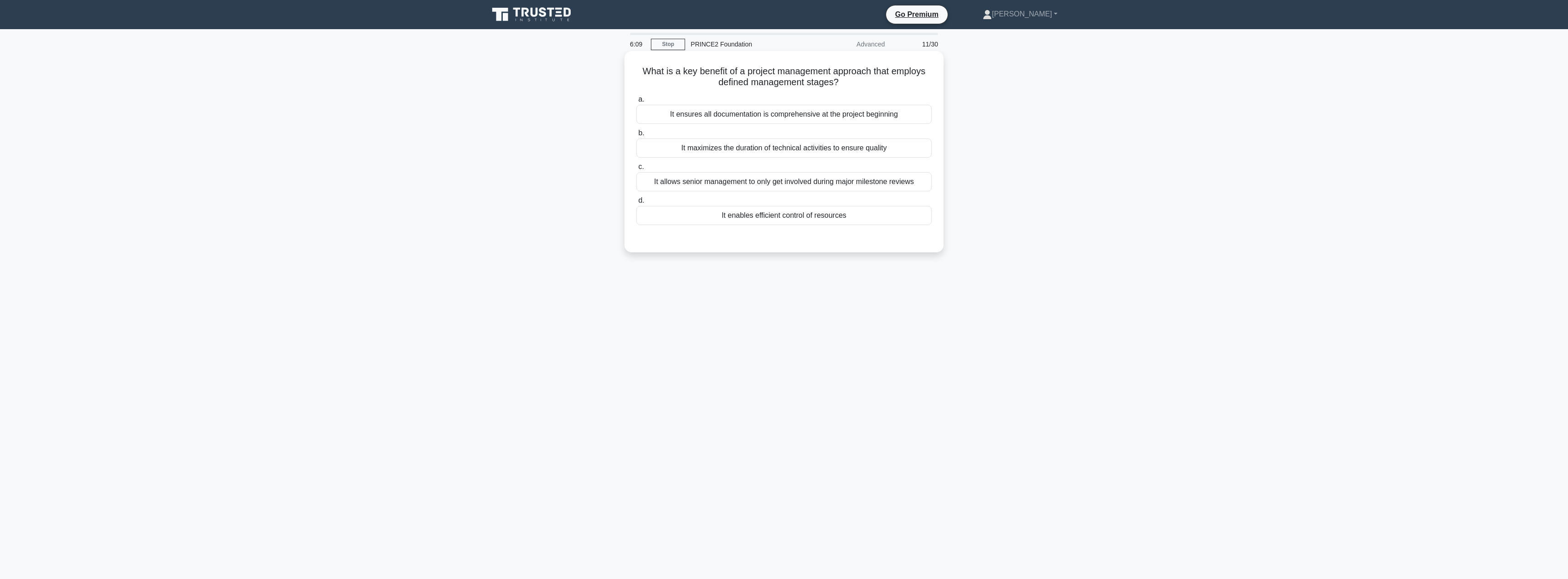
click at [774, 217] on div "It enables efficient control of resources" at bounding box center [783, 215] width 295 height 19
click at [636, 204] on input "d. It enables efficient control of resources" at bounding box center [636, 201] width 0 height 6
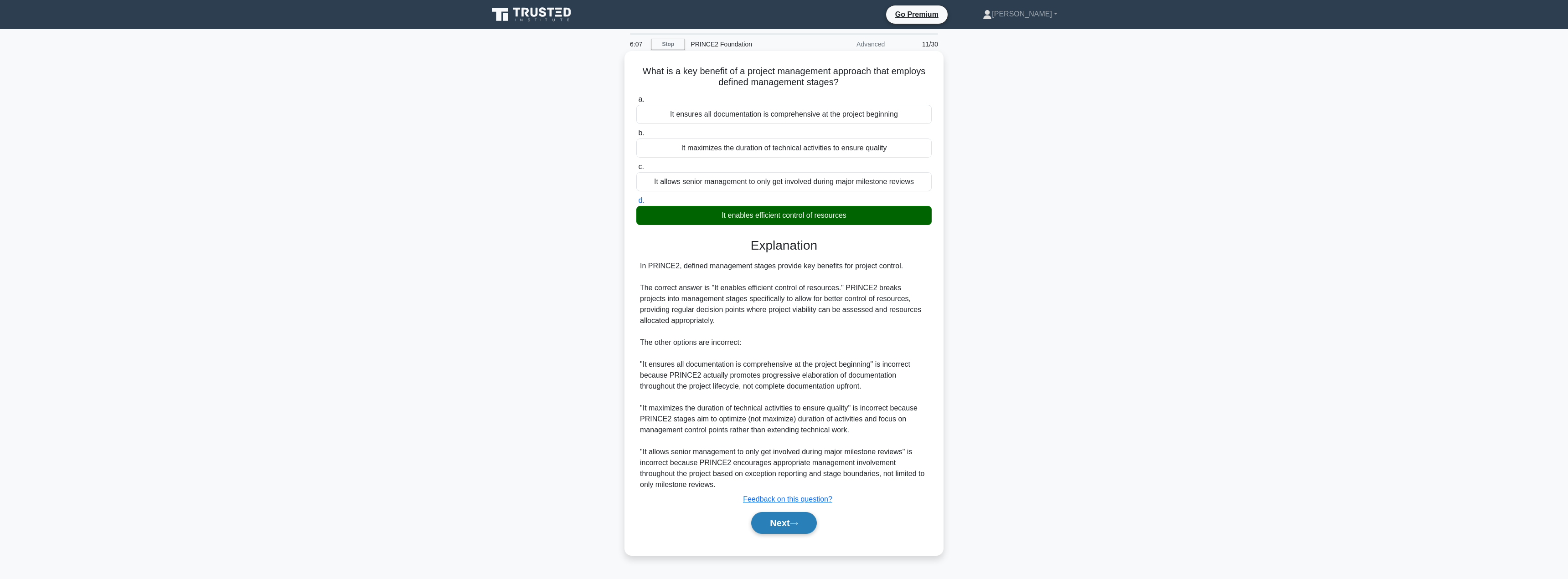
click at [785, 515] on button "Next" at bounding box center [783, 523] width 65 height 22
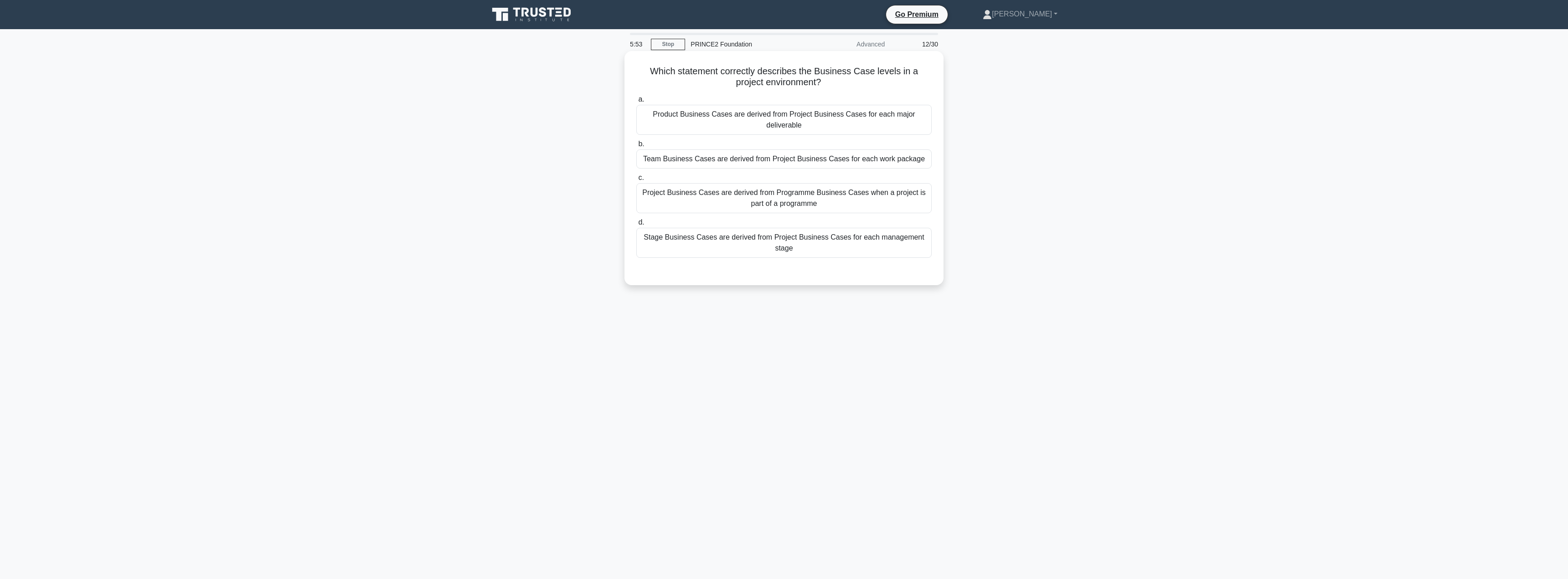
click at [774, 190] on div "Project Business Cases are derived from Programme Business Cases when a project…" at bounding box center [783, 198] width 295 height 30
click at [636, 181] on input "c. Project Business Cases are derived from Programme Business Cases when a proj…" at bounding box center [636, 178] width 0 height 6
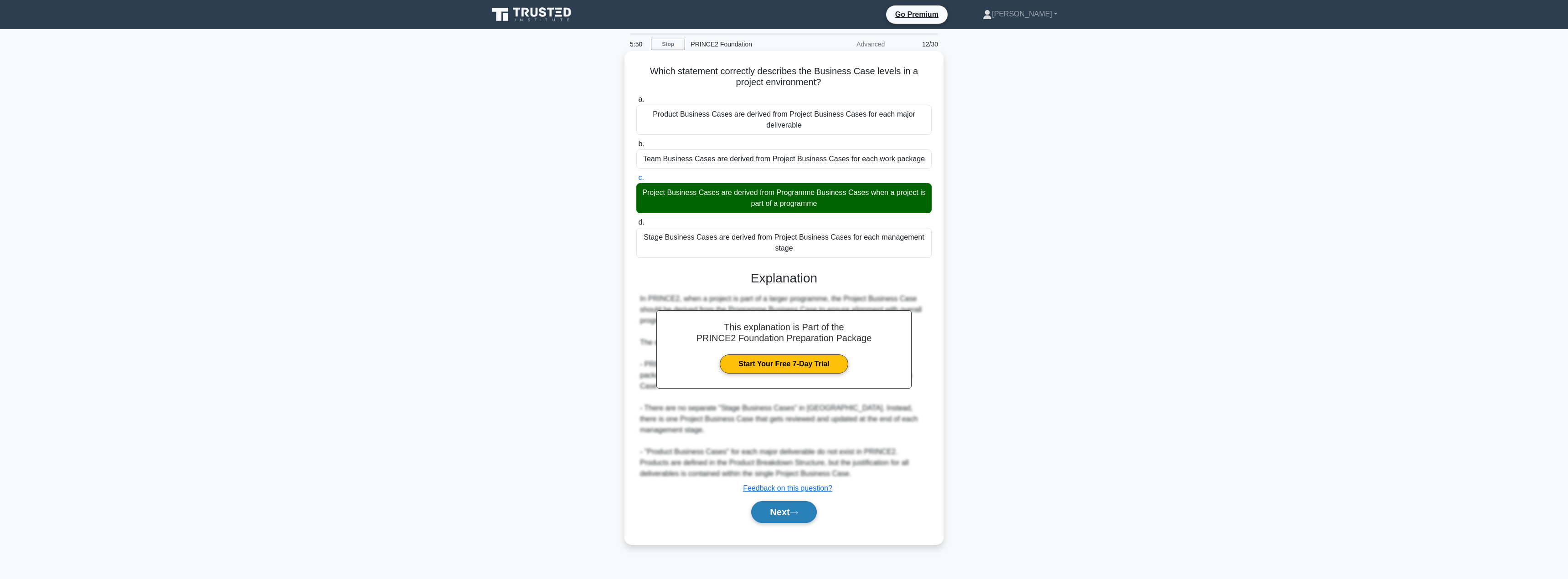
click at [791, 501] on button "Next" at bounding box center [783, 512] width 65 height 22
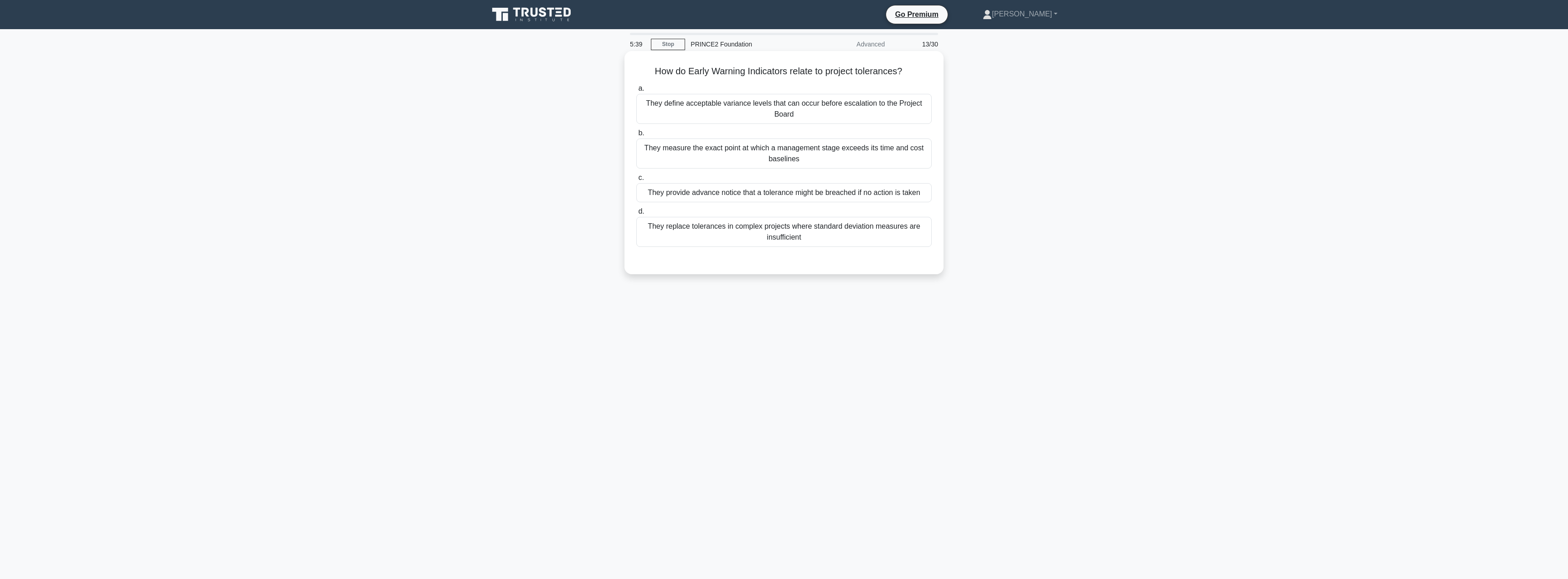
click at [790, 103] on div "They define acceptable variance levels that can occur before escalation to the …" at bounding box center [783, 108] width 295 height 30
click at [636, 92] on input "a. They define acceptable variance levels that can occur before escalation to t…" at bounding box center [636, 89] width 0 height 6
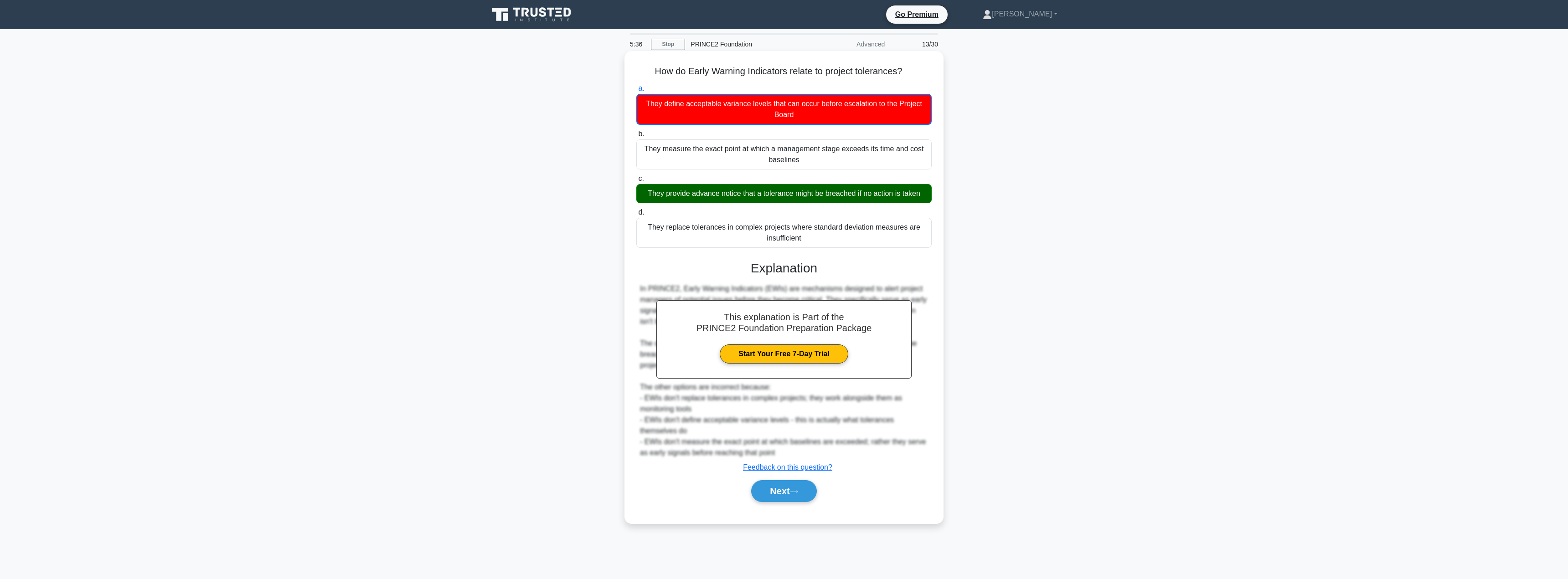
click at [783, 474] on div "This explanation is Part of the PRINCE2 Foundation Preparation Package Start Yo…" at bounding box center [783, 377] width 295 height 256
click at [782, 480] on div "Next" at bounding box center [783, 491] width 295 height 29
click at [780, 484] on button "Next" at bounding box center [783, 491] width 65 height 22
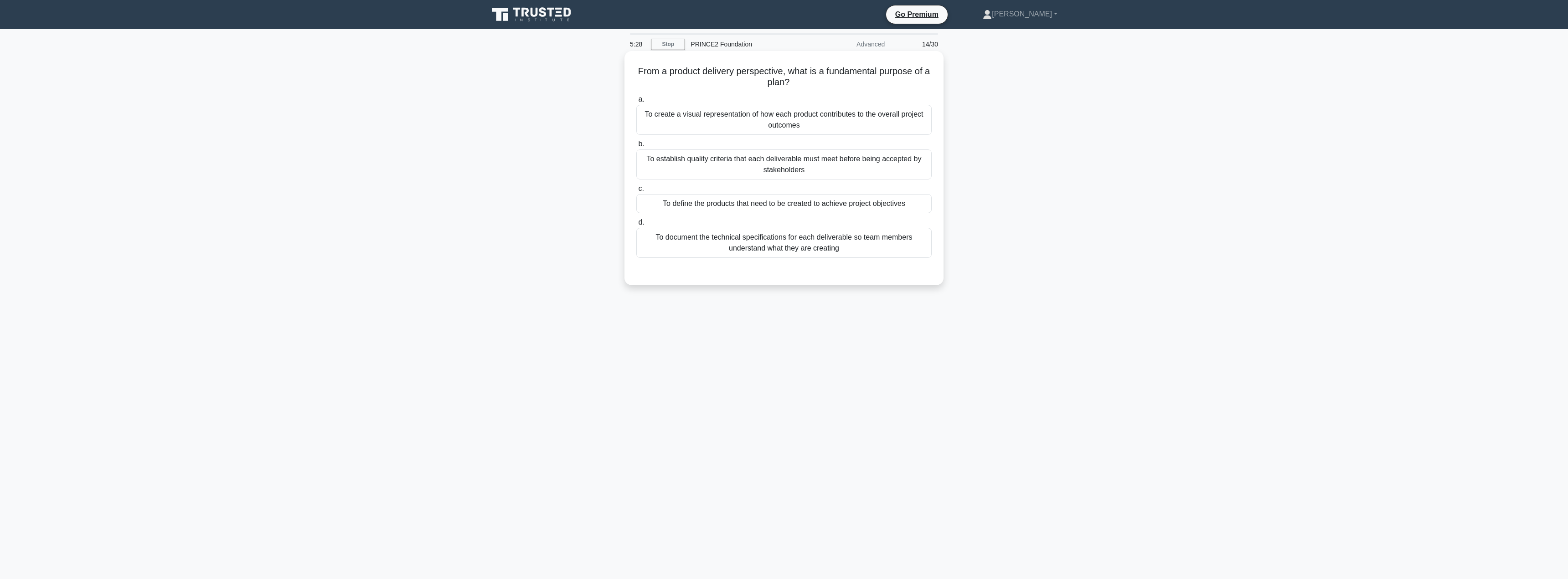
click at [733, 206] on div "To define the products that need to be created to achieve project objectives" at bounding box center [783, 203] width 295 height 19
click at [636, 192] on input "c. To define the products that need to be created to achieve project objectives" at bounding box center [636, 189] width 0 height 6
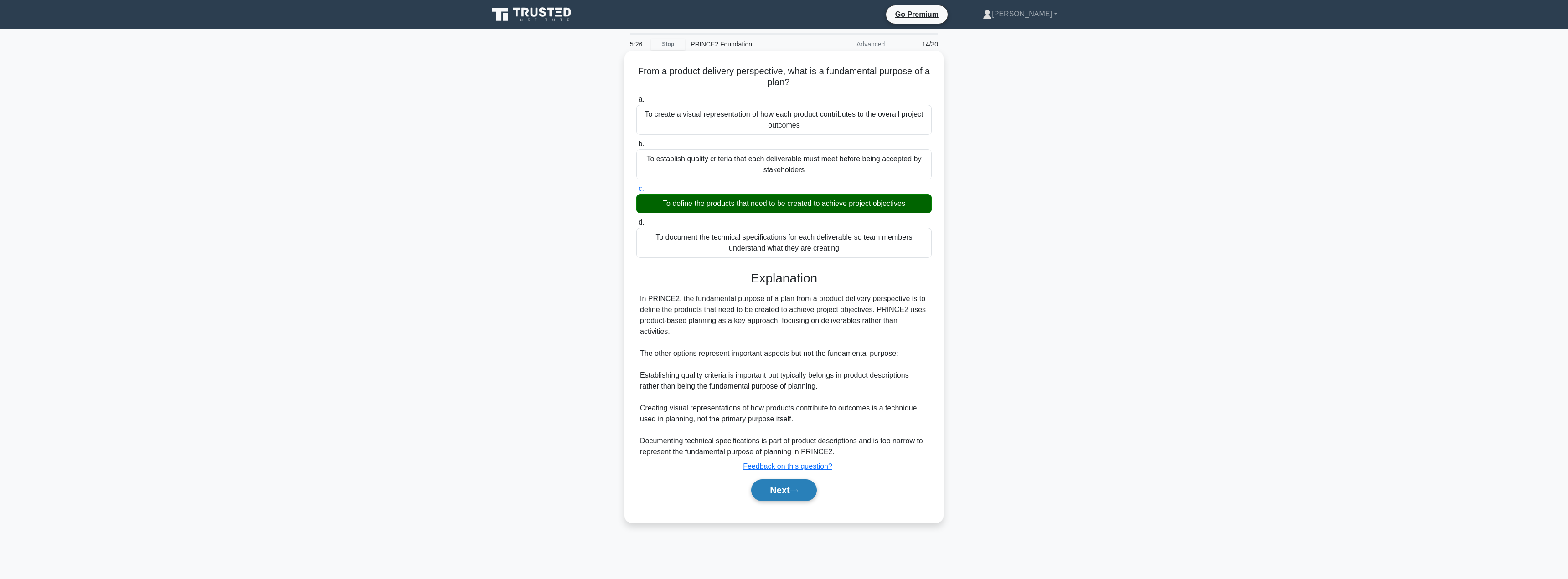
click at [775, 483] on button "Next" at bounding box center [783, 490] width 65 height 22
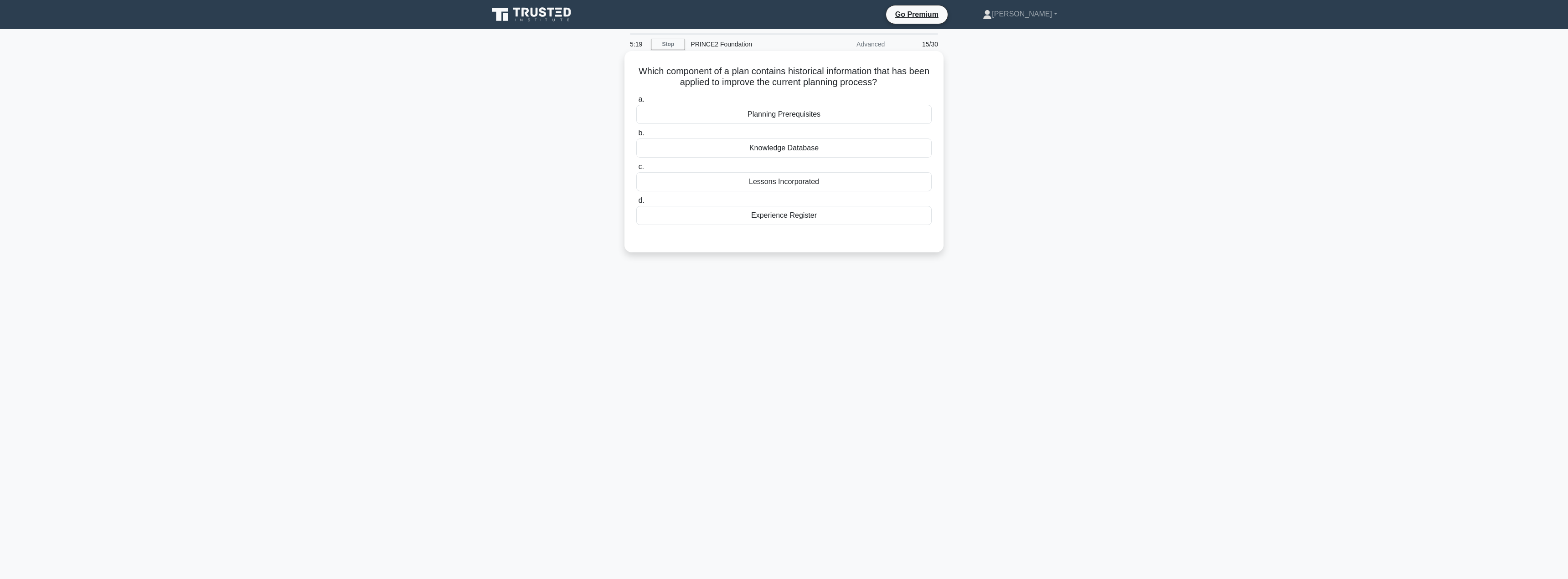
click at [772, 179] on div "Lessons Incorporated" at bounding box center [783, 181] width 295 height 19
click at [636, 170] on input "c. Lessons Incorporated" at bounding box center [636, 167] width 0 height 6
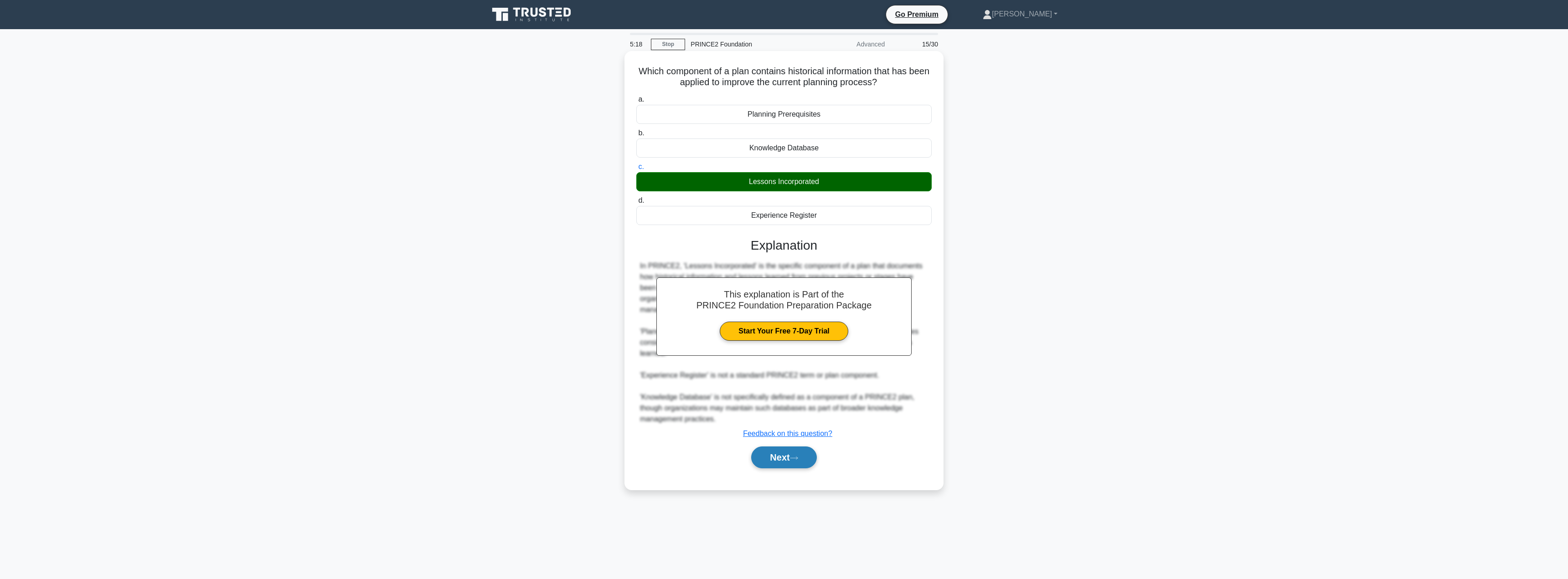
click at [768, 462] on button "Next" at bounding box center [783, 457] width 65 height 22
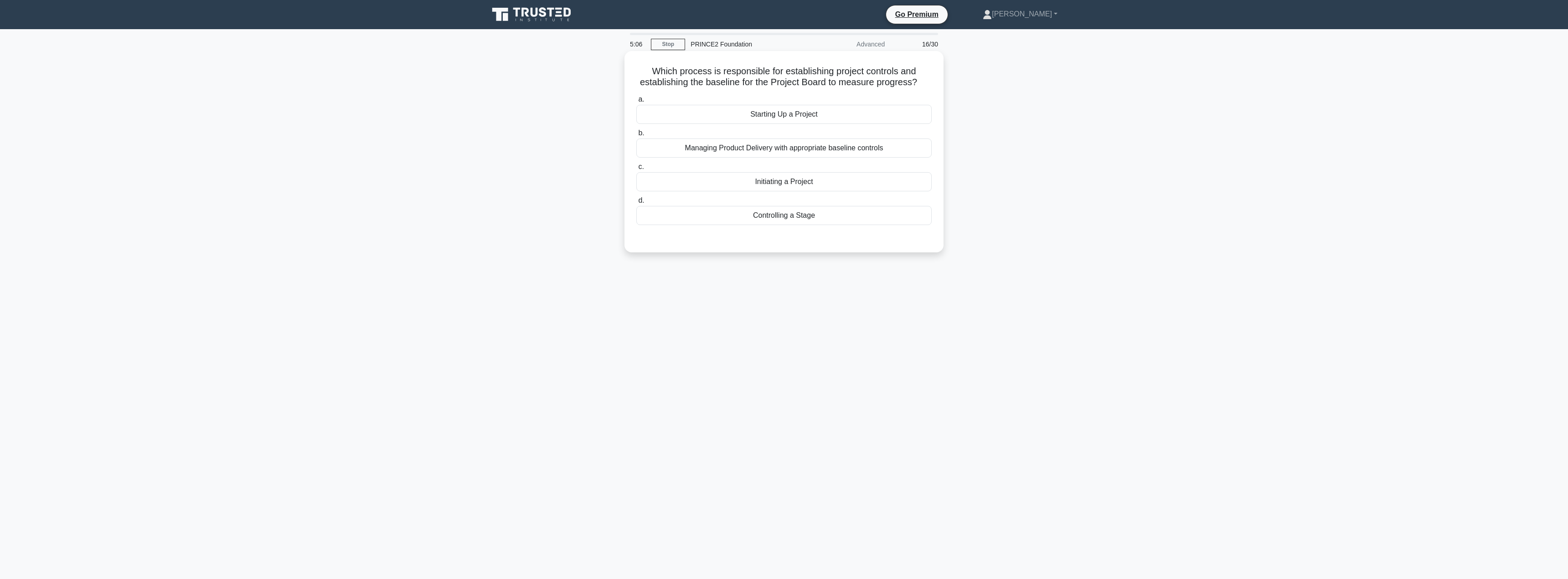
click at [772, 121] on div "Starting Up a Project" at bounding box center [783, 114] width 295 height 19
click at [636, 102] on input "a. Starting Up a Project" at bounding box center [636, 100] width 0 height 6
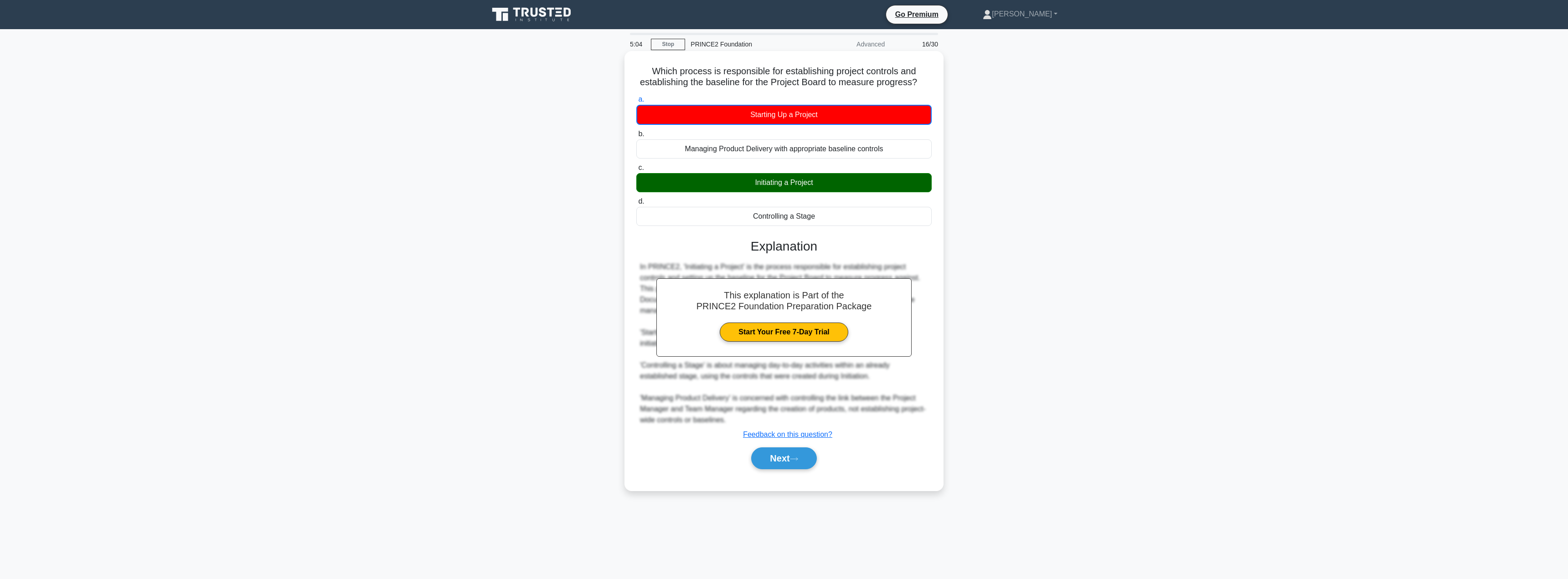
click at [773, 473] on div "Next" at bounding box center [783, 458] width 295 height 29
click at [771, 461] on button "Next" at bounding box center [783, 458] width 65 height 22
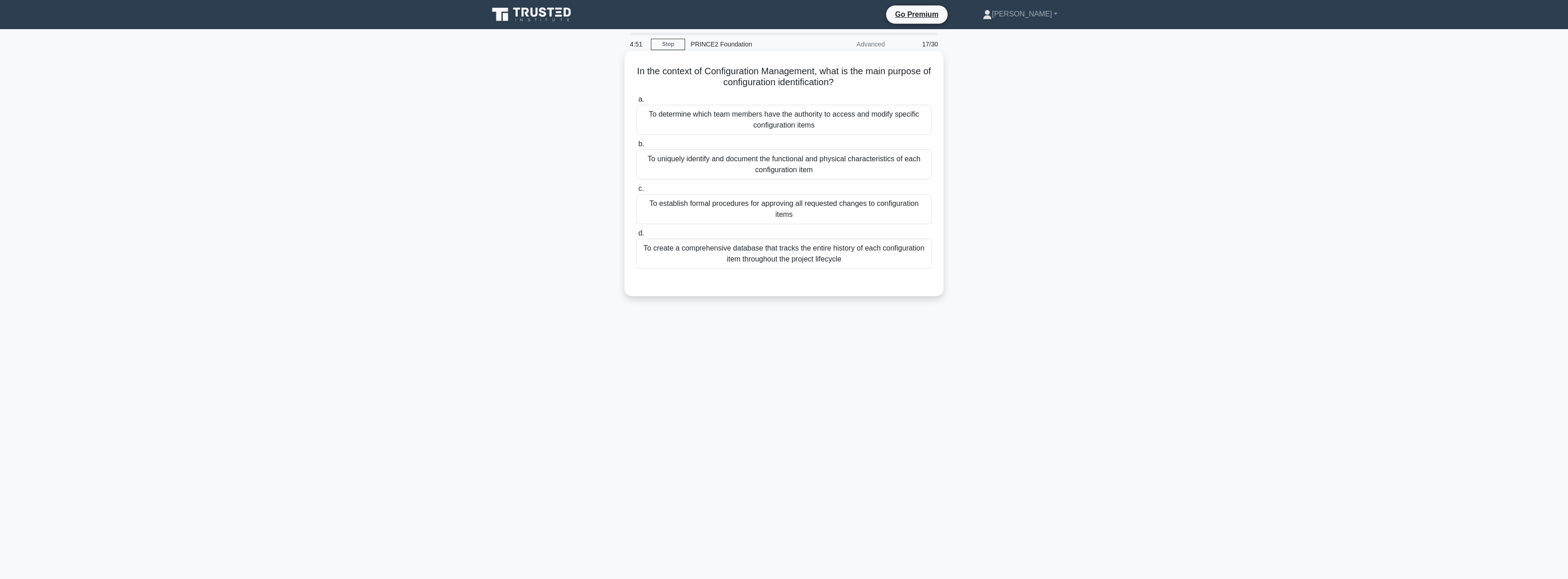
click at [761, 273] on div "a. To determine which team members have the authority to access and modify spec…" at bounding box center [784, 189] width 297 height 193
click at [760, 250] on div "To create a comprehensive database that tracks the entire history of each confi…" at bounding box center [783, 253] width 295 height 30
click at [636, 237] on input "d. To create a comprehensive database that tracks the entire history of each co…" at bounding box center [636, 234] width 0 height 6
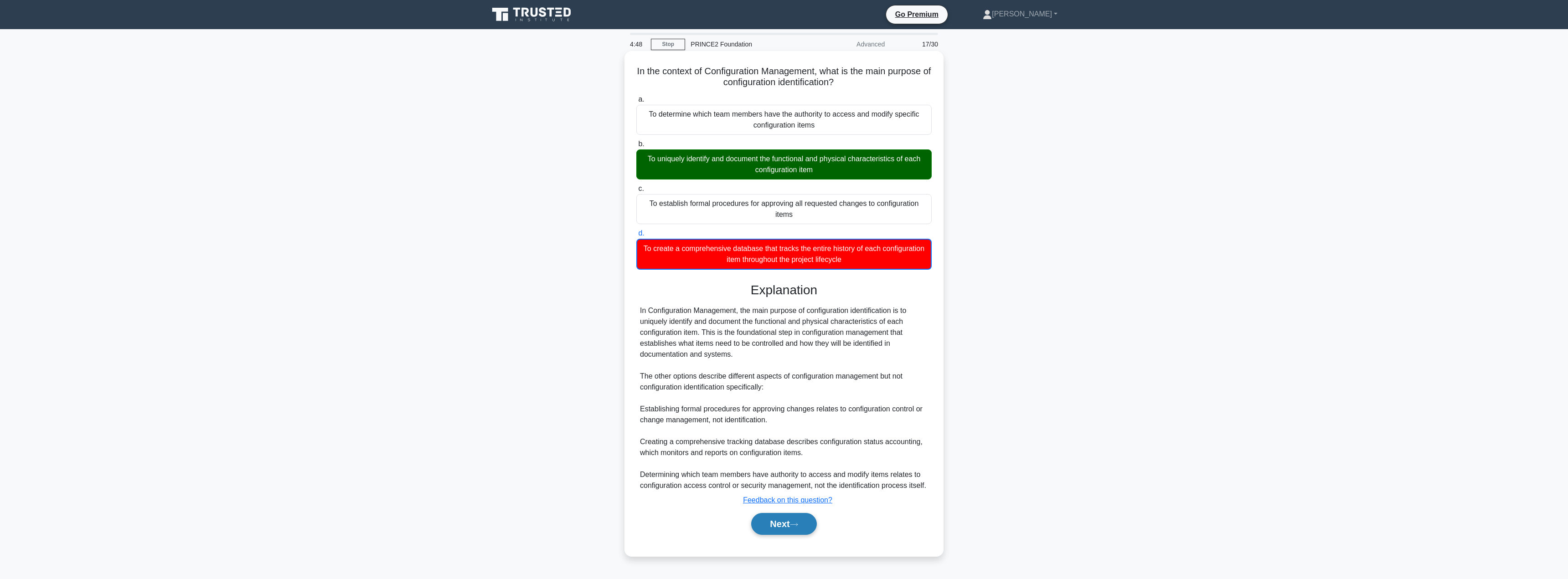
click at [778, 526] on button "Next" at bounding box center [783, 524] width 65 height 22
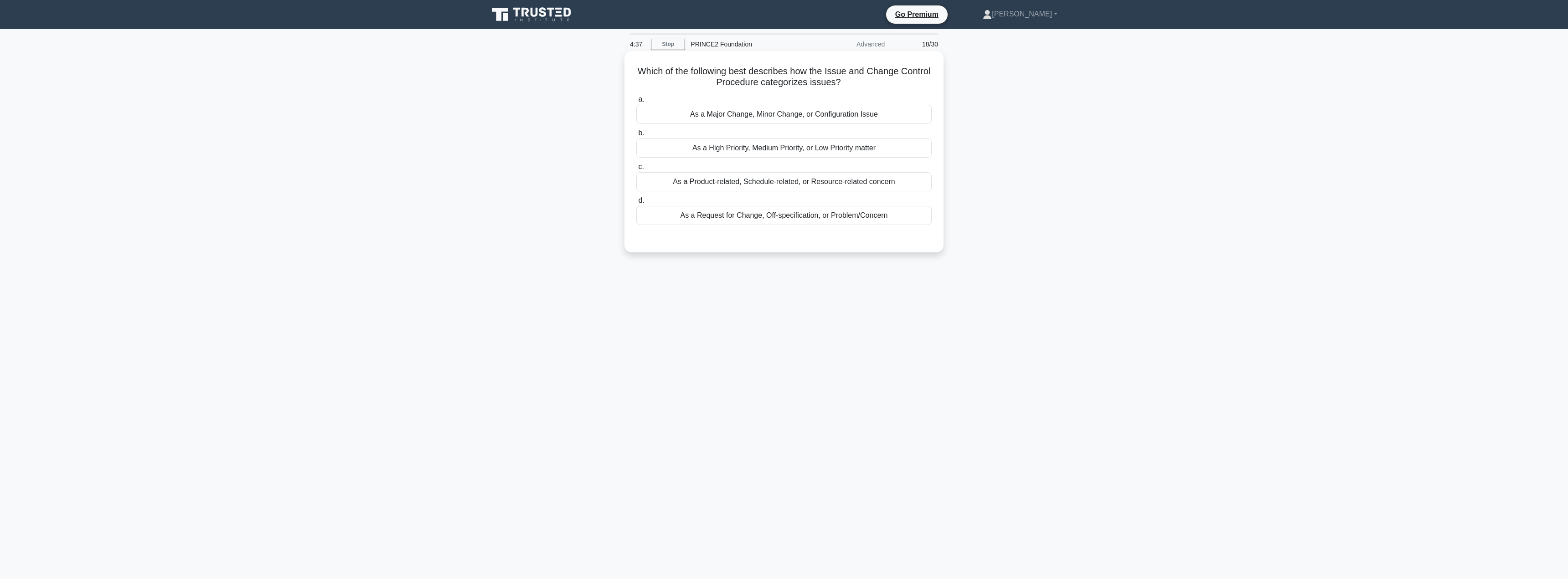
click at [765, 213] on div "As a Request for Change, Off-specification, or Problem/Concern" at bounding box center [783, 215] width 295 height 19
click at [636, 204] on input "d. As a Request for Change, Off-specification, or Problem/Concern" at bounding box center [636, 201] width 0 height 6
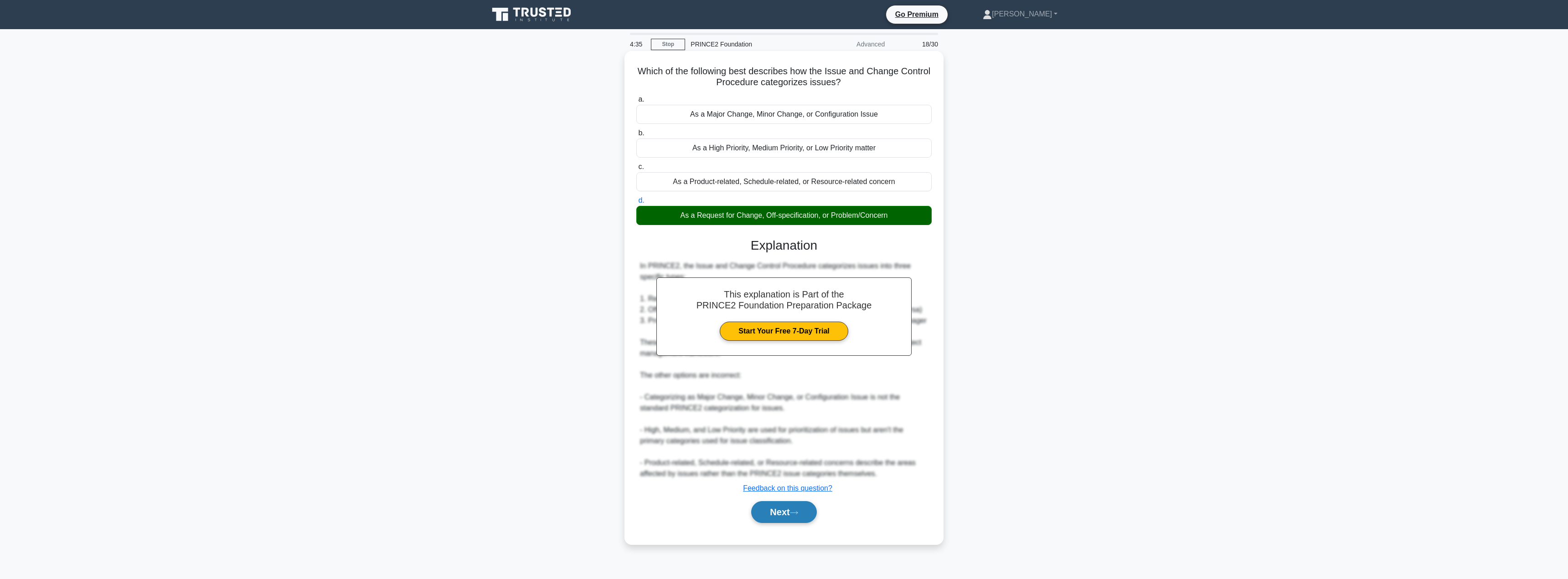
click at [779, 518] on button "Next" at bounding box center [783, 512] width 65 height 22
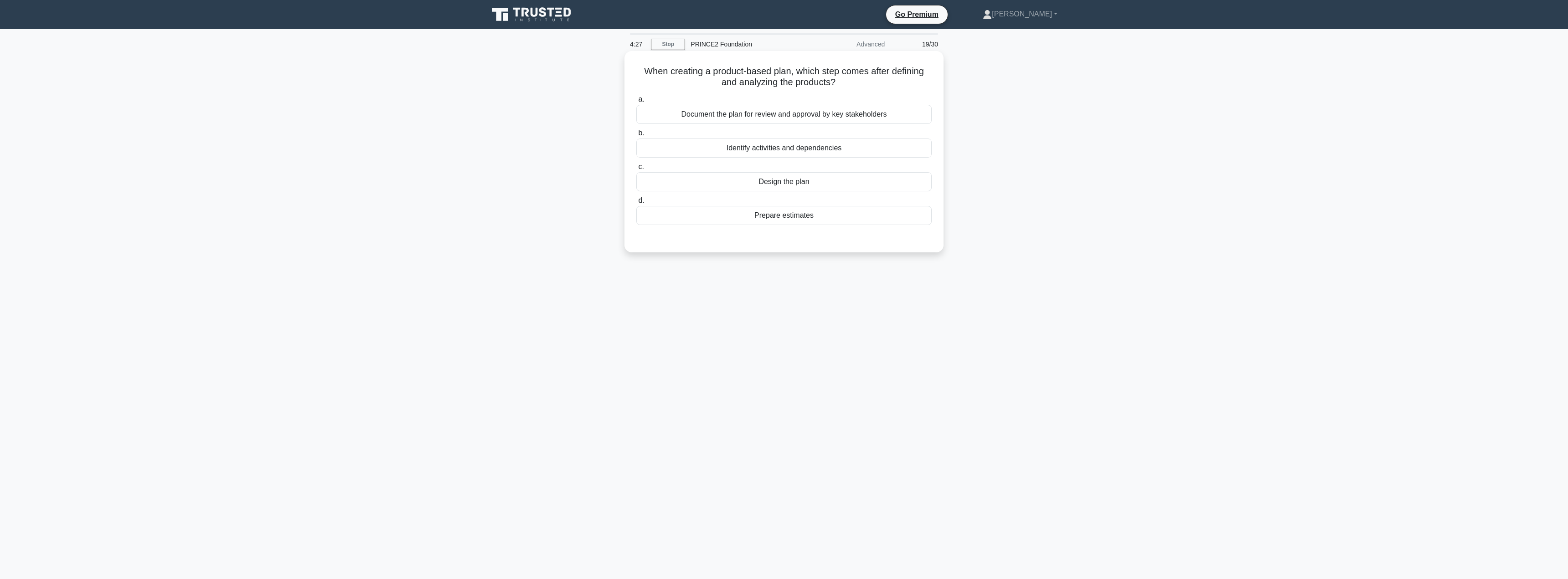
click at [760, 147] on div "Identify activities and dependencies" at bounding box center [783, 148] width 295 height 19
click at [636, 136] on input "b. Identify activities and dependencies" at bounding box center [636, 133] width 0 height 6
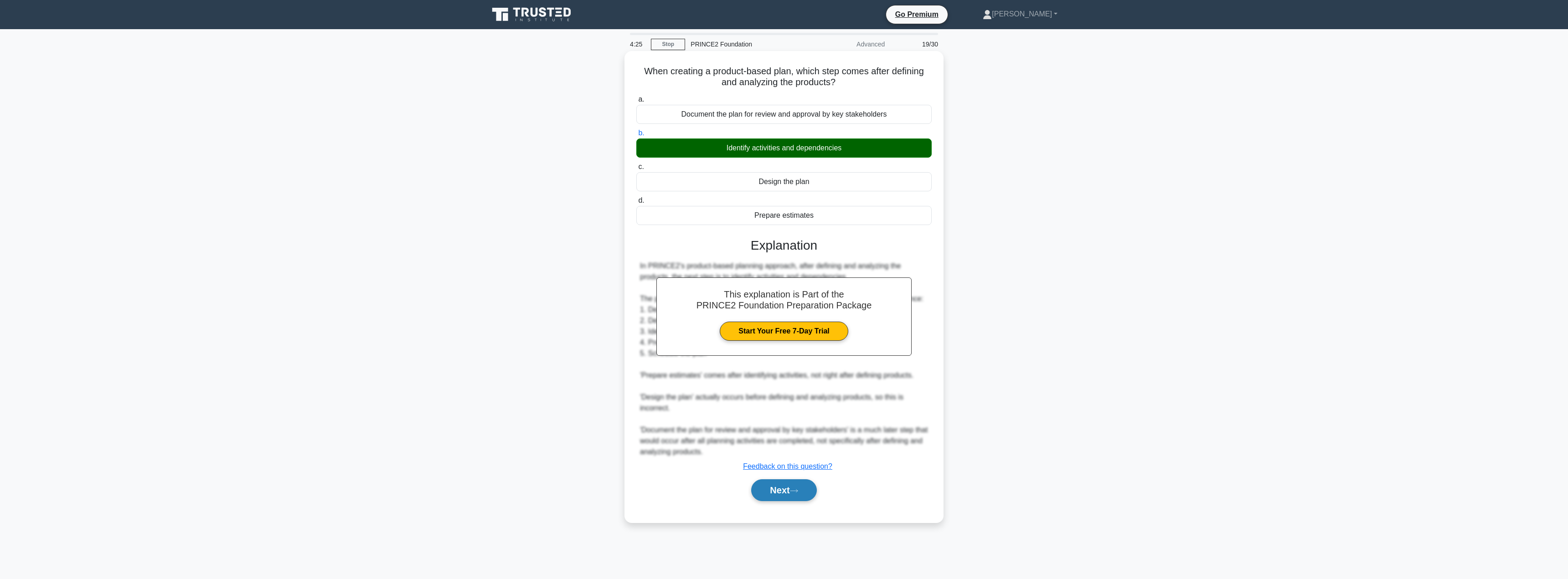
click at [776, 483] on button "Next" at bounding box center [783, 490] width 65 height 22
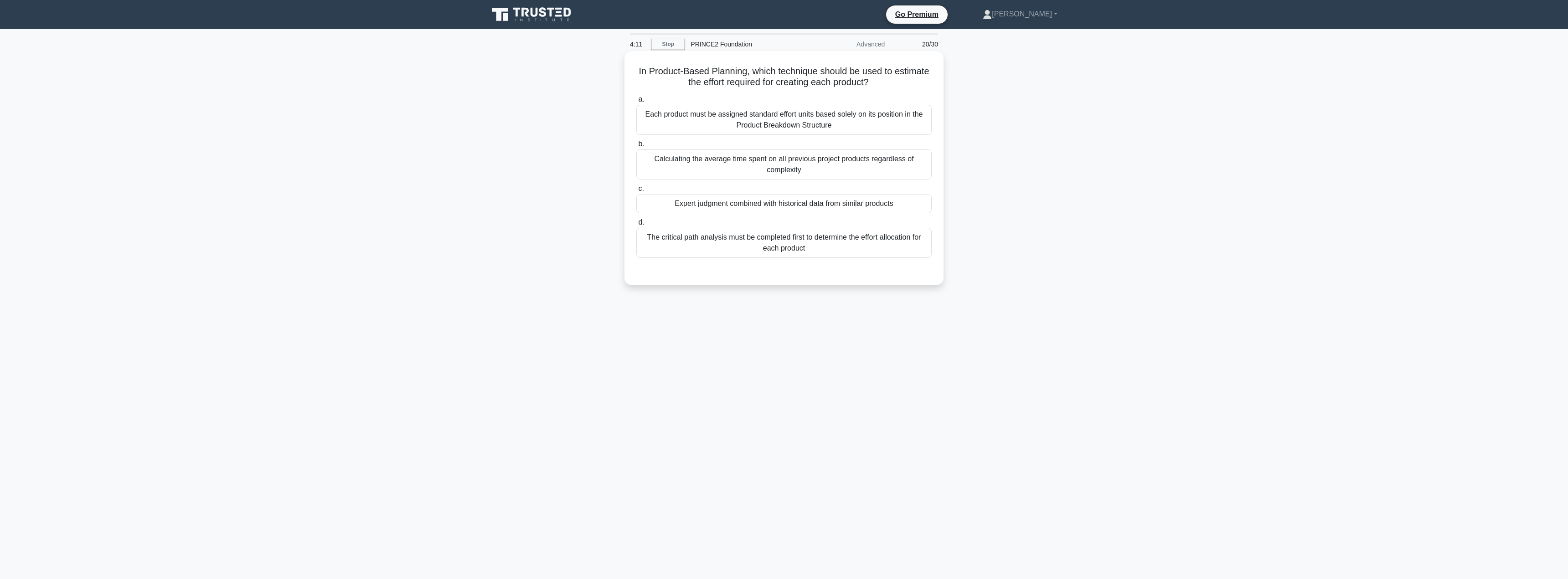
click at [701, 202] on div "Expert judgment combined with historical data from similar products" at bounding box center [783, 203] width 295 height 19
click at [636, 192] on input "c. Expert judgment combined with historical data from similar products" at bounding box center [636, 189] width 0 height 6
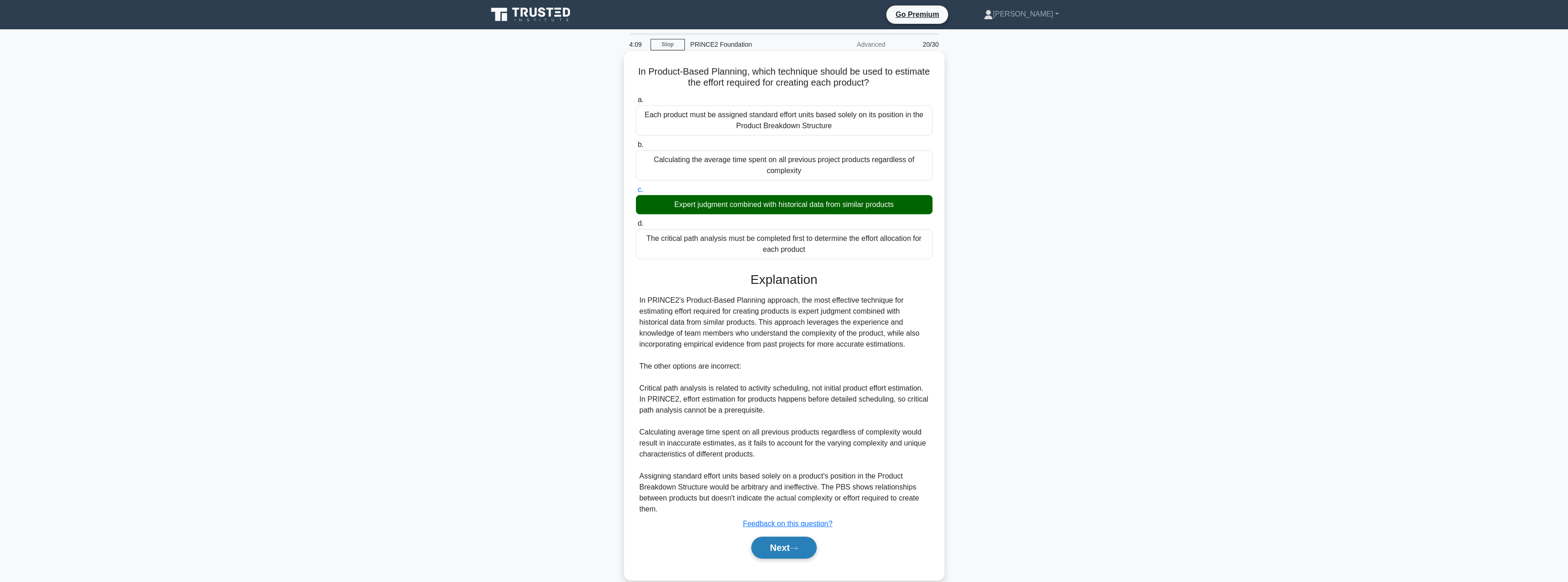
click at [777, 548] on button "Next" at bounding box center [784, 548] width 65 height 22
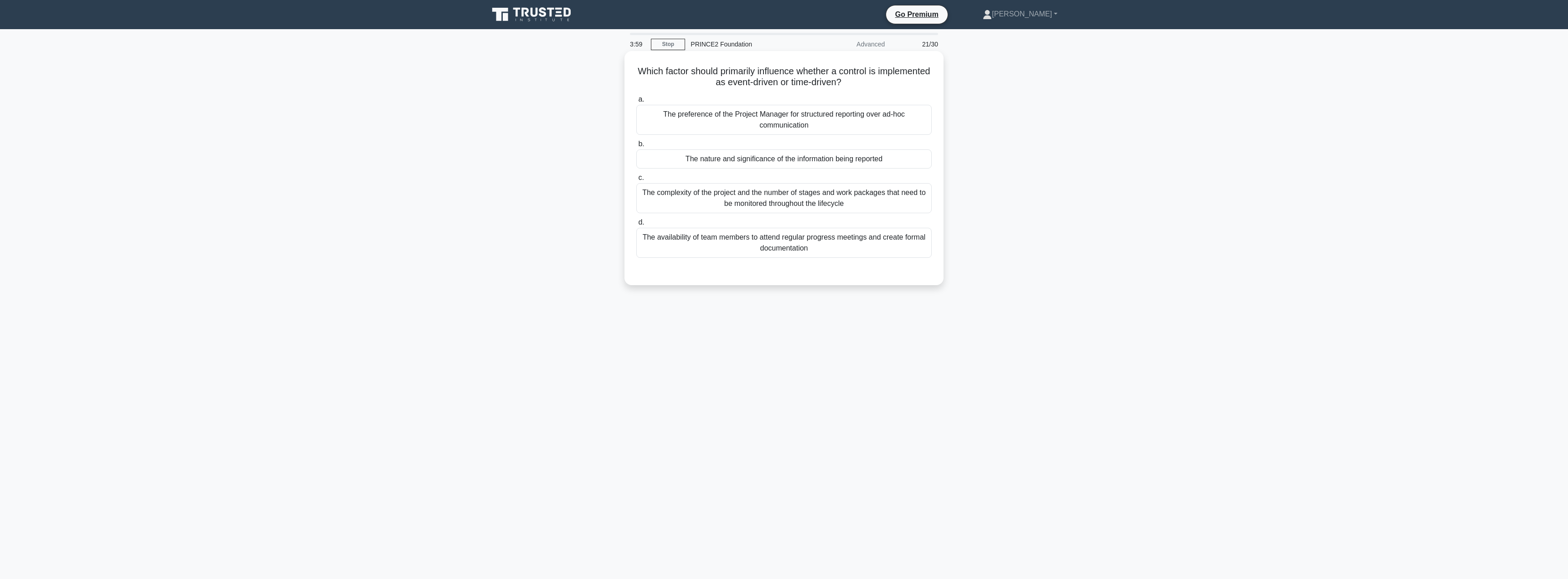
click at [705, 195] on div "The complexity of the project and the number of stages and work packages that n…" at bounding box center [783, 198] width 295 height 30
click at [636, 181] on input "c. The complexity of the project and the number of stages and work packages tha…" at bounding box center [636, 178] width 0 height 6
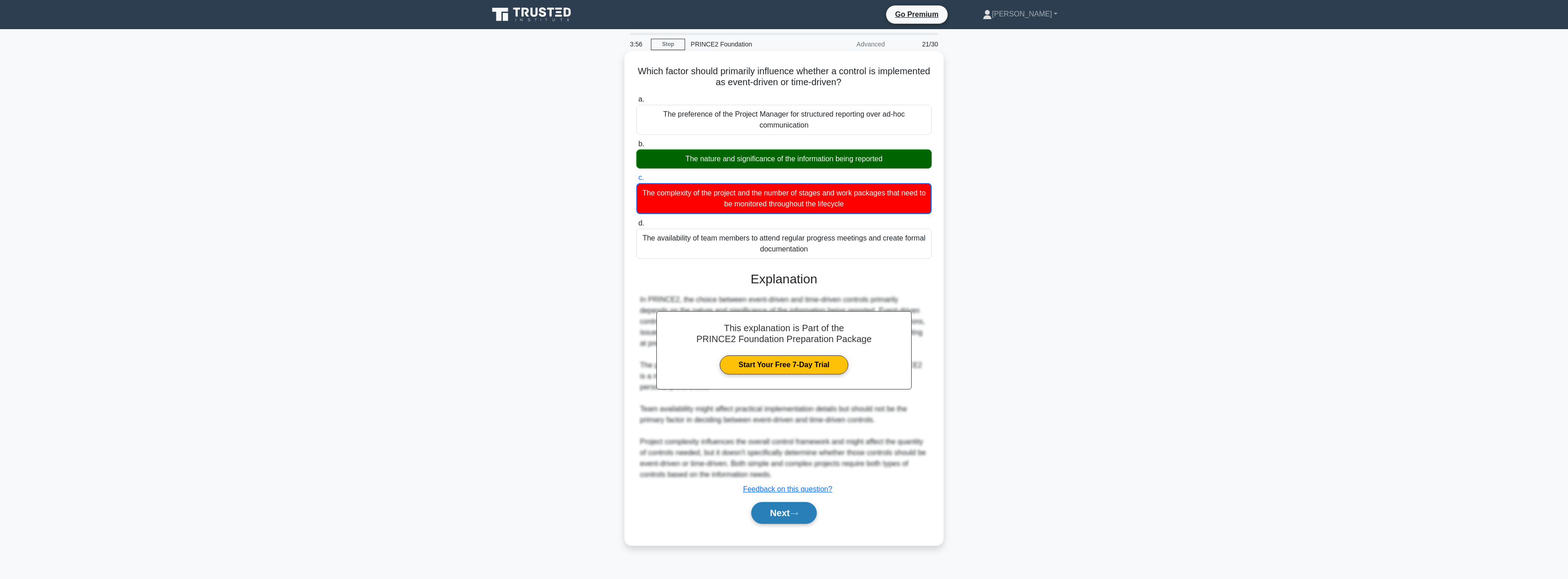
click at [771, 516] on button "Next" at bounding box center [783, 513] width 65 height 22
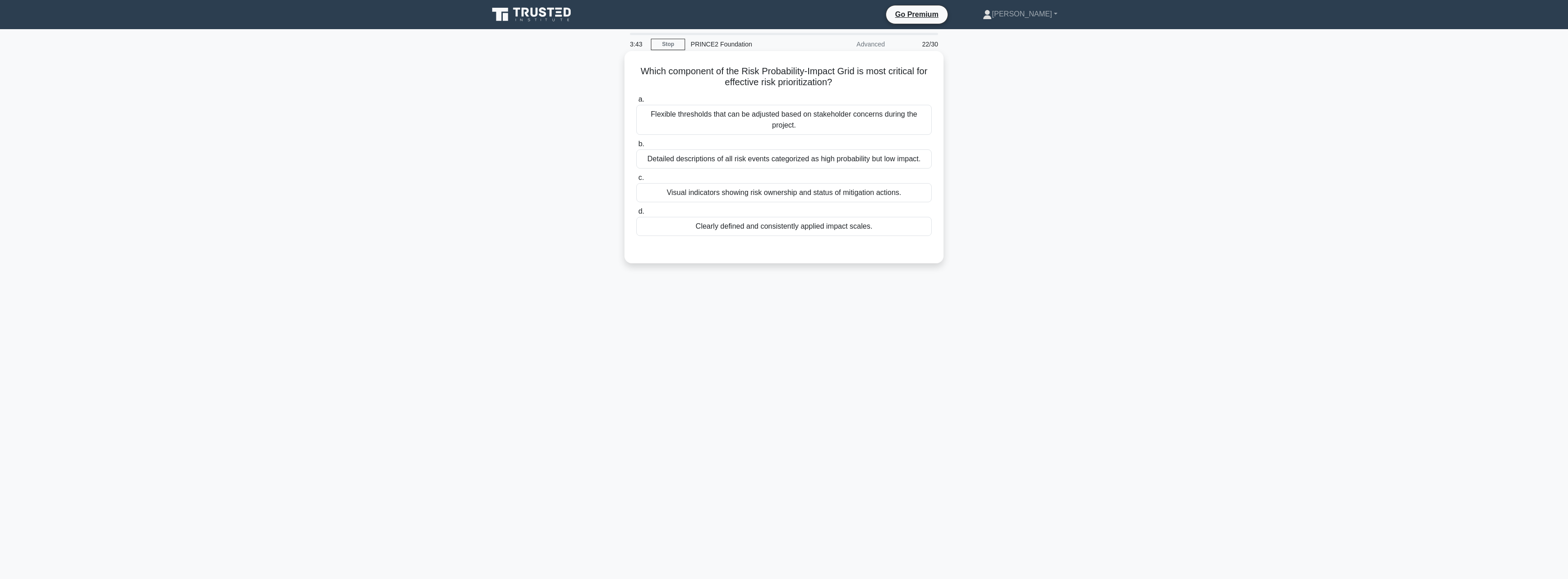
click at [792, 162] on div "Detailed descriptions of all risk events categorized as high probability but lo…" at bounding box center [783, 159] width 295 height 19
click at [636, 147] on input "b. Detailed descriptions of all risk events categorized as high probability but…" at bounding box center [636, 144] width 0 height 6
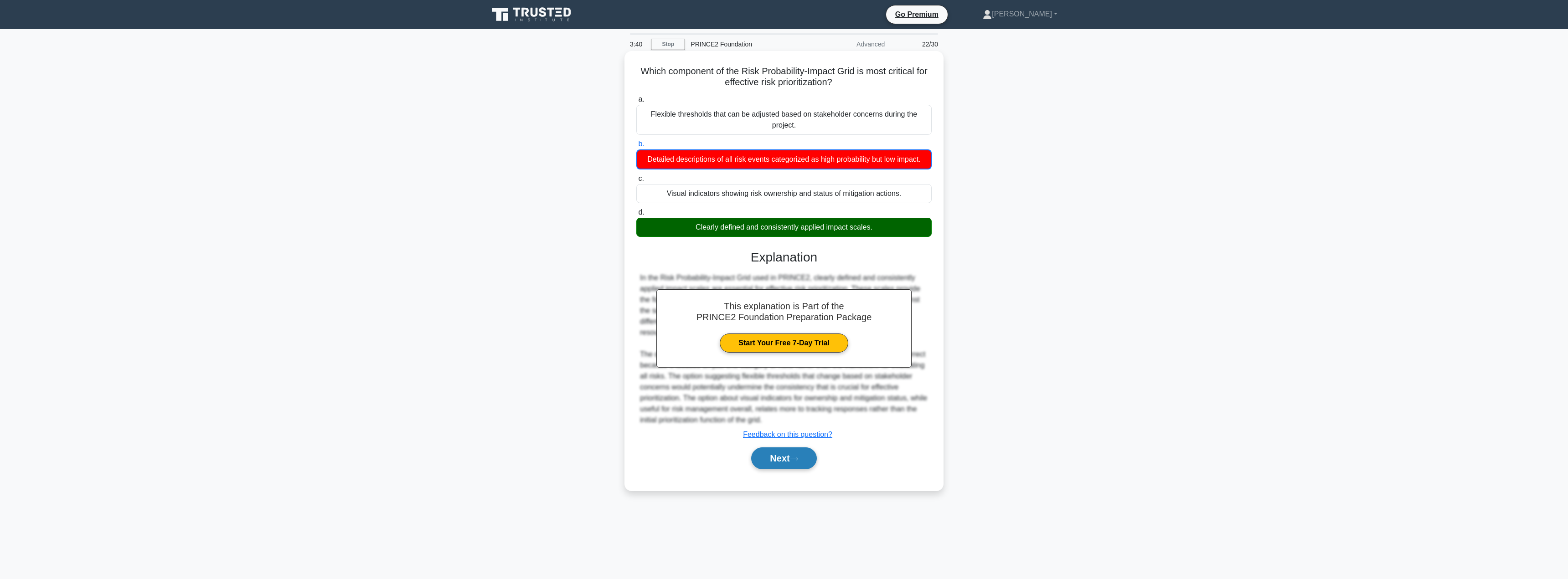
click at [782, 459] on button "Next" at bounding box center [783, 458] width 65 height 22
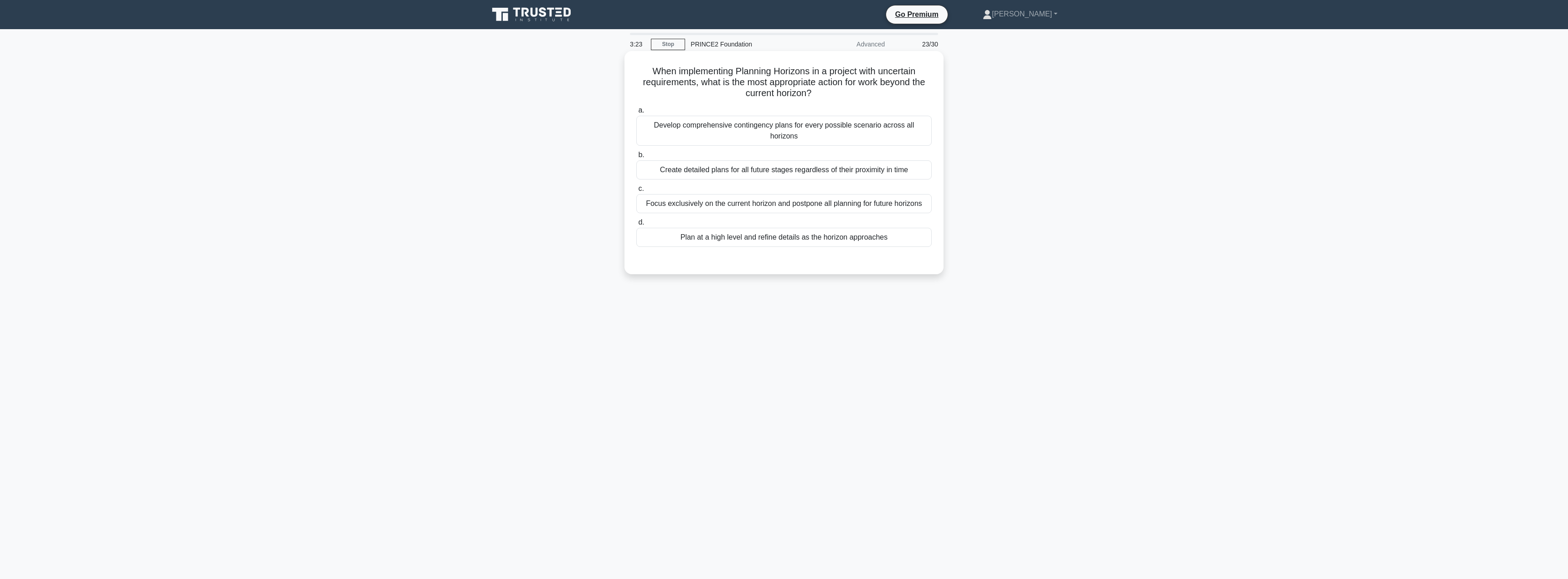
click at [765, 121] on div "Develop comprehensive contingency plans for every possible scenario across all …" at bounding box center [783, 130] width 295 height 30
click at [636, 113] on input "a. Develop comprehensive contingency plans for every possible scenario across a…" at bounding box center [636, 111] width 0 height 6
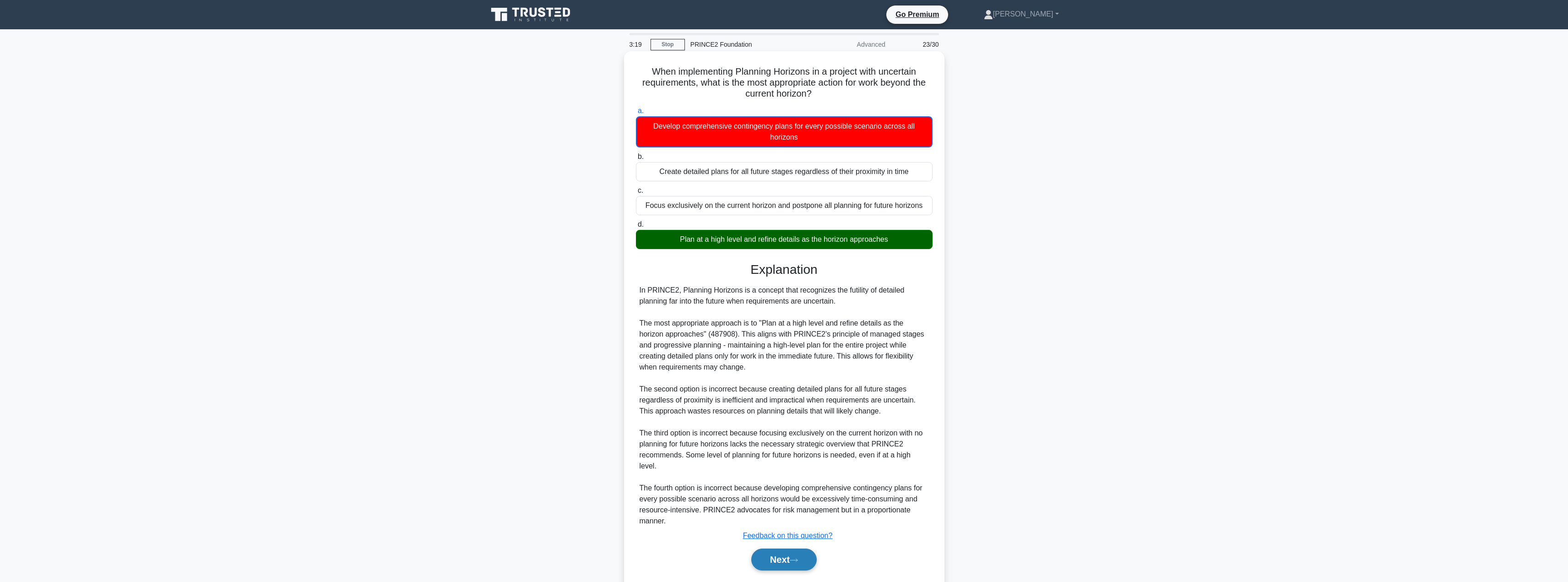
click at [769, 551] on button "Next" at bounding box center [784, 559] width 65 height 22
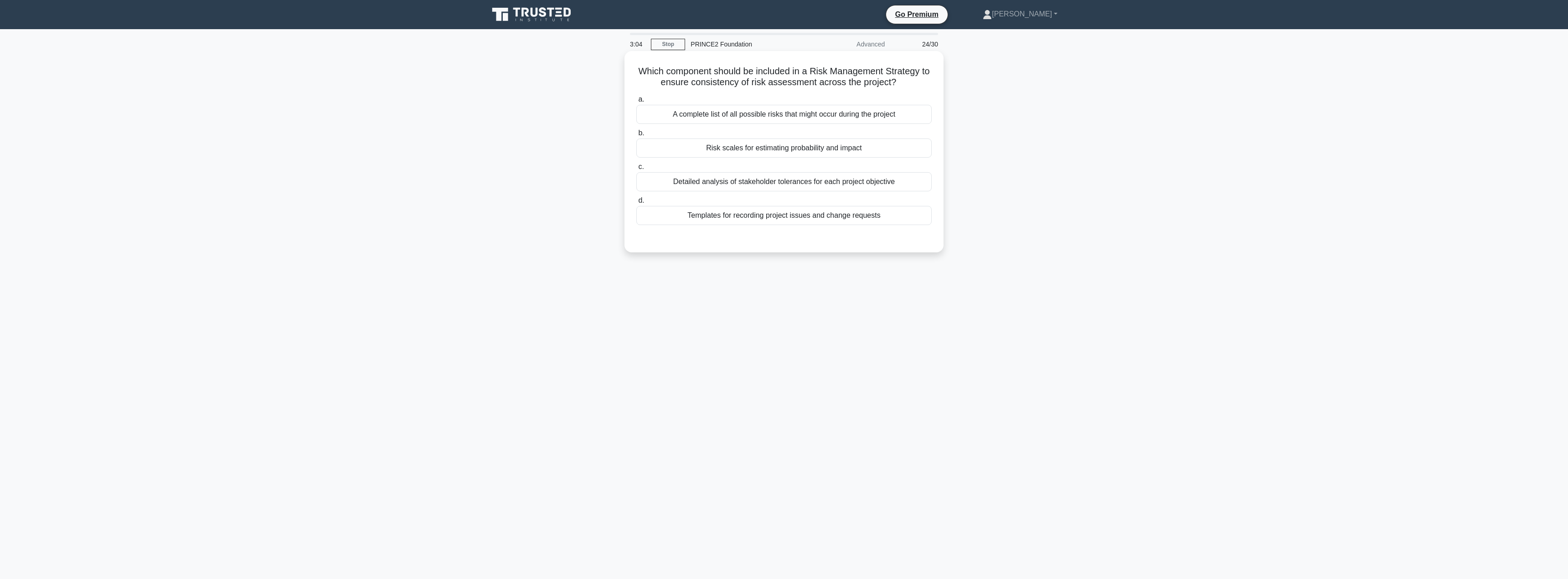
click at [732, 150] on div "Risk scales for estimating probability and impact" at bounding box center [783, 148] width 295 height 19
click at [636, 136] on input "b. Risk scales for estimating probability and impact" at bounding box center [636, 133] width 0 height 6
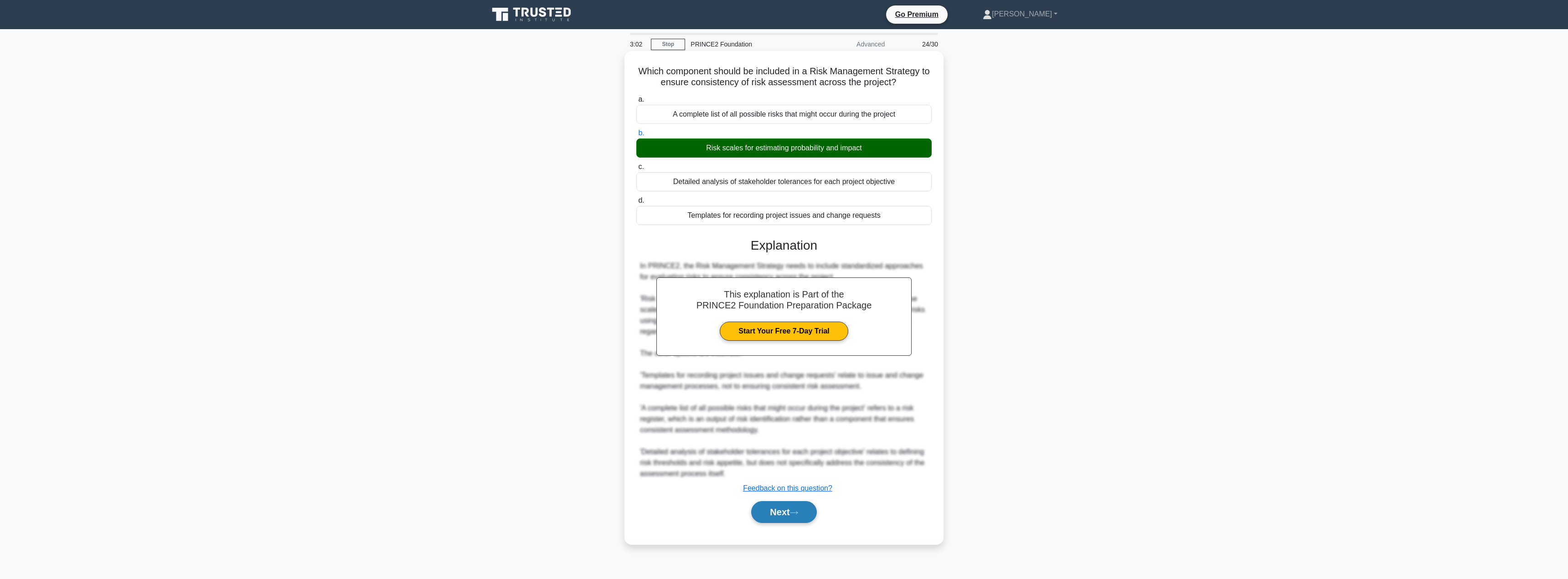
click at [772, 518] on button "Next" at bounding box center [783, 512] width 65 height 22
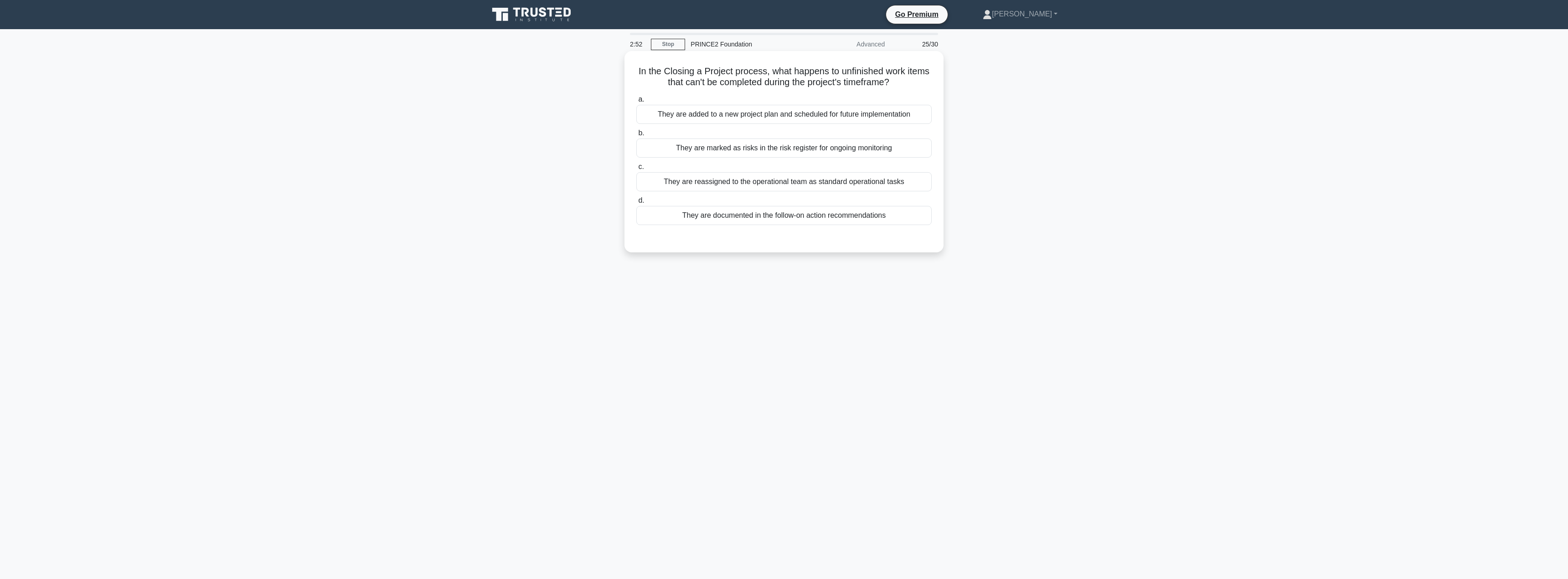
click at [785, 221] on div "They are documented in the follow-on action recommendations" at bounding box center [783, 215] width 295 height 19
click at [636, 204] on input "d. They are documented in the follow-on action recommendations" at bounding box center [636, 201] width 0 height 6
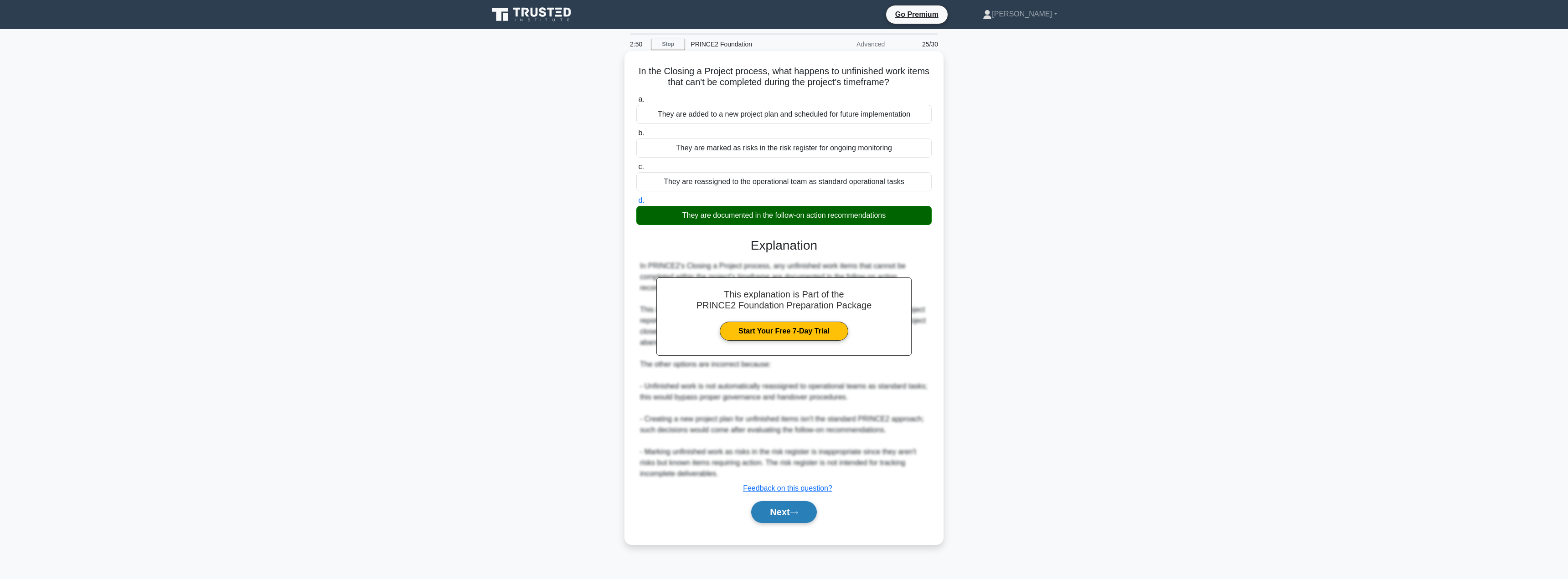
click at [772, 518] on button "Next" at bounding box center [783, 512] width 65 height 22
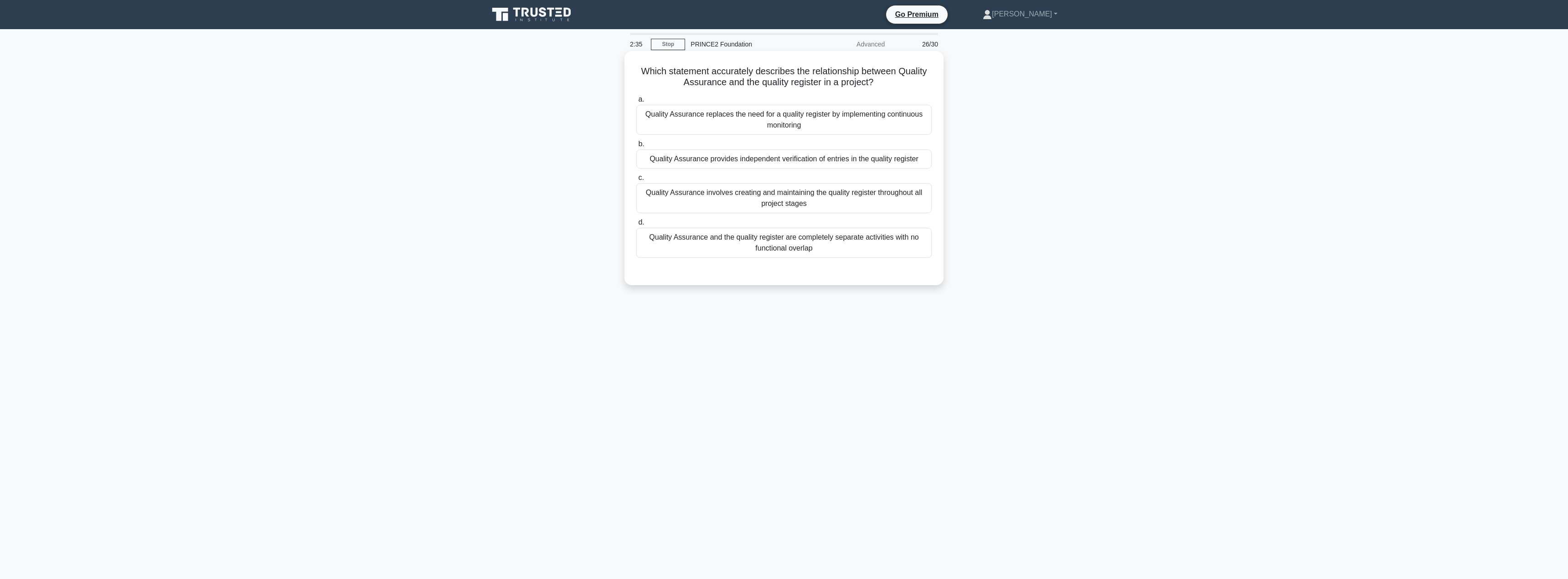
click at [779, 192] on div "Quality Assurance involves creating and maintaining the quality register throug…" at bounding box center [783, 198] width 295 height 30
click at [636, 181] on input "c. Quality Assurance involves creating and maintaining the quality register thr…" at bounding box center [636, 178] width 0 height 6
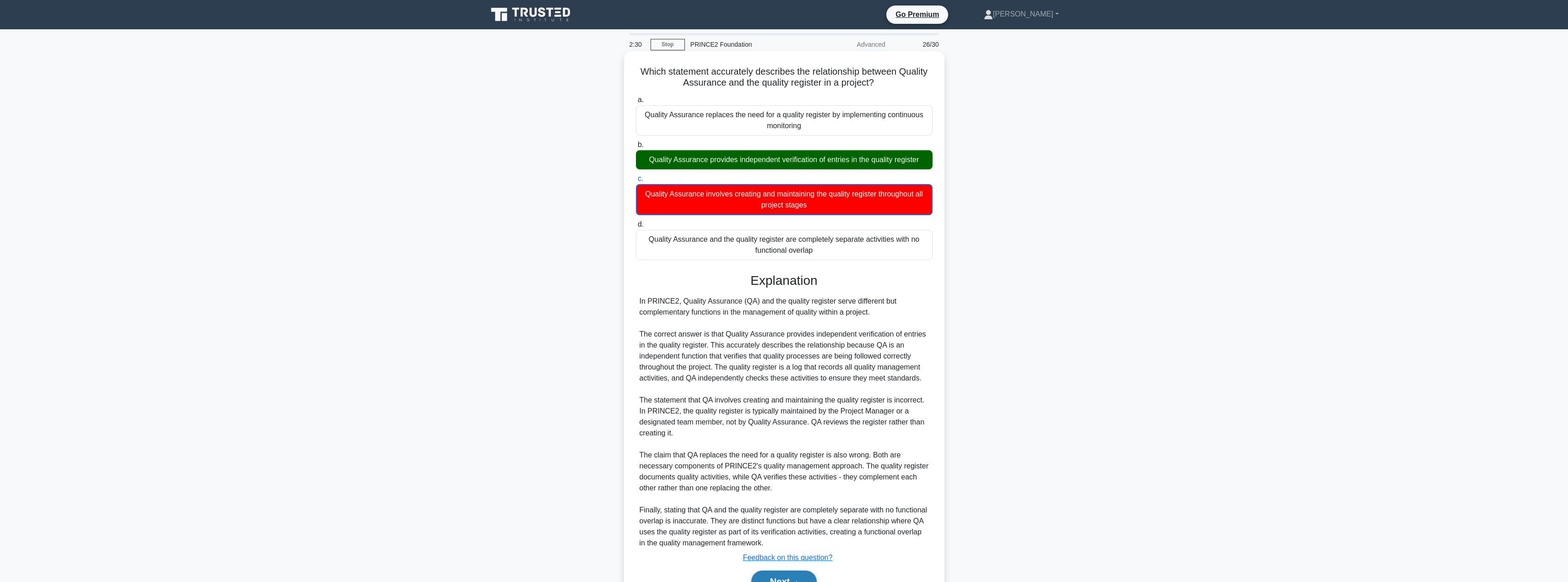
click at [767, 580] on button "Next" at bounding box center [784, 581] width 65 height 22
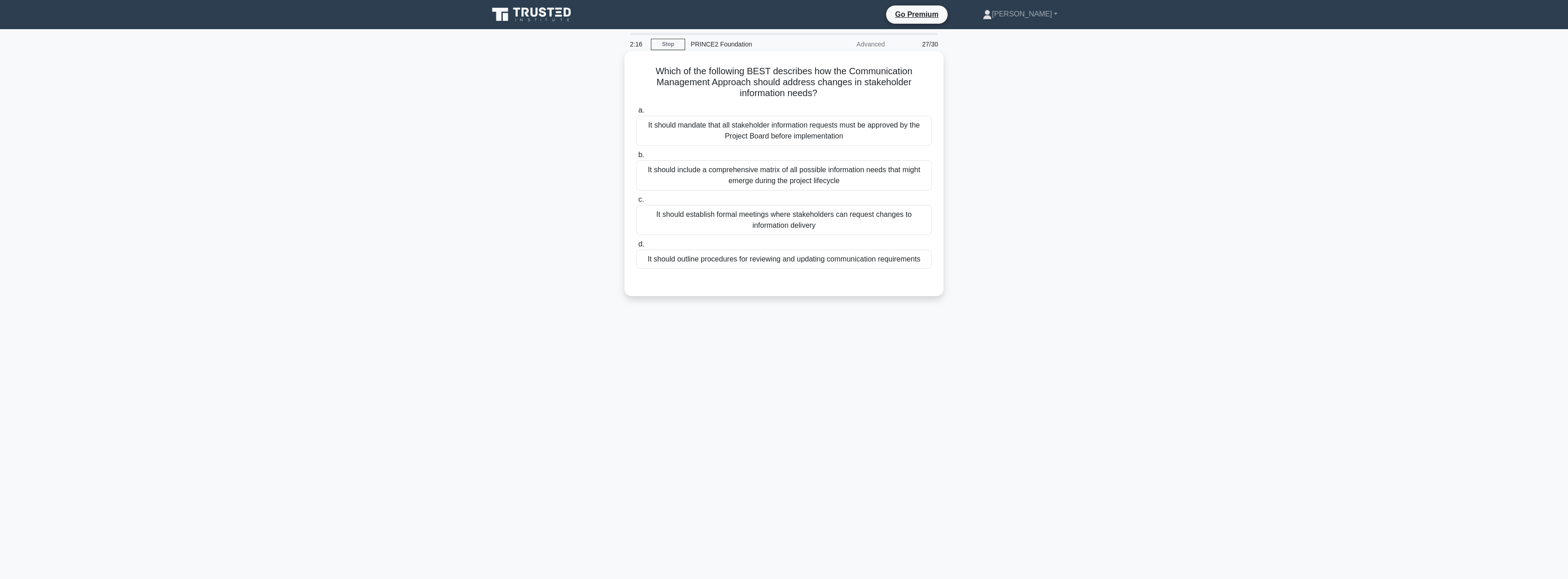
click at [703, 262] on div "It should outline procedures for reviewing and updating communication requireme…" at bounding box center [783, 258] width 295 height 19
click at [636, 248] on input "d. It should outline procedures for reviewing and updating communication requir…" at bounding box center [636, 244] width 0 height 6
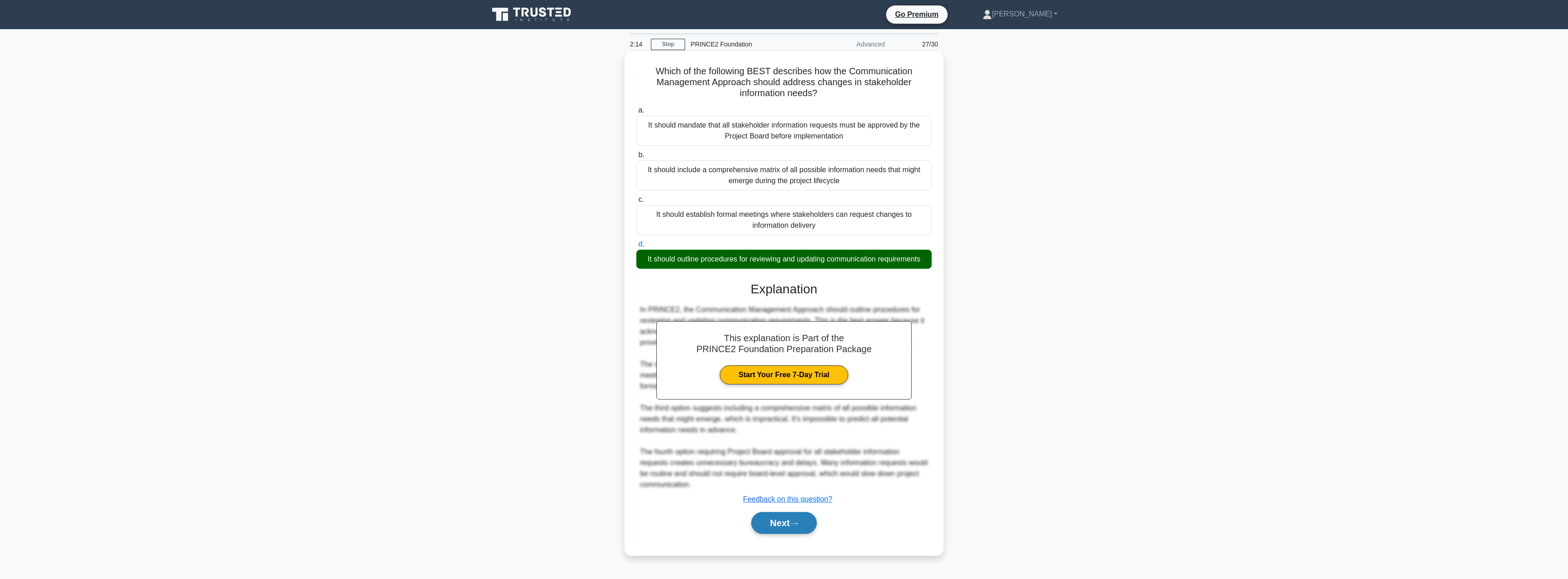
click at [767, 521] on button "Next" at bounding box center [783, 523] width 65 height 22
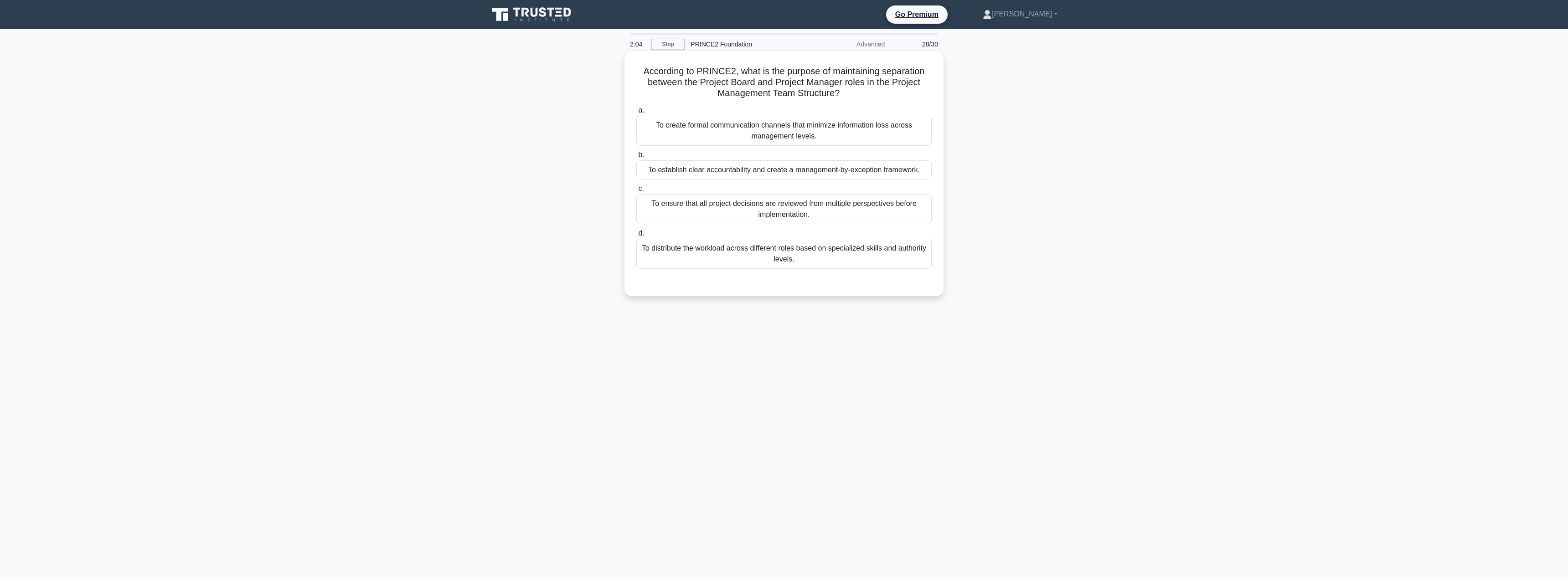
click at [840, 171] on div "To establish clear accountability and create a management-by-exception framewor…" at bounding box center [783, 170] width 295 height 19
click at [636, 158] on input "b. To establish clear accountability and create a management-by-exception frame…" at bounding box center [636, 155] width 0 height 6
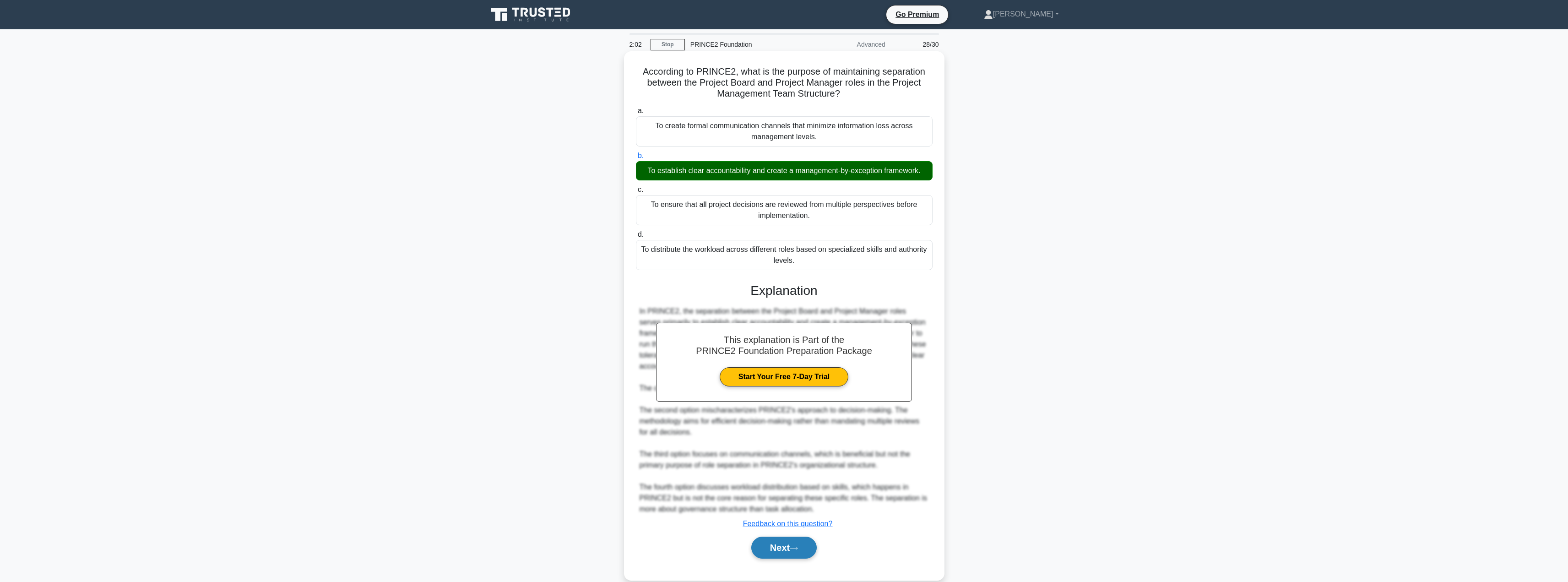
click at [778, 537] on button "Next" at bounding box center [784, 548] width 65 height 22
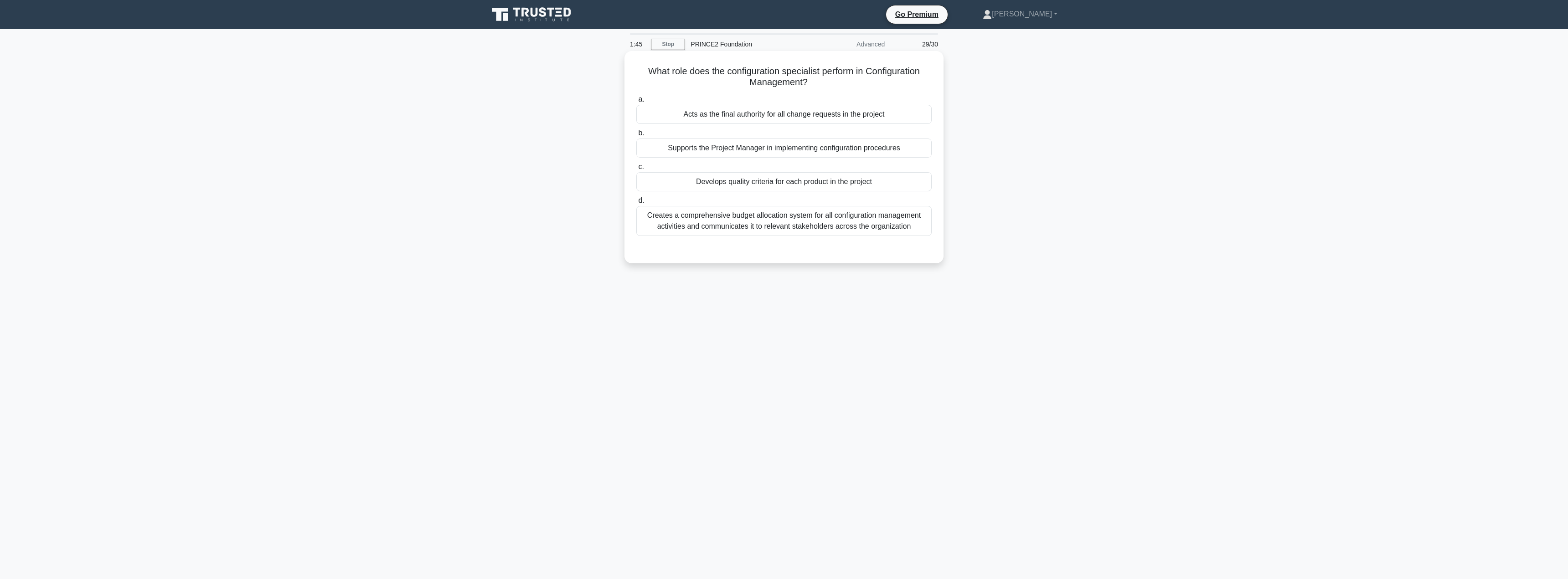
click at [735, 153] on div "Supports the Project Manager in implementing configuration procedures" at bounding box center [783, 148] width 295 height 19
click at [636, 136] on input "b. Supports the Project Manager in implementing configuration procedures" at bounding box center [636, 133] width 0 height 6
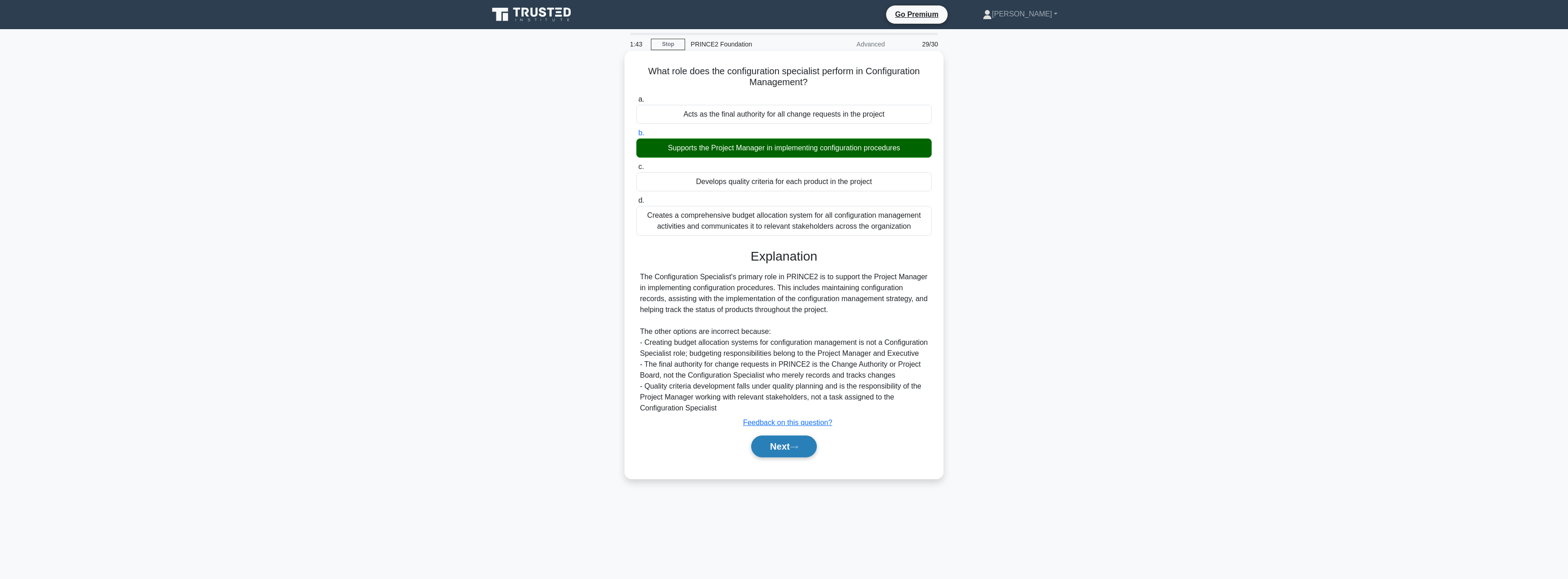
click at [769, 457] on button "Next" at bounding box center [783, 446] width 65 height 22
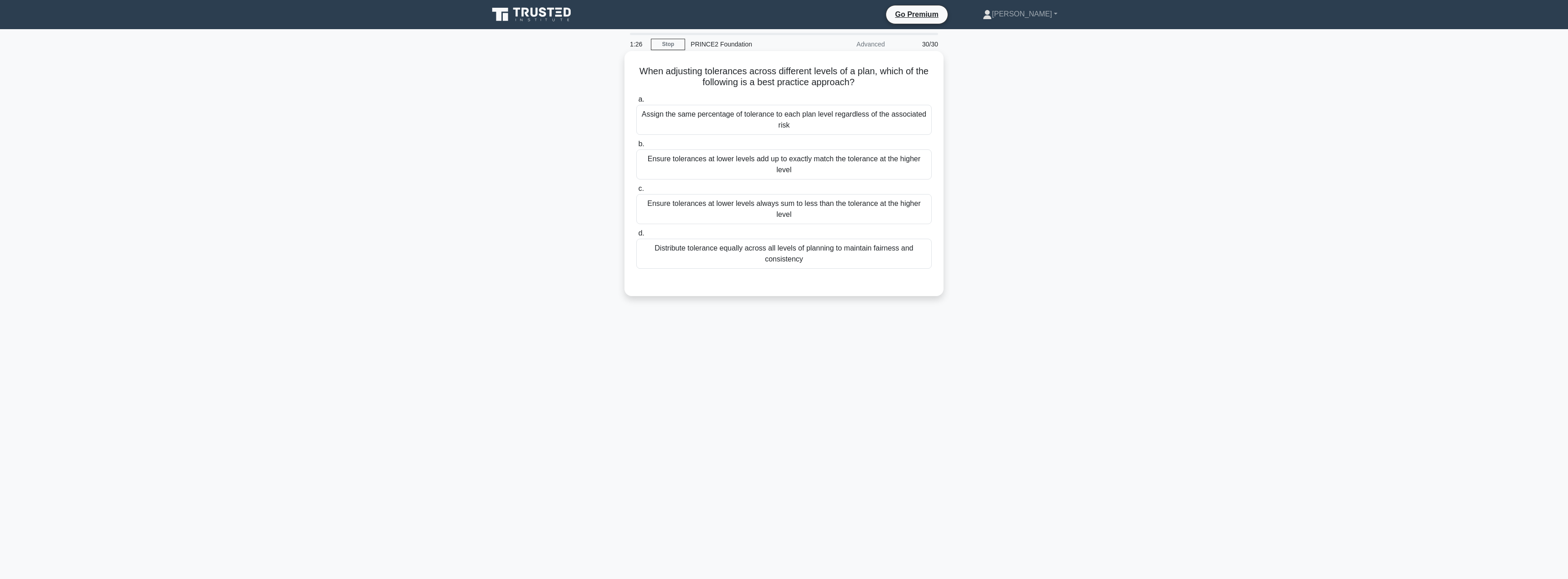
click at [775, 203] on div "Ensure tolerances at lower levels always sum to less than the tolerance at the …" at bounding box center [783, 209] width 295 height 30
click at [636, 192] on input "c. Ensure tolerances at lower levels always sum to less than the tolerance at t…" at bounding box center [636, 189] width 0 height 6
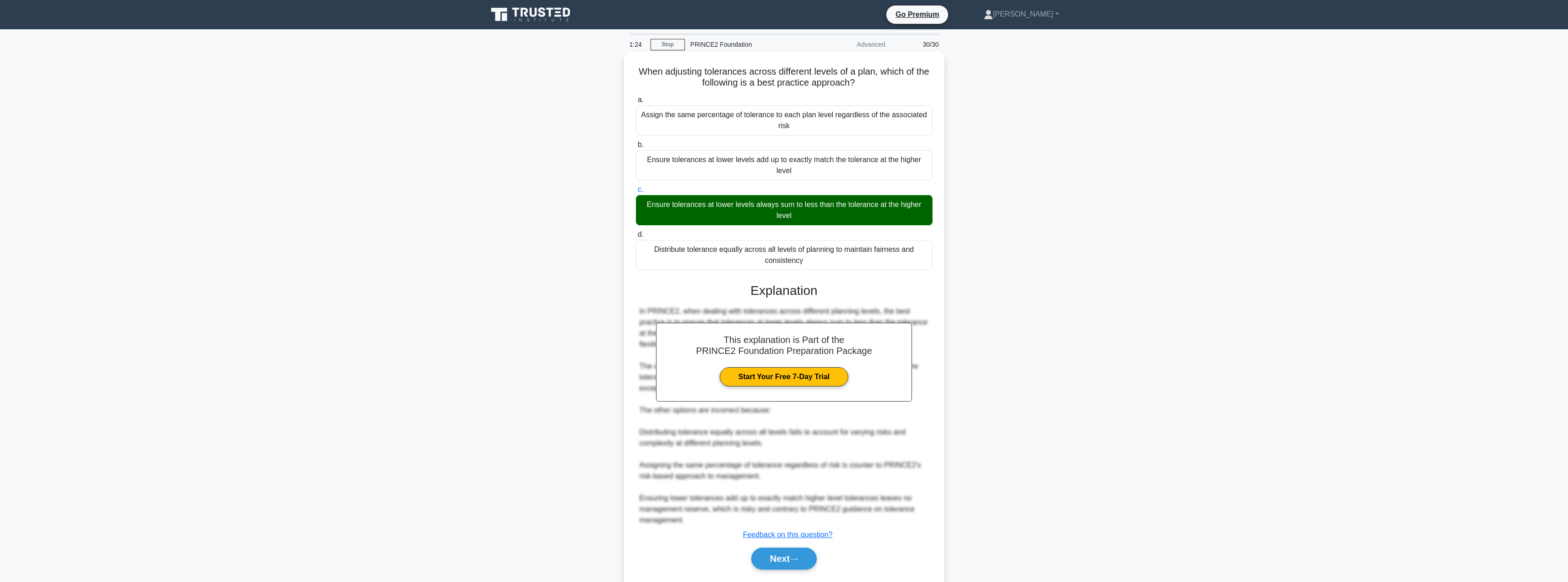
scroll to position [27, 0]
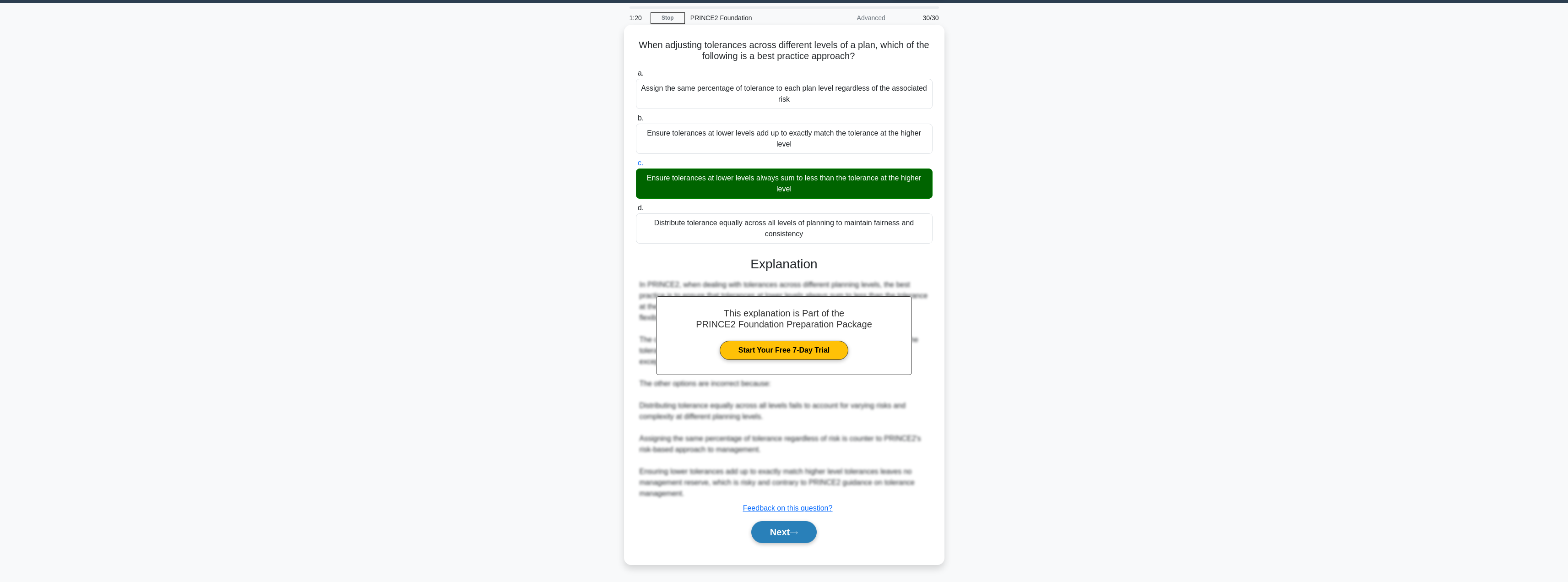
click at [792, 529] on button "Next" at bounding box center [784, 532] width 65 height 22
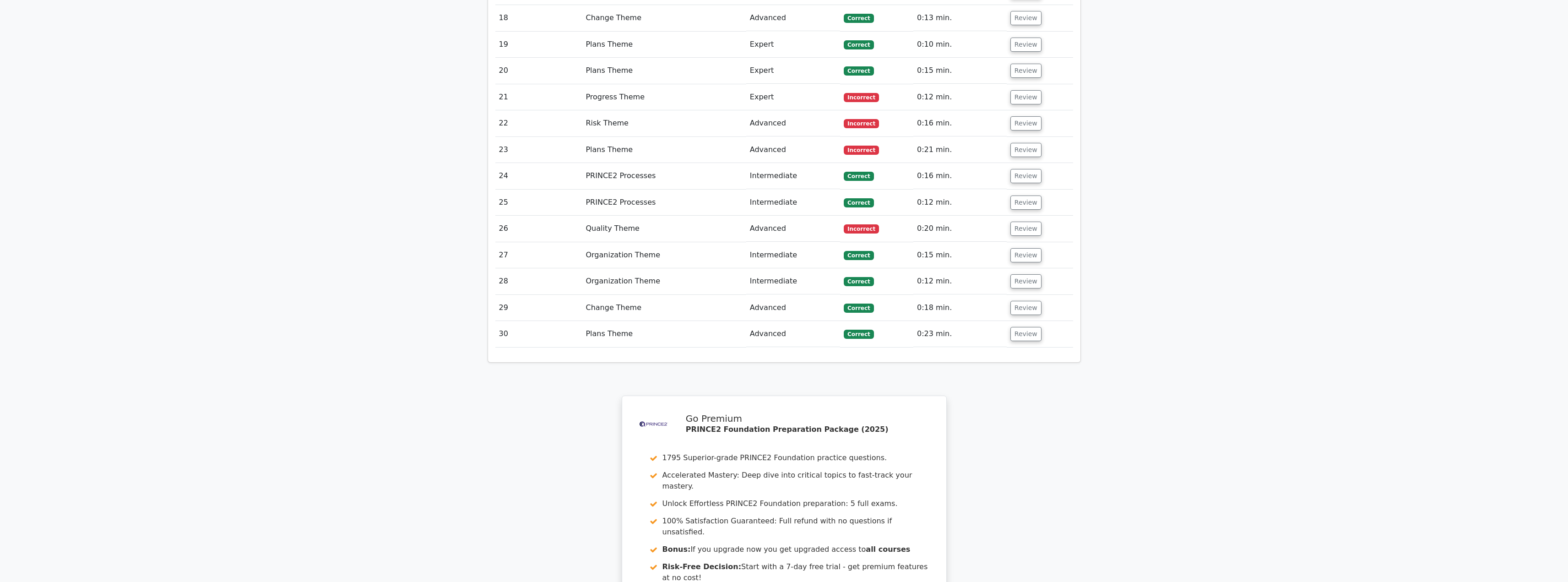
scroll to position [1978, 0]
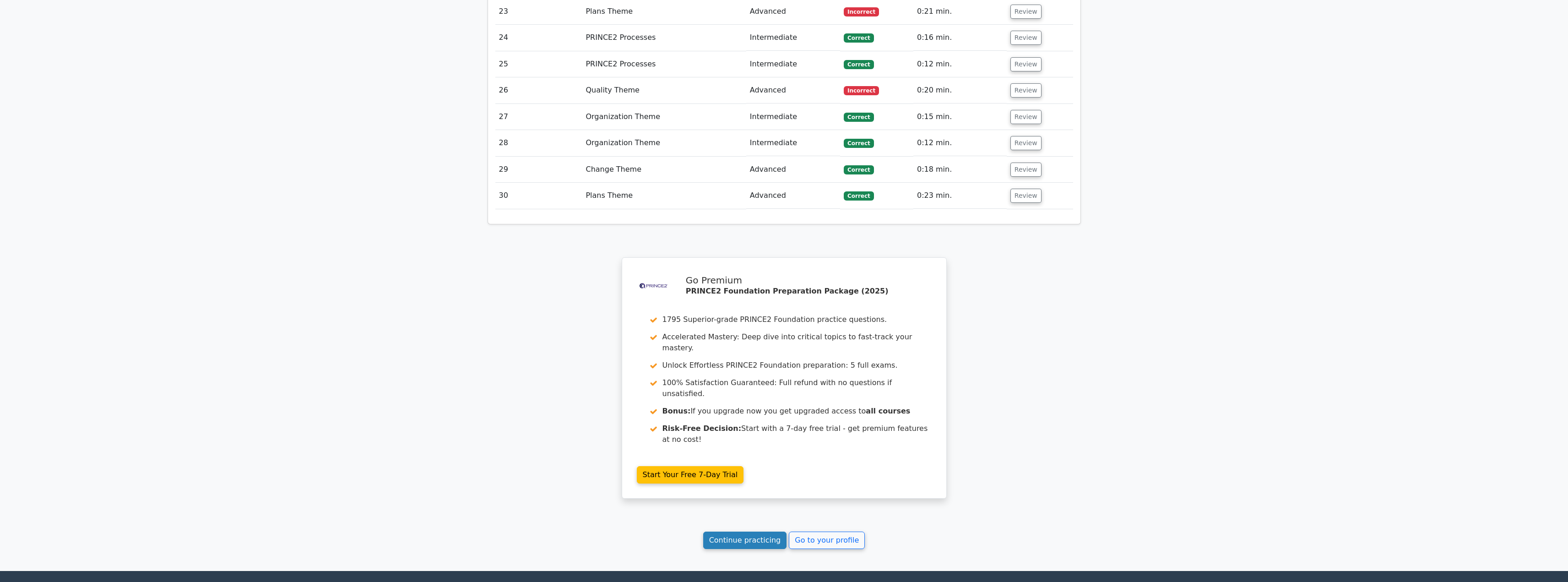
click at [732, 531] on link "Continue practicing" at bounding box center [745, 540] width 84 height 17
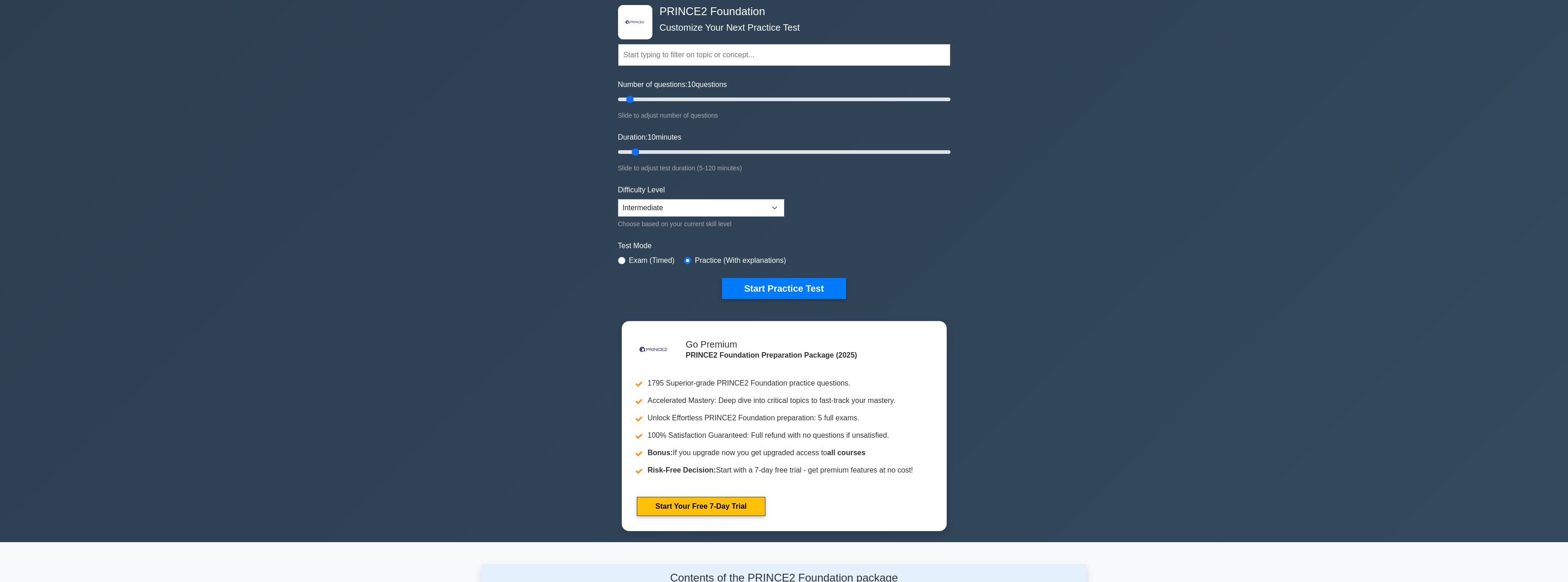
scroll to position [46, 0]
click at [774, 291] on button "Start Practice Test" at bounding box center [784, 289] width 123 height 21
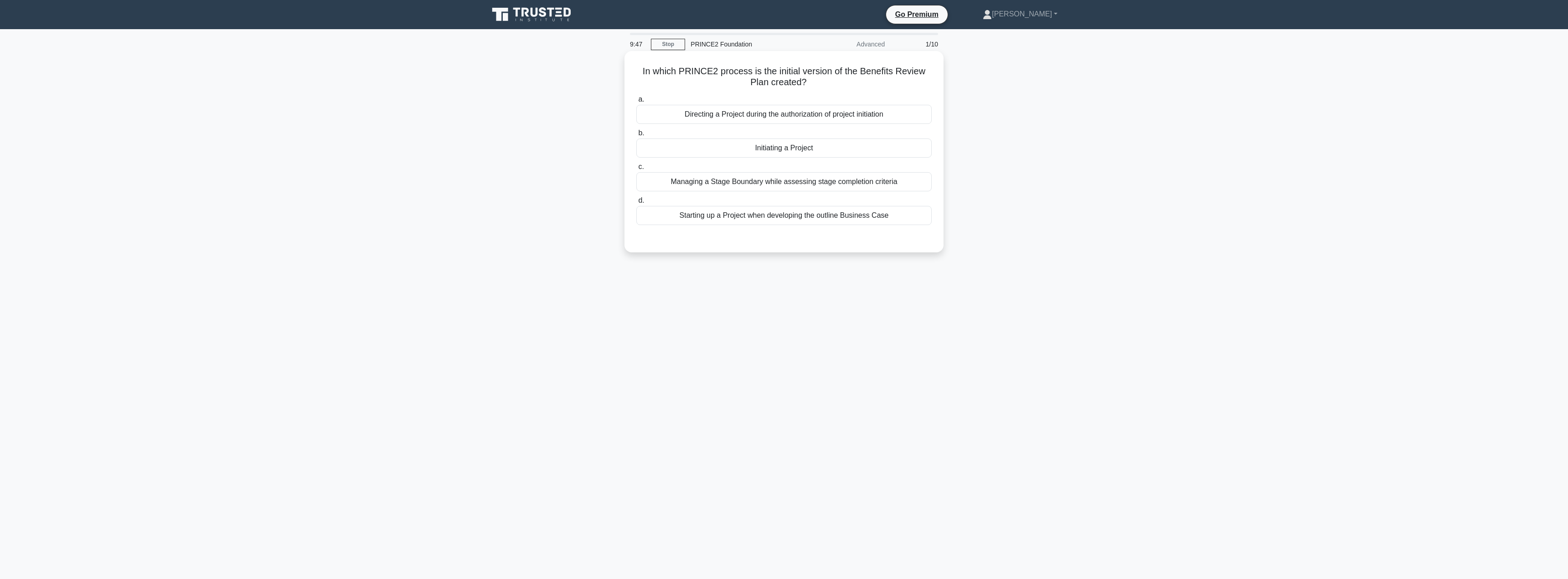
click at [792, 218] on div "Starting up a Project when developing the outline Business Case" at bounding box center [783, 215] width 295 height 19
click at [636, 204] on input "d. Starting up a Project when developing the outline Business Case" at bounding box center [636, 201] width 0 height 6
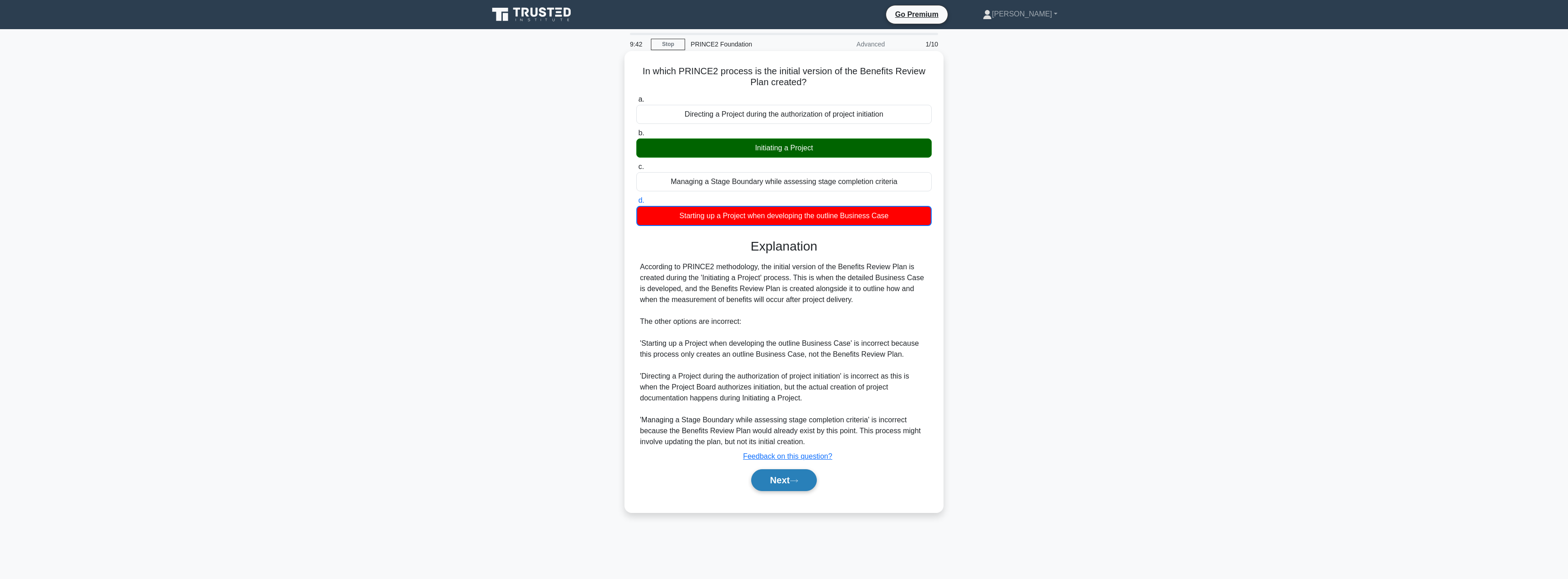
click at [782, 476] on button "Next" at bounding box center [783, 480] width 65 height 22
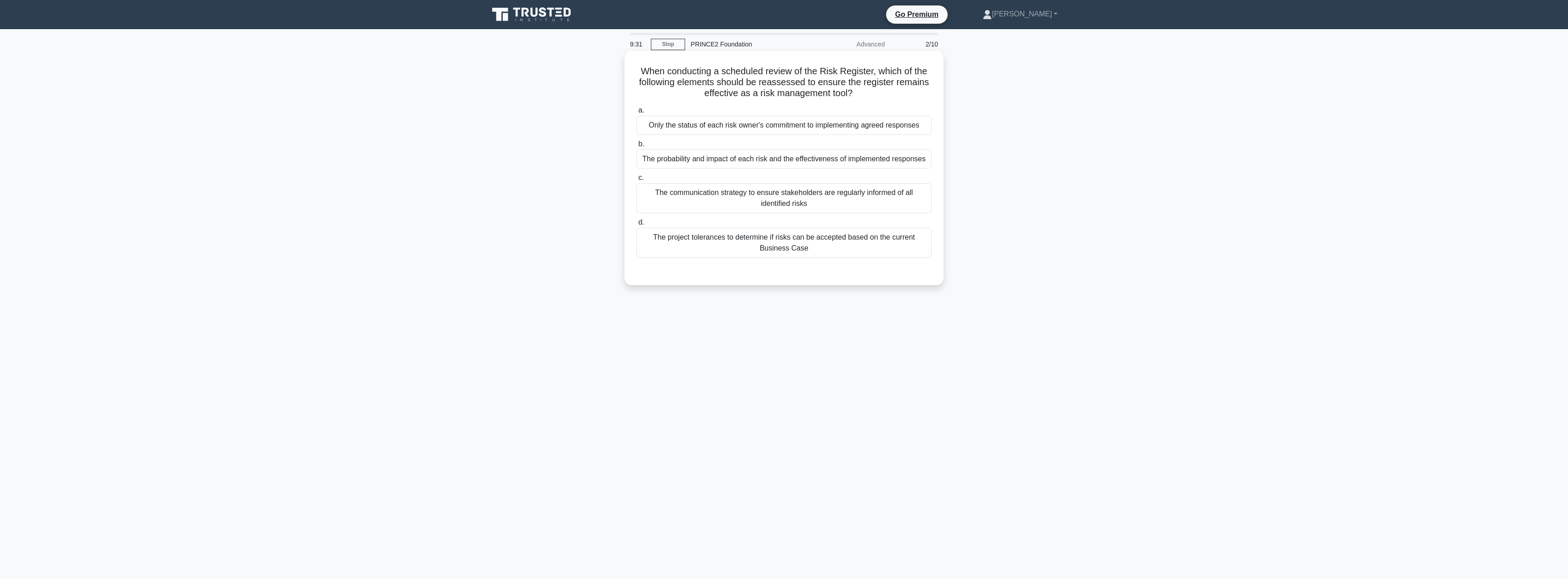
click at [725, 160] on div "The probability and impact of each risk and the effectiveness of implemented re…" at bounding box center [783, 159] width 295 height 19
click at [636, 147] on input "b. The probability and impact of each risk and the effectiveness of implemented…" at bounding box center [636, 144] width 0 height 6
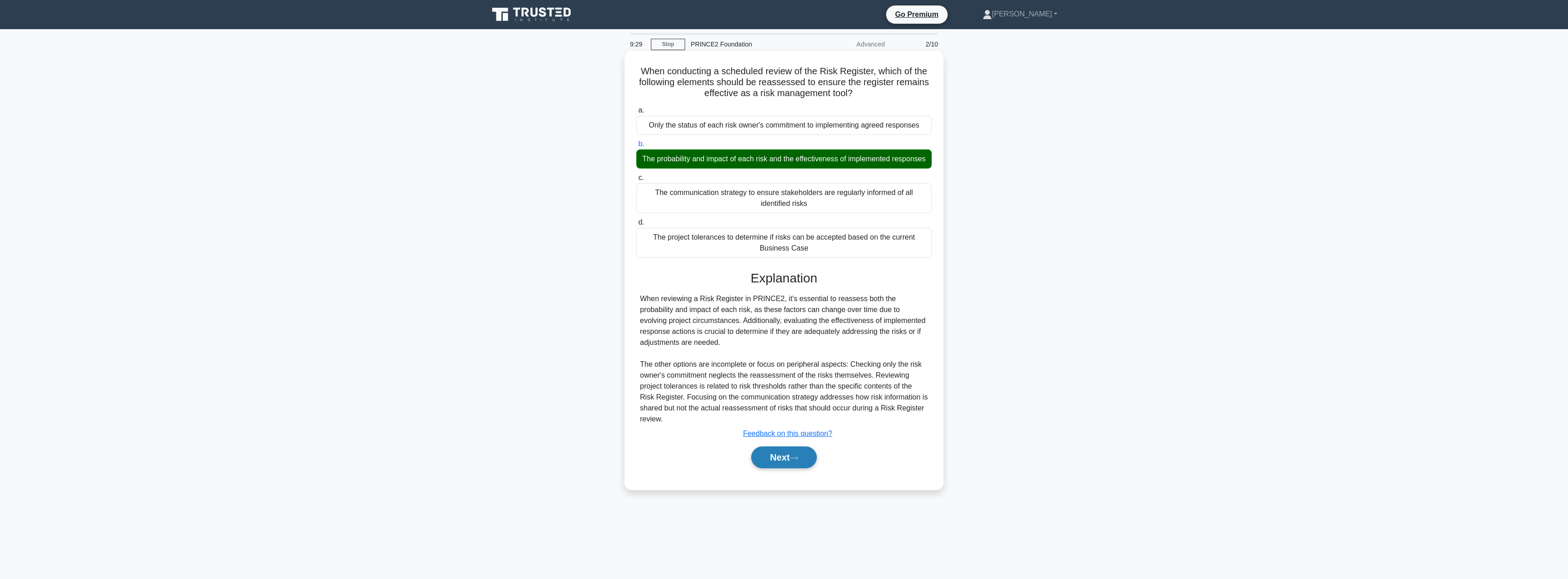
click at [764, 467] on button "Next" at bounding box center [783, 457] width 65 height 22
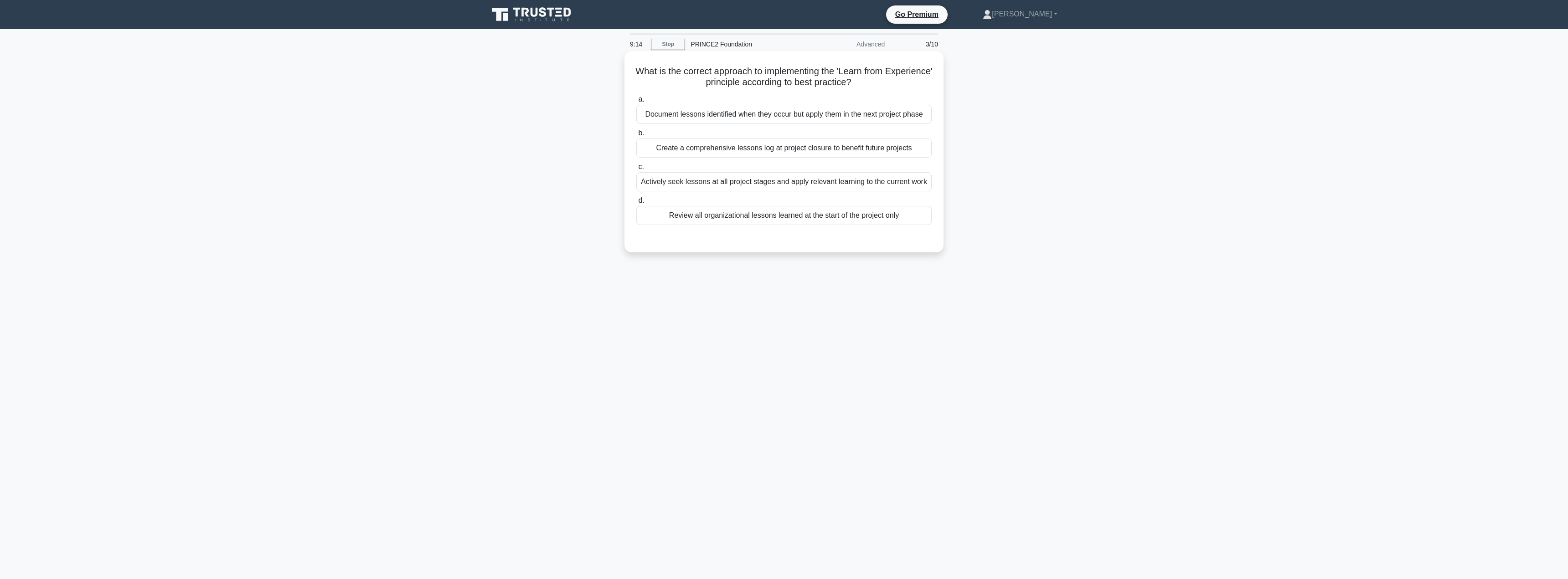
click at [796, 182] on div "Actively seek lessons at all project stages and apply relevant learning to the …" at bounding box center [783, 181] width 295 height 19
click at [636, 170] on input "c. Actively seek lessons at all project stages and apply relevant learning to t…" at bounding box center [636, 167] width 0 height 6
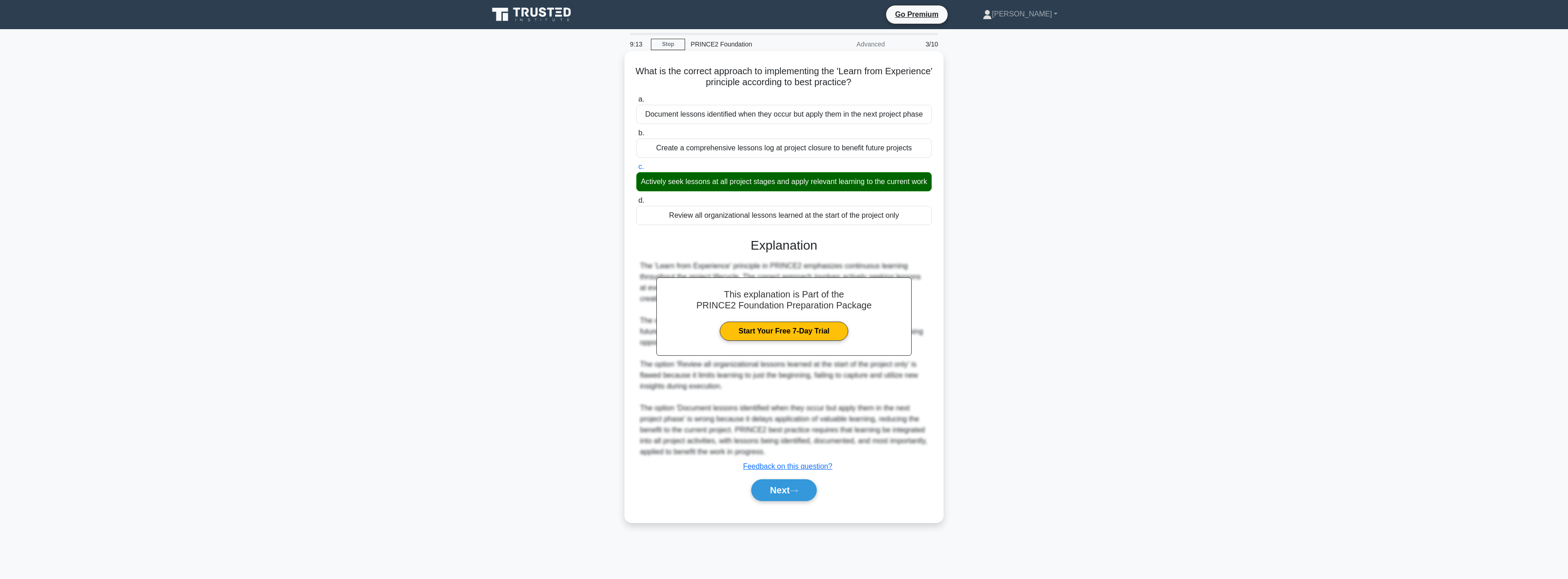
click at [775, 485] on div "This explanation is Part of the PRINCE2 Foundation Preparation Package Start Yo…" at bounding box center [783, 366] width 295 height 278
click at [774, 499] on button "Next" at bounding box center [783, 490] width 65 height 22
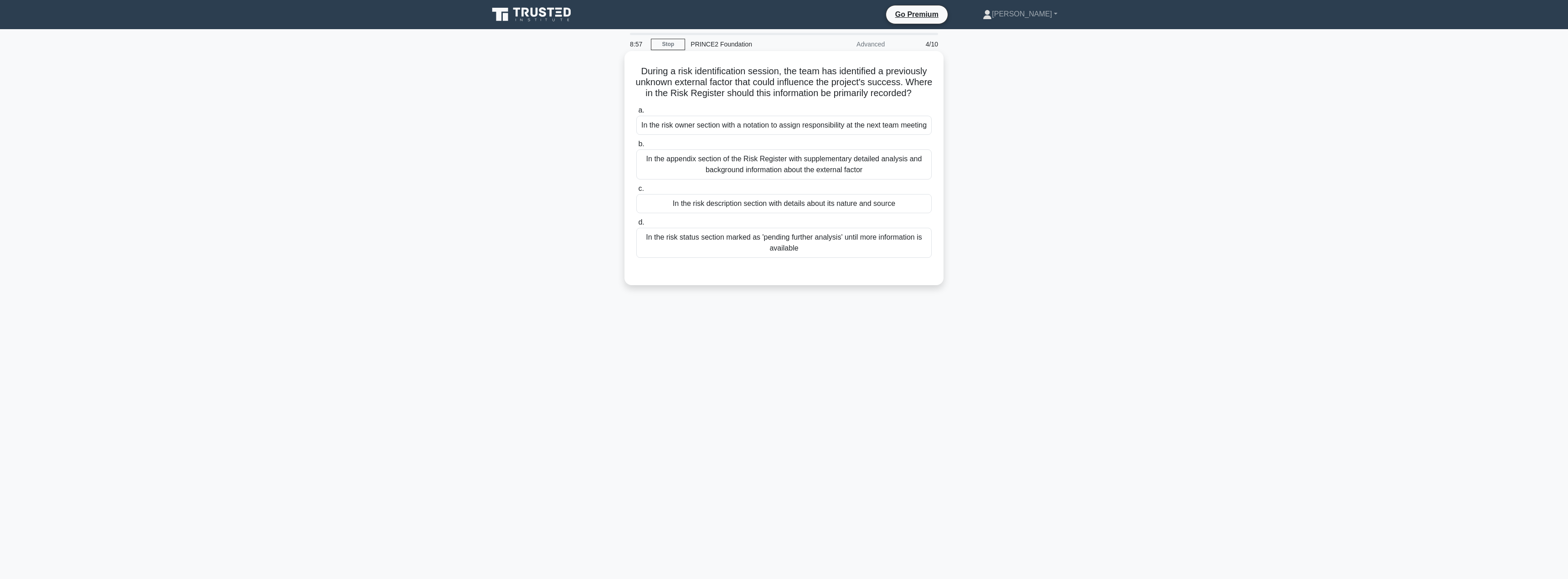
click at [803, 135] on div "In the risk owner section with a notation to assign responsibility at the next …" at bounding box center [783, 125] width 295 height 19
click at [636, 113] on input "a. In the risk owner section with a notation to assign responsibility at the ne…" at bounding box center [636, 111] width 0 height 6
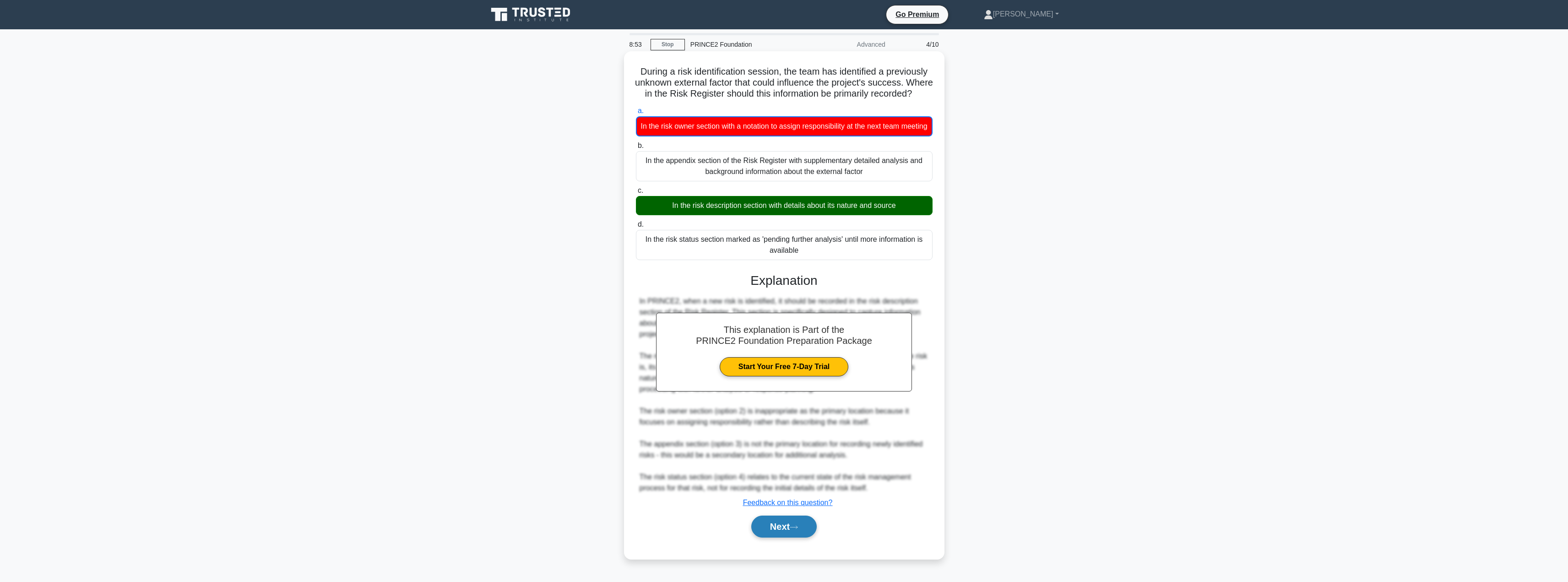
click at [772, 537] on button "Next" at bounding box center [784, 526] width 65 height 22
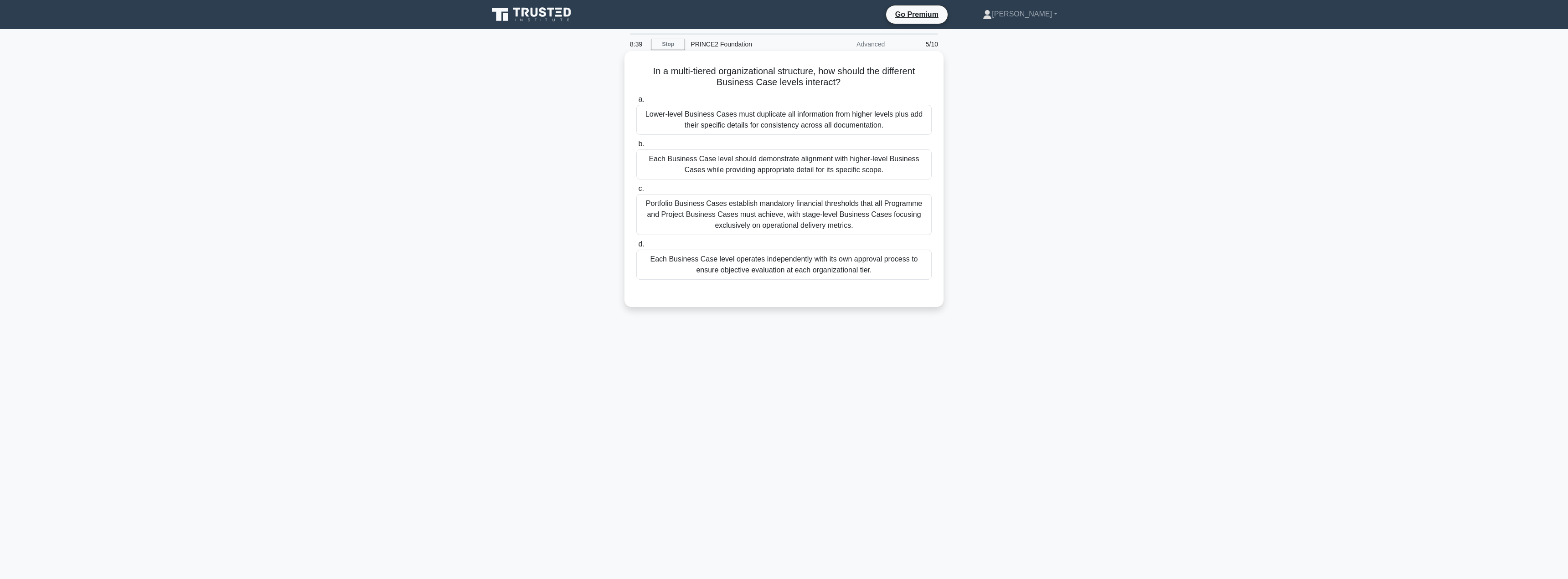
click at [797, 266] on div "Each Business Case level operates independently with its own approval process t…" at bounding box center [783, 264] width 295 height 30
click at [636, 248] on input "d. Each Business Case level operates independently with its own approval proces…" at bounding box center [636, 244] width 0 height 6
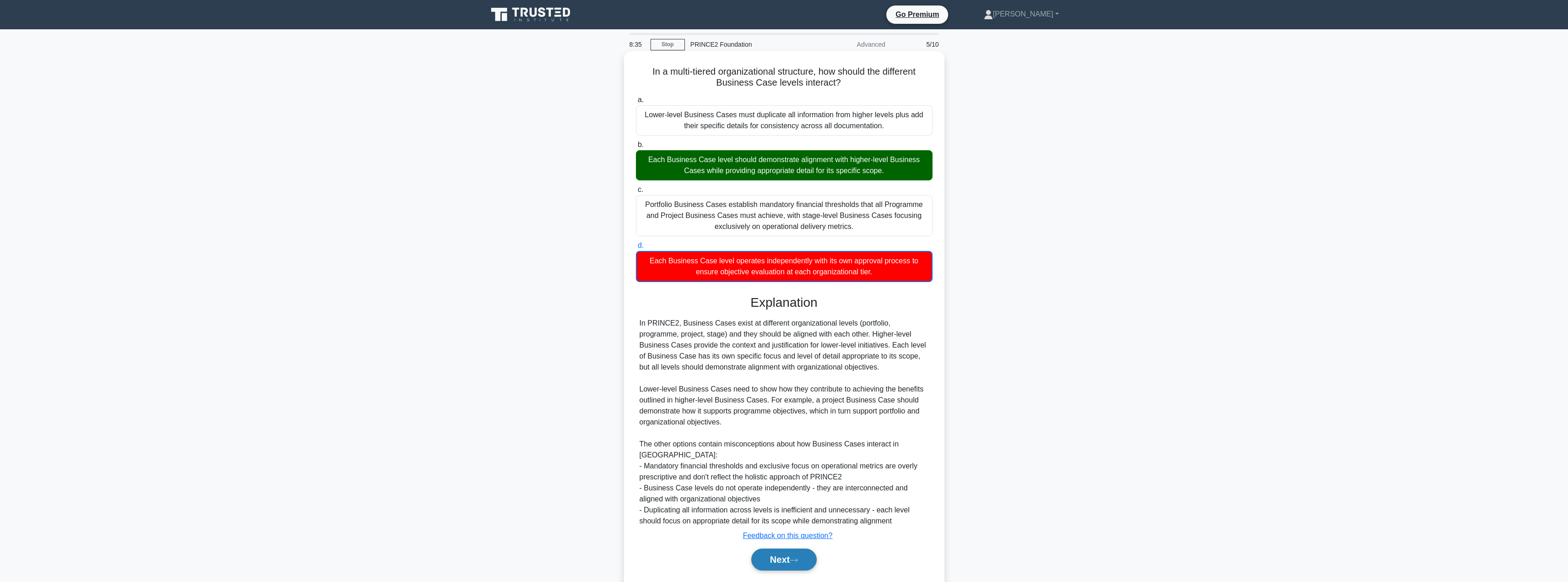
click at [776, 560] on button "Next" at bounding box center [784, 559] width 65 height 22
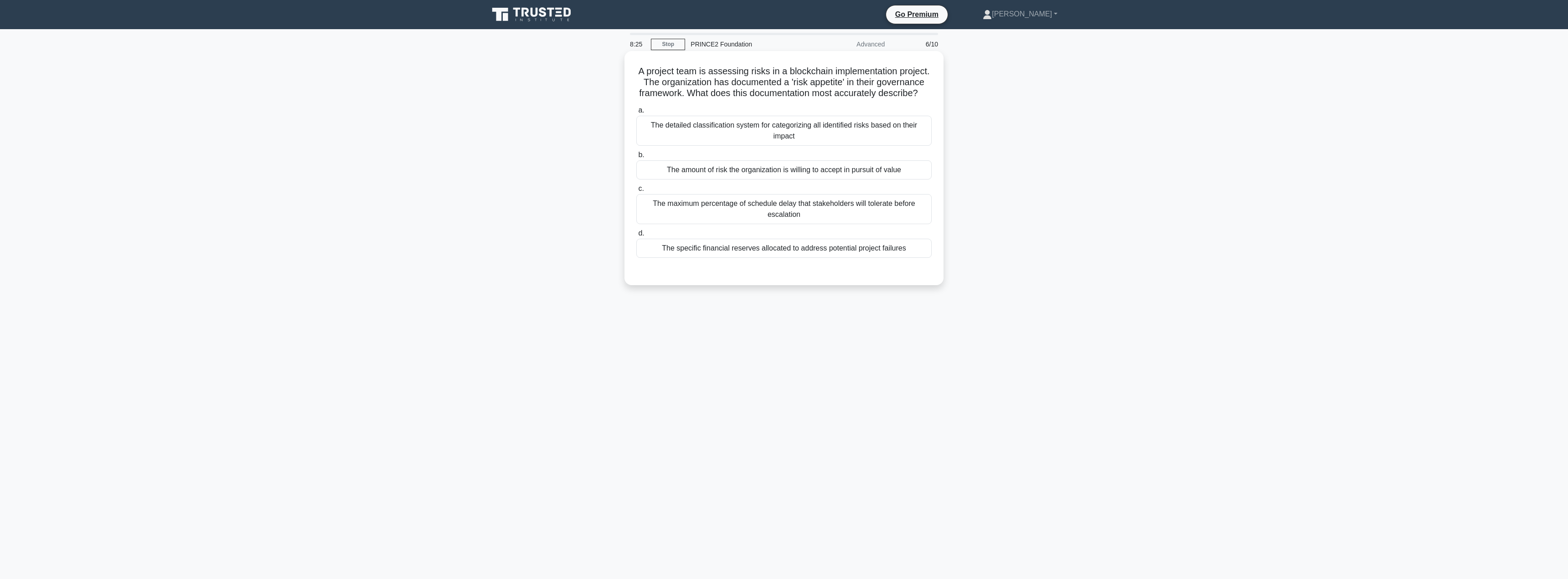
click at [696, 179] on div "The amount of risk the organization is willing to accept in pursuit of value" at bounding box center [783, 170] width 295 height 19
click at [636, 158] on input "b. The amount of risk the organization is willing to accept in pursuit of value" at bounding box center [636, 155] width 0 height 6
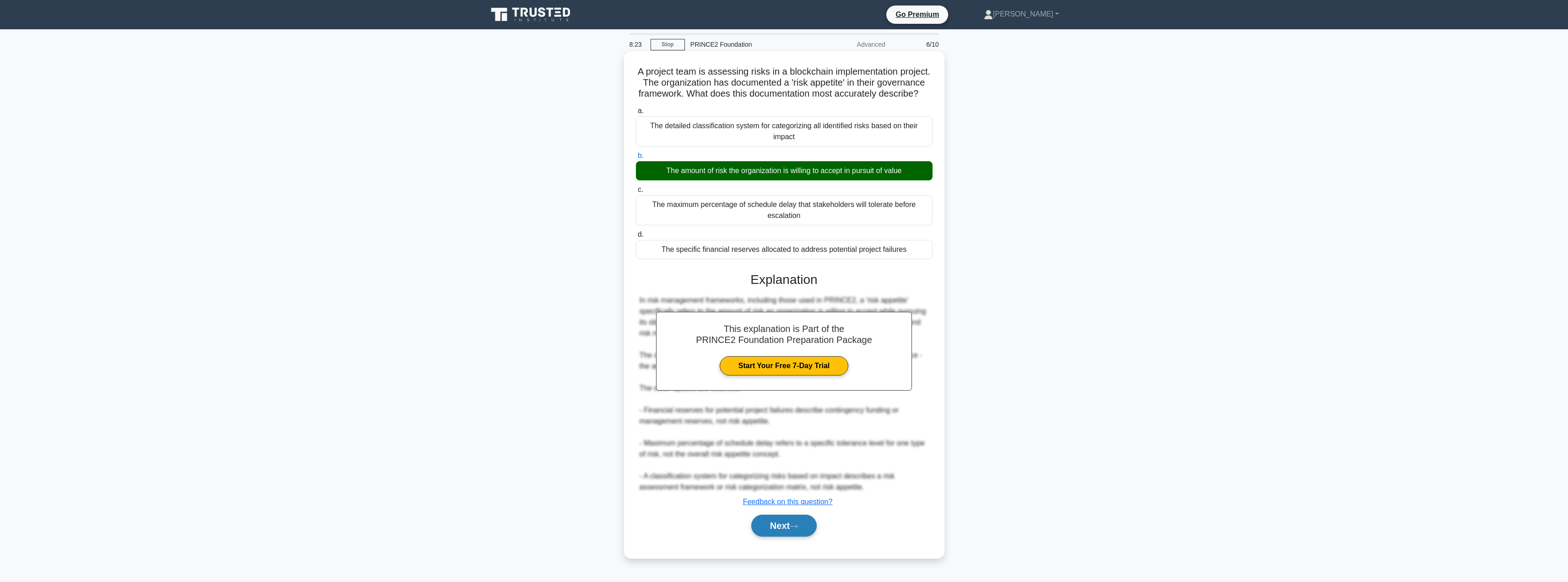
click at [765, 537] on button "Next" at bounding box center [784, 526] width 65 height 22
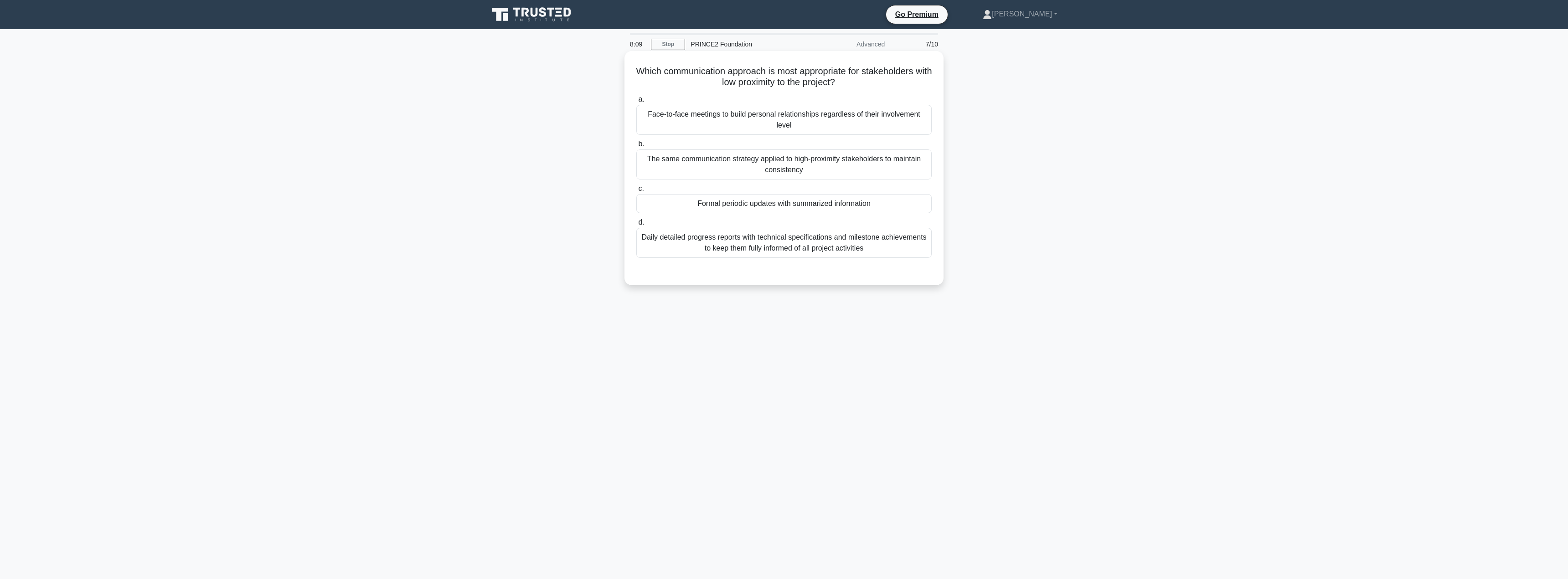
click at [811, 205] on div "Formal periodic updates with summarized information" at bounding box center [783, 203] width 295 height 19
click at [636, 192] on input "c. Formal periodic updates with summarized information" at bounding box center [636, 189] width 0 height 6
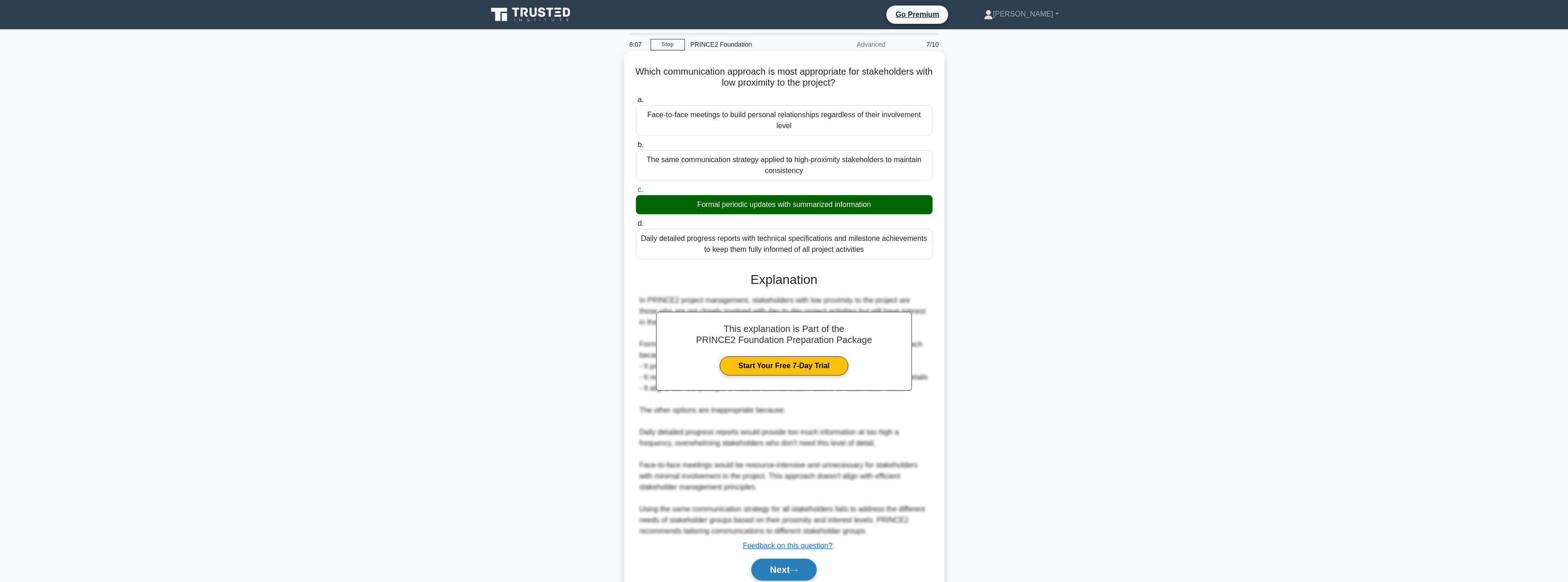
click at [790, 564] on button "Next" at bounding box center [784, 570] width 65 height 22
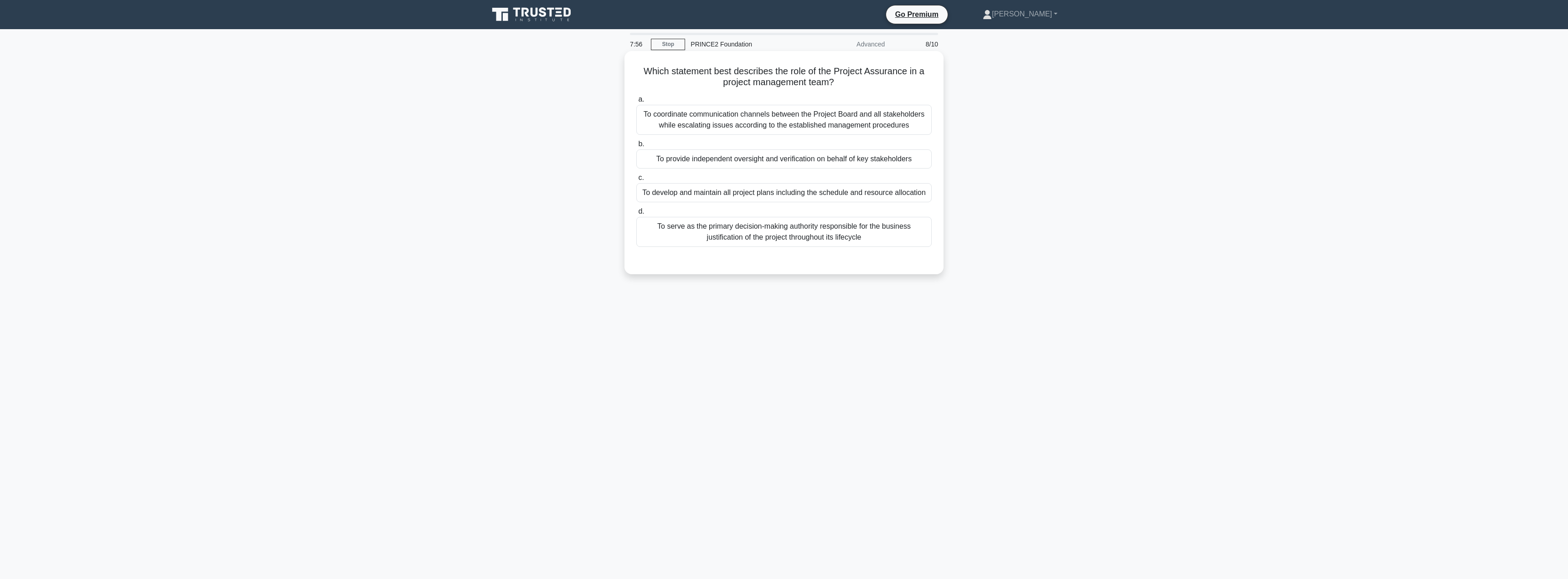
click at [739, 163] on div "To provide independent oversight and verification on behalf of key stakeholders" at bounding box center [783, 159] width 295 height 19
click at [636, 147] on input "b. To provide independent oversight and verification on behalf of key stakehold…" at bounding box center [636, 144] width 0 height 6
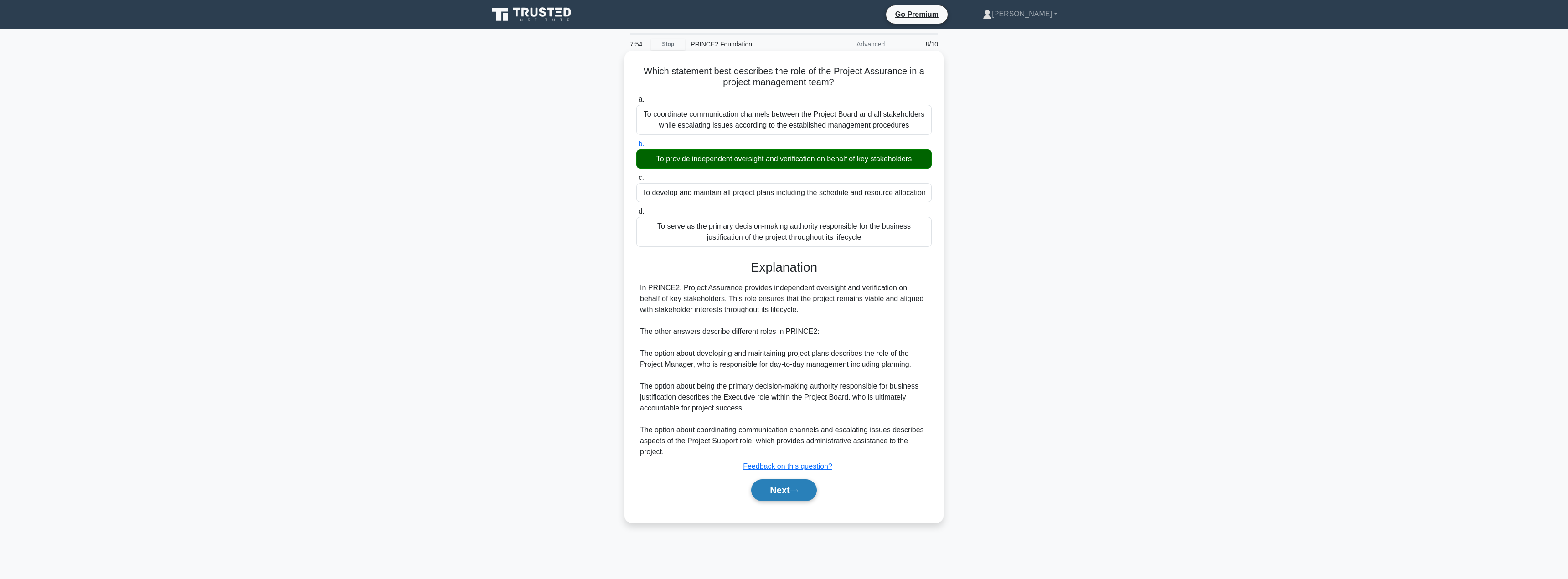
click at [777, 490] on button "Next" at bounding box center [783, 490] width 65 height 22
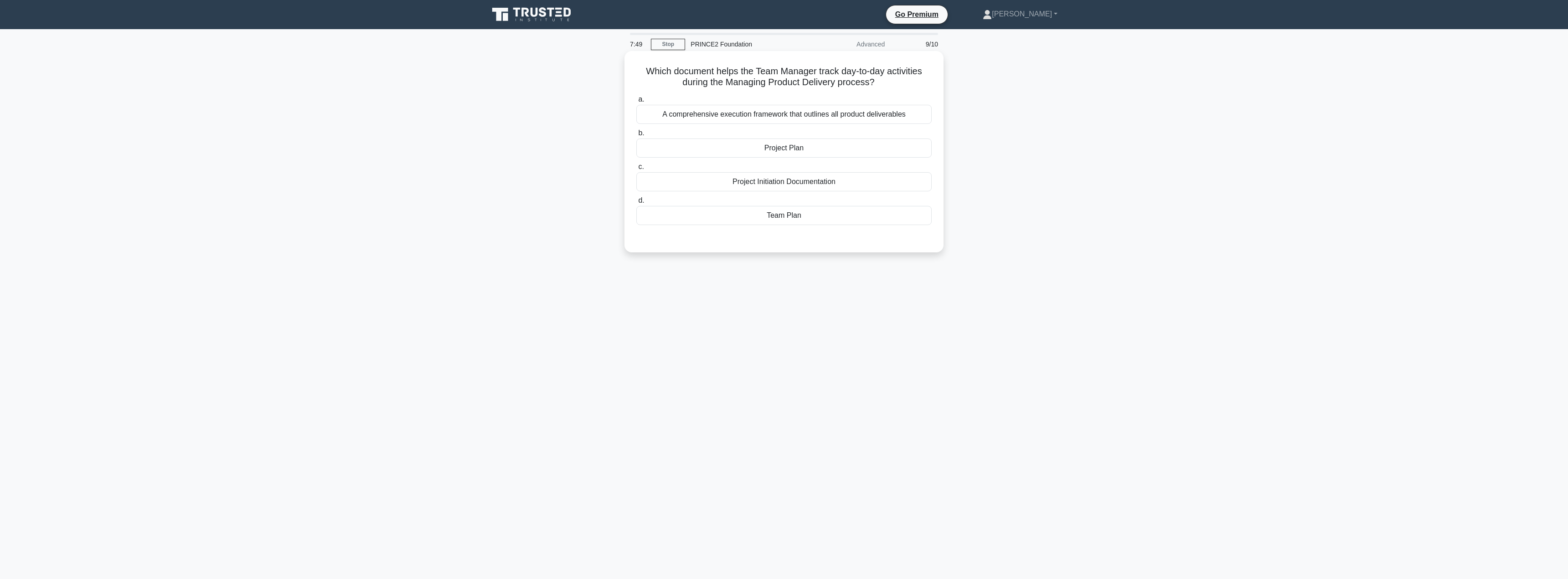
click at [749, 223] on div "Team Plan" at bounding box center [783, 215] width 295 height 19
click at [636, 204] on input "d. Team Plan" at bounding box center [636, 201] width 0 height 6
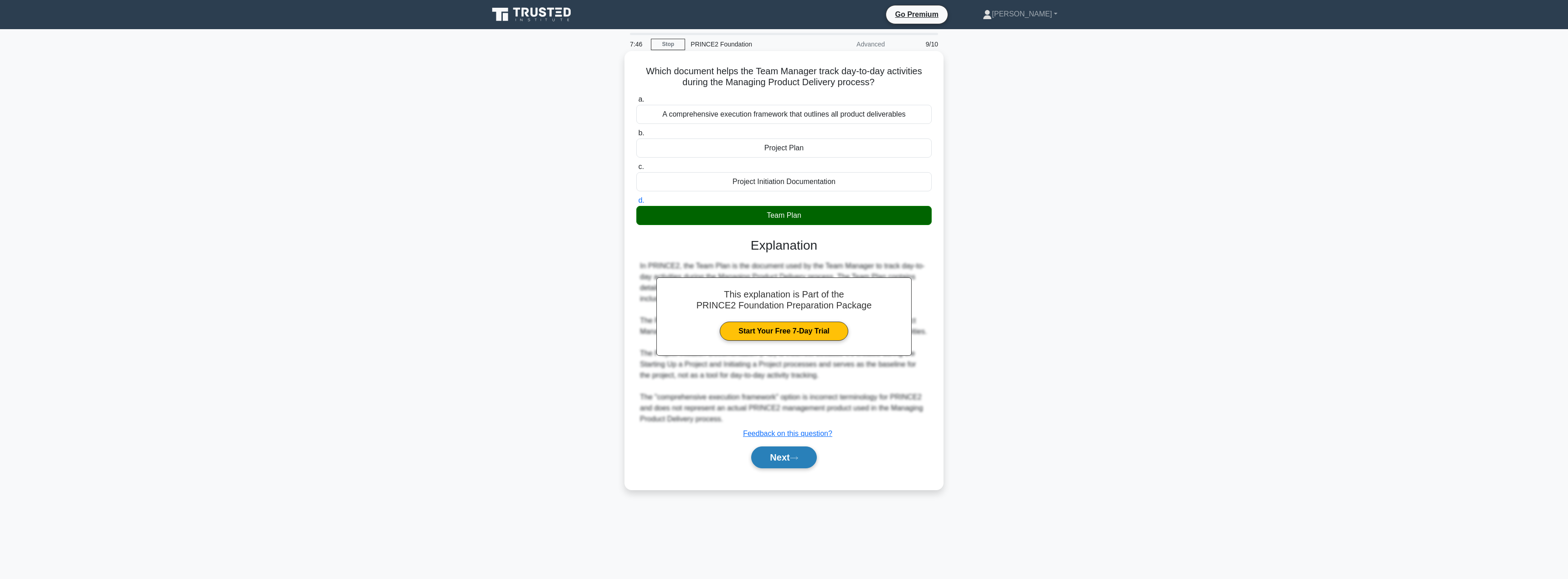
click at [778, 468] on button "Next" at bounding box center [783, 457] width 65 height 22
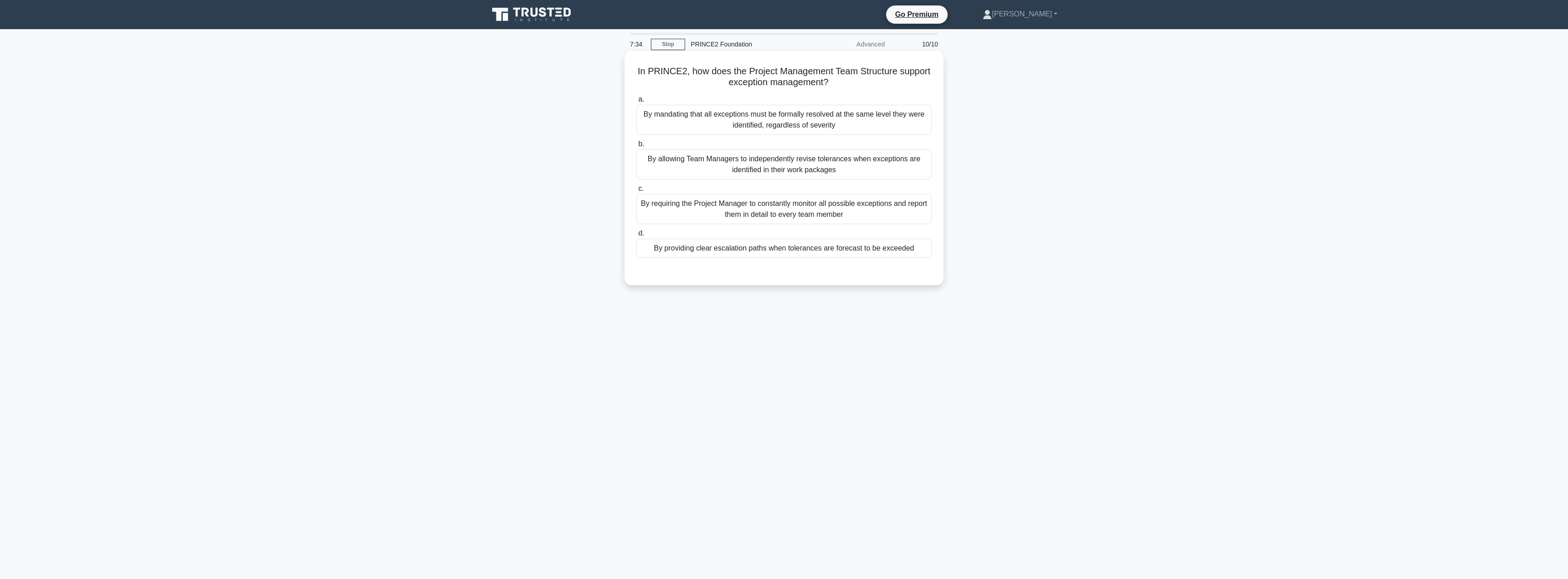
click at [685, 253] on div "By providing clear escalation paths when tolerances are forecast to be exceeded" at bounding box center [783, 248] width 295 height 19
click at [636, 237] on input "d. By providing clear escalation paths when tolerances are forecast to be excee…" at bounding box center [636, 234] width 0 height 6
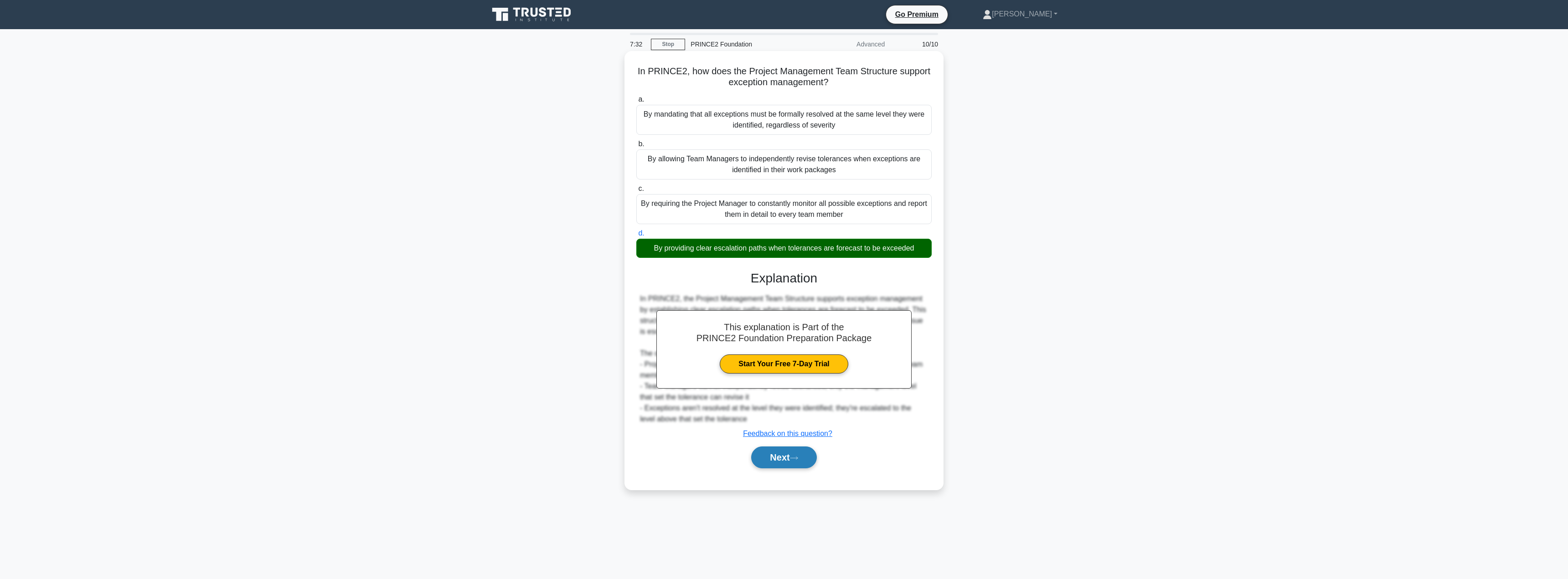
click at [774, 465] on button "Next" at bounding box center [783, 457] width 65 height 22
click at [774, 457] on button "Next" at bounding box center [783, 457] width 65 height 22
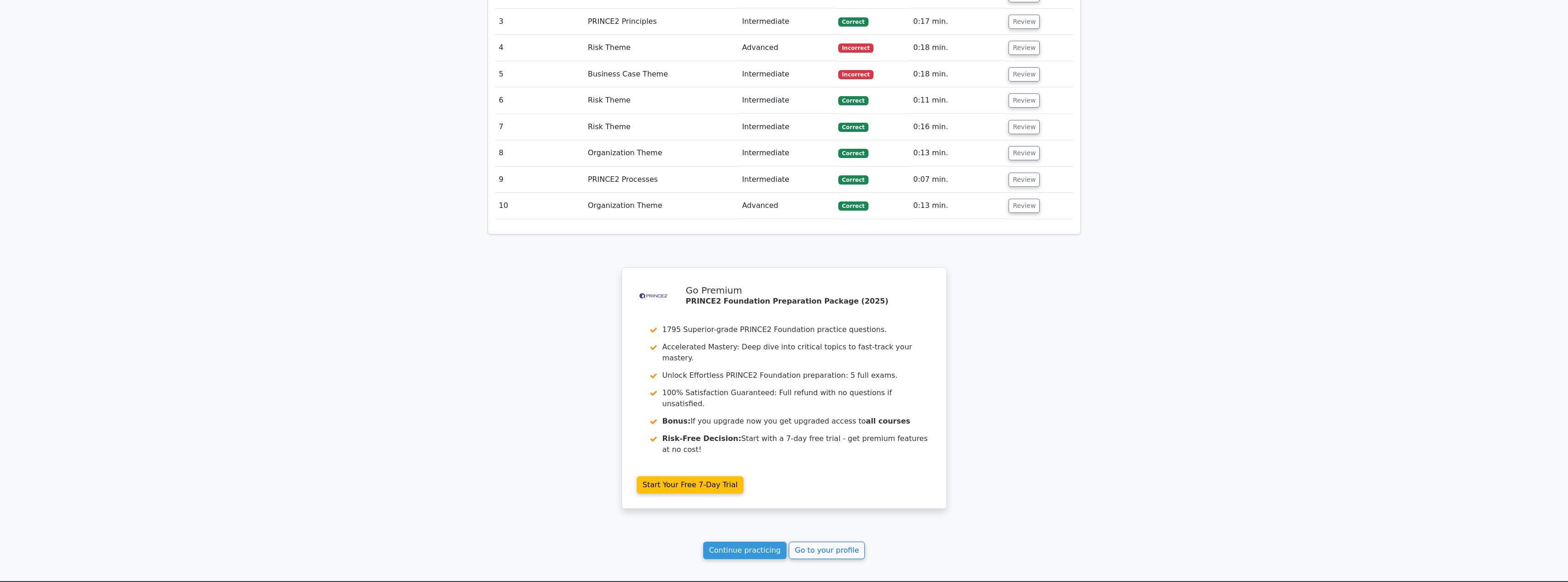
scroll to position [1265, 0]
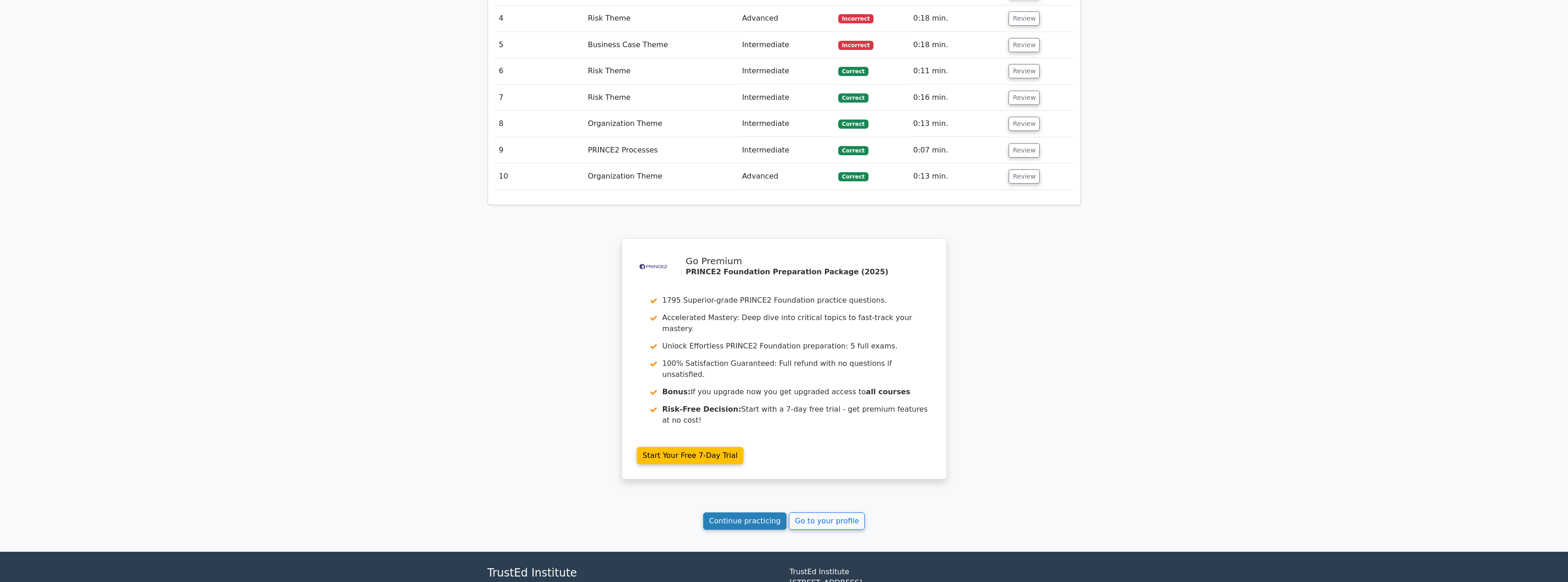
click at [756, 512] on link "Continue practicing" at bounding box center [745, 521] width 84 height 17
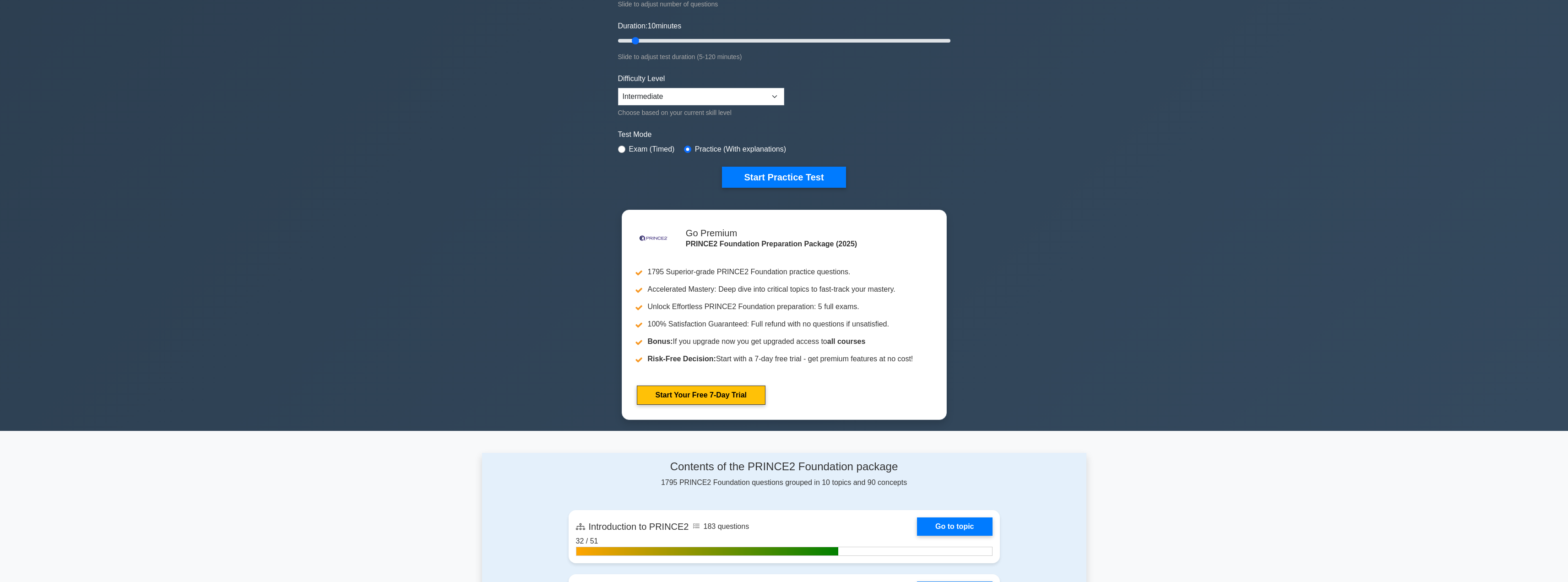
scroll to position [158, 0]
